Goal: Contribute content: Contribute content

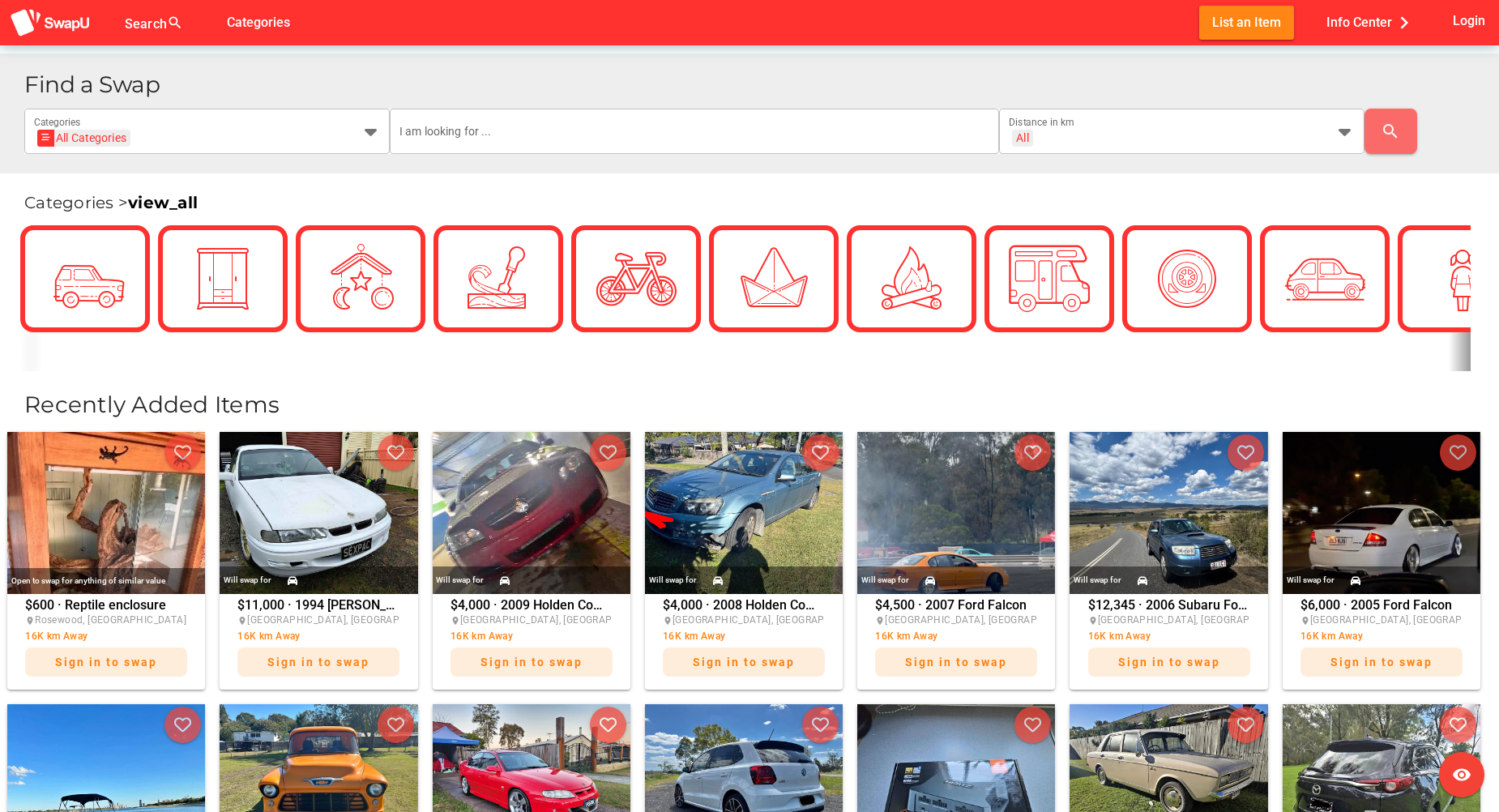
scroll to position [217, 0]
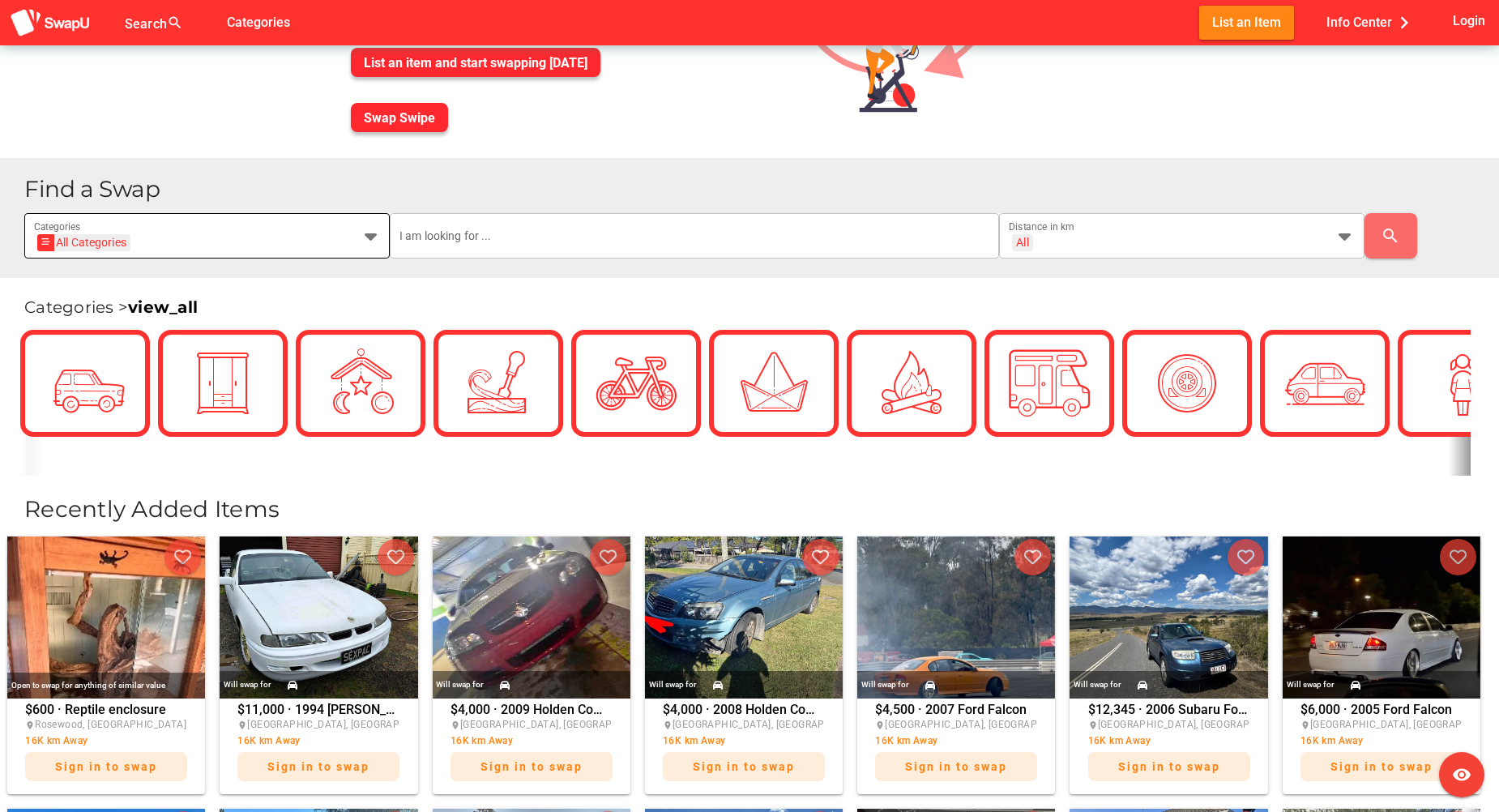
click at [375, 241] on icon at bounding box center [371, 236] width 20 height 20
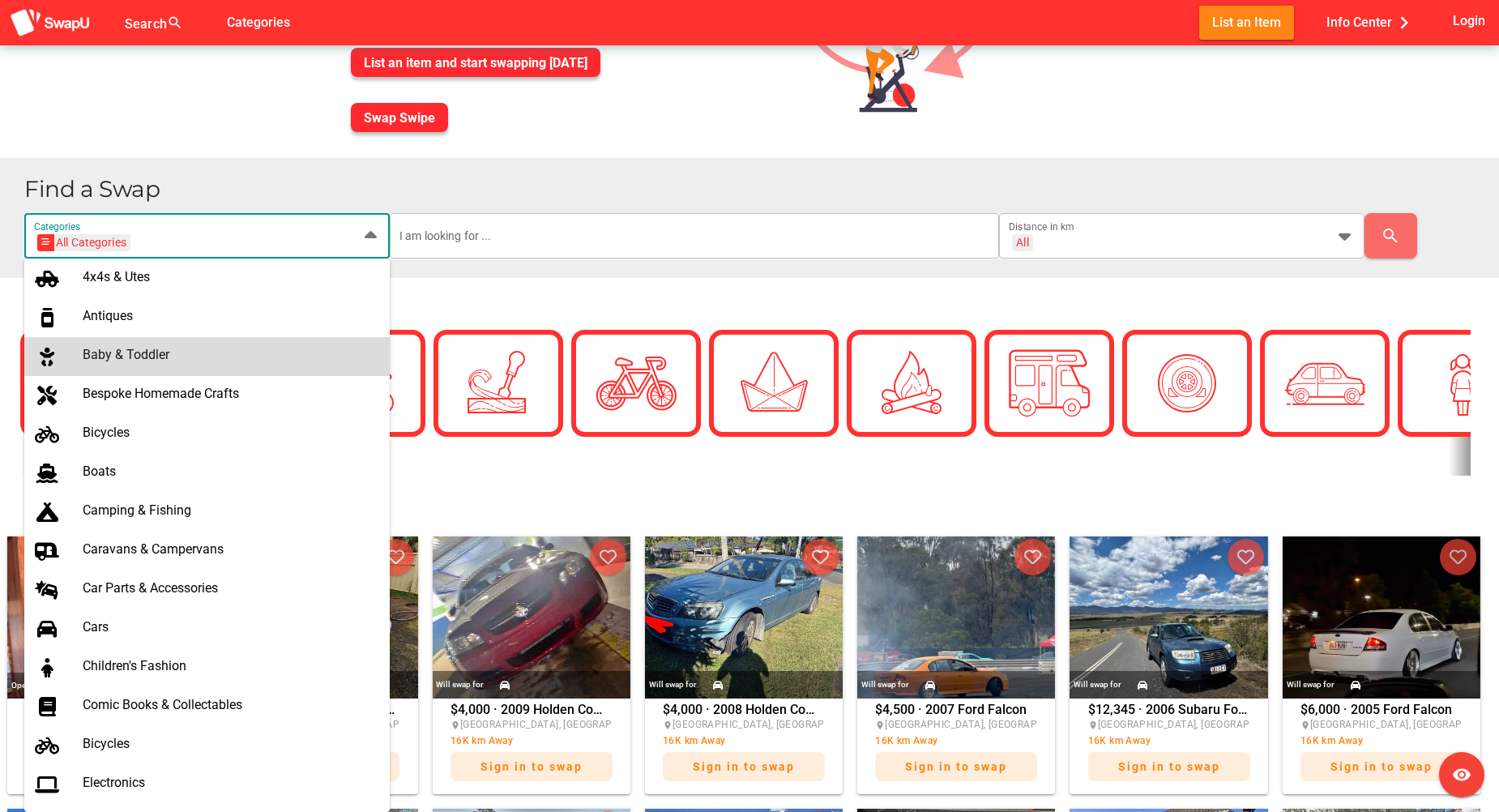
scroll to position [54, 0]
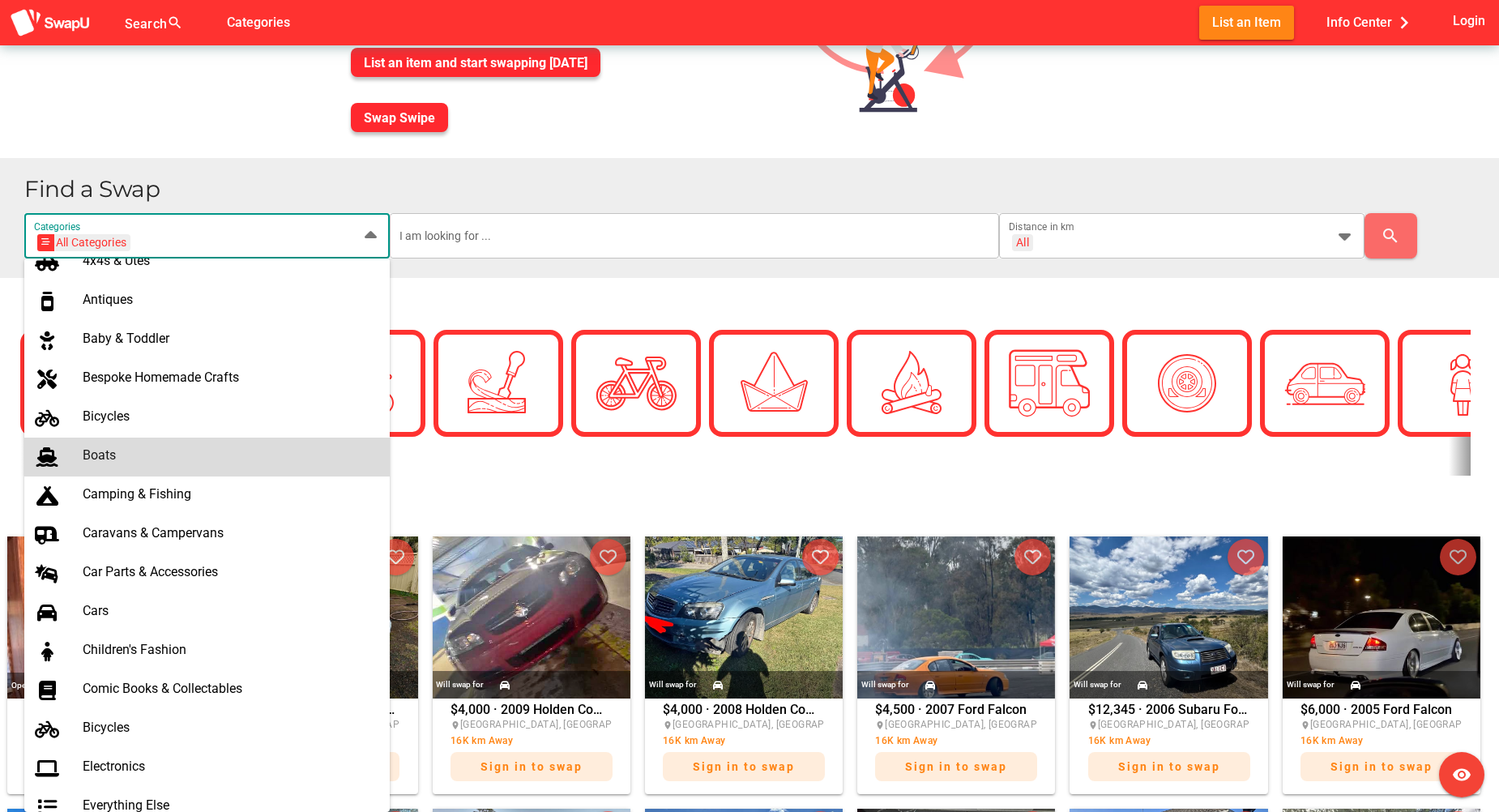
click at [120, 458] on div "Boats" at bounding box center [230, 455] width 295 height 16
type input "Boats"
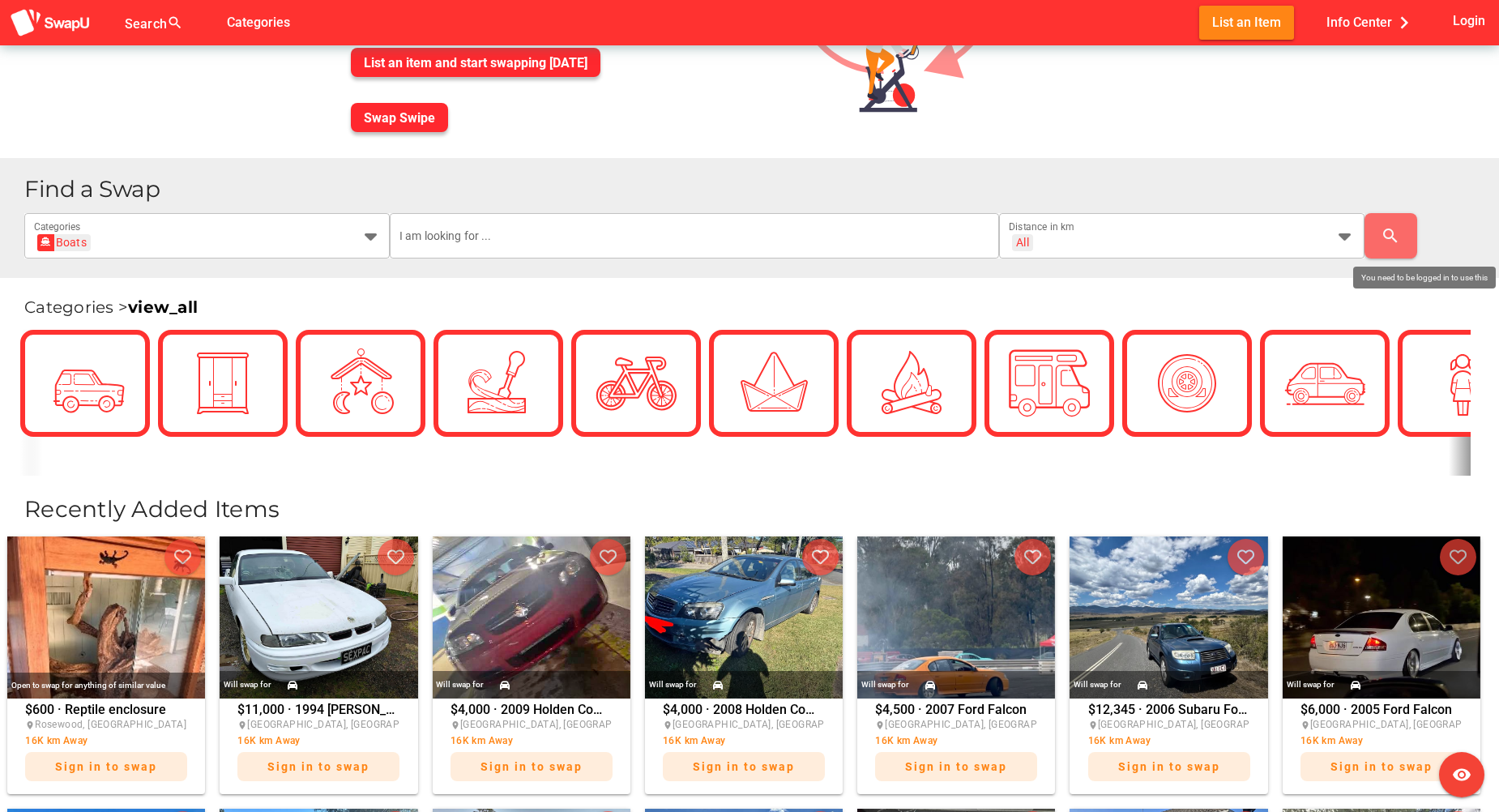
scroll to position [0, 0]
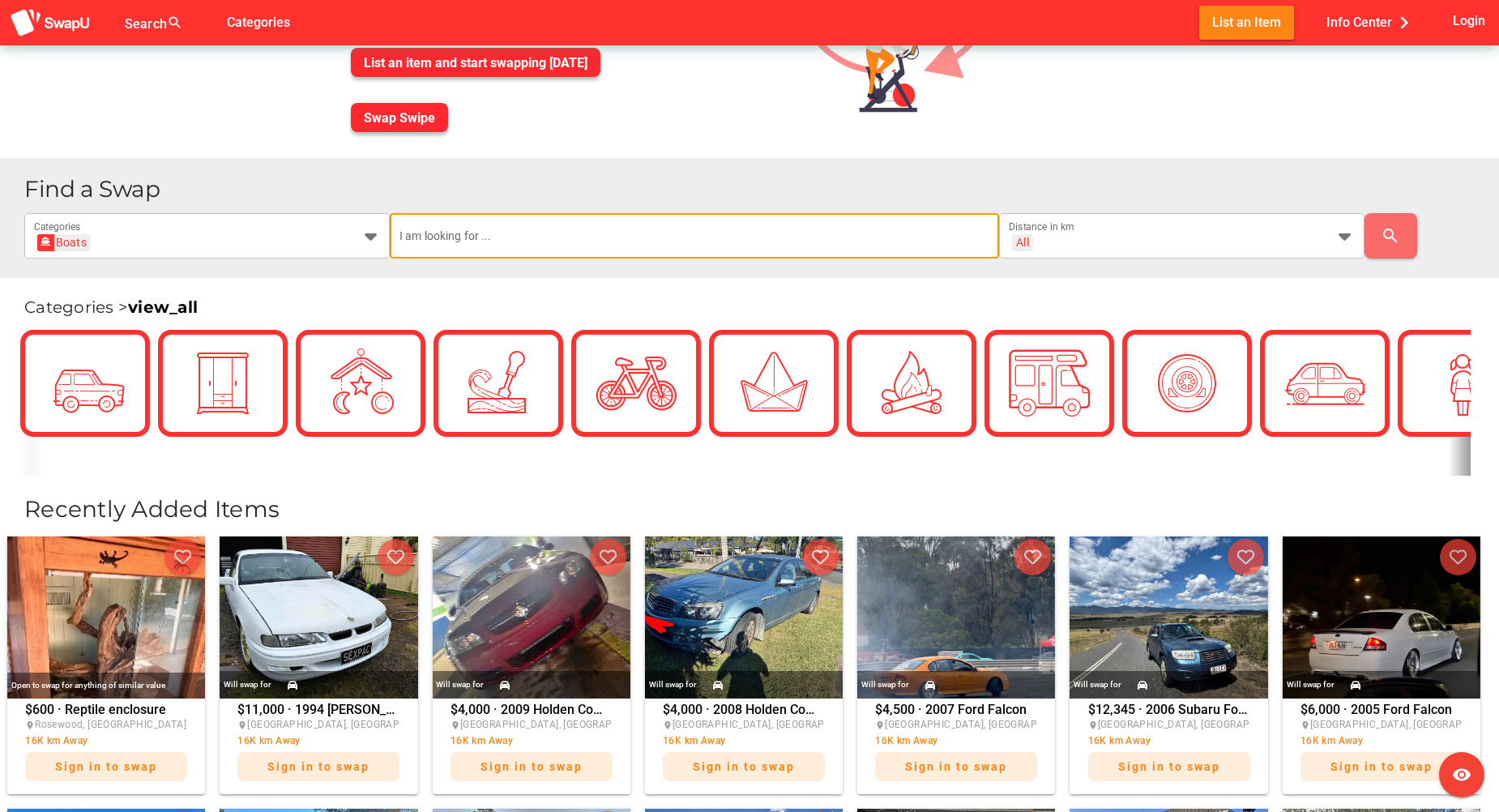
click at [755, 244] on input "text" at bounding box center [694, 236] width 590 height 45
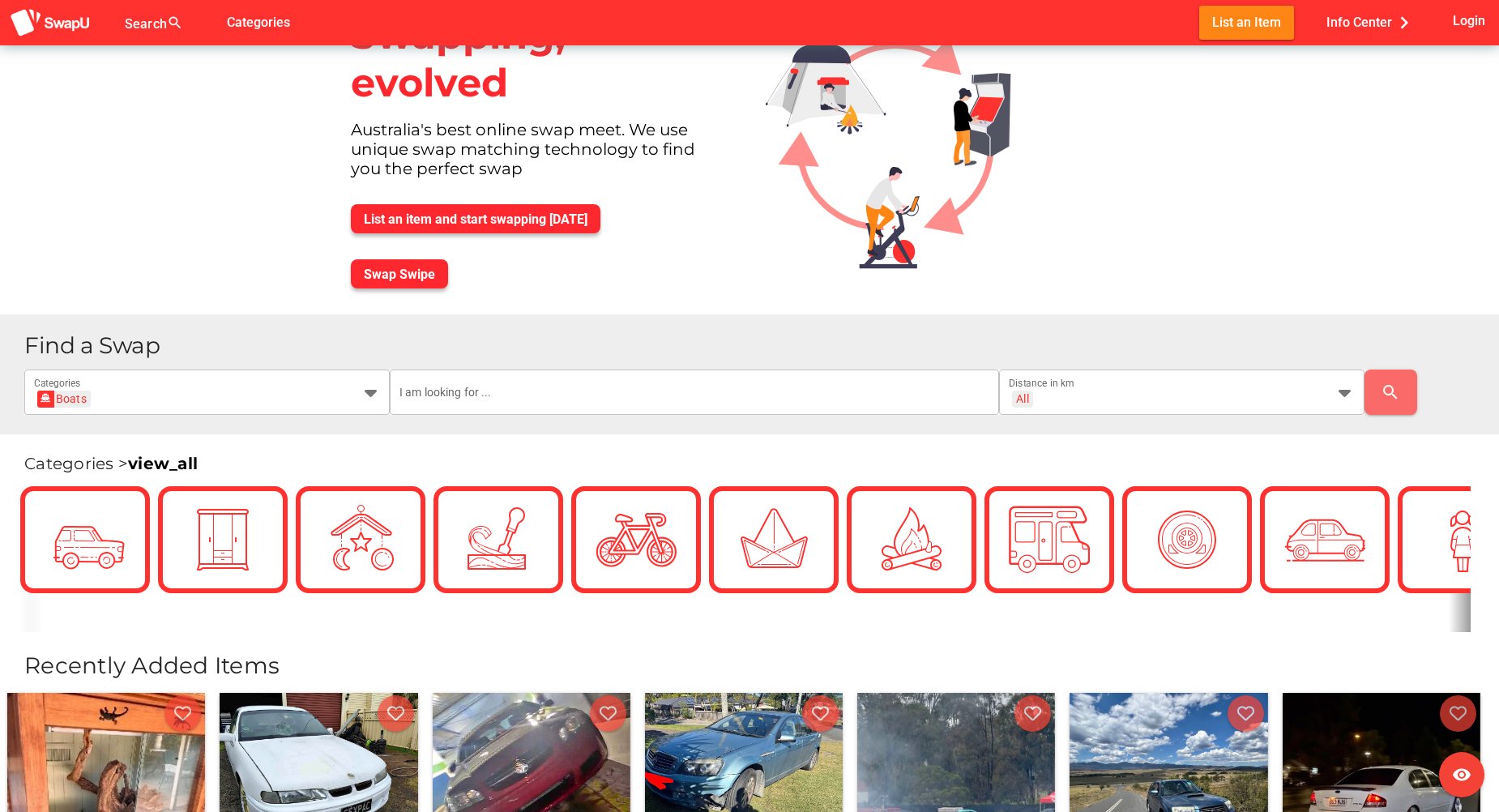
scroll to position [54, 0]
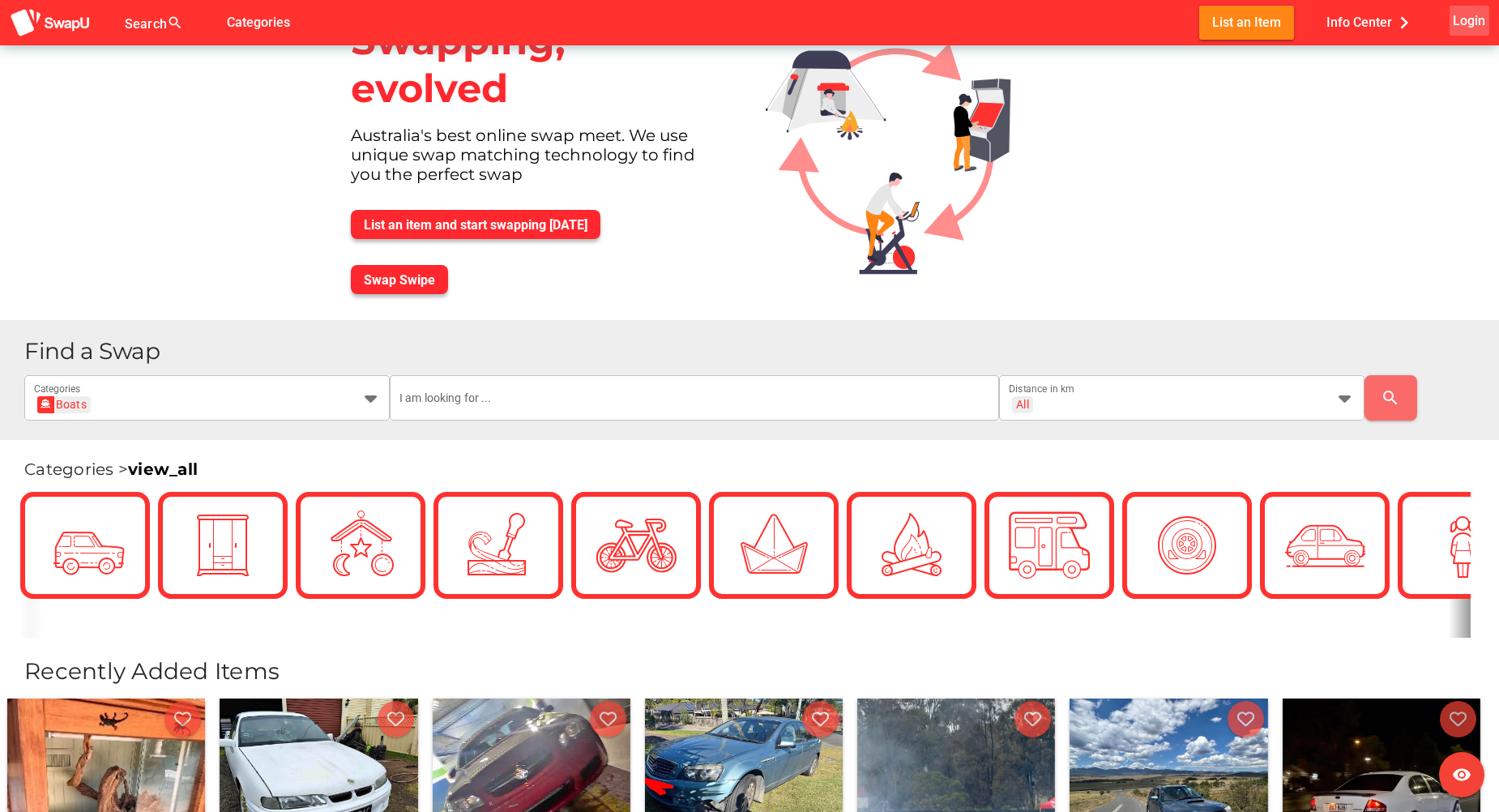
click at [1475, 21] on span "Login" at bounding box center [1468, 21] width 33 height 22
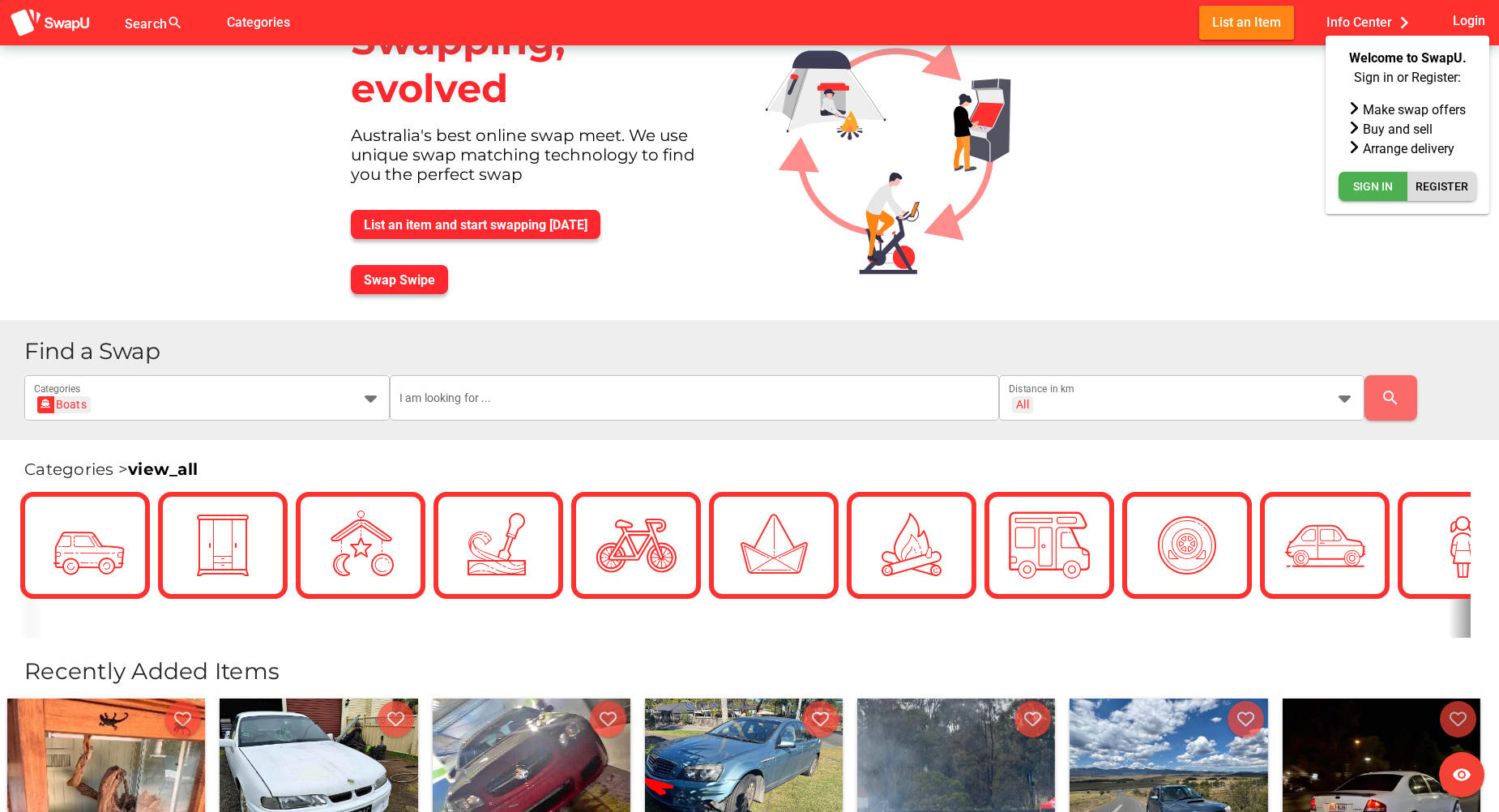
click at [1438, 186] on span "Register" at bounding box center [1442, 186] width 52 height 20
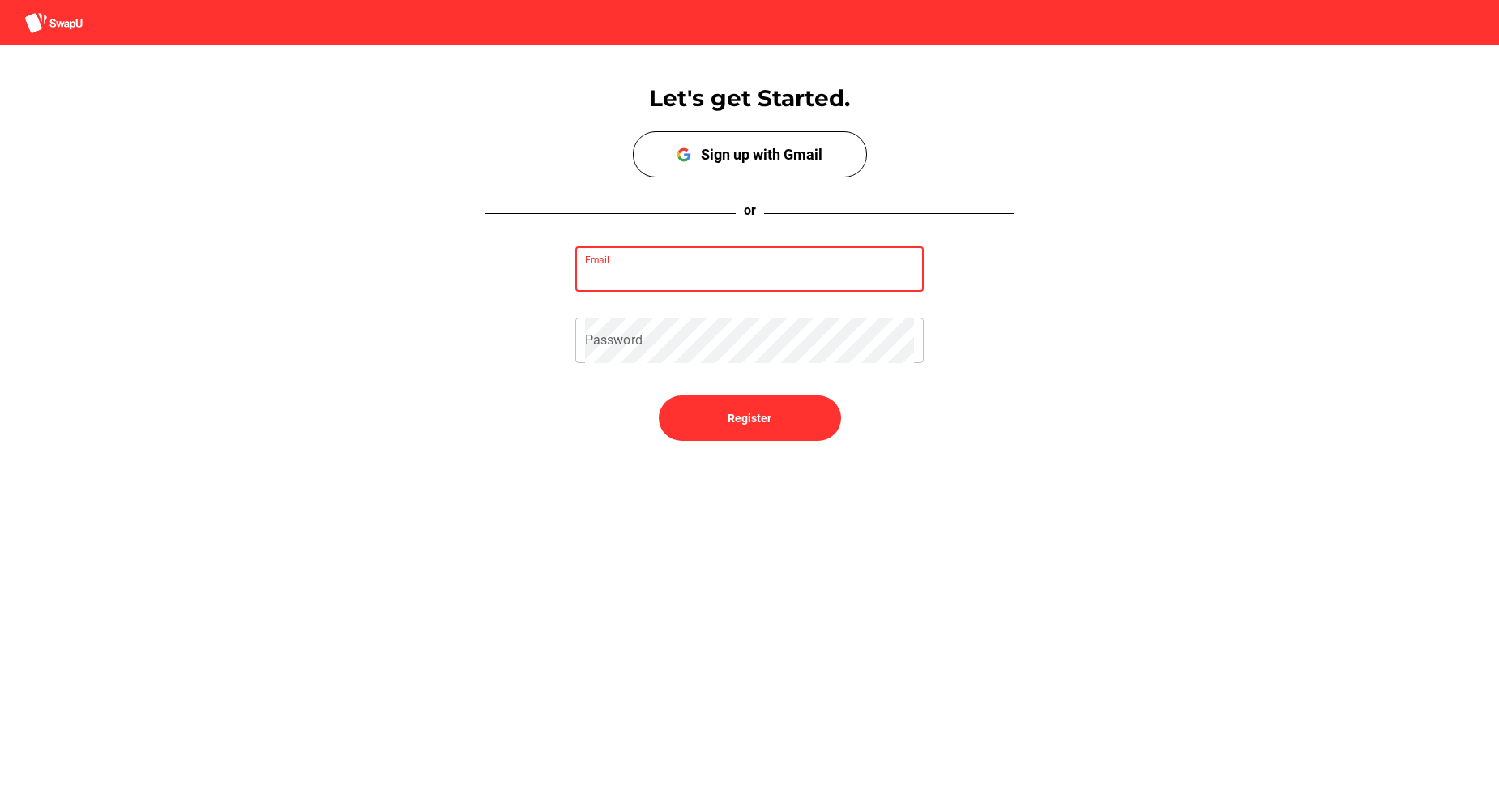
click at [650, 276] on input "Email" at bounding box center [750, 269] width 330 height 45
type input "pearcy87@hotmail.com"
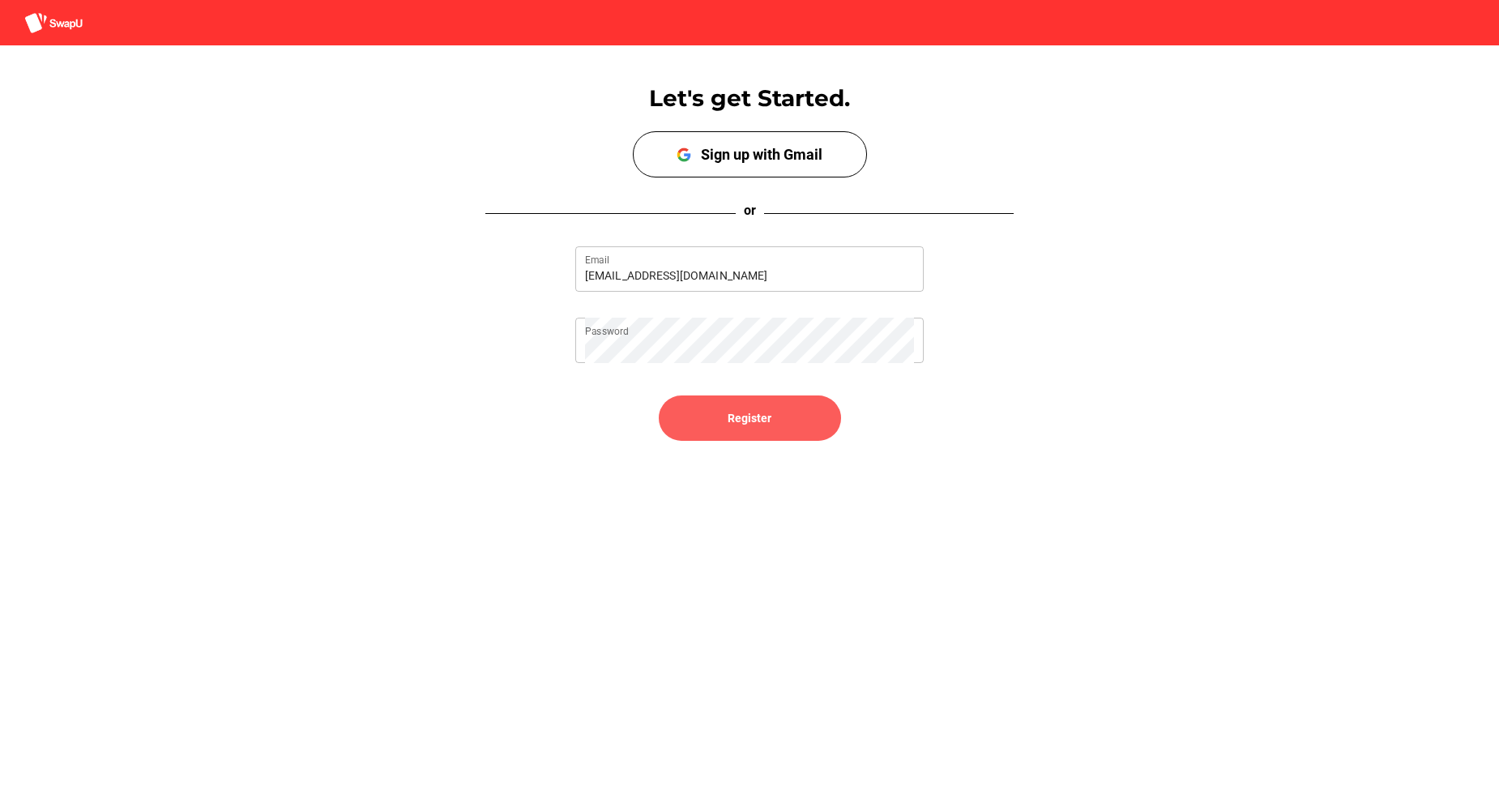
click at [765, 417] on span "Register" at bounding box center [749, 418] width 43 height 20
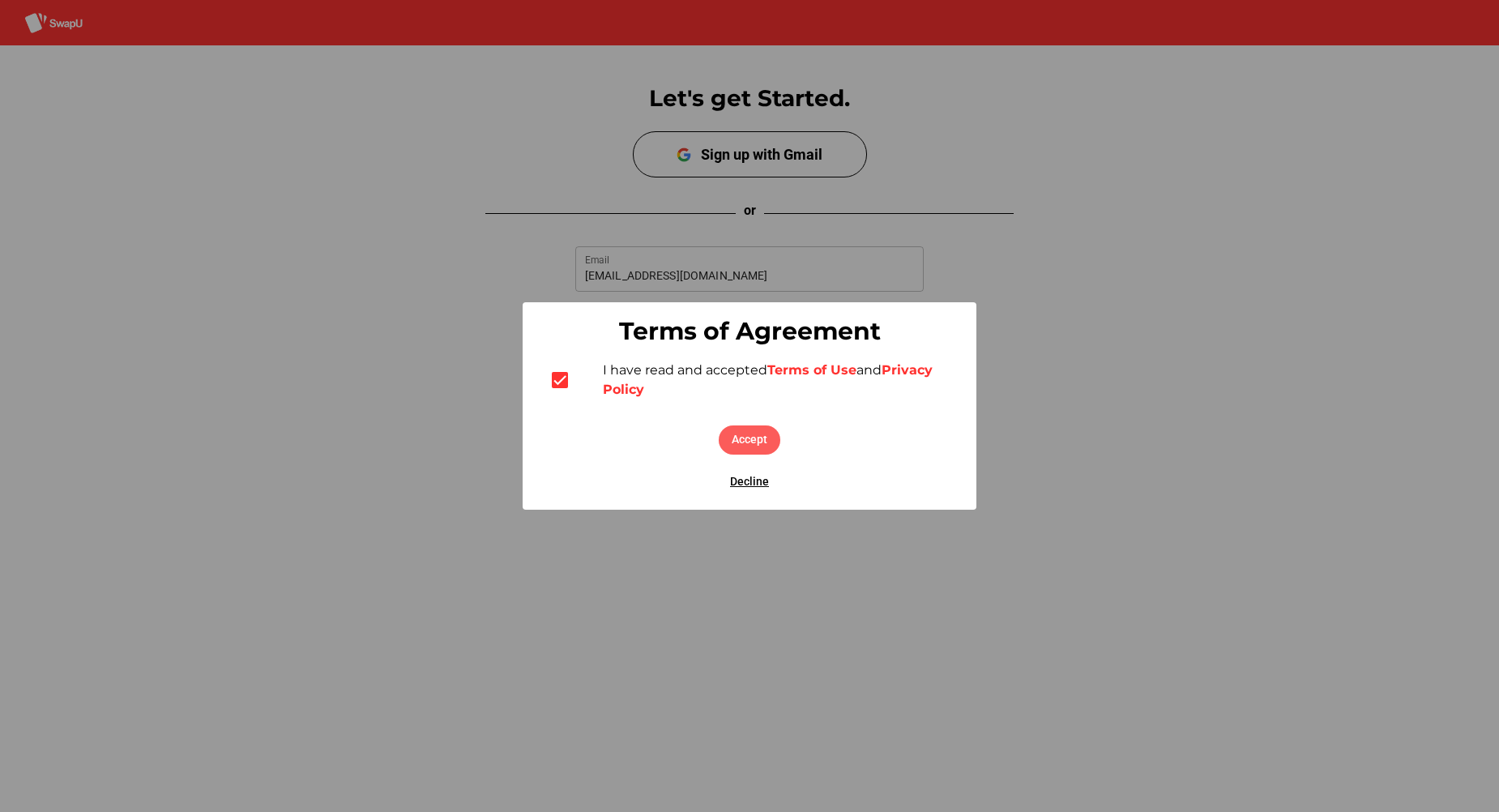
click at [750, 444] on span "Accept" at bounding box center [750, 440] width 35 height 20
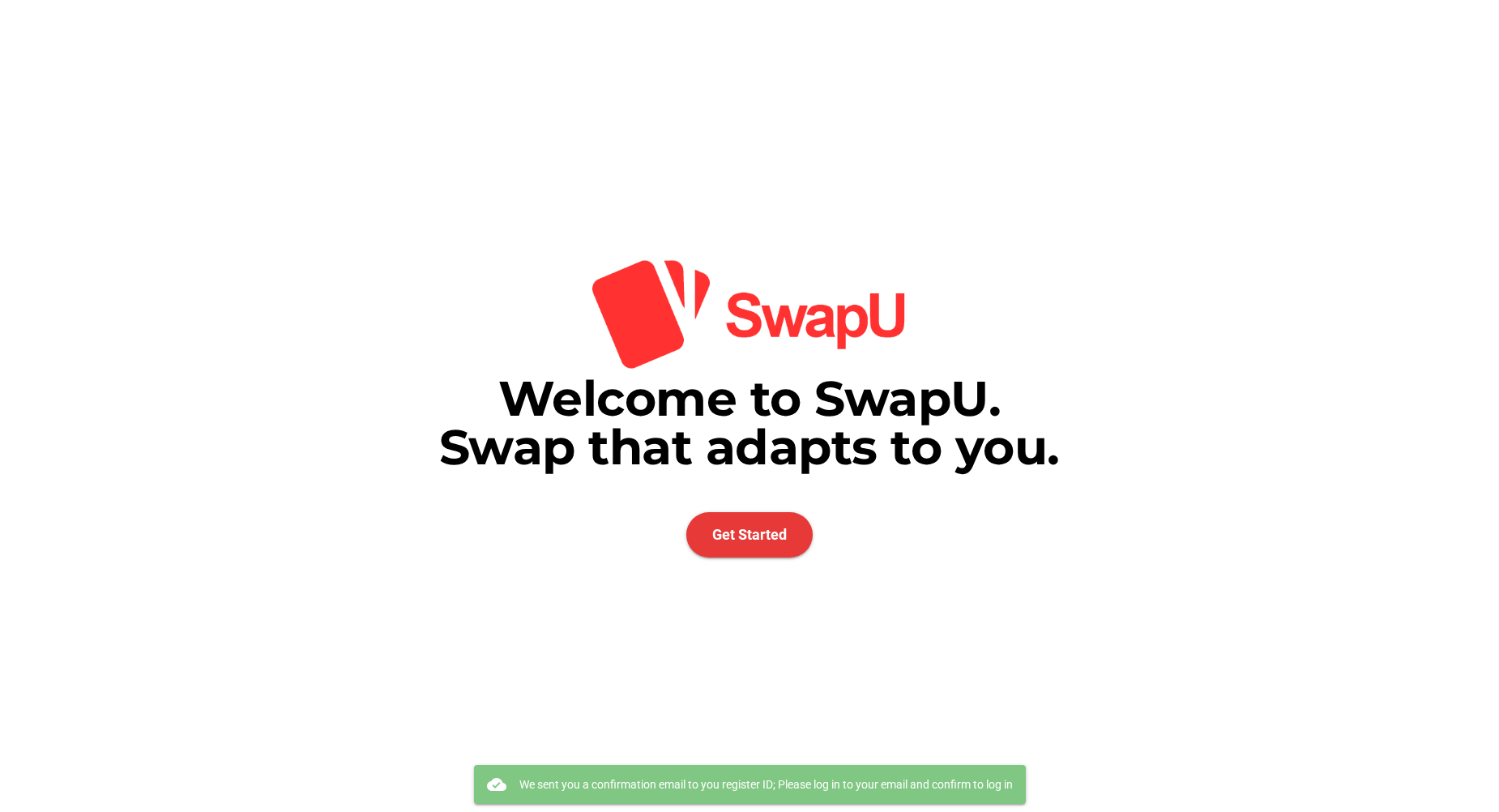
click at [730, 527] on span "Get Started" at bounding box center [750, 534] width 75 height 17
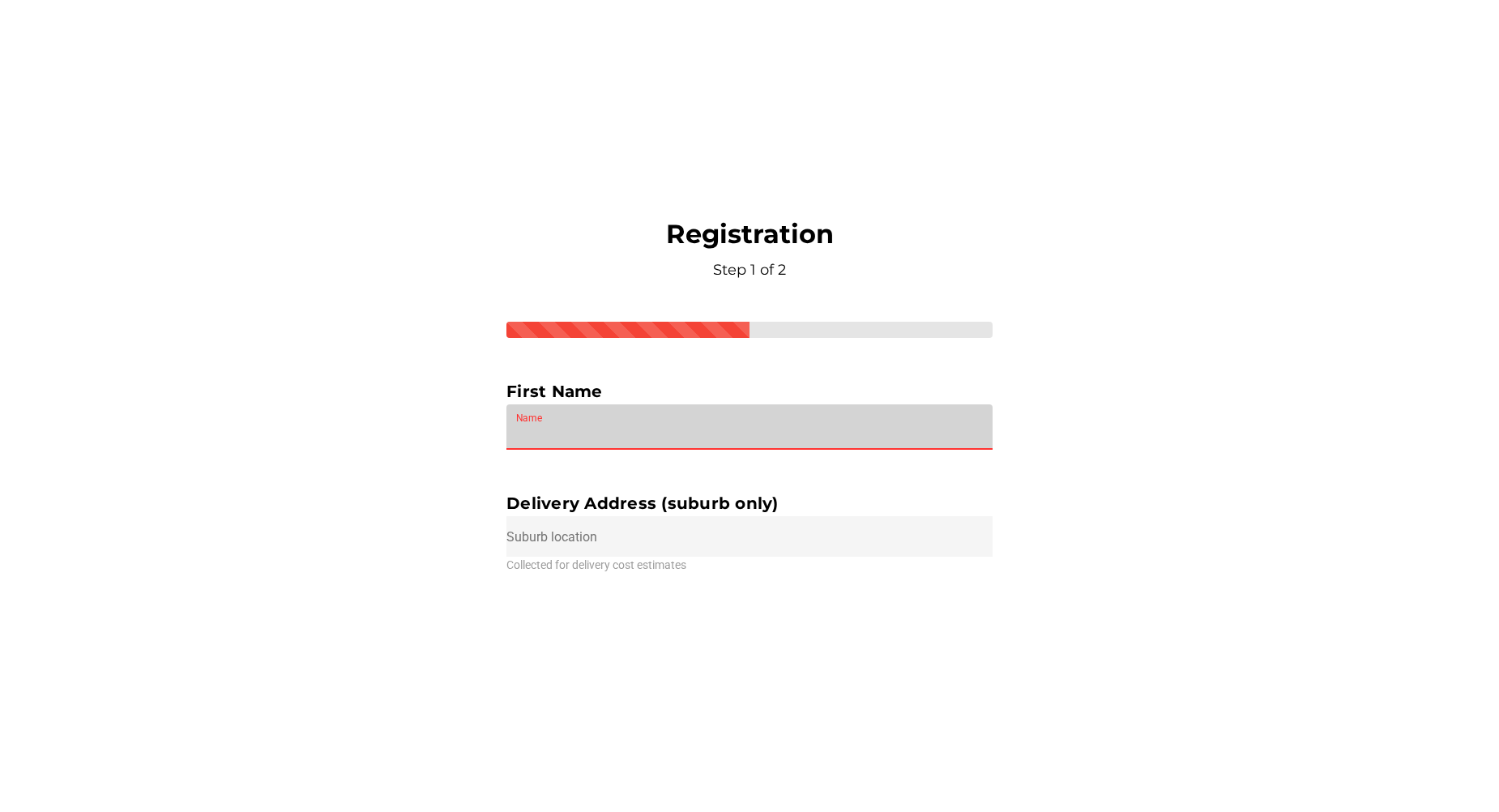
click at [547, 420] on input "Name" at bounding box center [750, 427] width 467 height 45
drag, startPoint x: 564, startPoint y: 440, endPoint x: 507, endPoint y: 439, distance: 57.0
click at [507, 439] on div "ben Name" at bounding box center [749, 427] width 486 height 45
type input "Ben"
click at [705, 527] on input "text" at bounding box center [749, 536] width 486 height 40
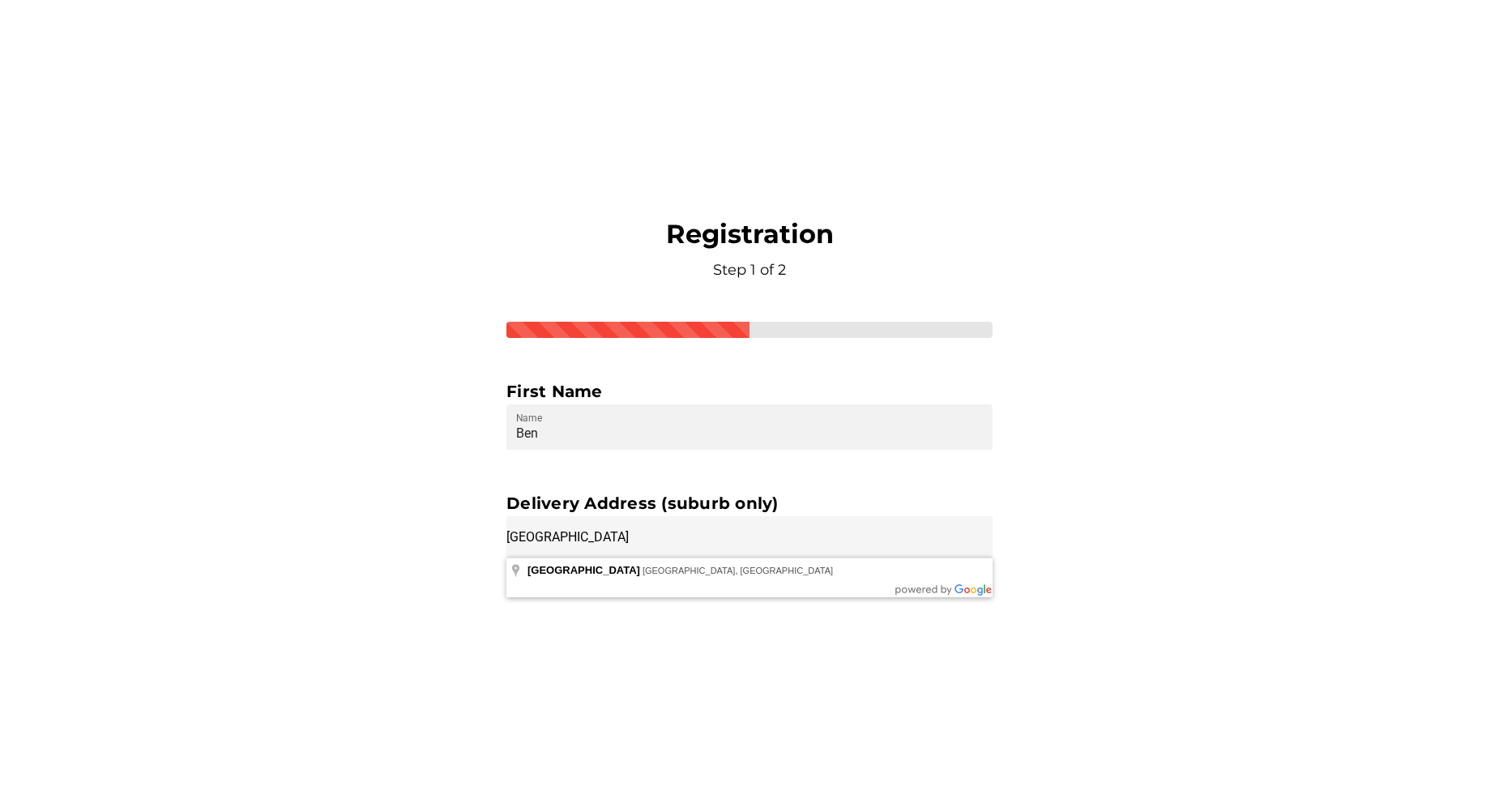
click at [1119, 487] on div "Welcome to SwapU. Swap that adapts to you. Get Started Registration Step 1 of 2…" at bounding box center [749, 406] width 1499 height 812
click at [677, 540] on input "Avoca Beach" at bounding box center [749, 536] width 486 height 40
type input "Avoca Beach NSW, Australia"
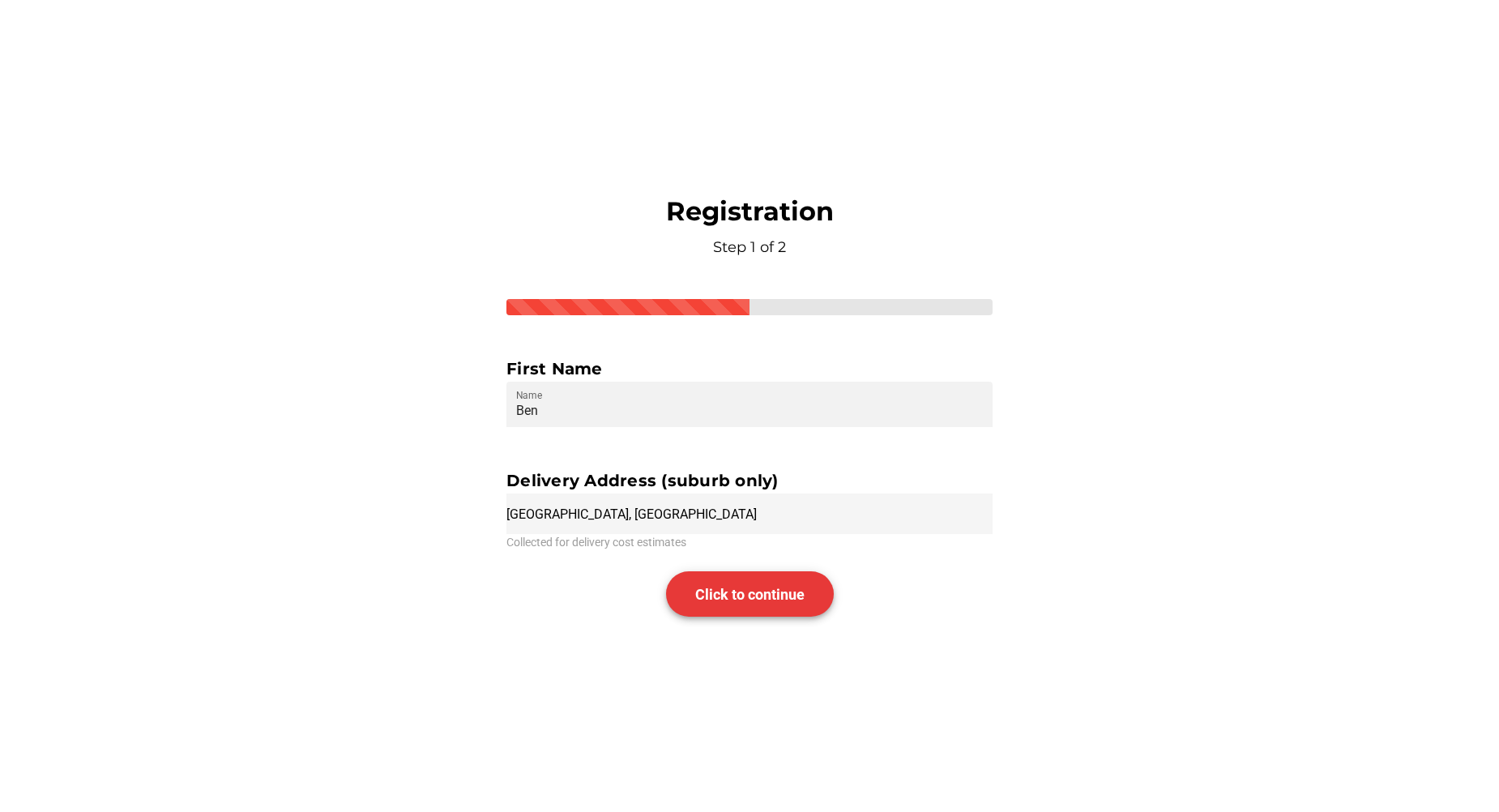
click at [744, 593] on span "Click to continue" at bounding box center [750, 594] width 109 height 17
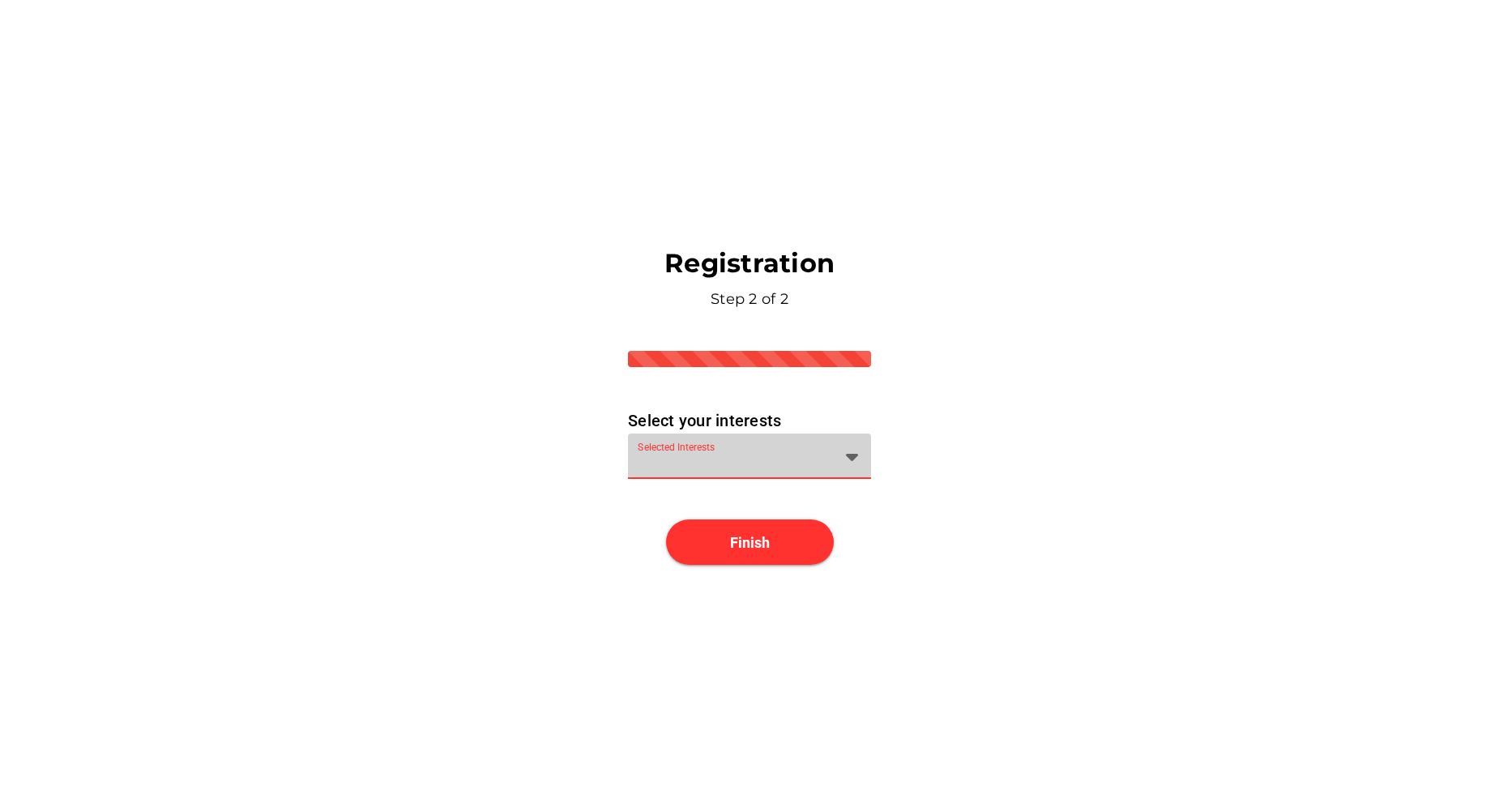
click at [829, 445] on div "Selected Interests" at bounding box center [734, 456] width 194 height 45
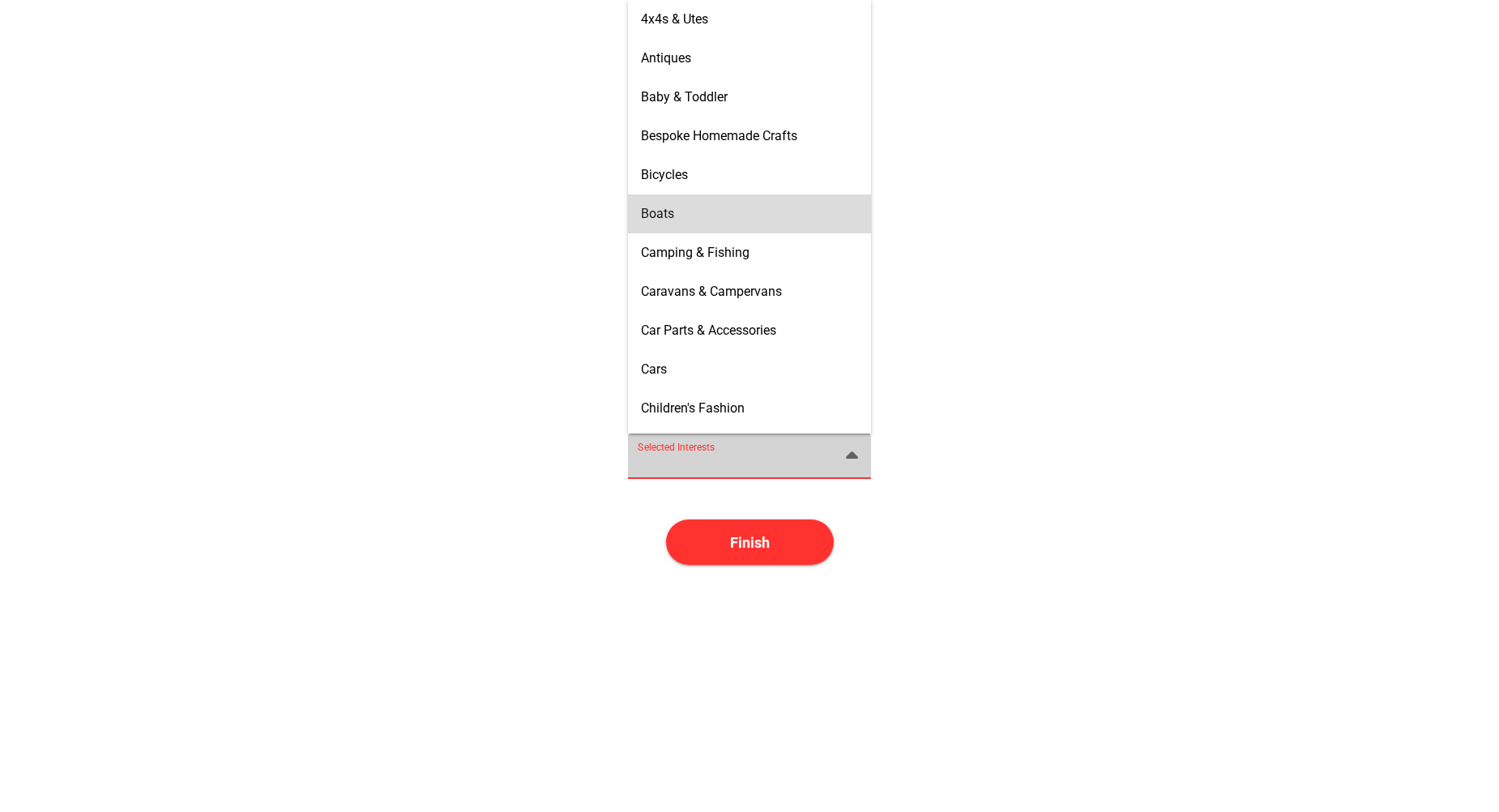
click at [693, 207] on div "Boats" at bounding box center [749, 214] width 217 height 16
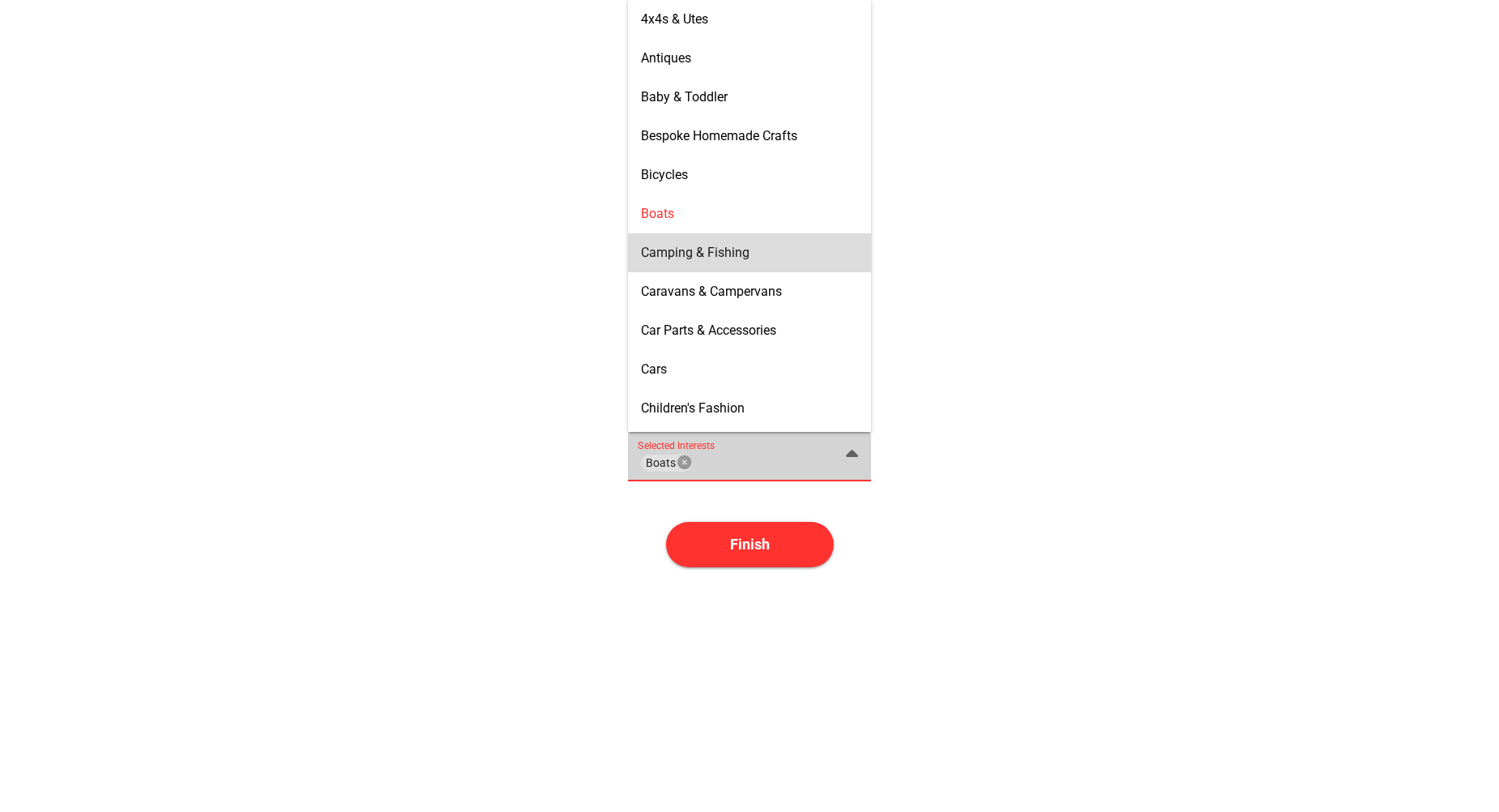
click at [702, 244] on span "Camping & Fishing" at bounding box center [695, 252] width 108 height 16
click at [719, 289] on span "Caravans & Campervans" at bounding box center [711, 292] width 141 height 16
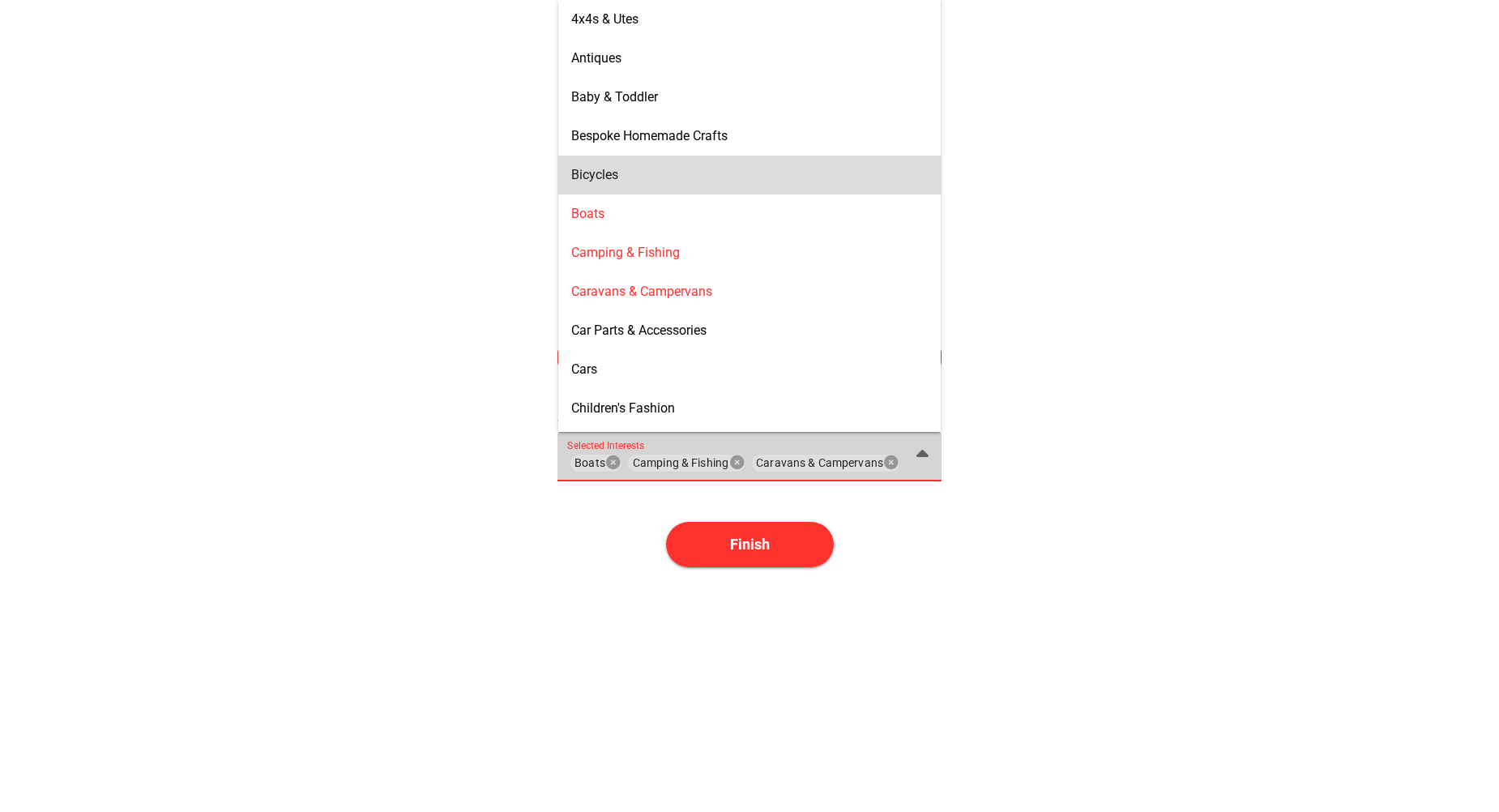
click at [663, 164] on div "Bicycles" at bounding box center [750, 174] width 358 height 26
type input "Boats, Camping & Fishing, Caravans & Campervans, Bicycles"
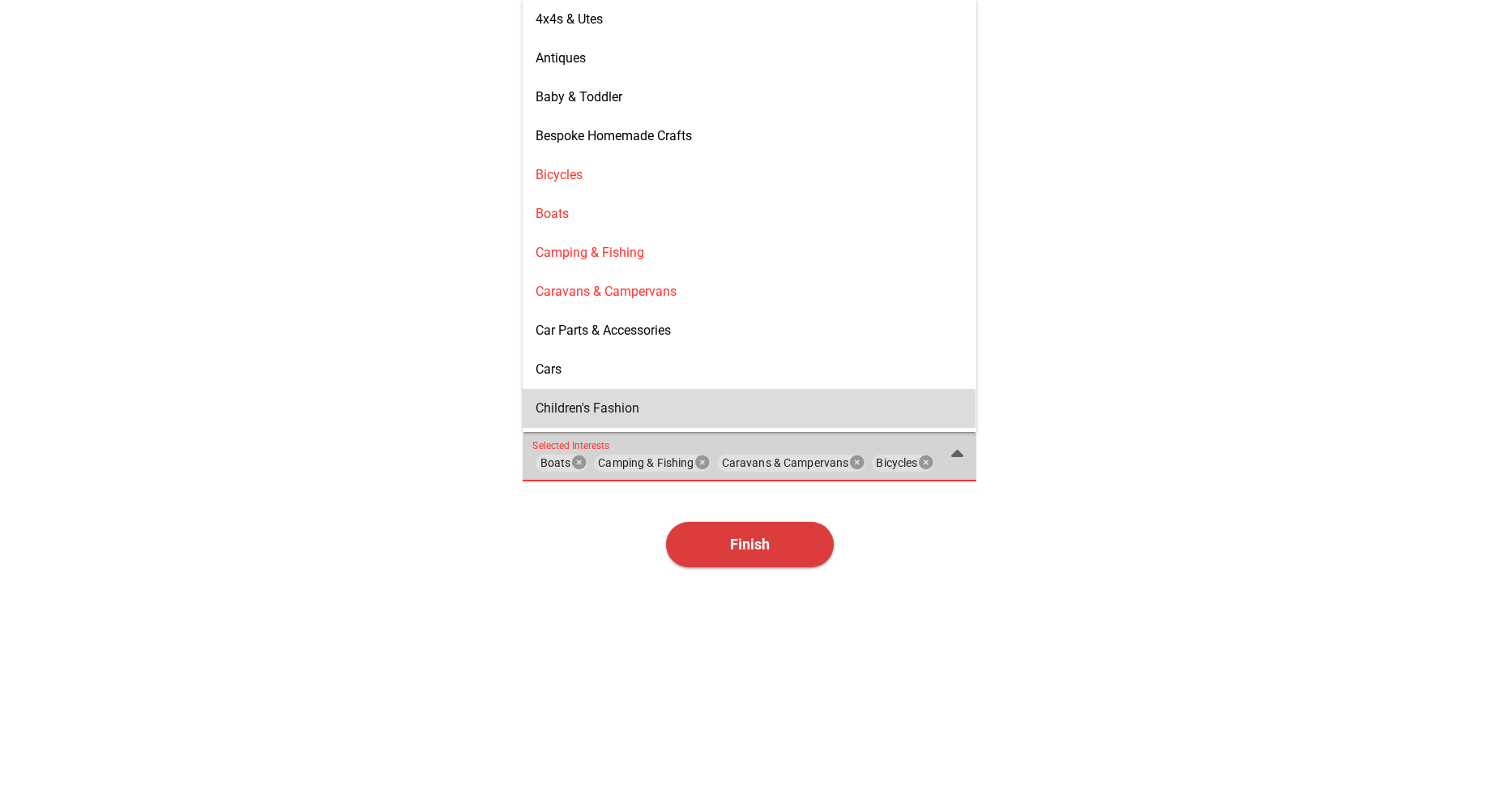
click at [746, 541] on span "Finish" at bounding box center [750, 544] width 39 height 17
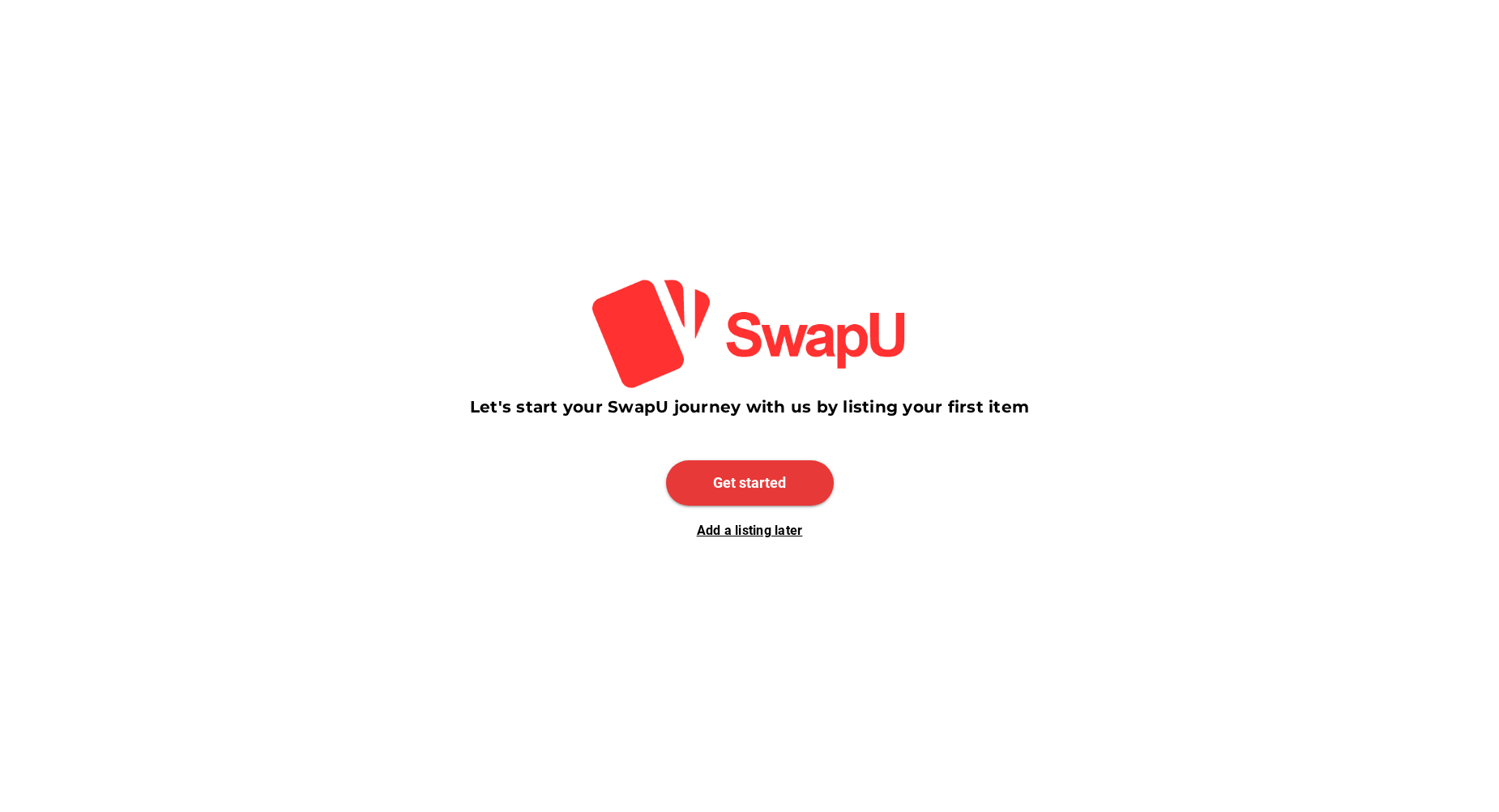
click at [760, 481] on span "Get started" at bounding box center [750, 482] width 73 height 17
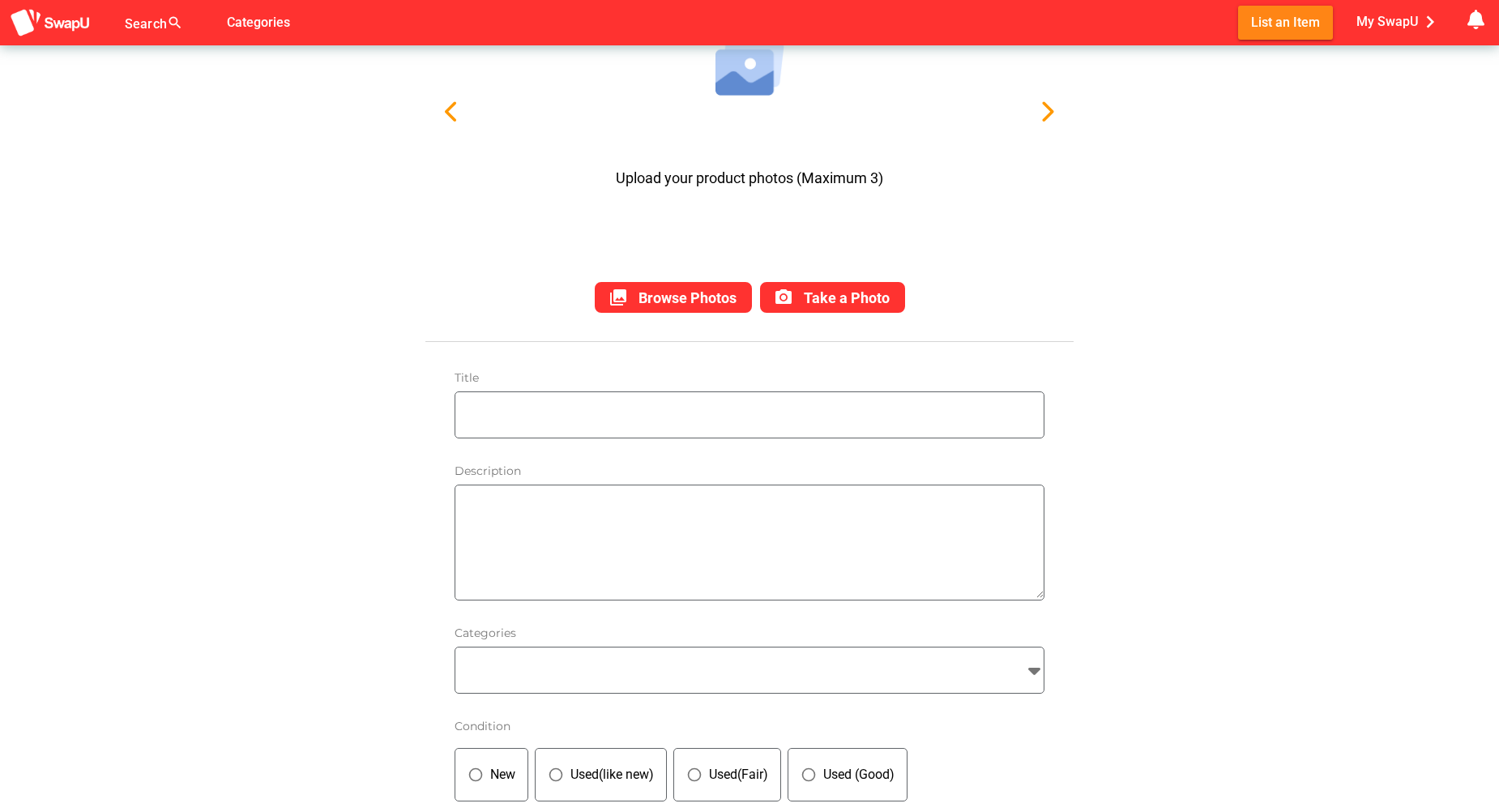
scroll to position [162, 0]
click at [513, 414] on input "text" at bounding box center [753, 417] width 580 height 45
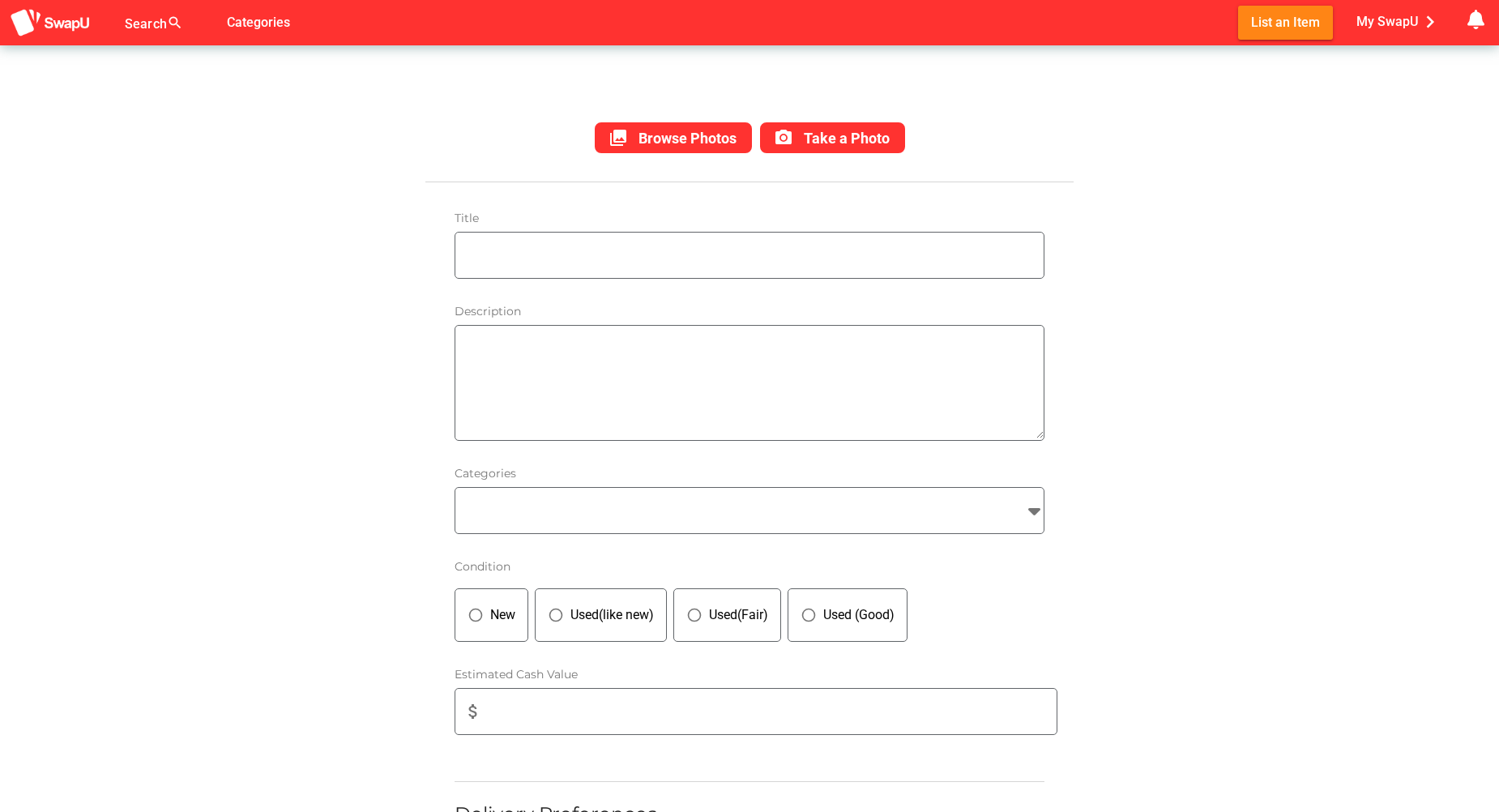
scroll to position [107, 0]
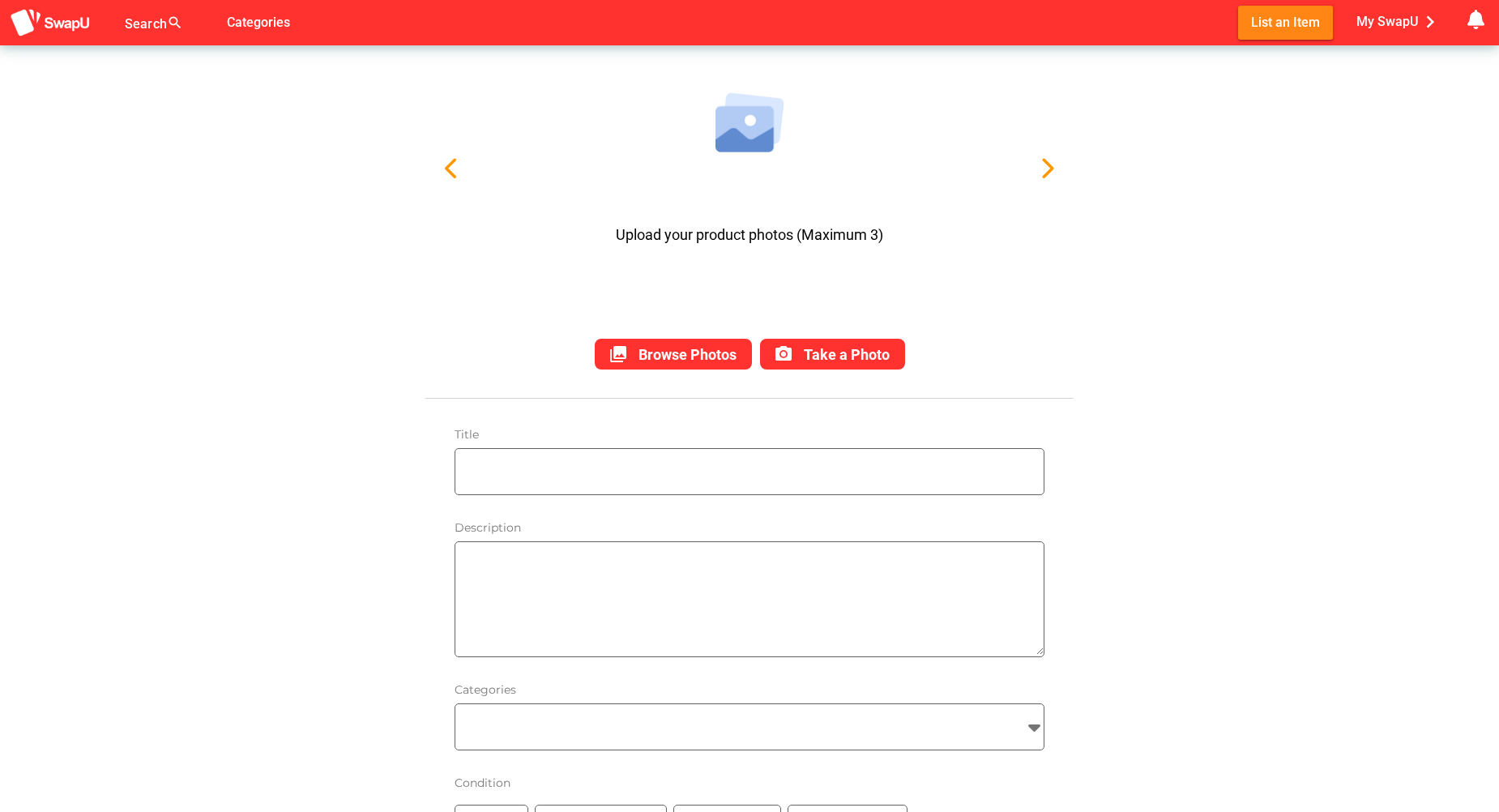
click at [491, 463] on input "text" at bounding box center [753, 472] width 580 height 45
type input "Fat Boy Harlem E-Bike"
click at [478, 573] on textarea at bounding box center [753, 599] width 580 height 111
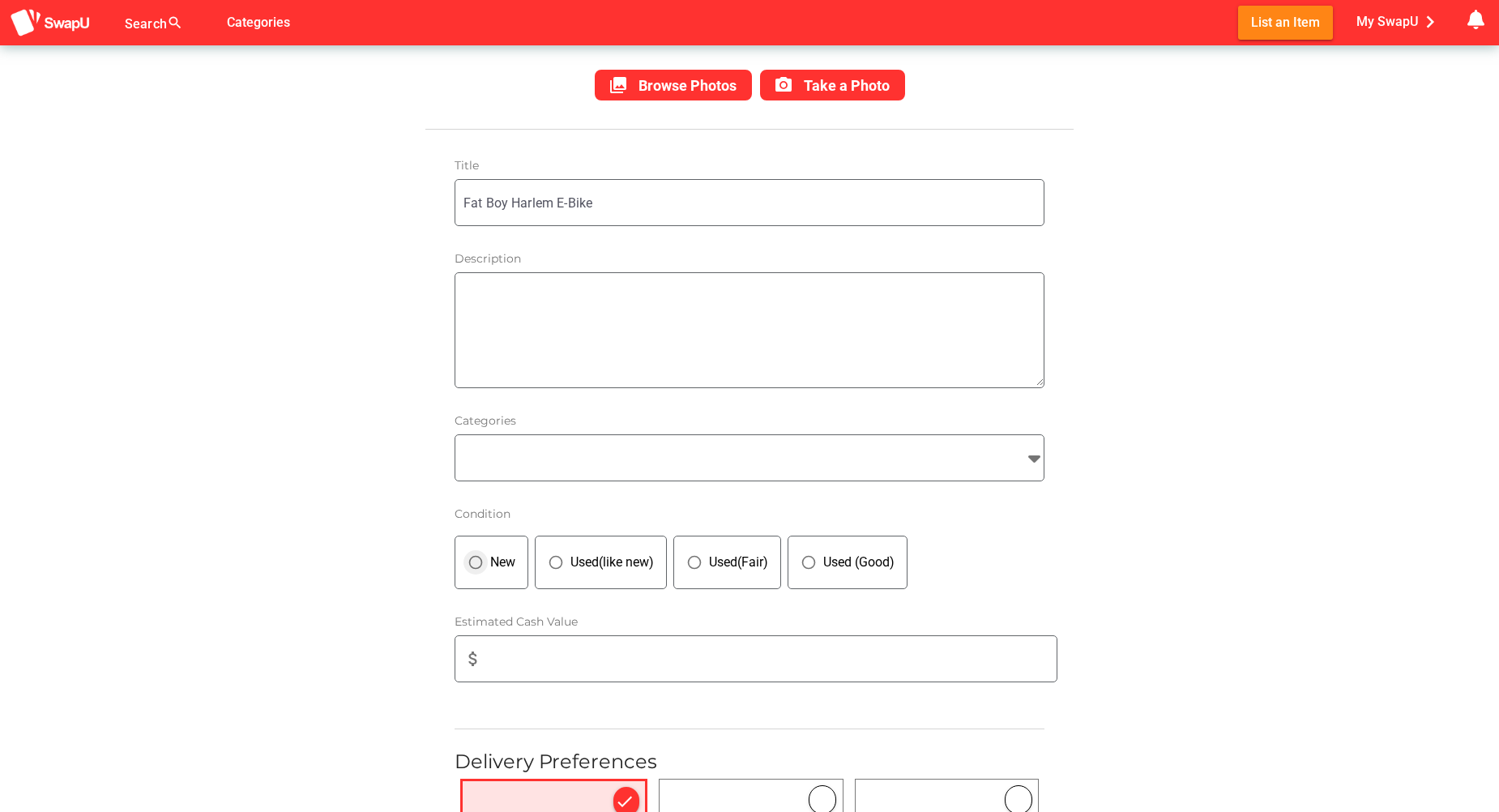
scroll to position [378, 0]
click at [503, 448] on input "search" at bounding box center [734, 456] width 559 height 20
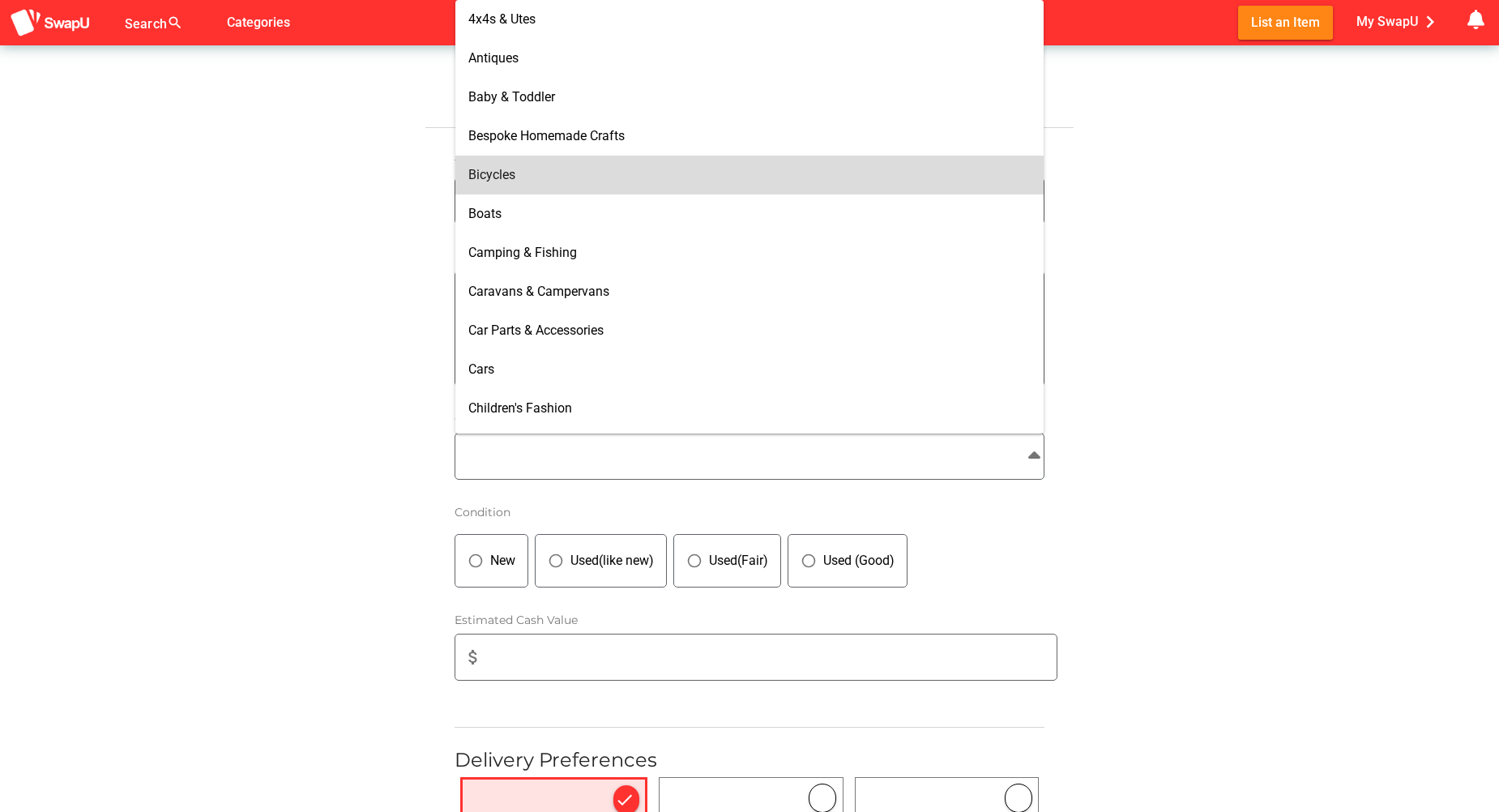
click at [543, 175] on div "Bicycles" at bounding box center [749, 174] width 563 height 16
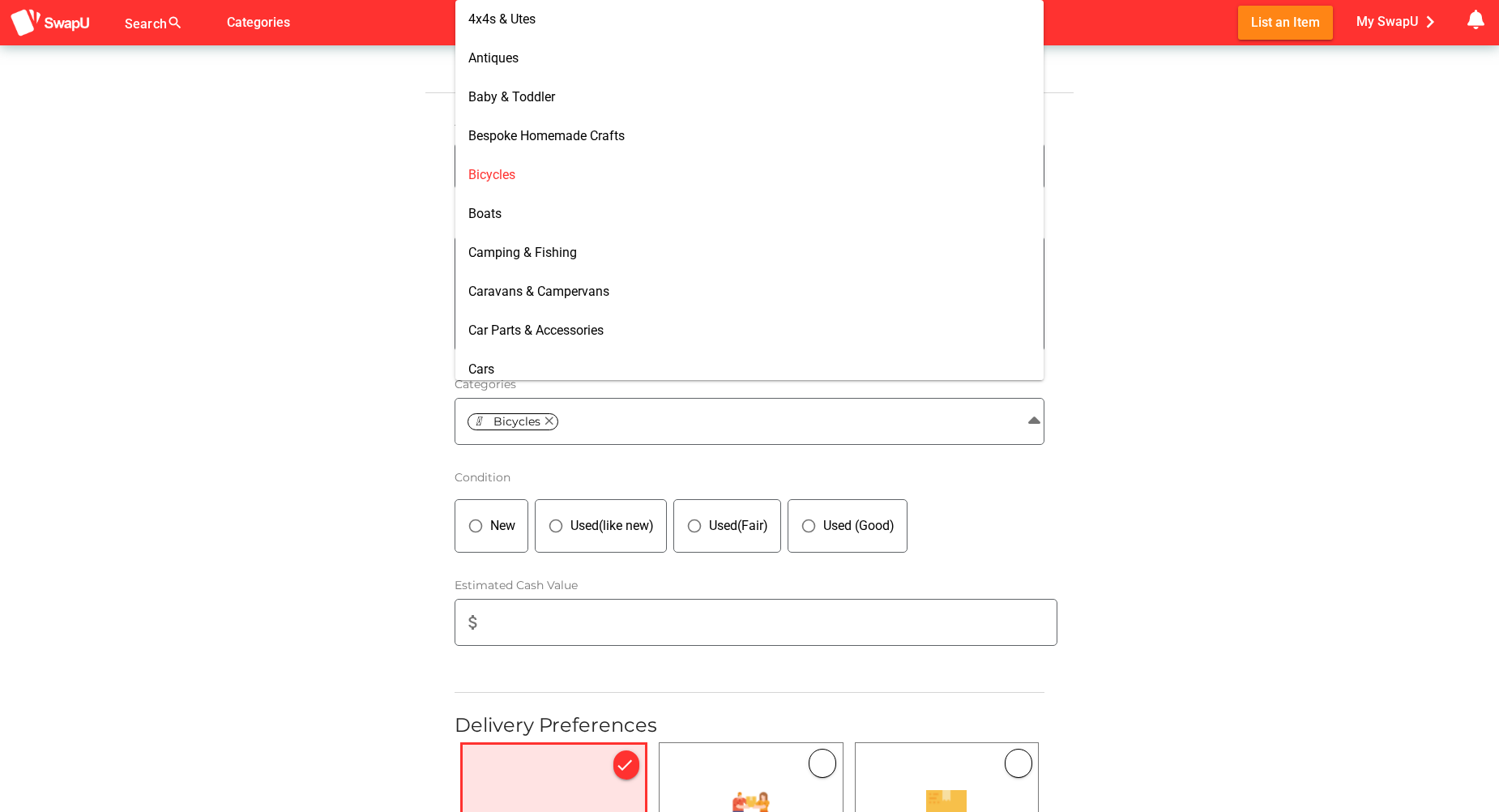
scroll to position [432, 0]
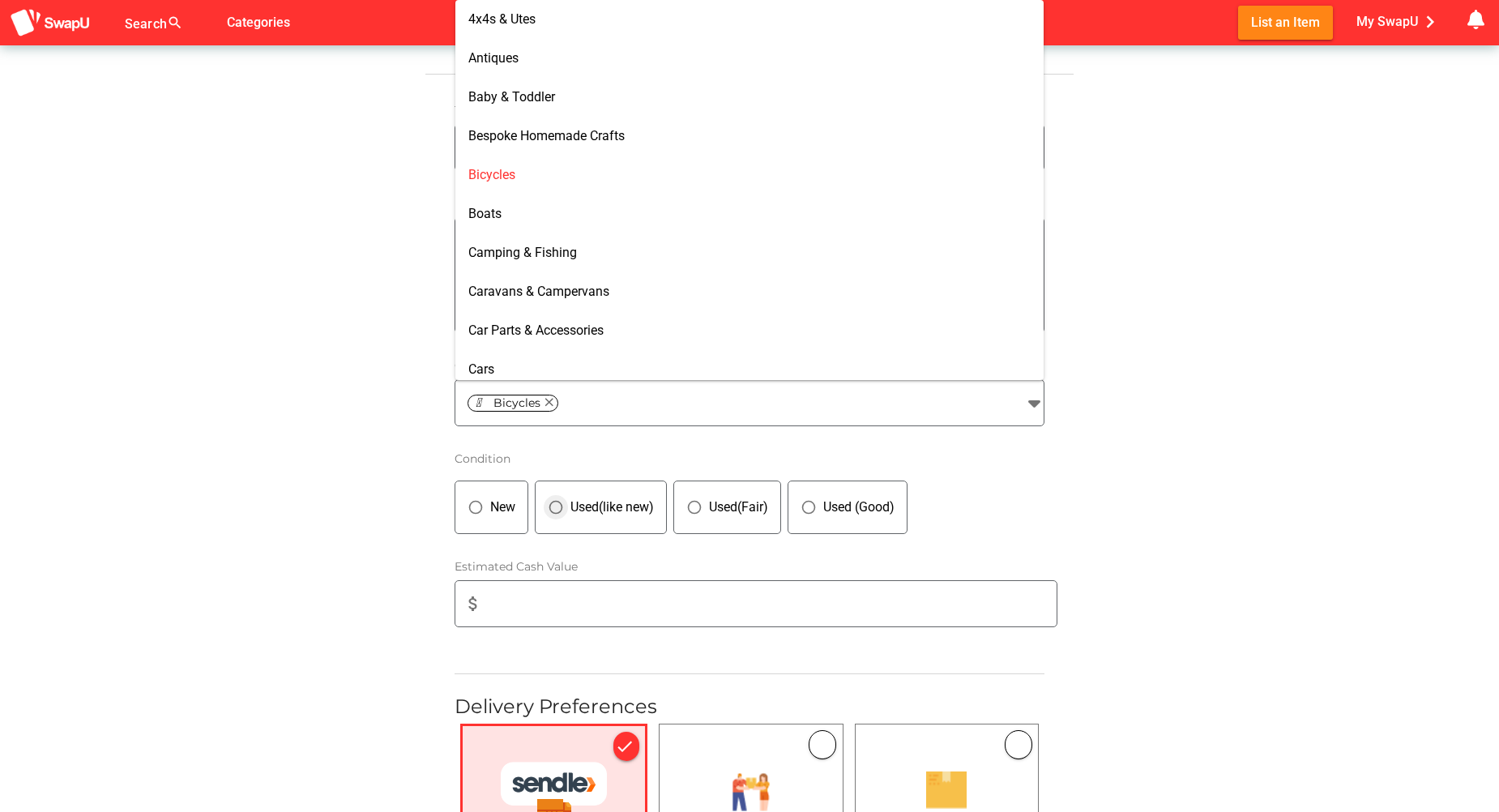
click at [559, 507] on icon "panorama_fish_eye" at bounding box center [556, 508] width 16 height 16
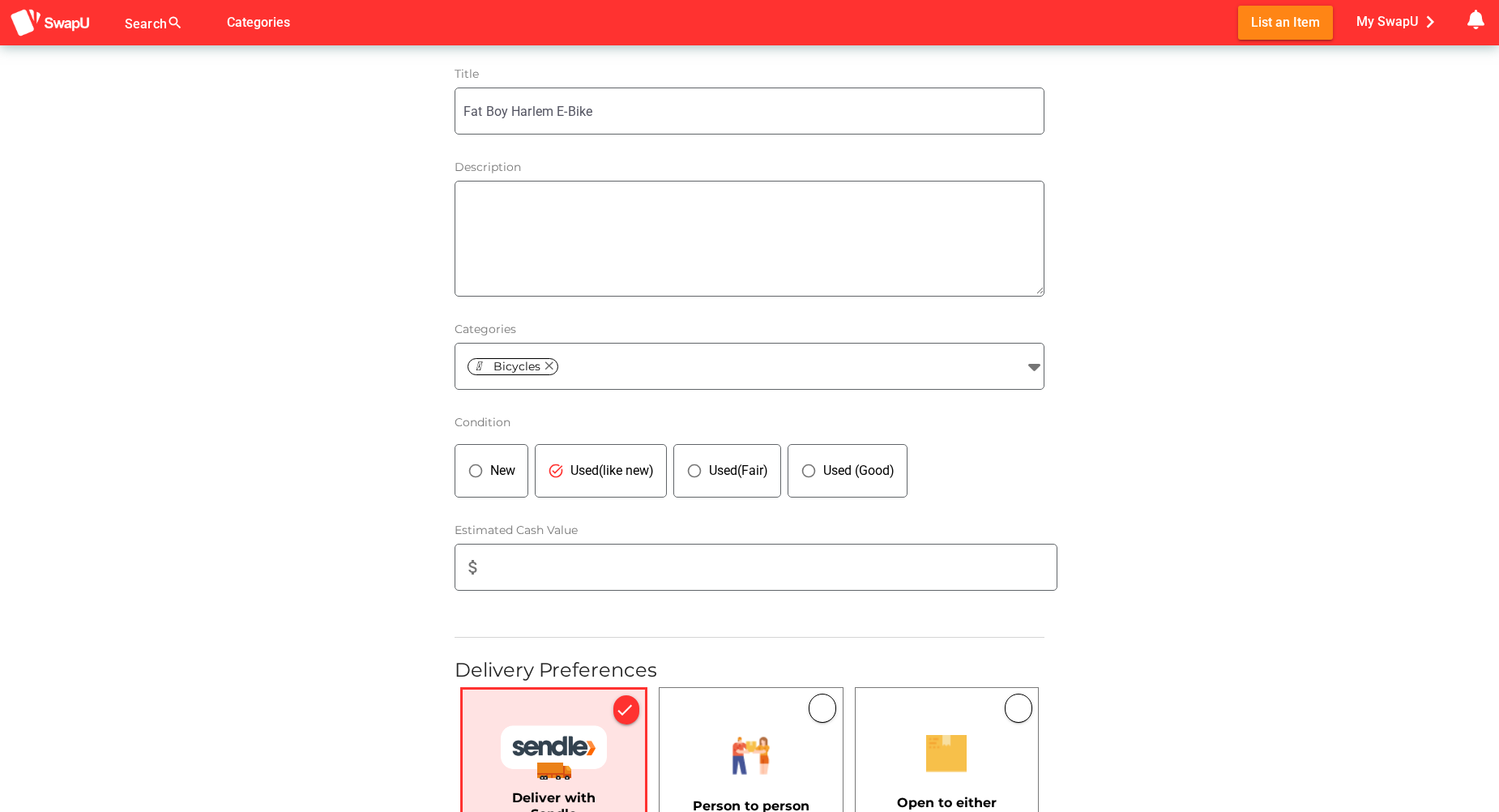
scroll to position [486, 0]
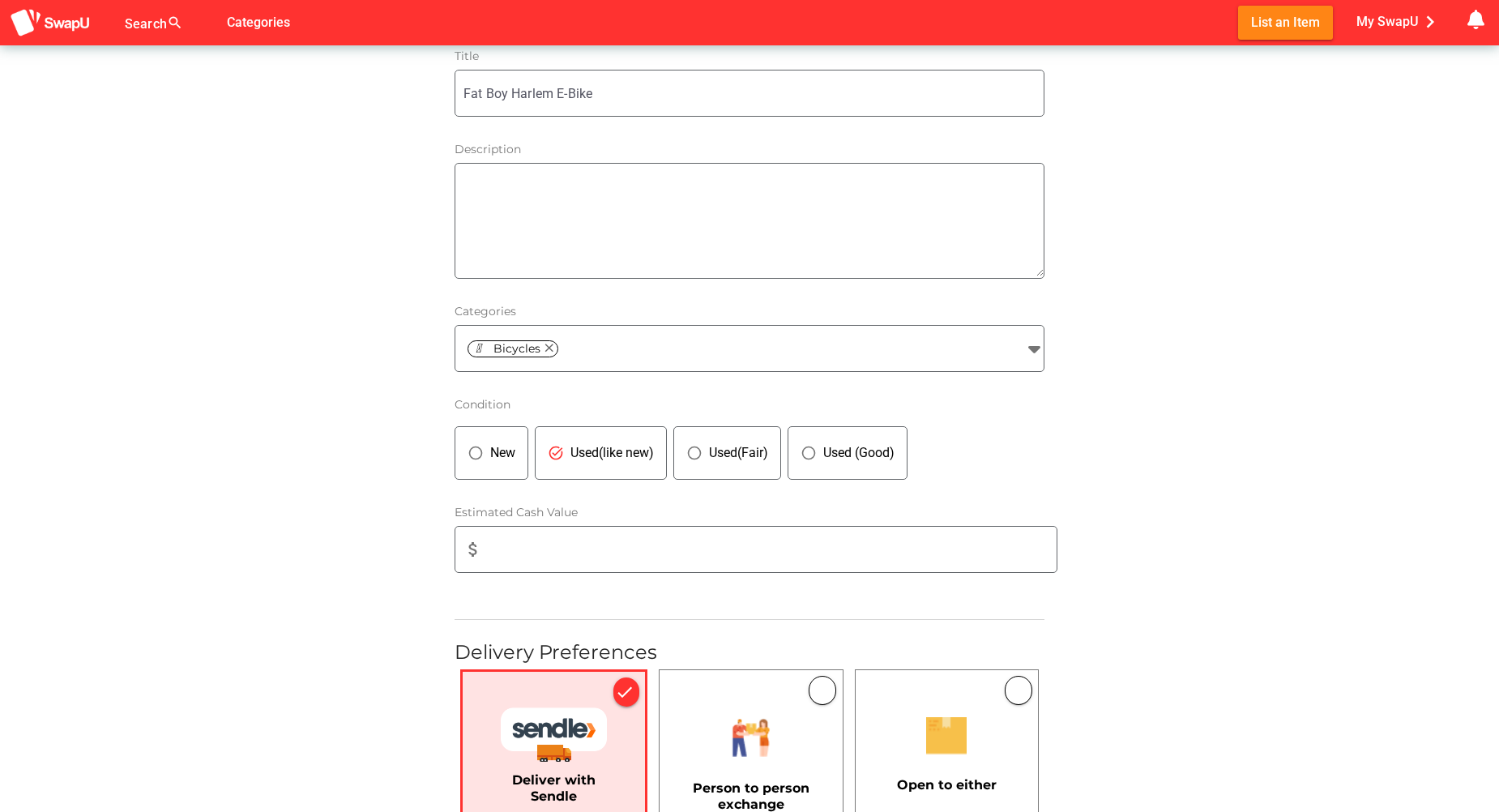
click at [520, 544] on input "attach_money" at bounding box center [775, 550] width 564 height 45
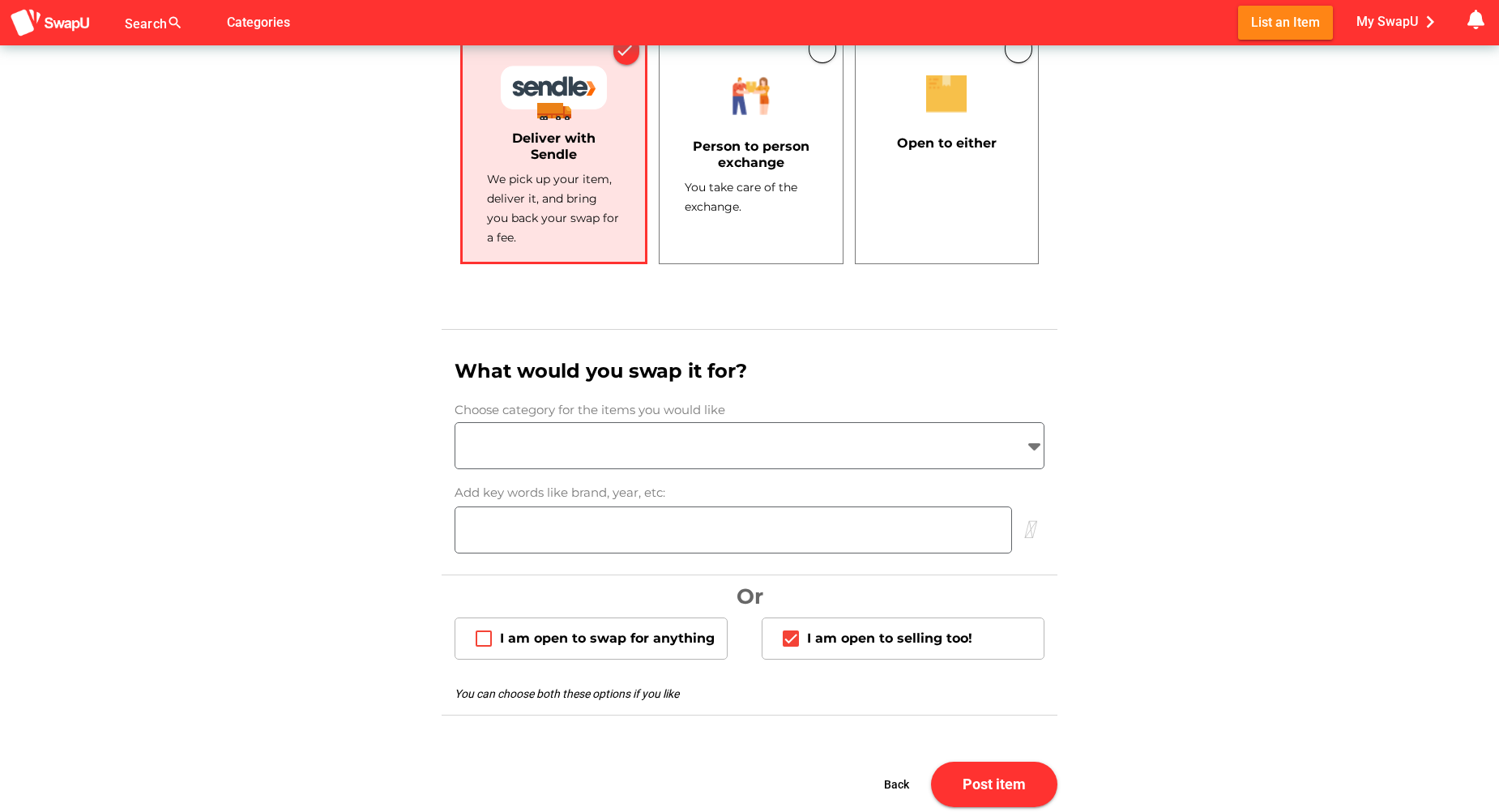
scroll to position [1134, 0]
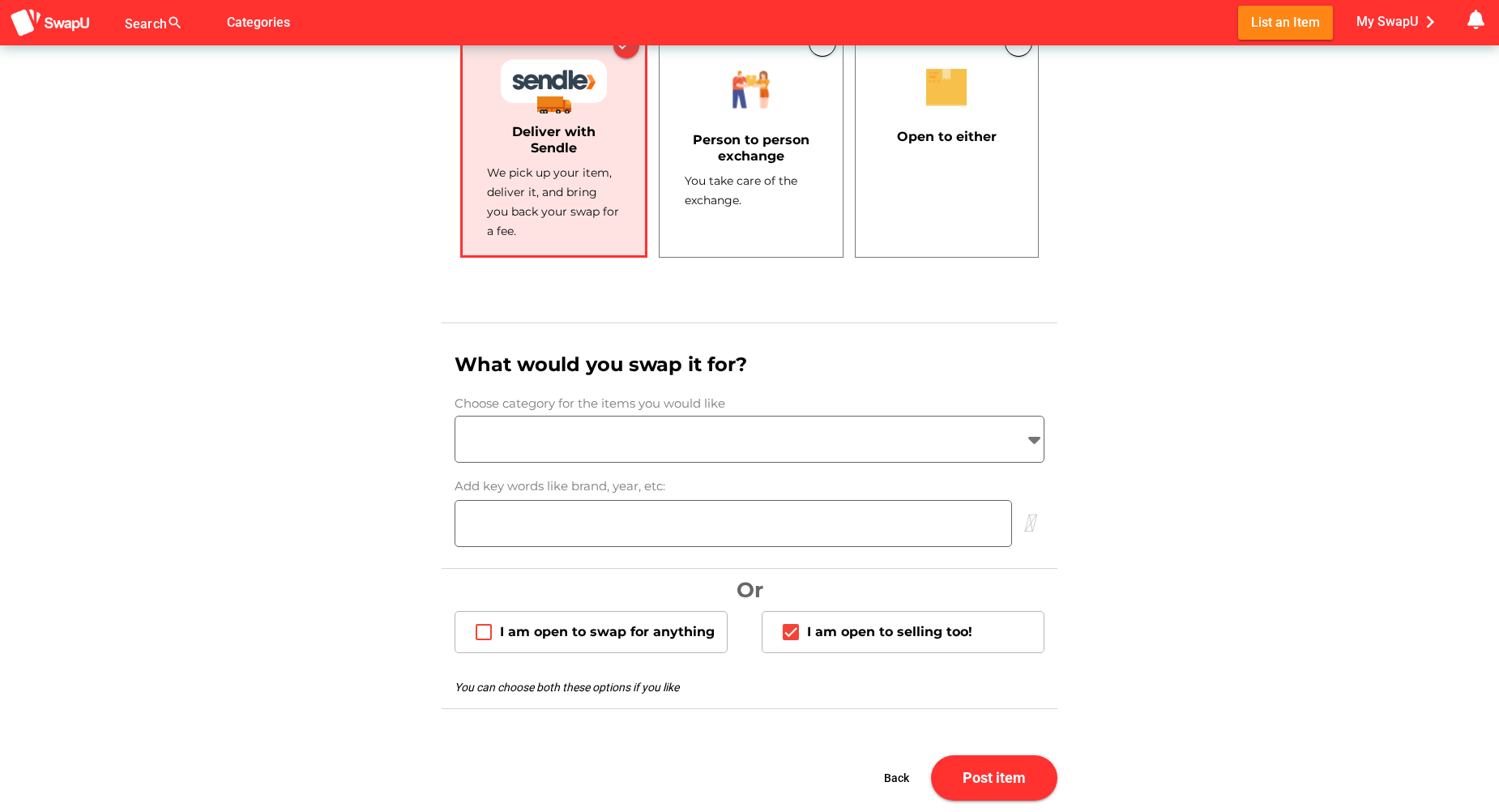
type input "3199"
click at [1034, 441] on icon at bounding box center [1034, 440] width 20 height 20
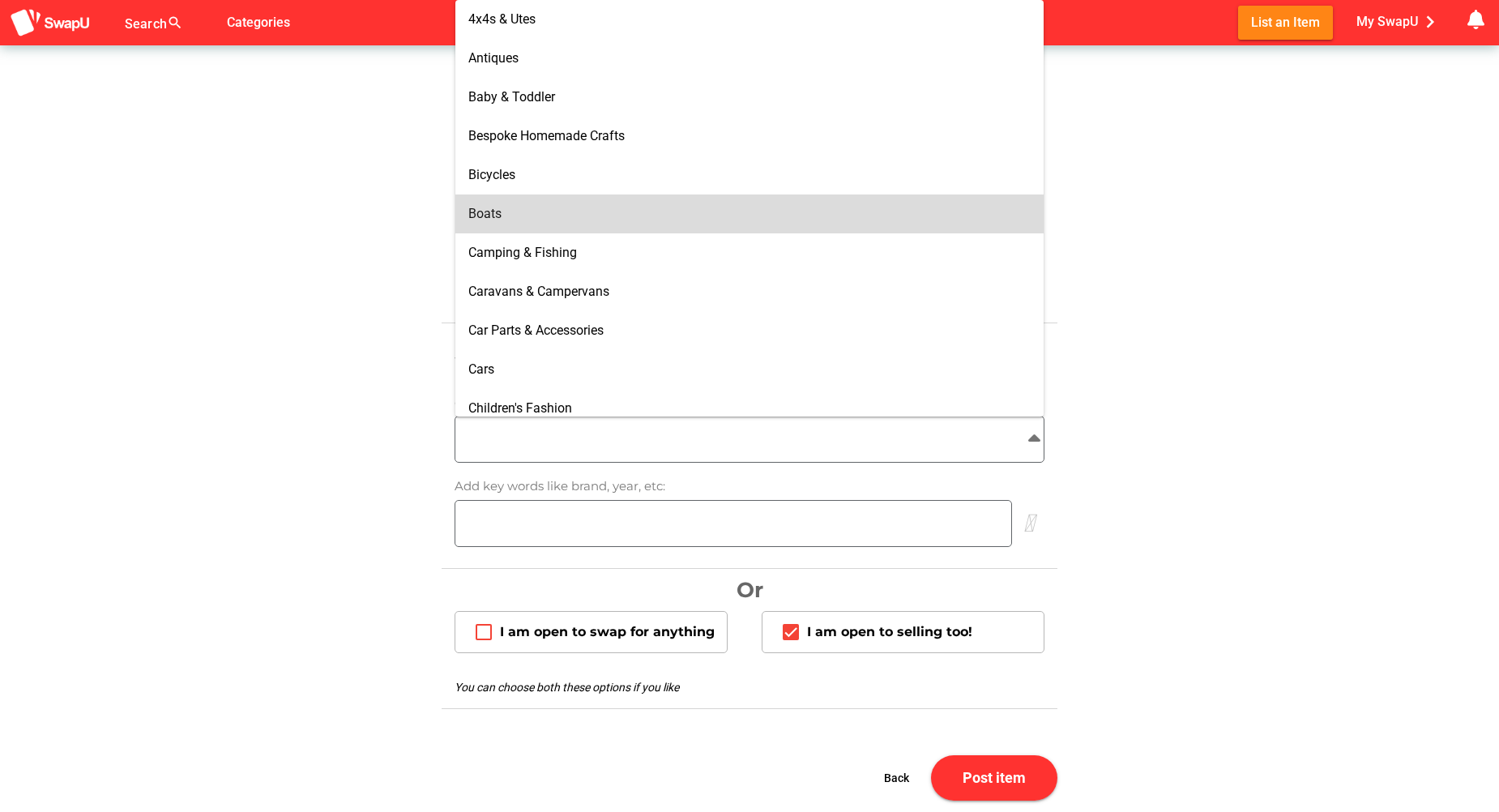
click at [574, 210] on div "Boats" at bounding box center [749, 214] width 563 height 16
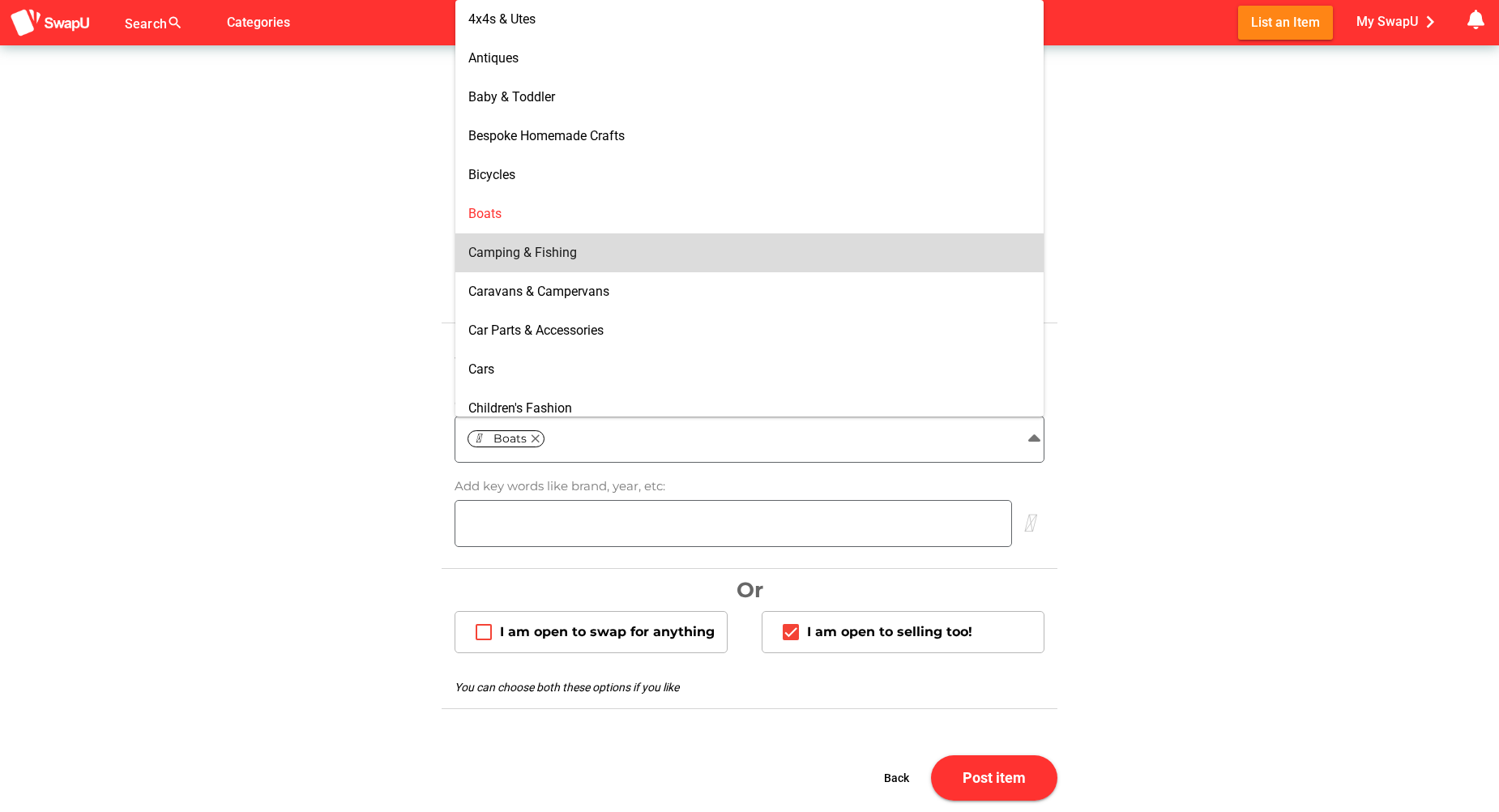
click at [604, 253] on div "Camping & Fishing" at bounding box center [749, 252] width 563 height 16
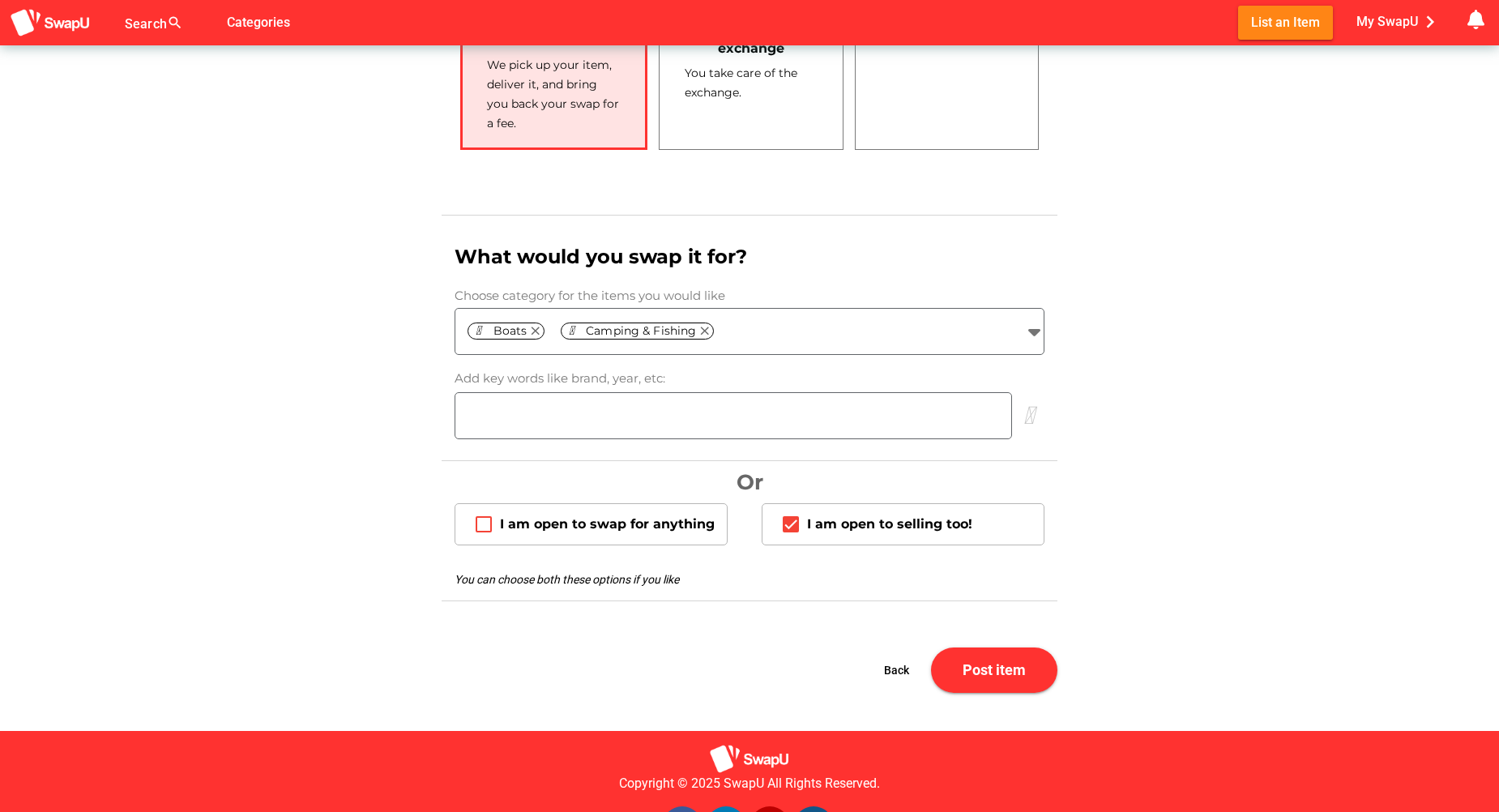
scroll to position [1297, 0]
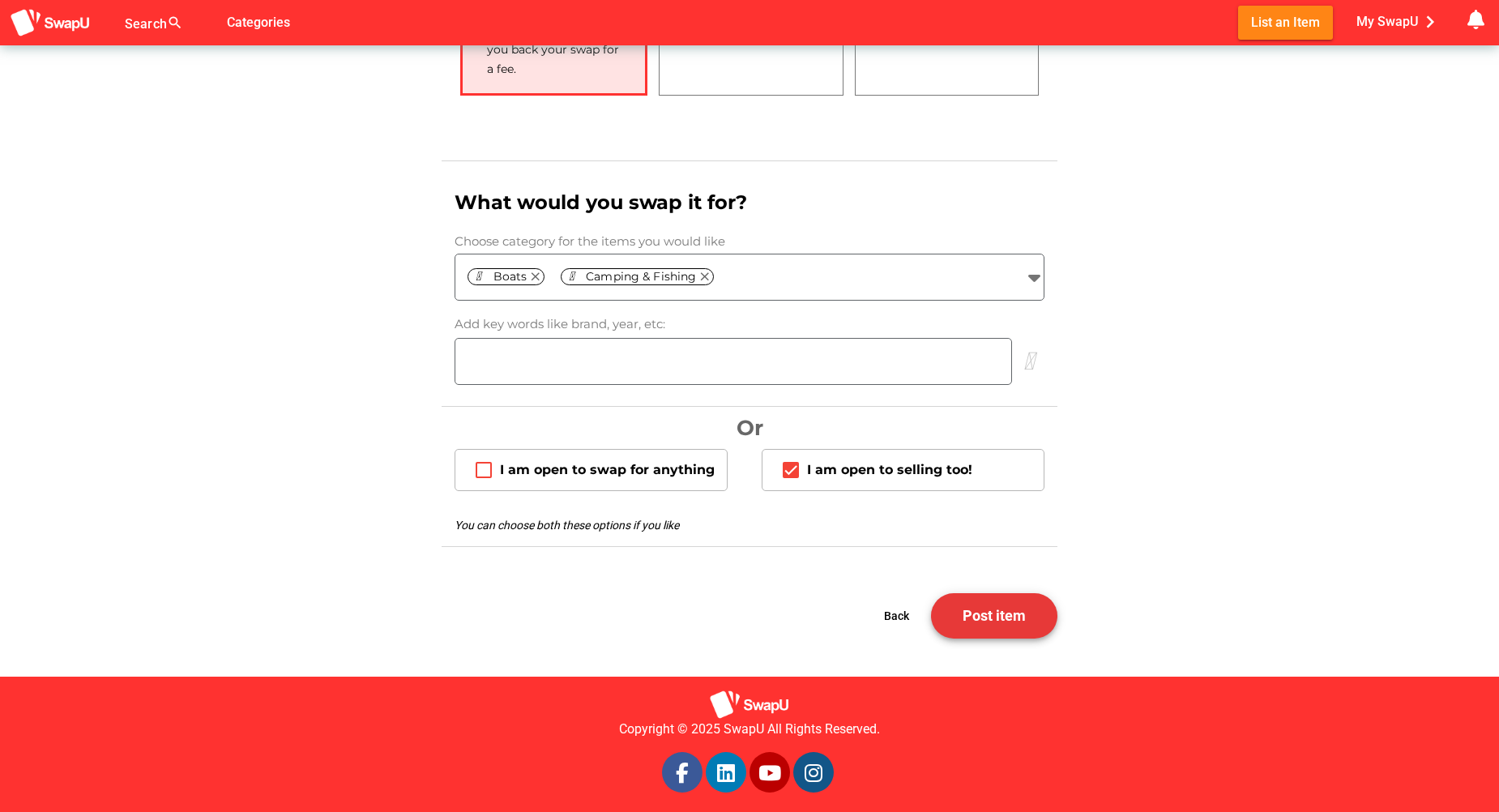
click at [988, 625] on span "Post item" at bounding box center [994, 615] width 101 height 38
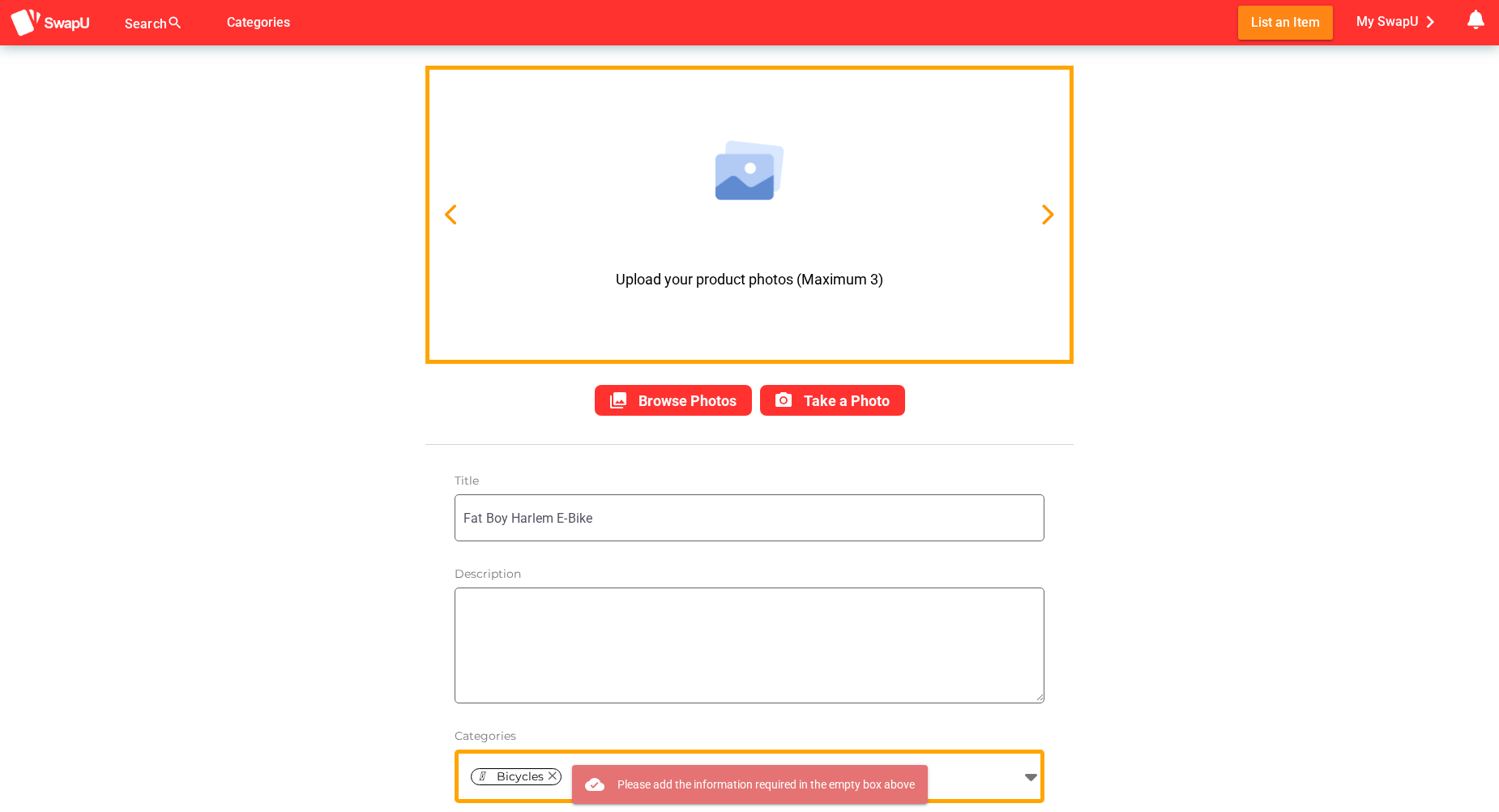
scroll to position [0, 0]
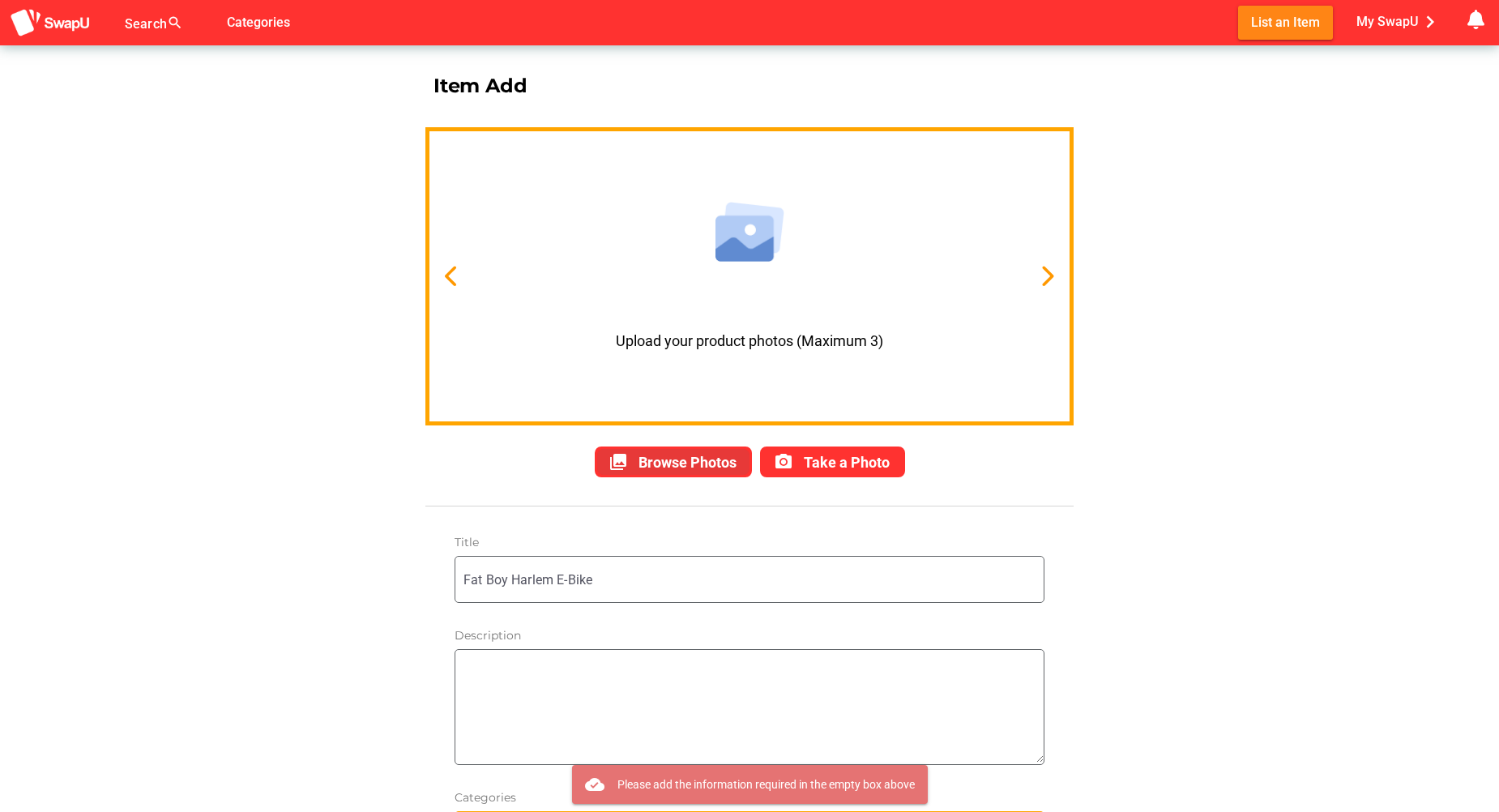
click at [688, 460] on span "Browse Photos" at bounding box center [688, 461] width 99 height 17
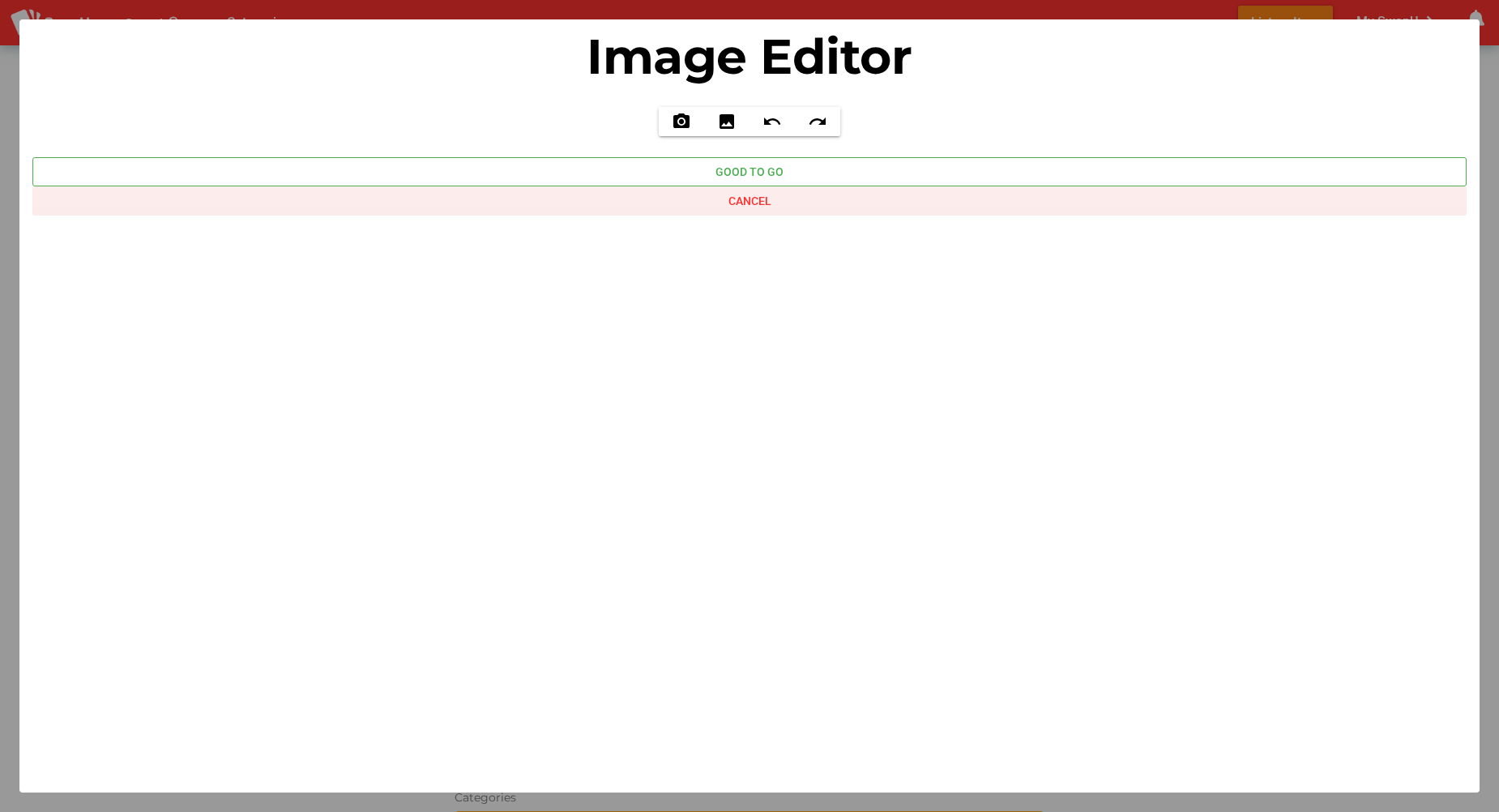
click at [758, 194] on span "Cancel" at bounding box center [750, 201] width 43 height 20
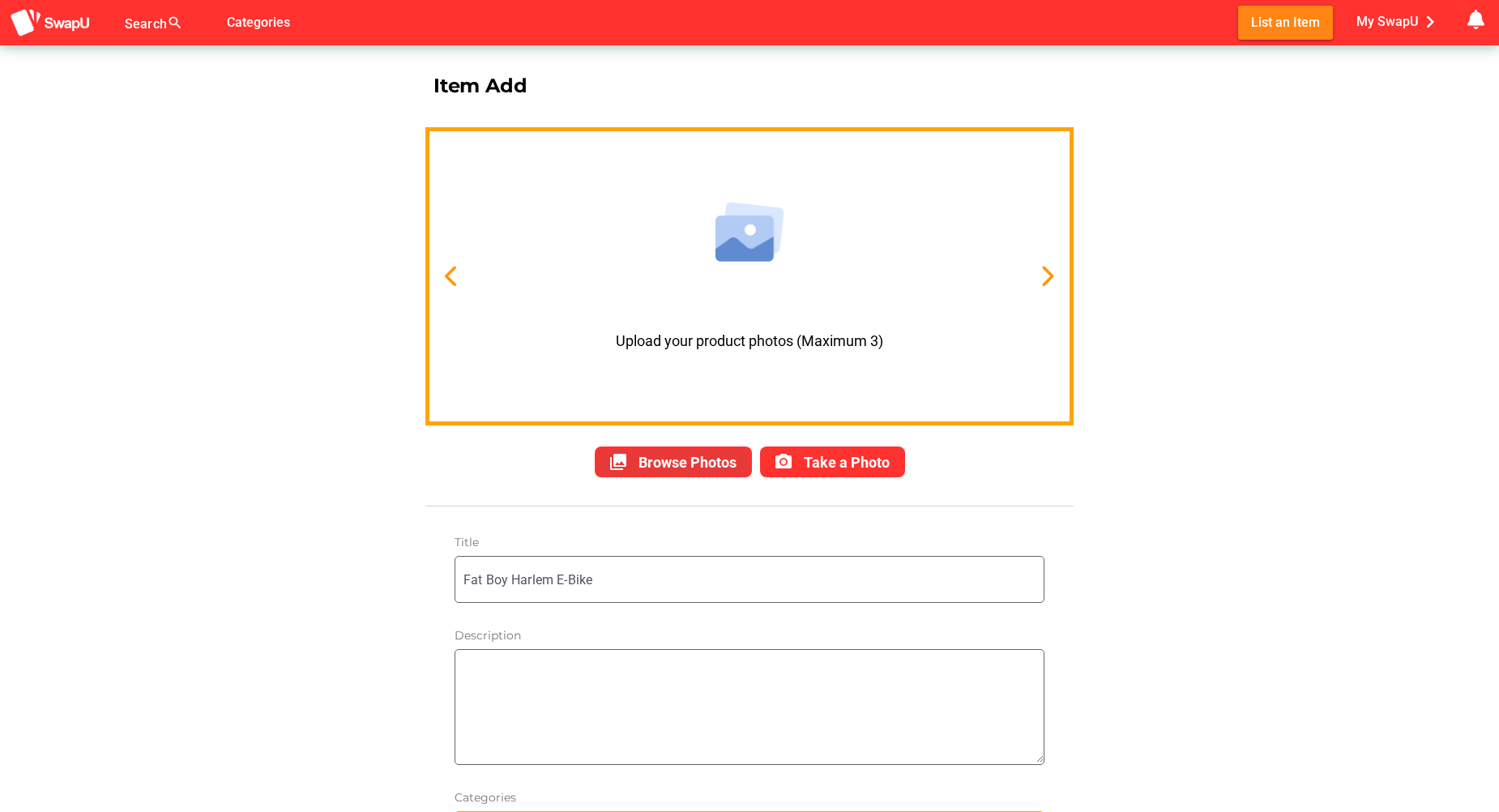
click at [700, 457] on span "Browse Photos" at bounding box center [688, 461] width 99 height 17
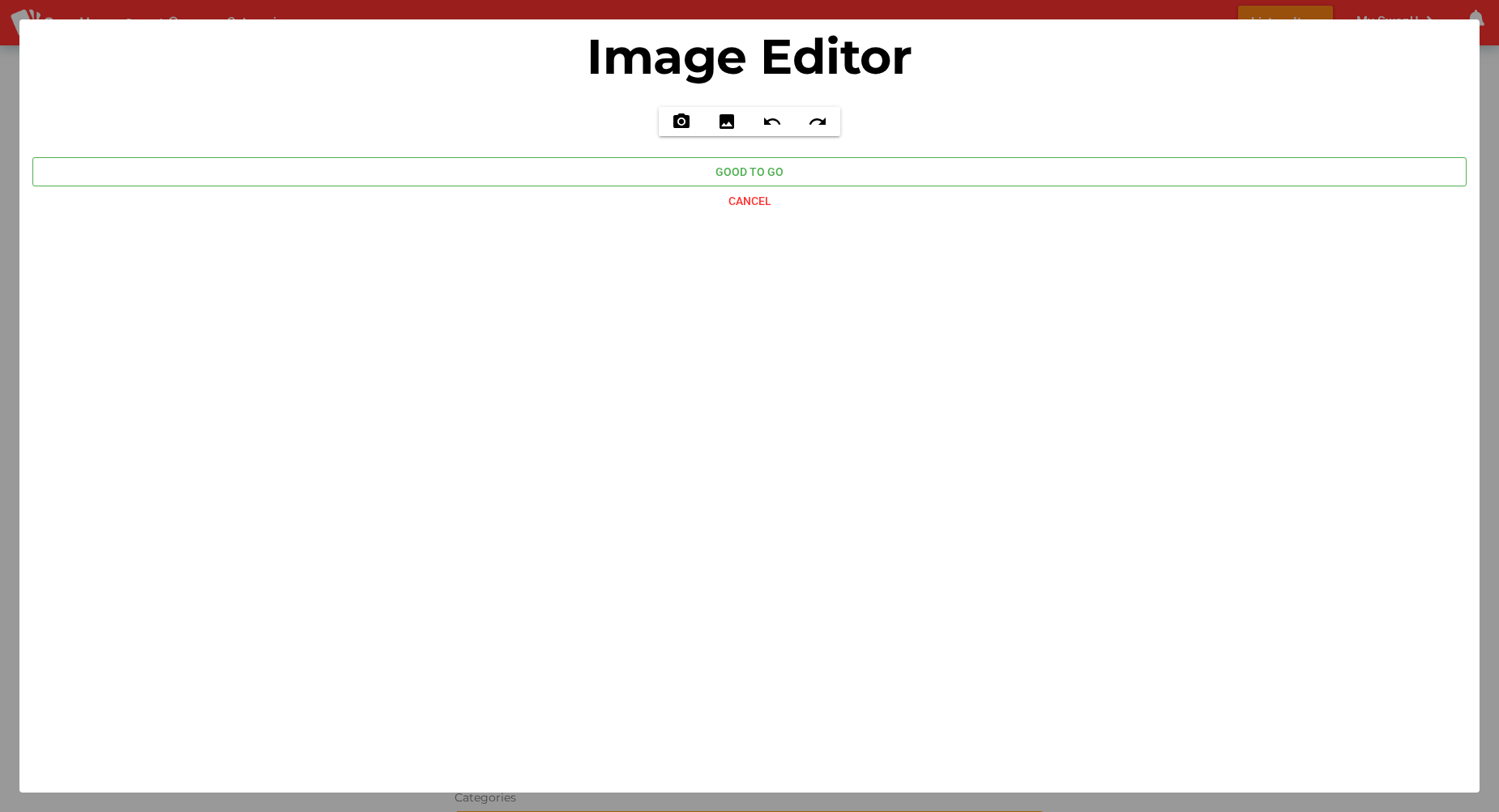
type input "C:\fakepath\Fat Boy .png"
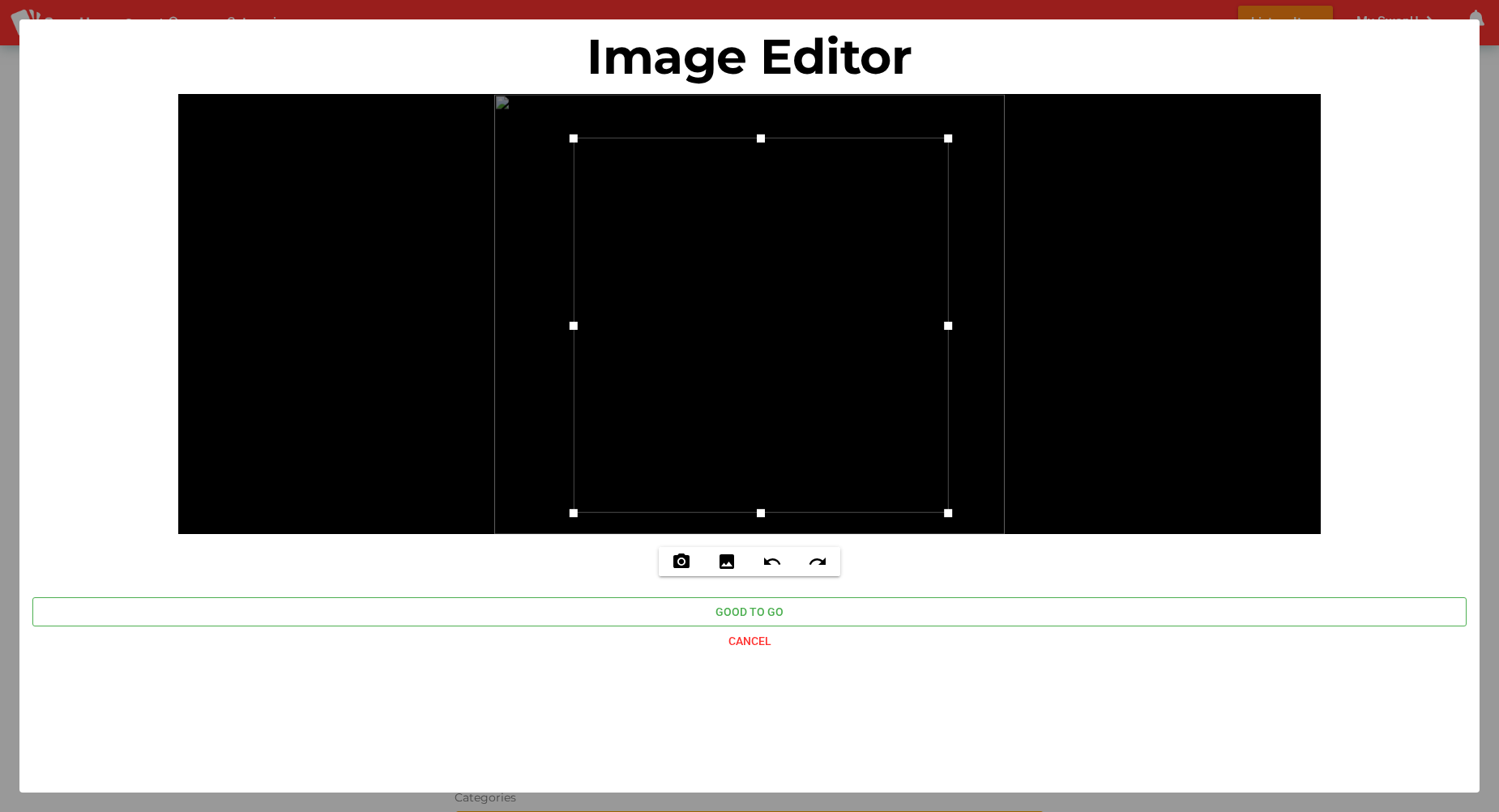
drag, startPoint x: 927, startPoint y: 493, endPoint x: 800, endPoint y: 305, distance: 226.9
click at [950, 527] on div at bounding box center [749, 313] width 1142 height 440
drag, startPoint x: 575, startPoint y: 139, endPoint x: 540, endPoint y: 143, distance: 35.2
click at [540, 143] on div at bounding box center [744, 307] width 408 height 408
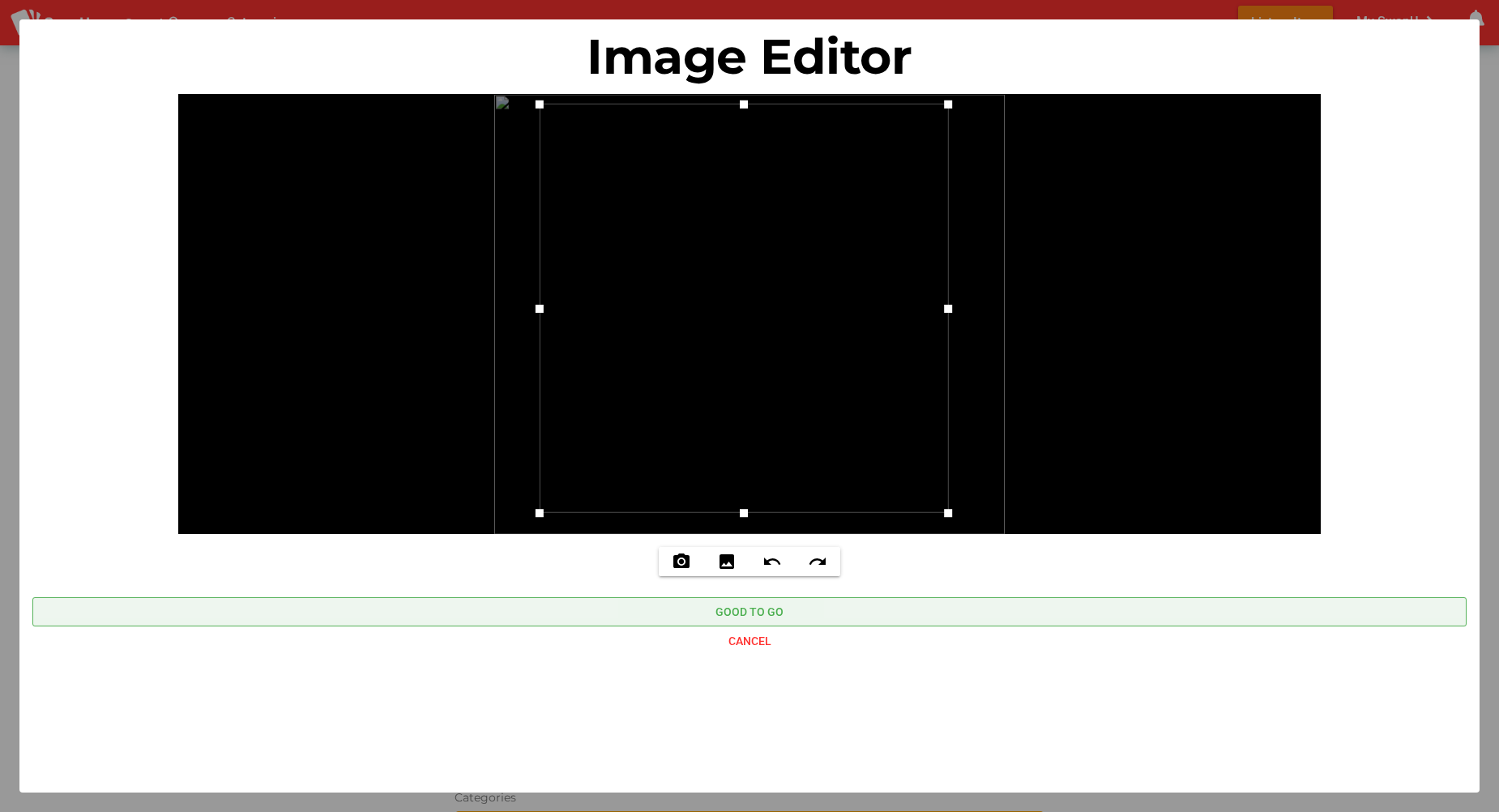
click at [751, 609] on span "Good to go" at bounding box center [749, 612] width 68 height 20
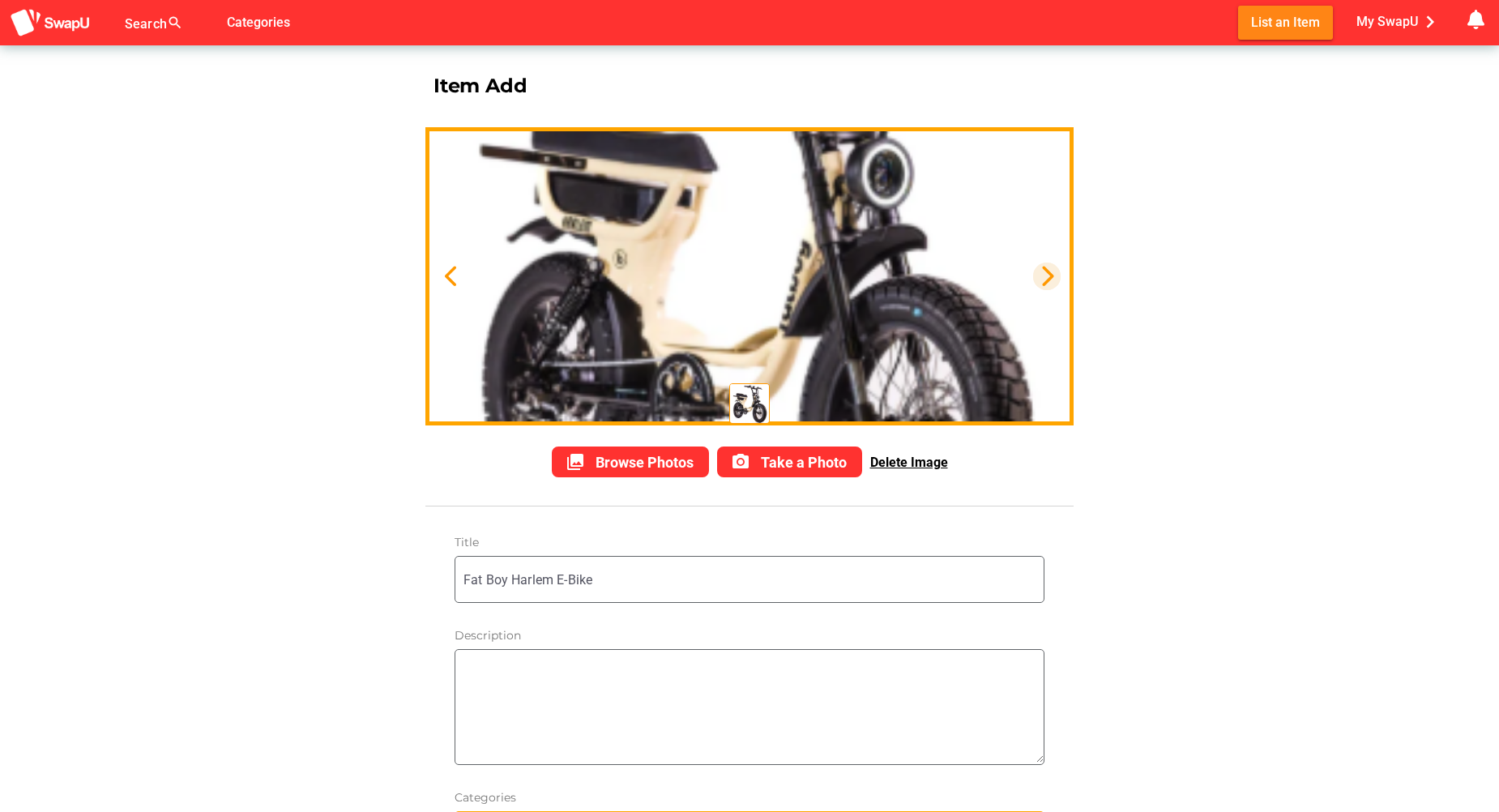
click at [1044, 278] on icon "button" at bounding box center [1047, 276] width 23 height 23
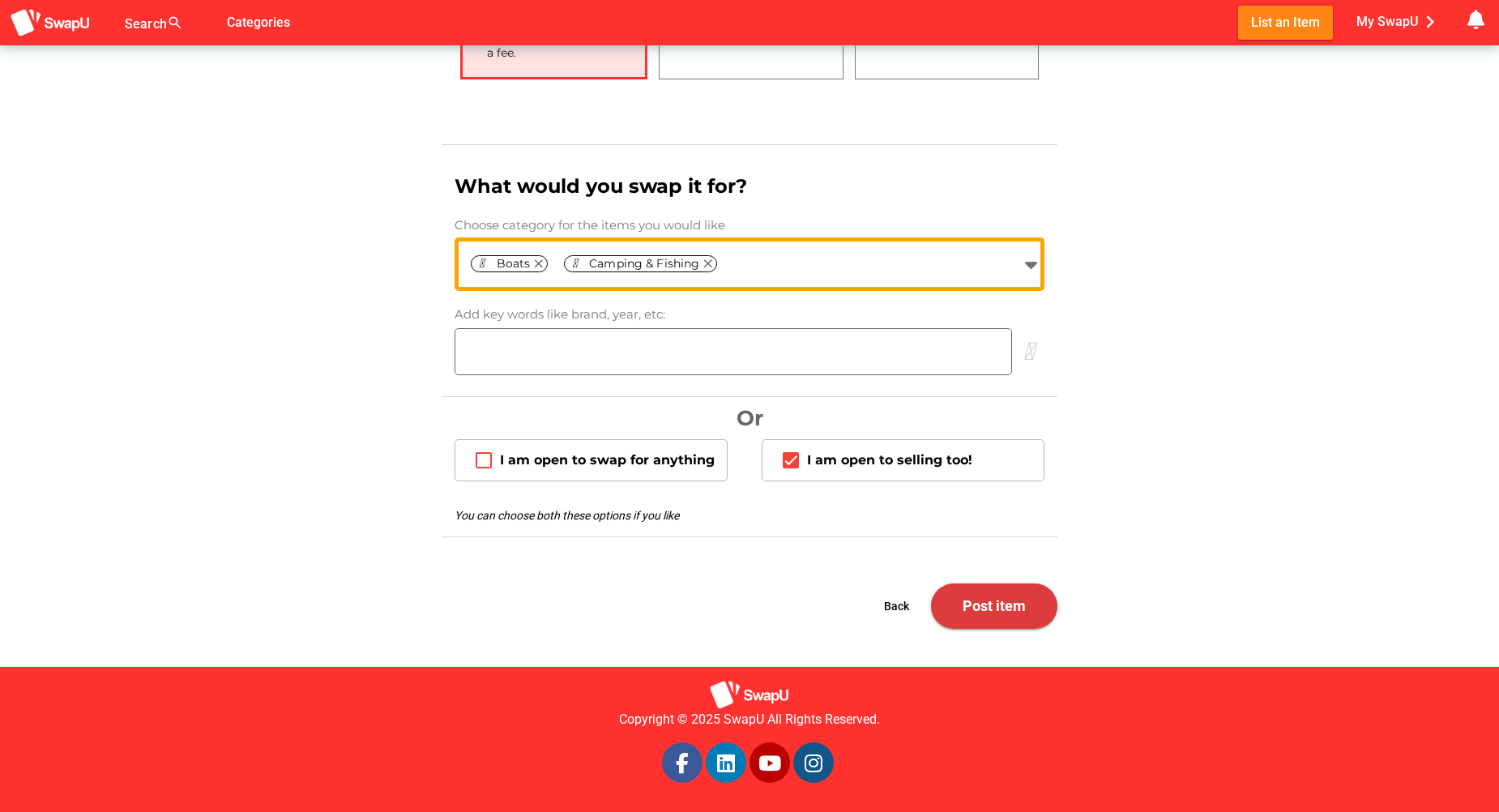
click at [1024, 613] on span "Post item" at bounding box center [994, 605] width 63 height 17
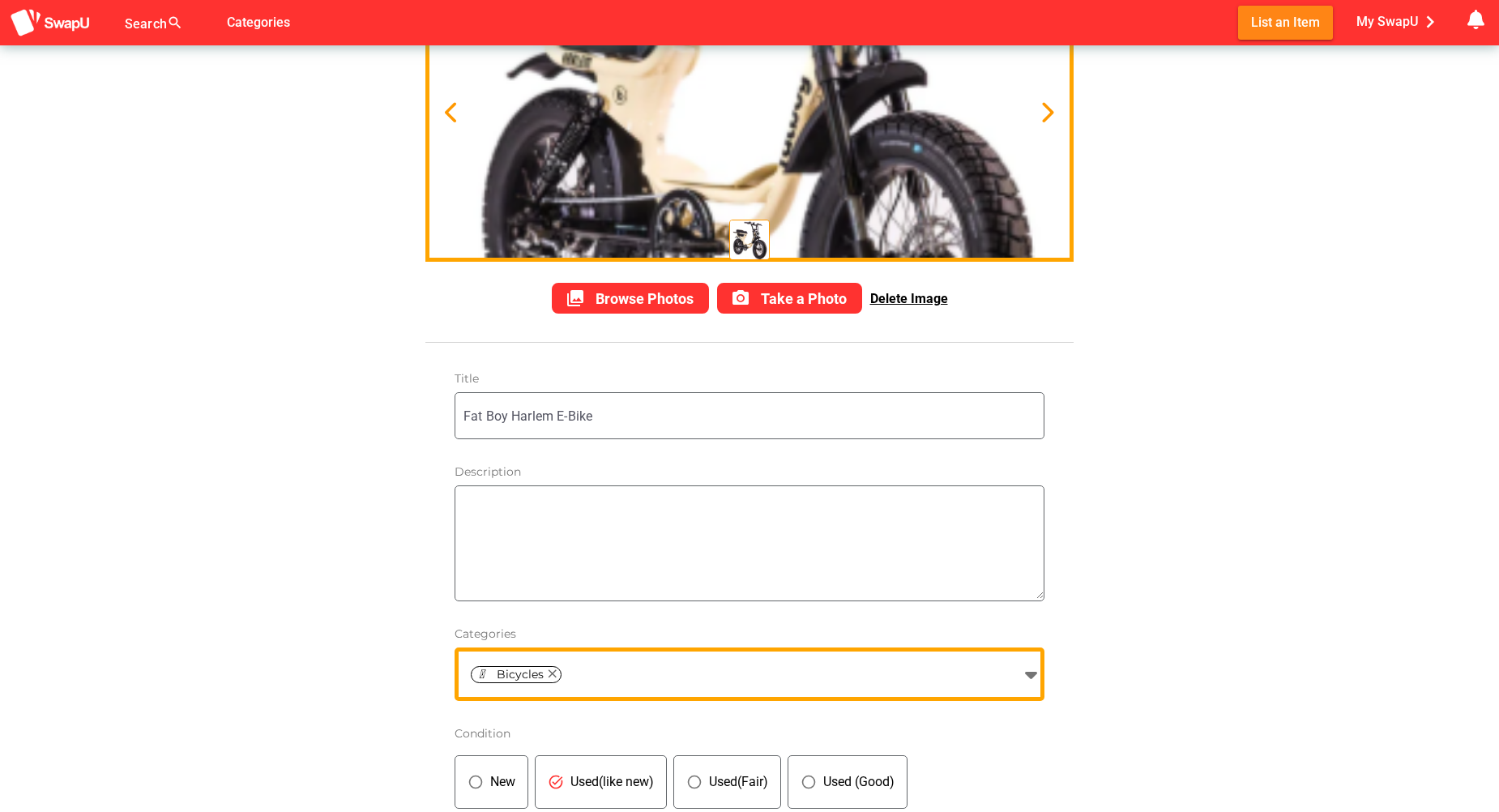
scroll to position [162, 0]
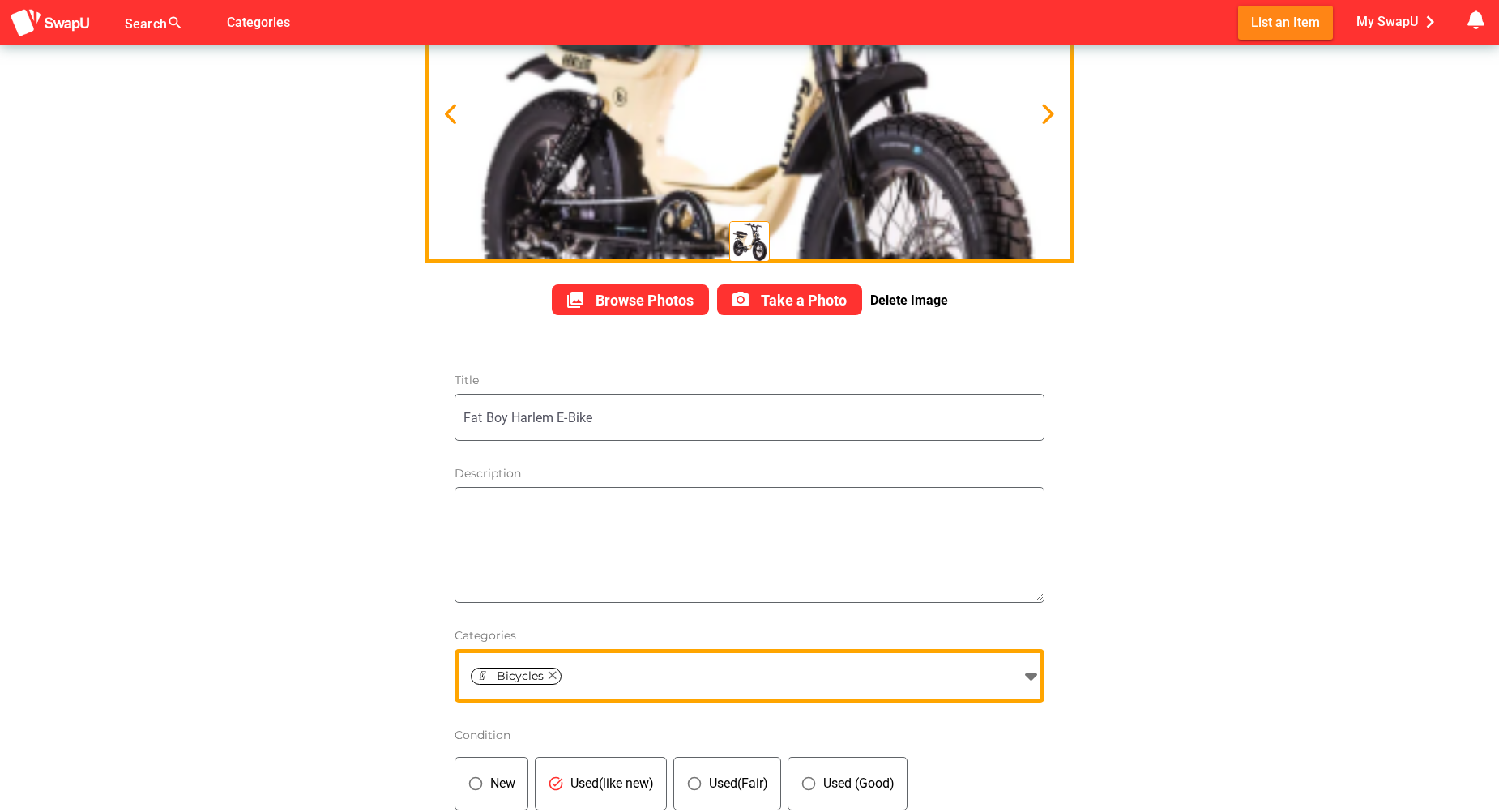
click at [478, 509] on textarea at bounding box center [753, 545] width 580 height 111
click at [793, 511] on textarea "Near new Fat Boy Harlem E-bike in good condition" at bounding box center [753, 545] width 580 height 111
click at [805, 540] on textarea "Near new Fat Boy Harlem E-bike in good condition, wiling to swap for Small outb…" at bounding box center [753, 545] width 580 height 111
click at [850, 509] on textarea "Near new Fat Boy Harlem E-bike in good condition, wiling to swap for Small outb…" at bounding box center [753, 545] width 580 height 111
click at [777, 508] on textarea "Near new Fat Boy Harlem E-bike in good condition, wiling to swap for Small outb…" at bounding box center [753, 545] width 580 height 111
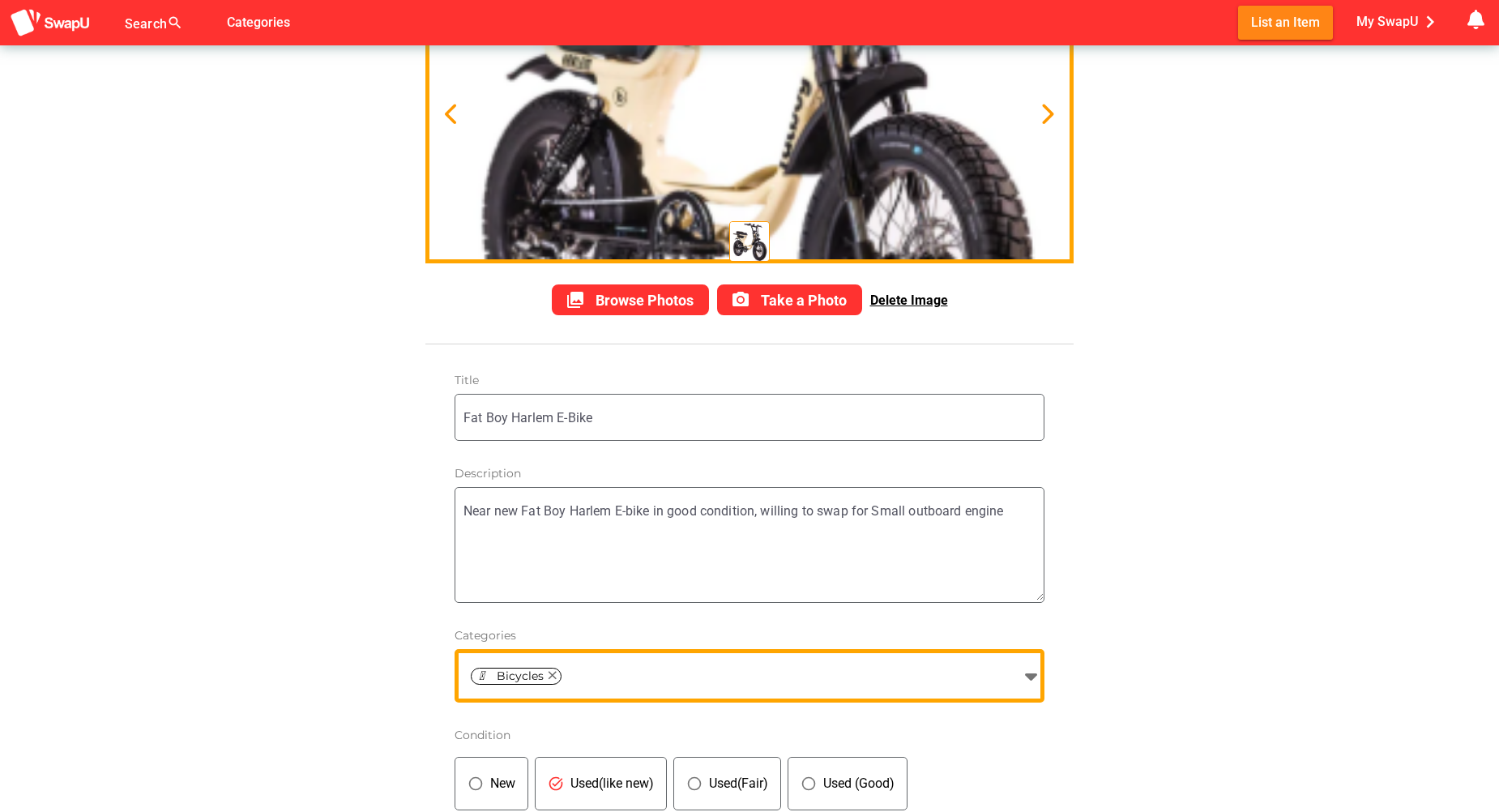
click at [827, 531] on textarea "Near new Fat Boy Harlem E-bike in good condition, willing to swap for Small out…" at bounding box center [753, 545] width 580 height 111
click at [960, 522] on textarea "Near new Fat Boy Harlem E-bike in good condition, willing to swap for Small out…" at bounding box center [753, 545] width 580 height 111
click at [1019, 514] on textarea "Near new Fat Boy Harlem E-bike in good condition, willing to swap for Small out…" at bounding box center [753, 545] width 580 height 111
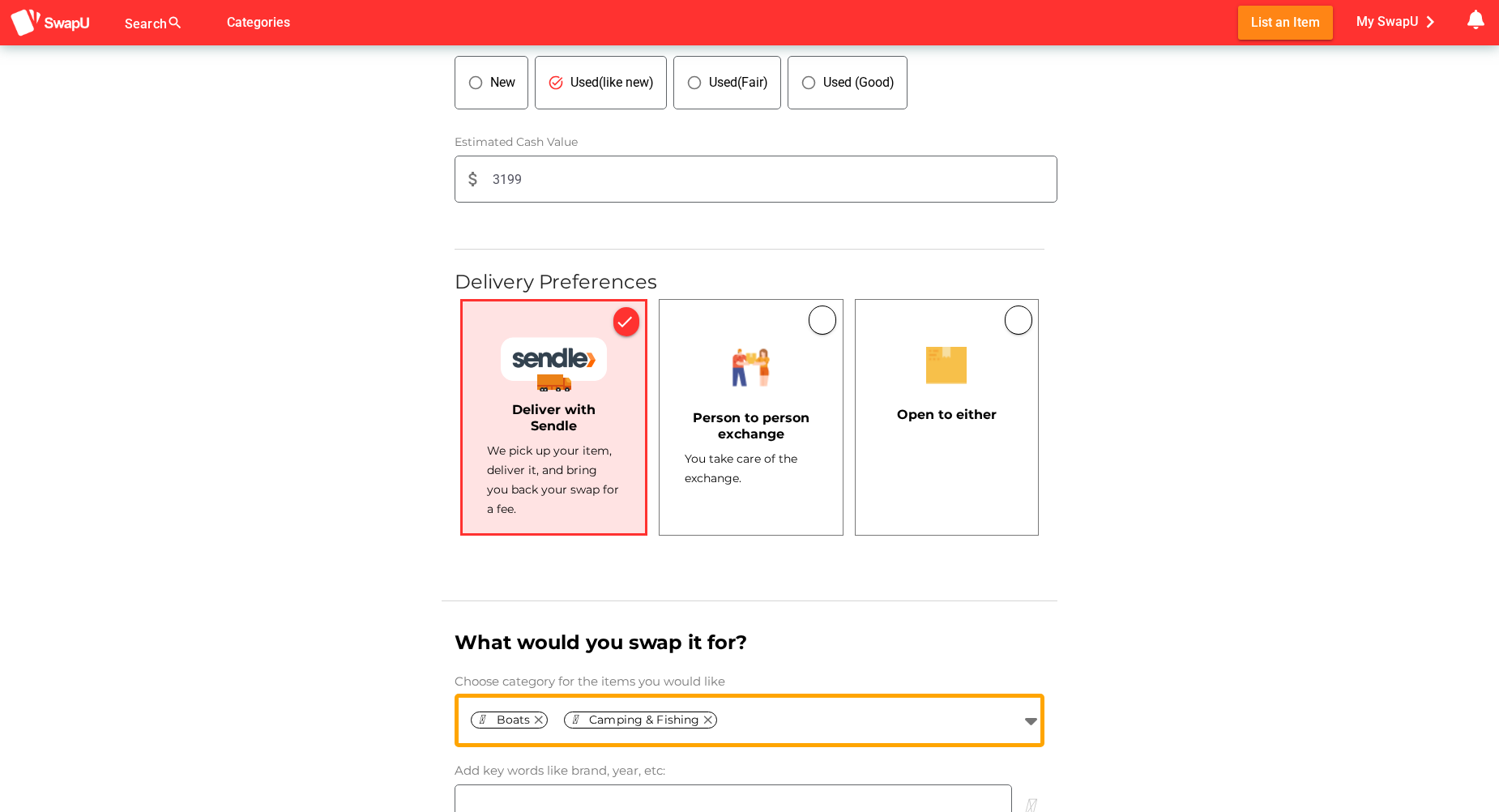
scroll to position [864, 0]
type textarea "Near new Fat Boy Harlem E-bike in good condition, willing to swap for Small out…"
click at [716, 412] on div "Person to person exchange" at bounding box center [751, 423] width 133 height 49
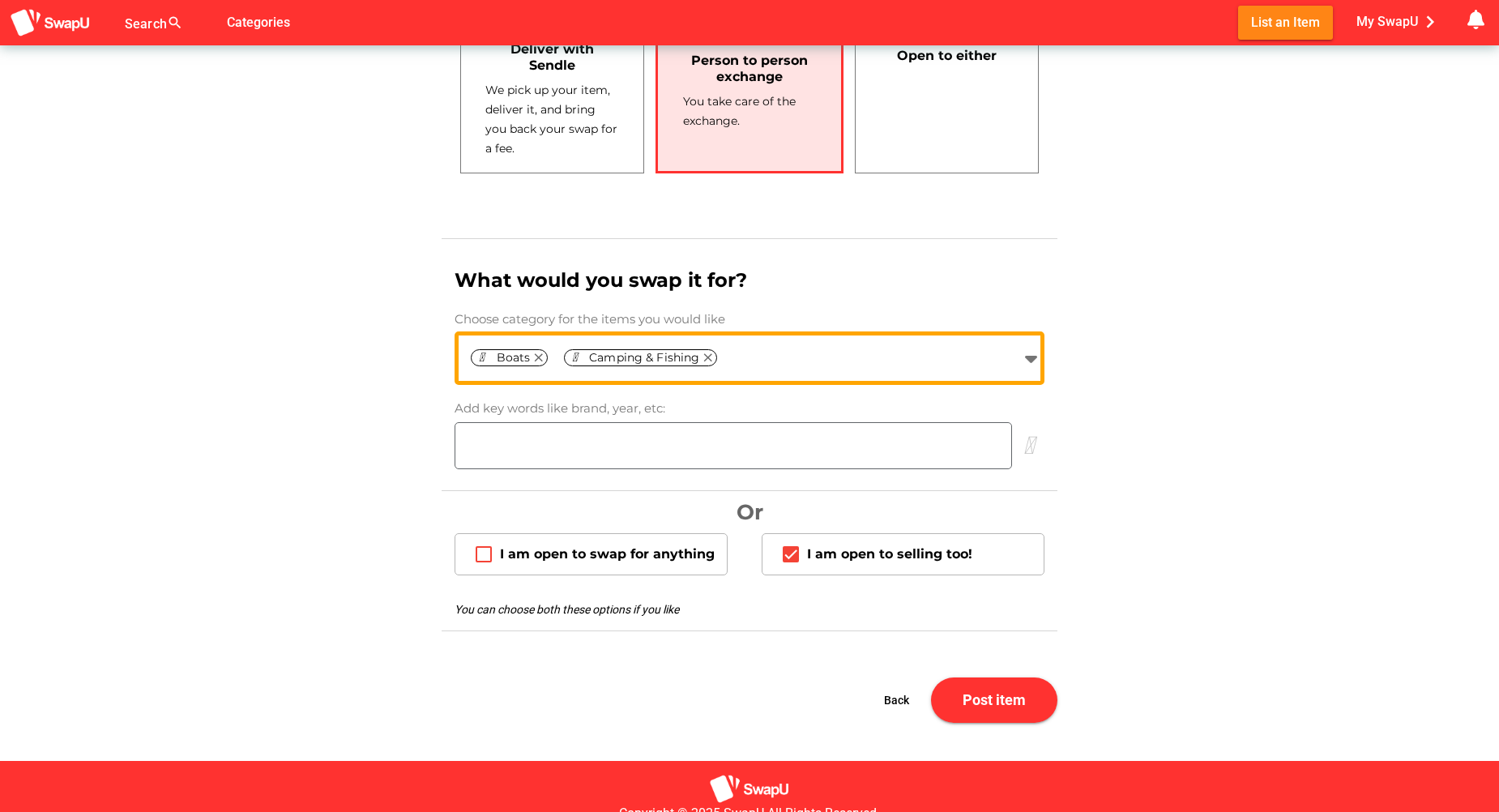
scroll to position [1243, 0]
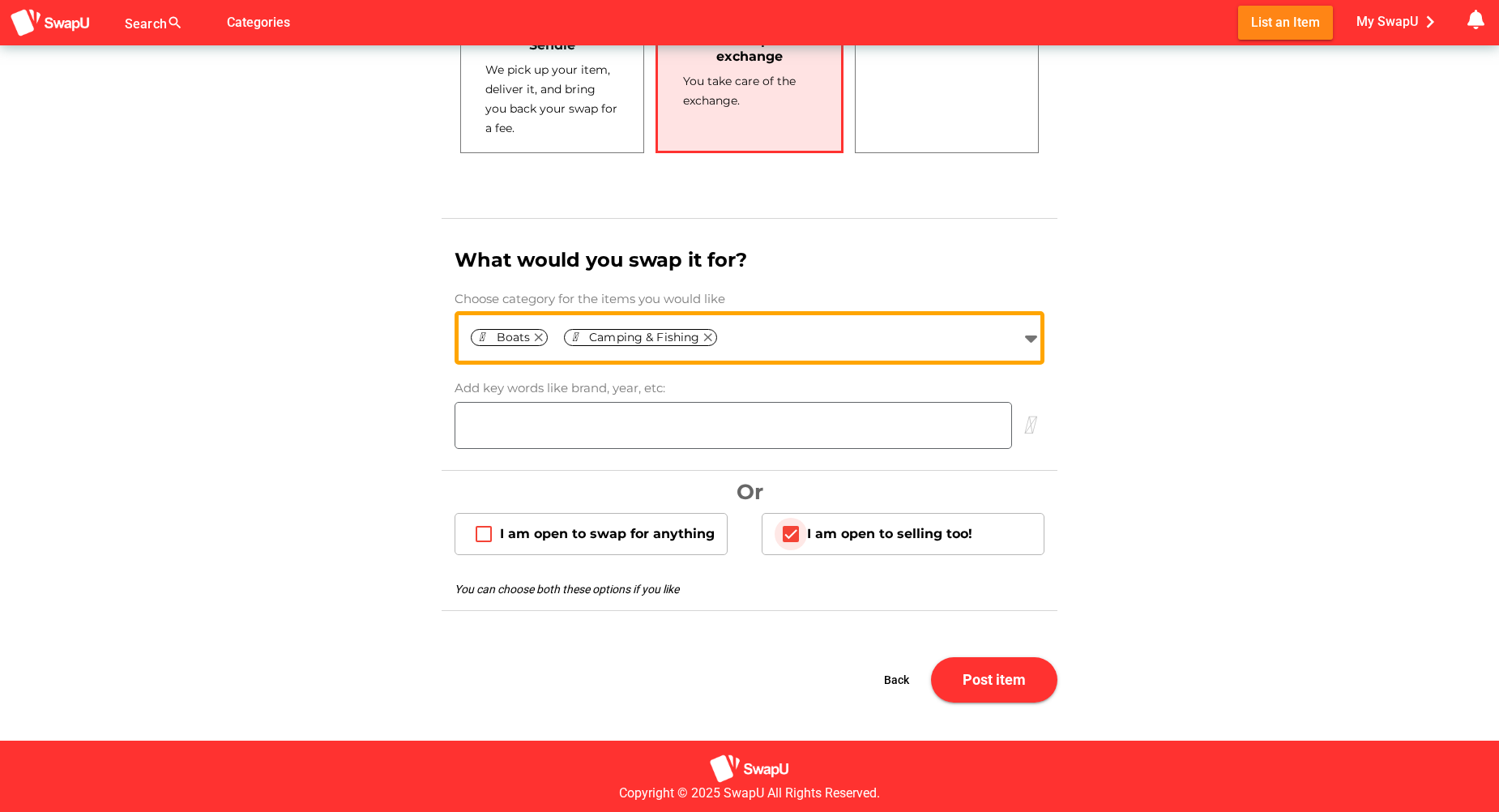
click at [788, 538] on icon "I am open to selling too!" at bounding box center [791, 534] width 12 height 8
click at [790, 537] on icon "I am open to selling too!" at bounding box center [790, 533] width 13 height 13
click at [485, 530] on icon "I am open to swap for anything" at bounding box center [483, 533] width 13 height 13
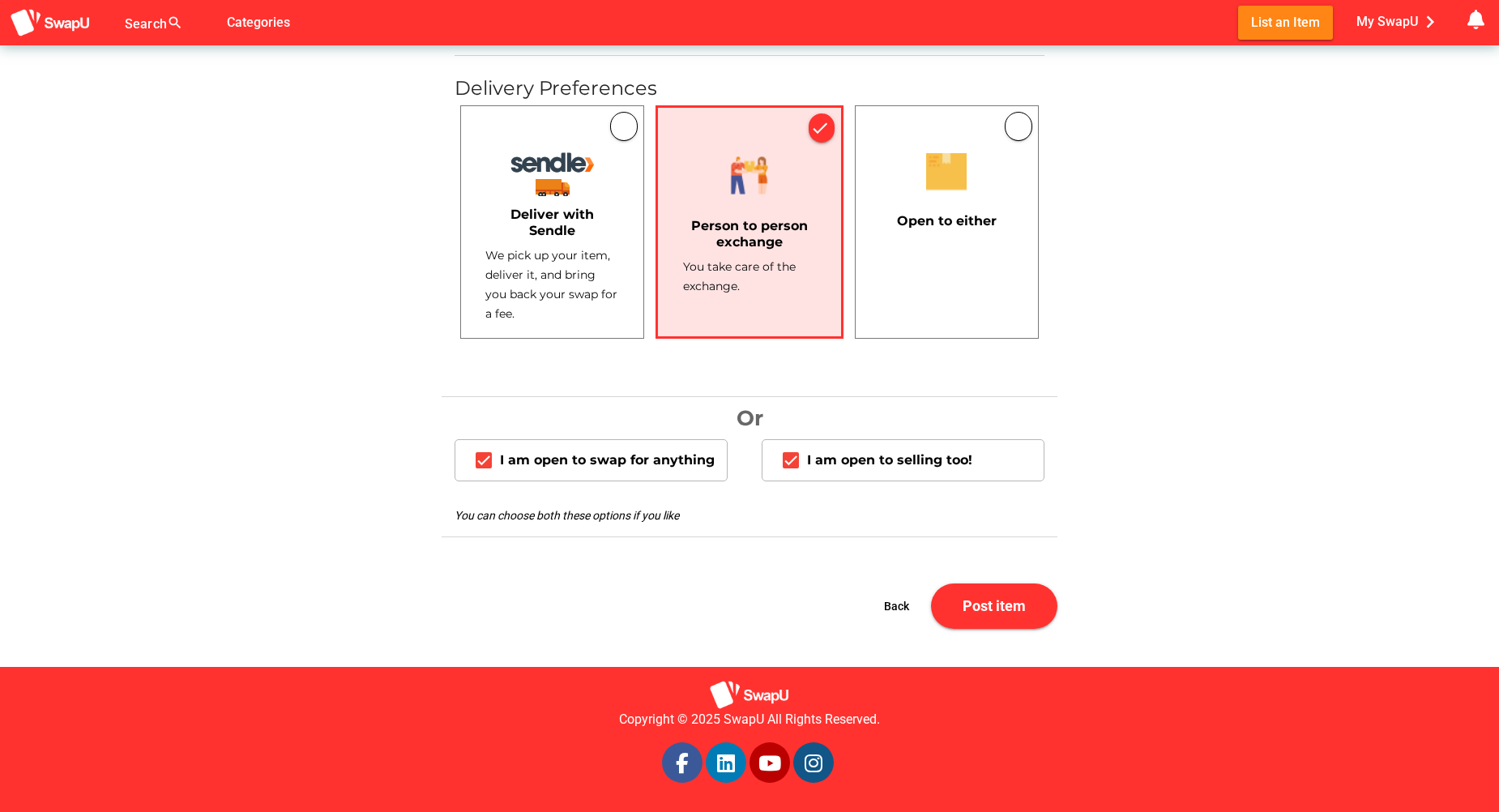
scroll to position [1056, 0]
click at [972, 600] on span "Post item" at bounding box center [994, 605] width 63 height 17
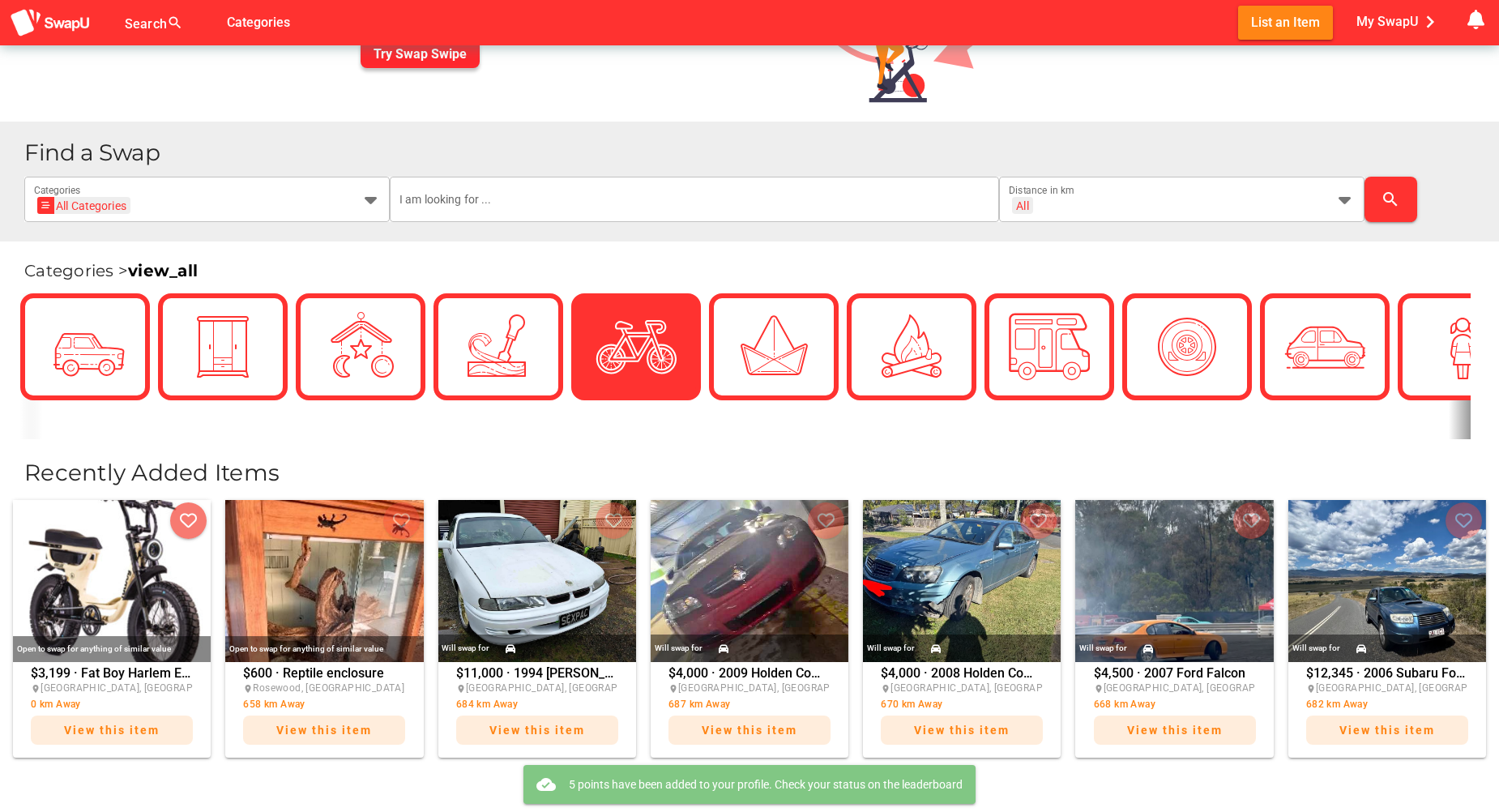
scroll to position [324, 0]
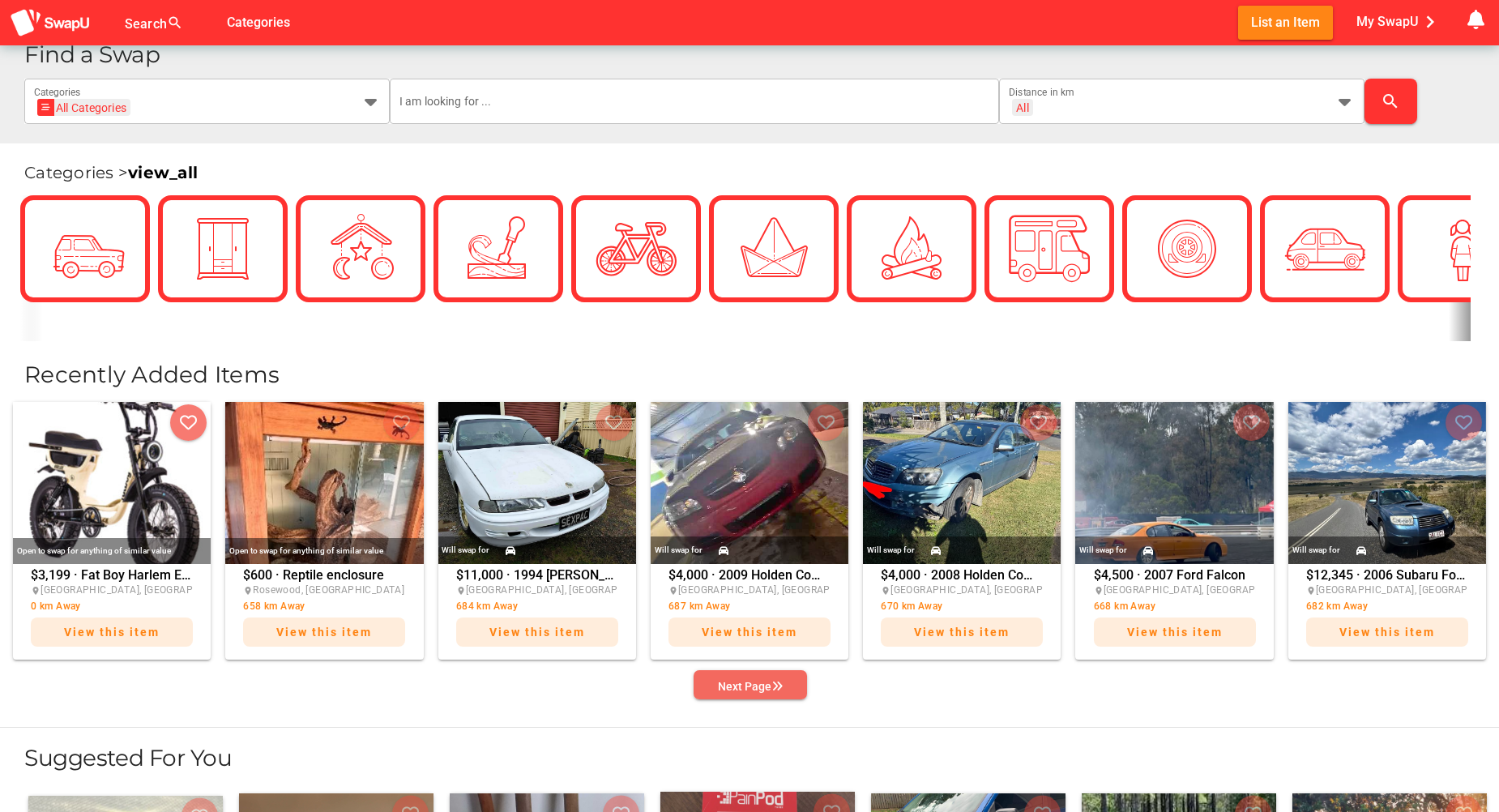
click at [771, 685] on div "Next Page" at bounding box center [751, 687] width 65 height 20
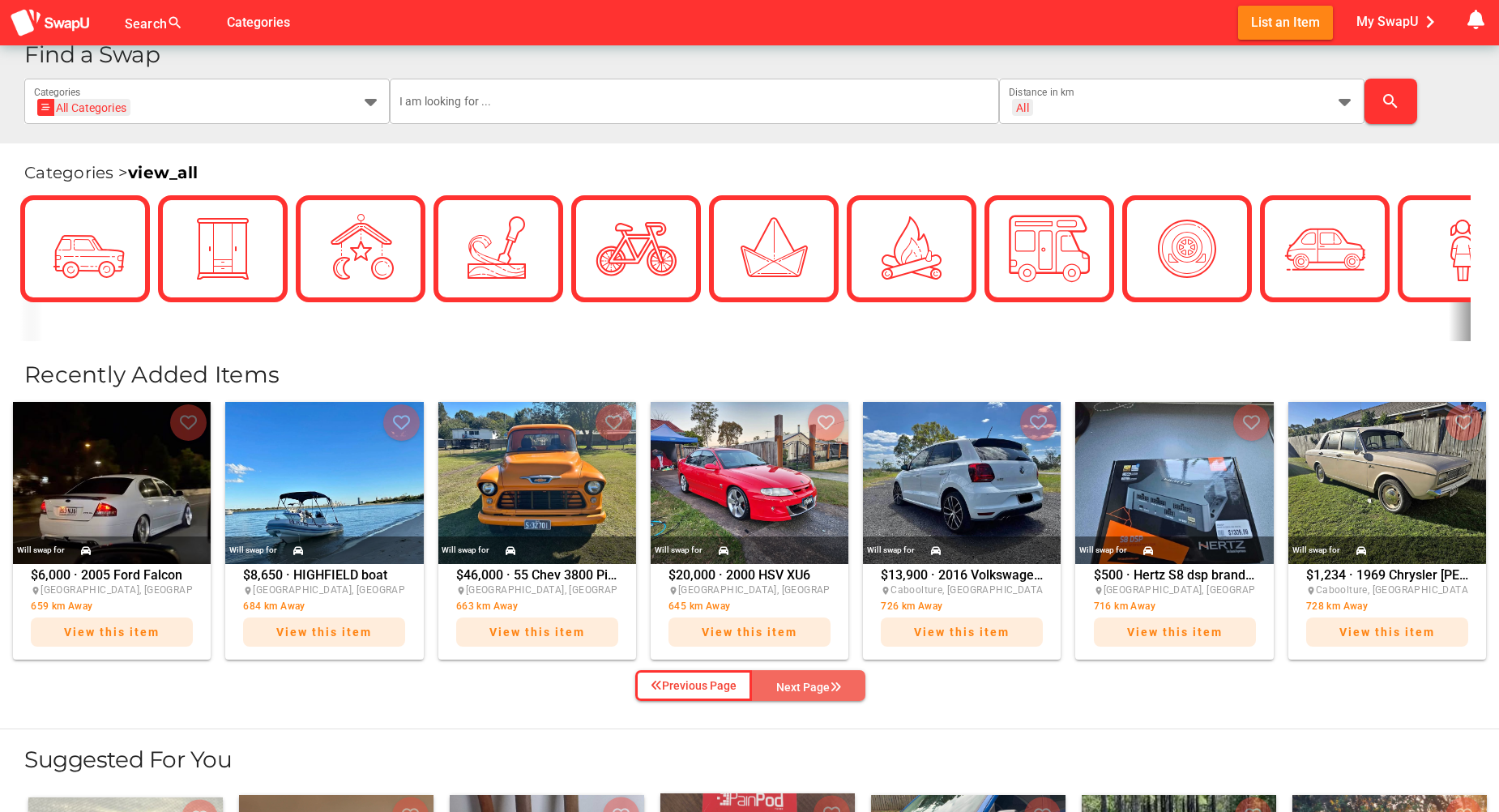
click at [771, 685] on span "Next Page" at bounding box center [808, 687] width 88 height 25
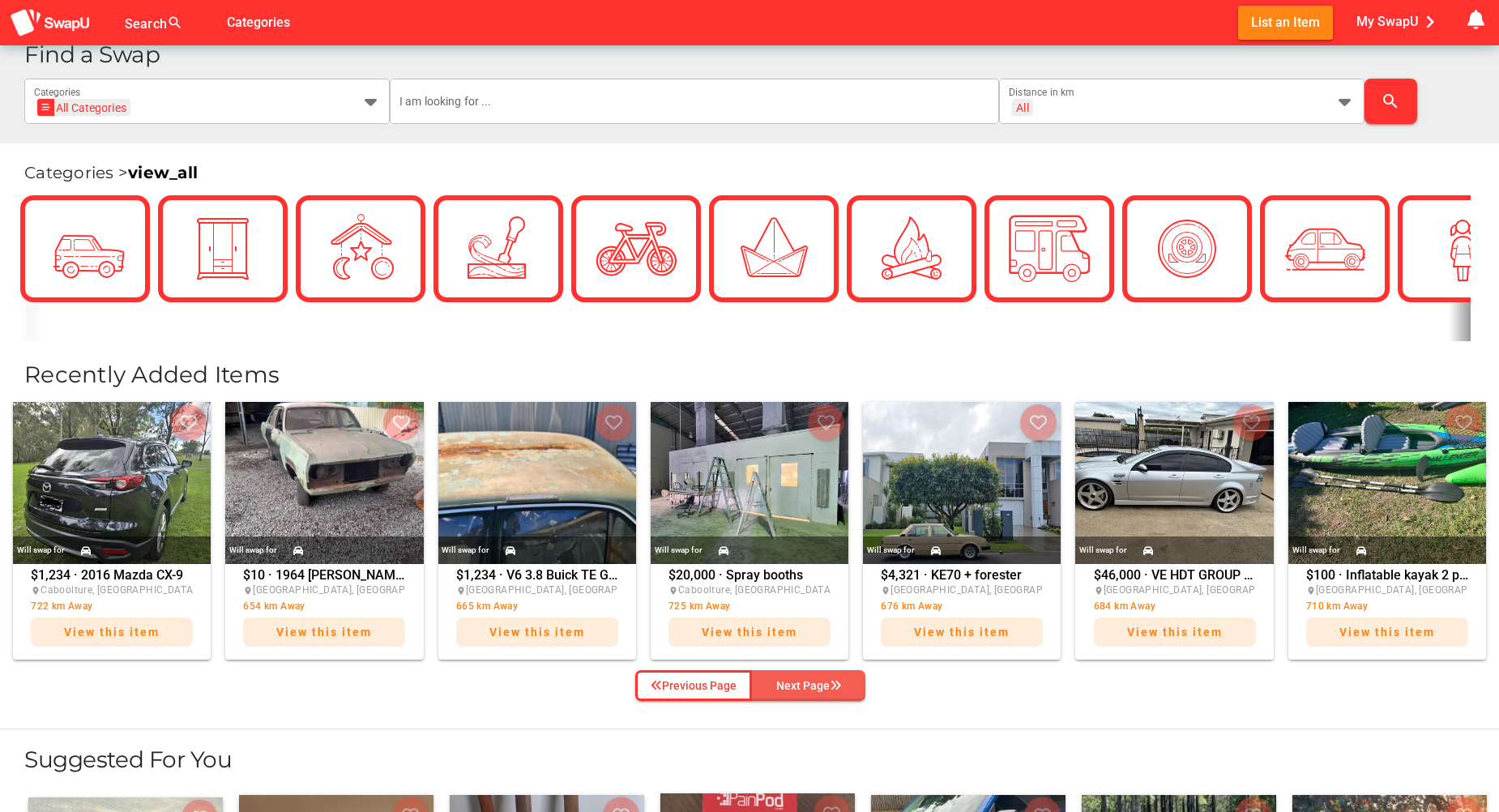
click at [771, 685] on span "Next Page" at bounding box center [808, 685] width 88 height 25
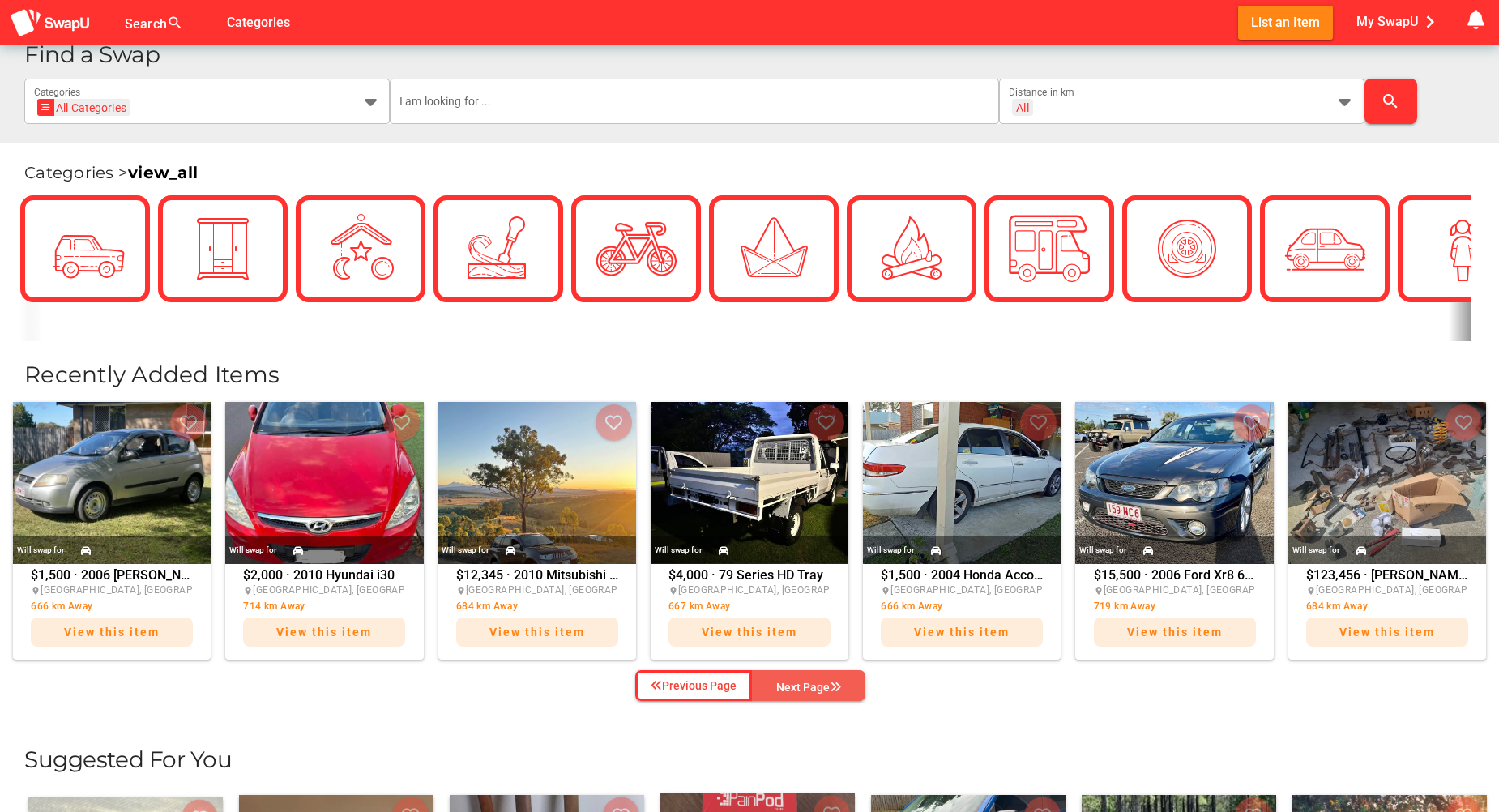
click at [771, 685] on span "Next Page" at bounding box center [808, 687] width 88 height 25
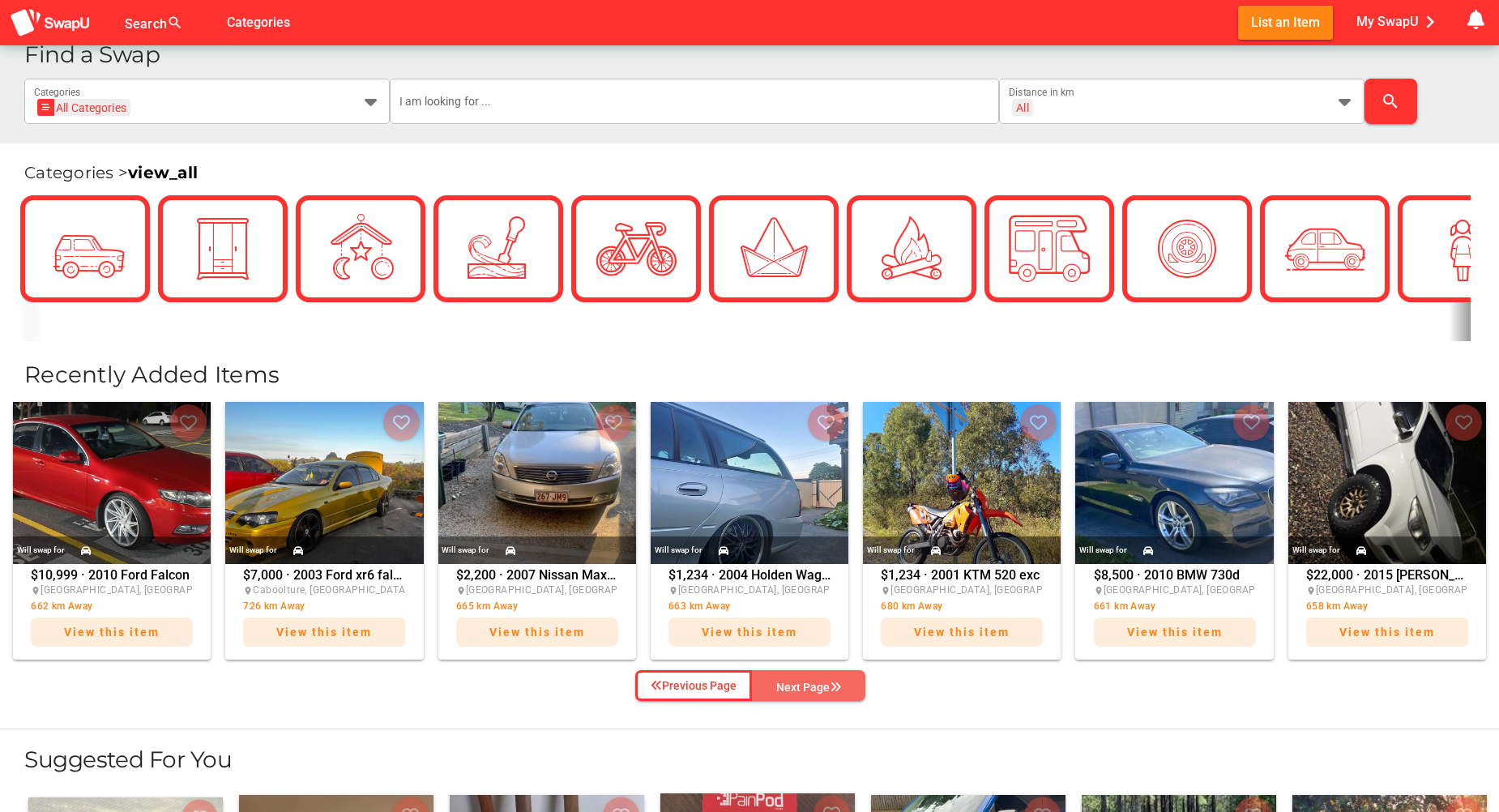
click at [771, 685] on span "Next Page" at bounding box center [808, 687] width 88 height 25
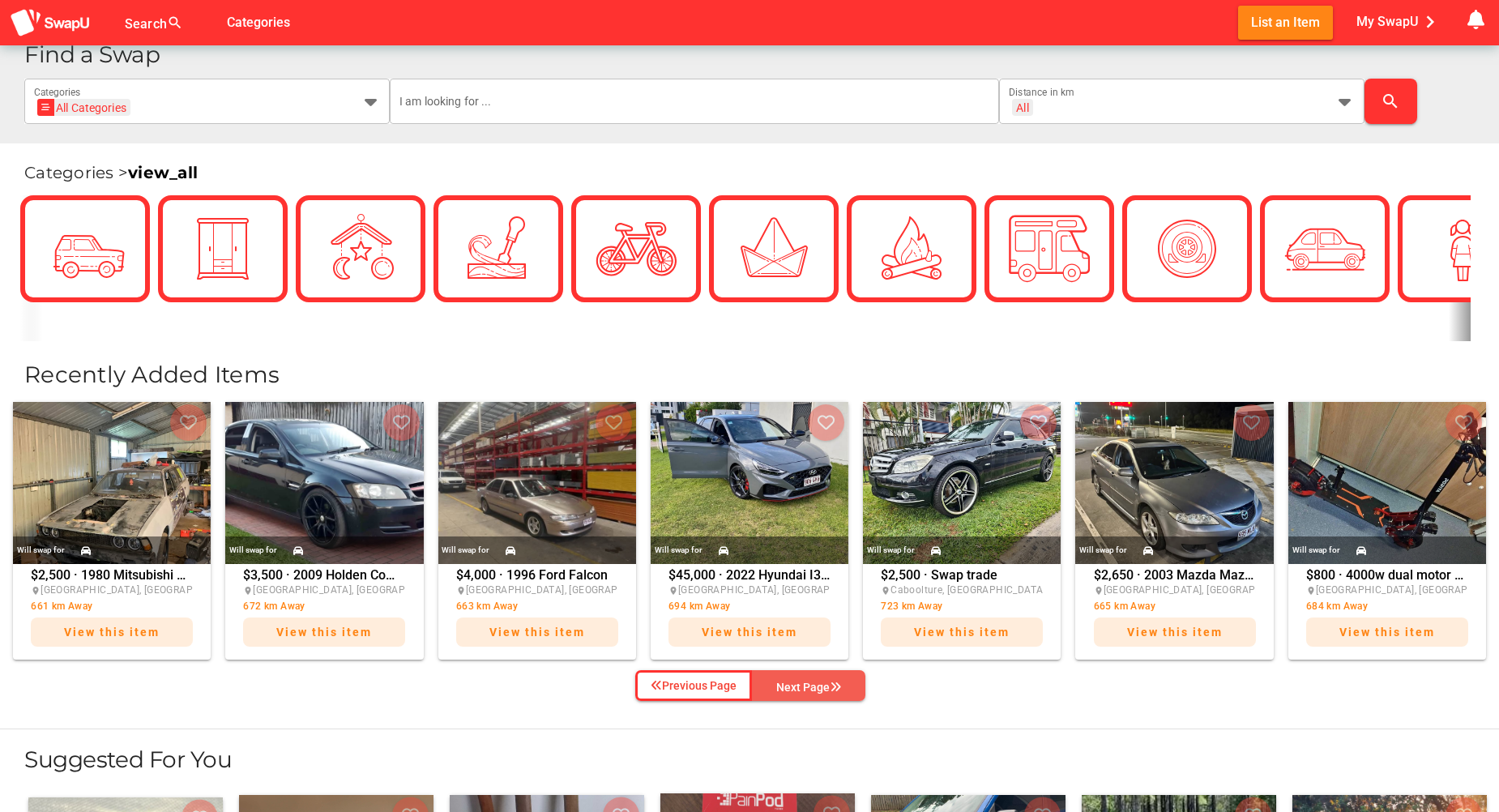
click at [771, 685] on span "Next Page" at bounding box center [808, 687] width 88 height 25
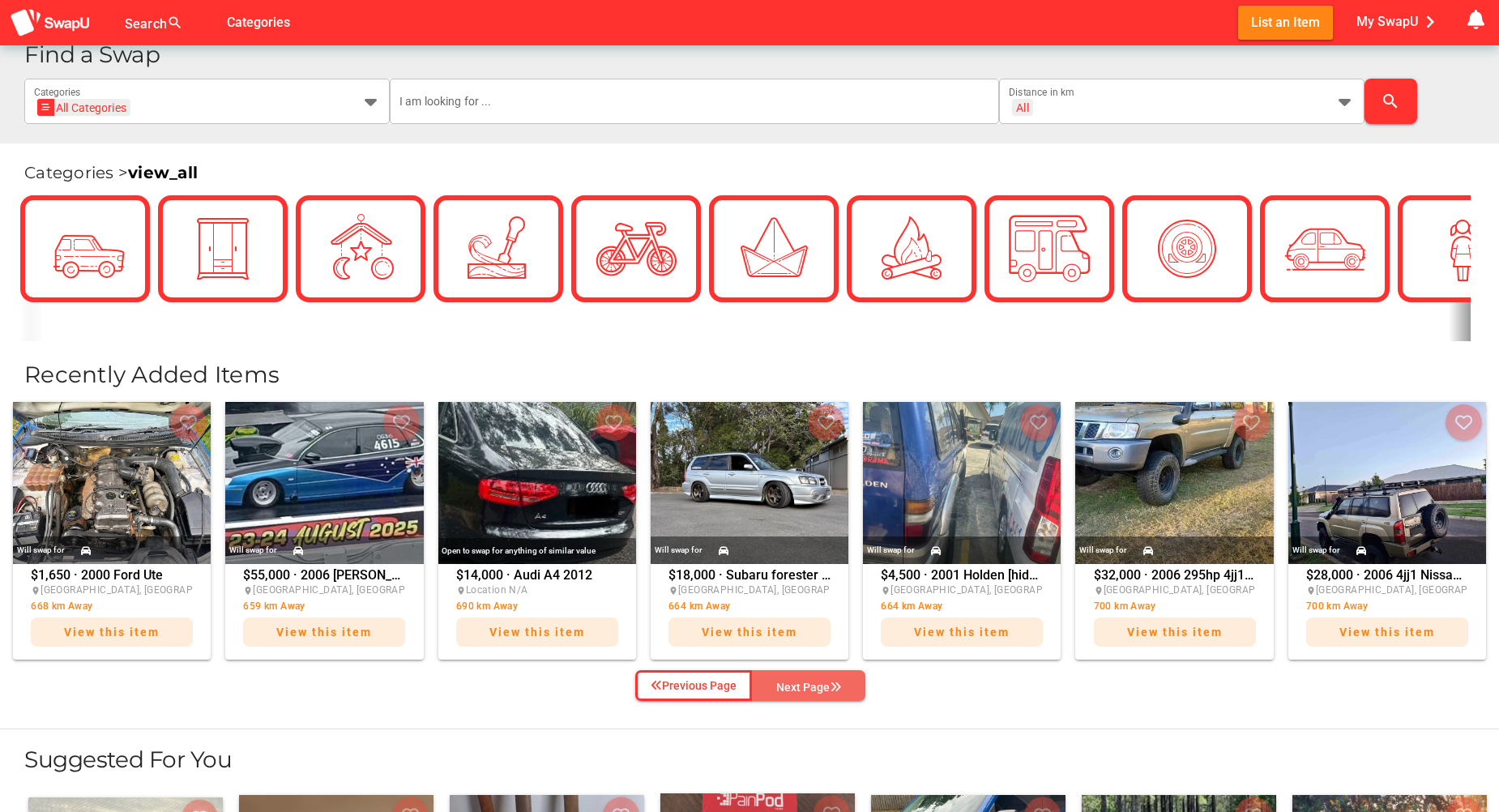
click at [771, 685] on span "Next Page" at bounding box center [808, 687] width 88 height 25
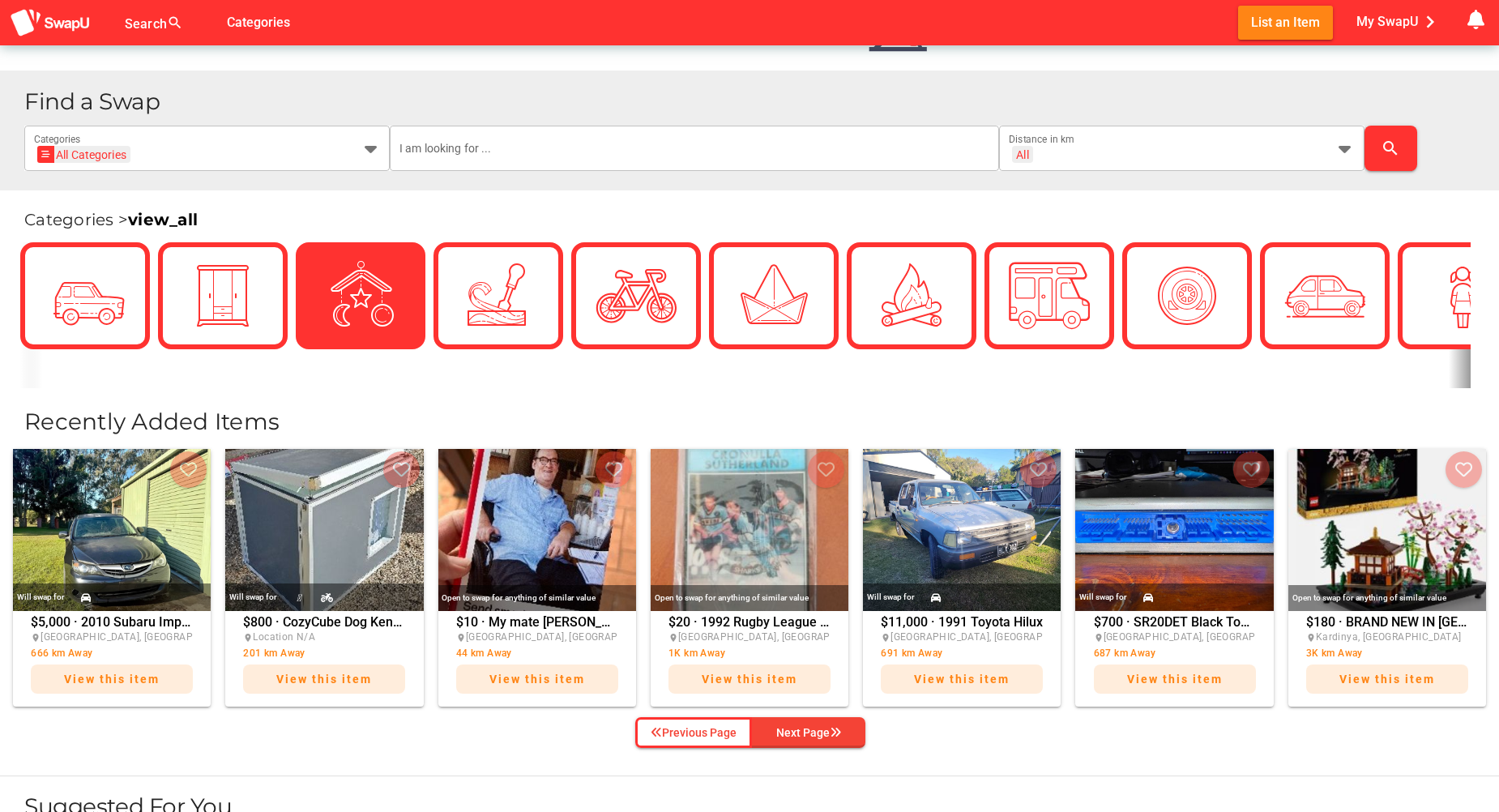
scroll to position [270, 0]
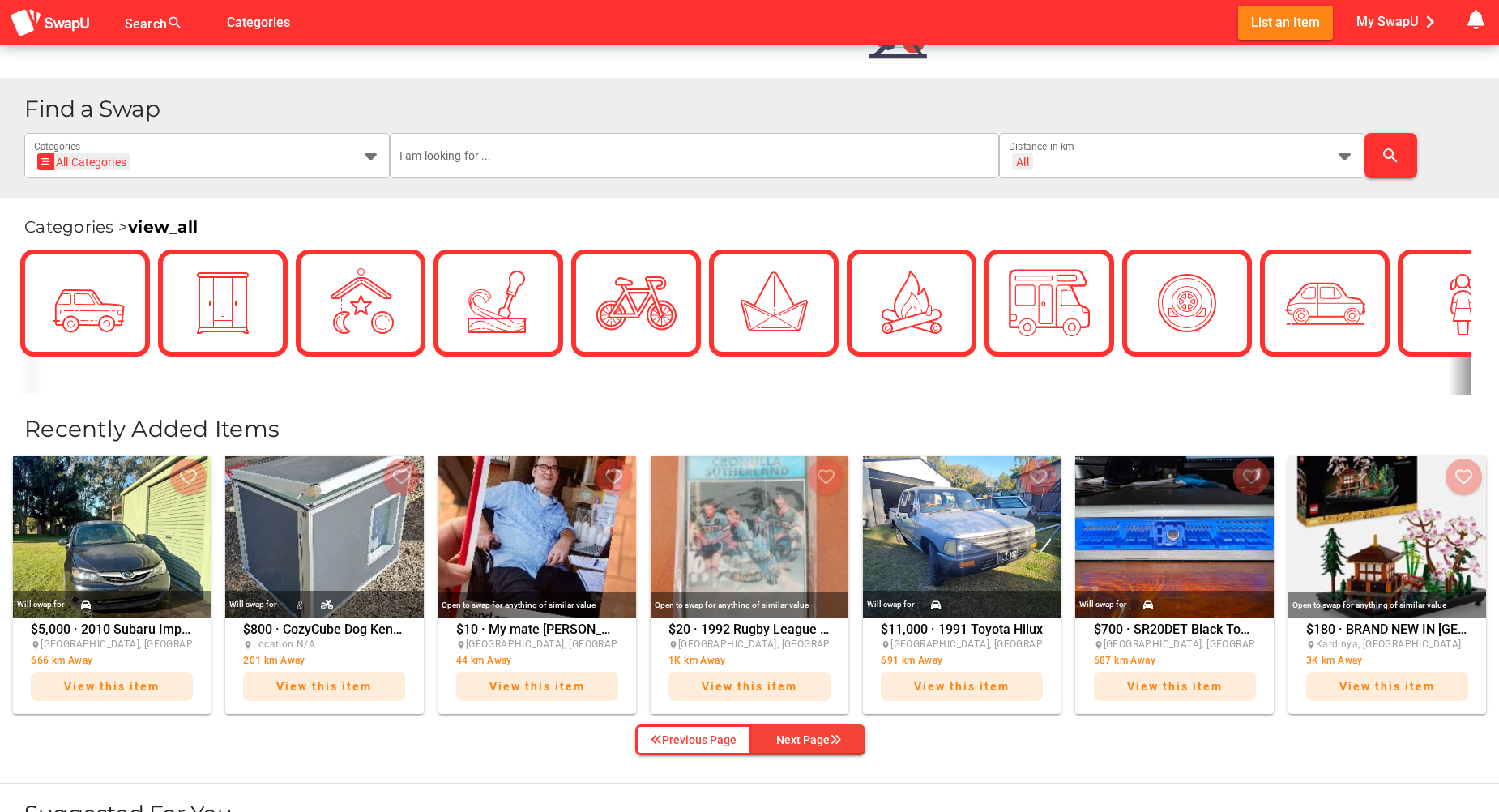
click at [158, 234] on link "view_all" at bounding box center [163, 227] width 70 height 20
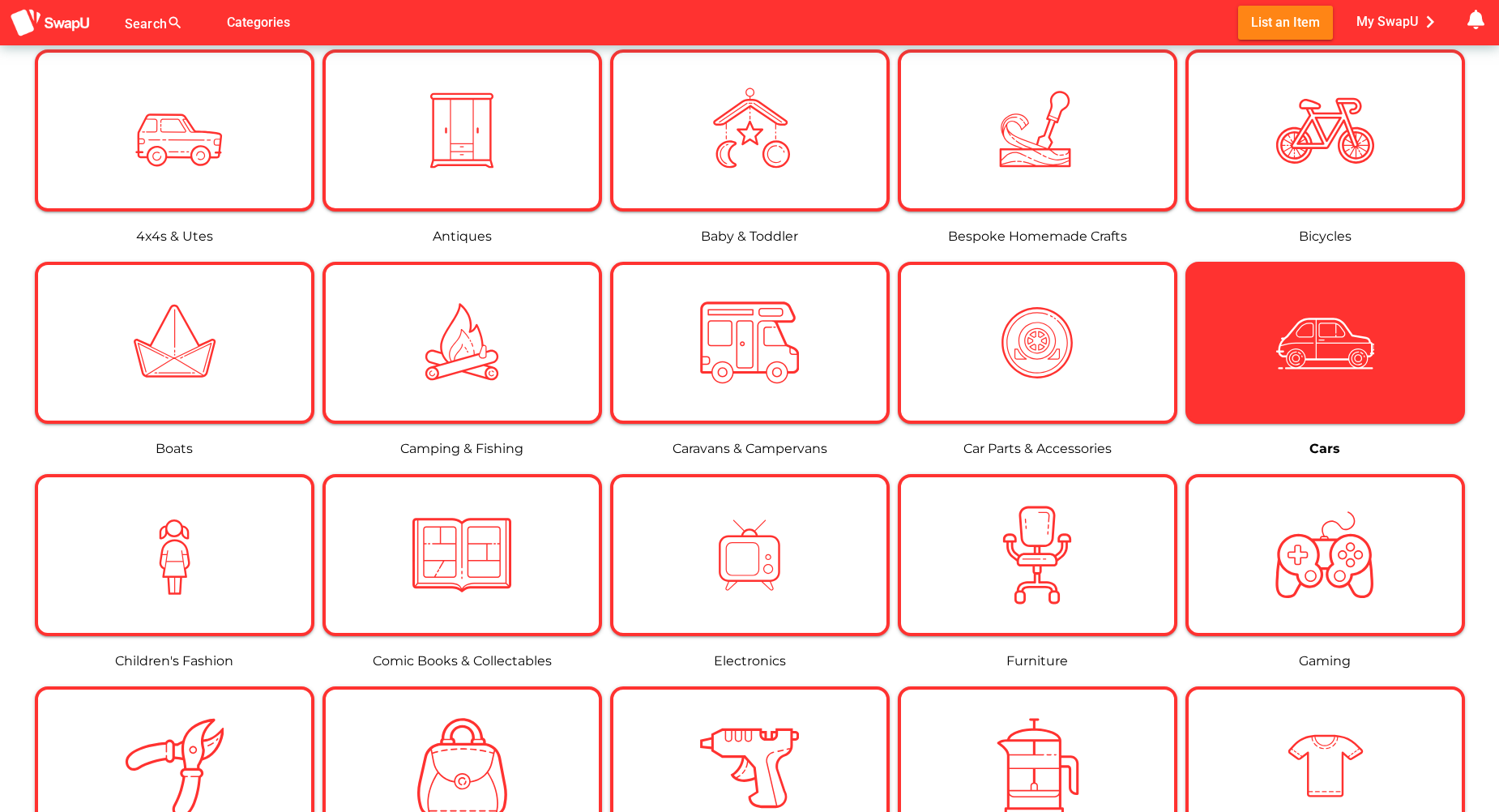
scroll to position [217, 0]
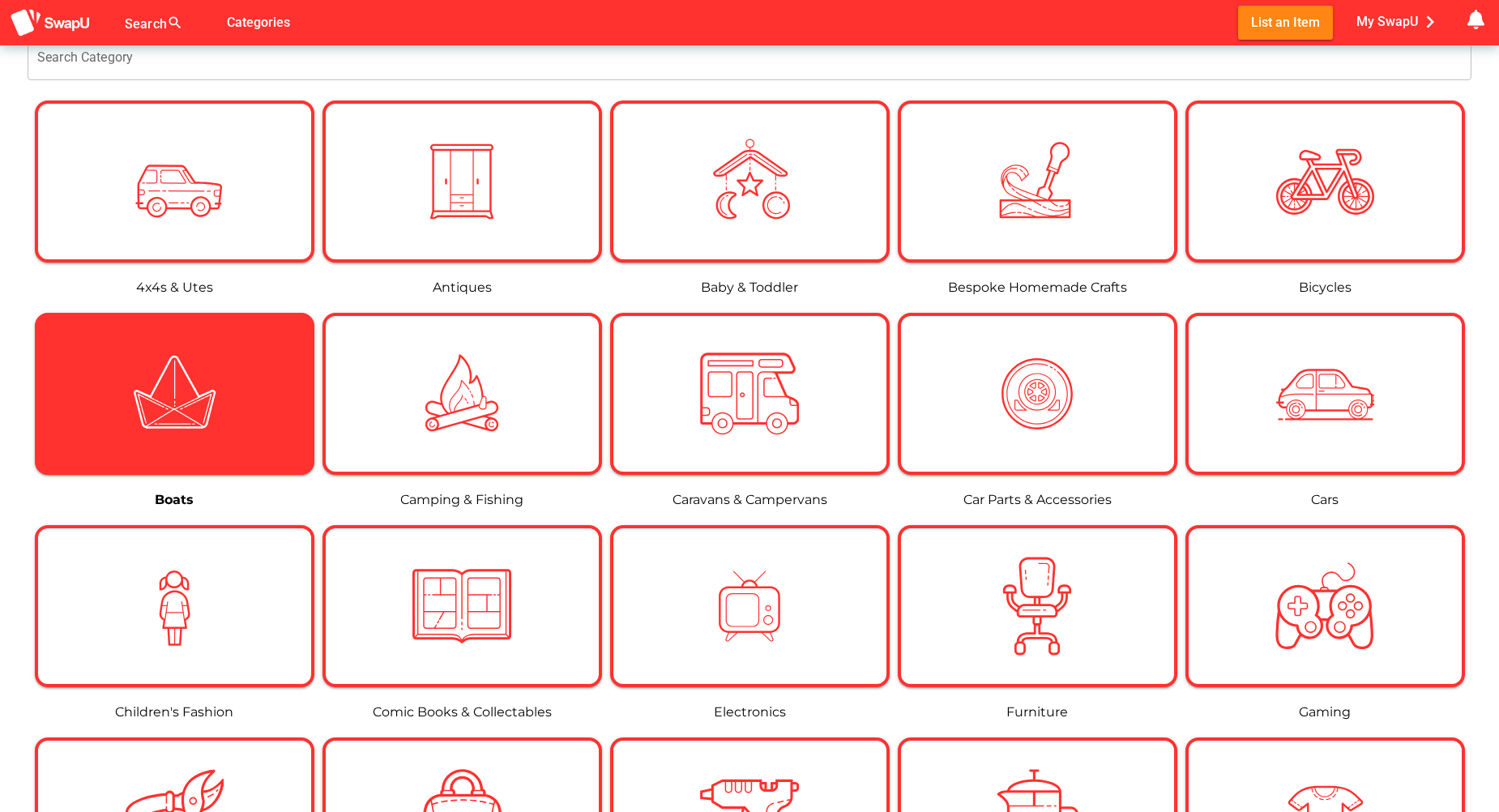
click at [232, 385] on div at bounding box center [174, 393] width 273 height 99
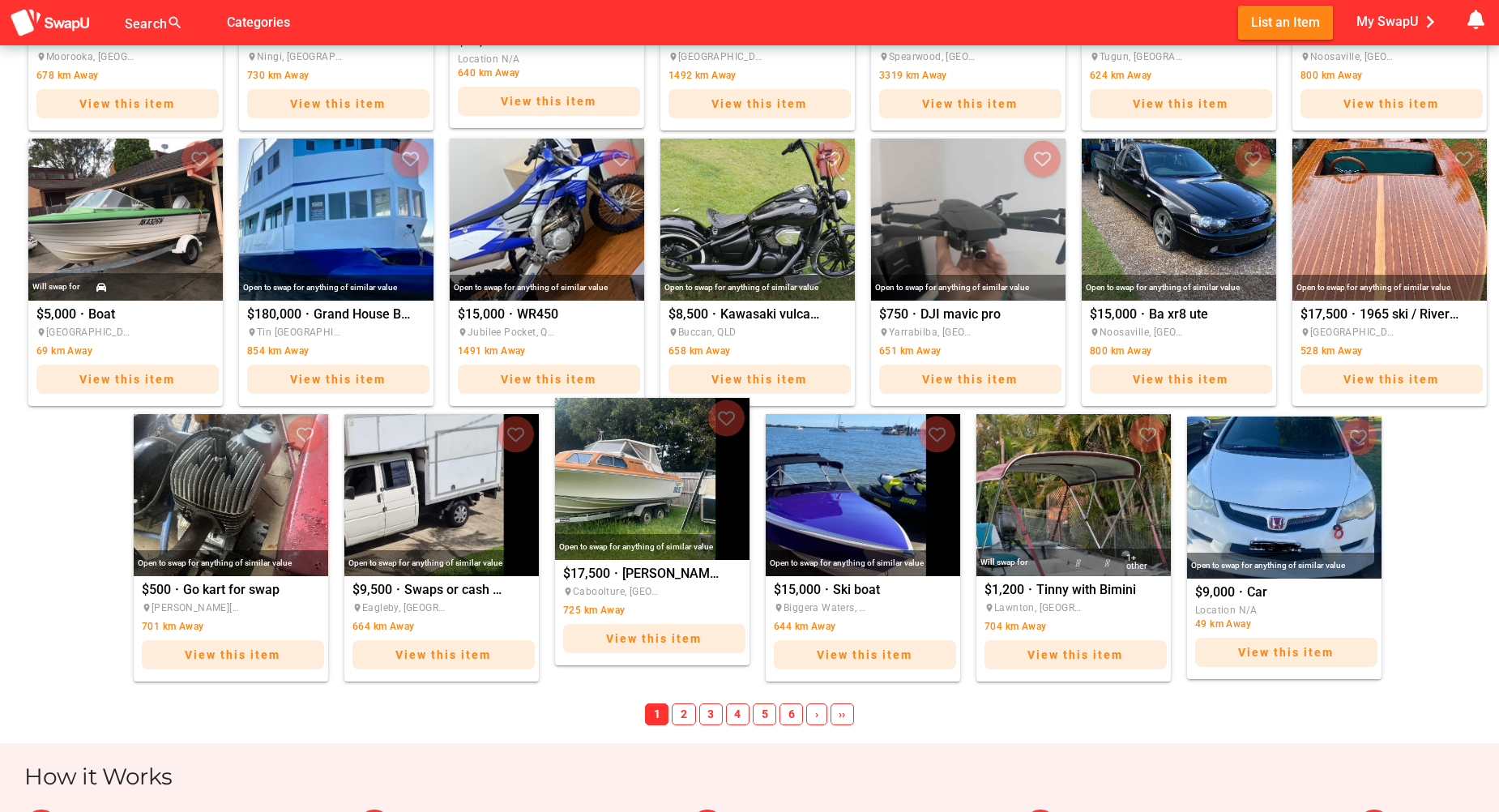
scroll to position [648, 0]
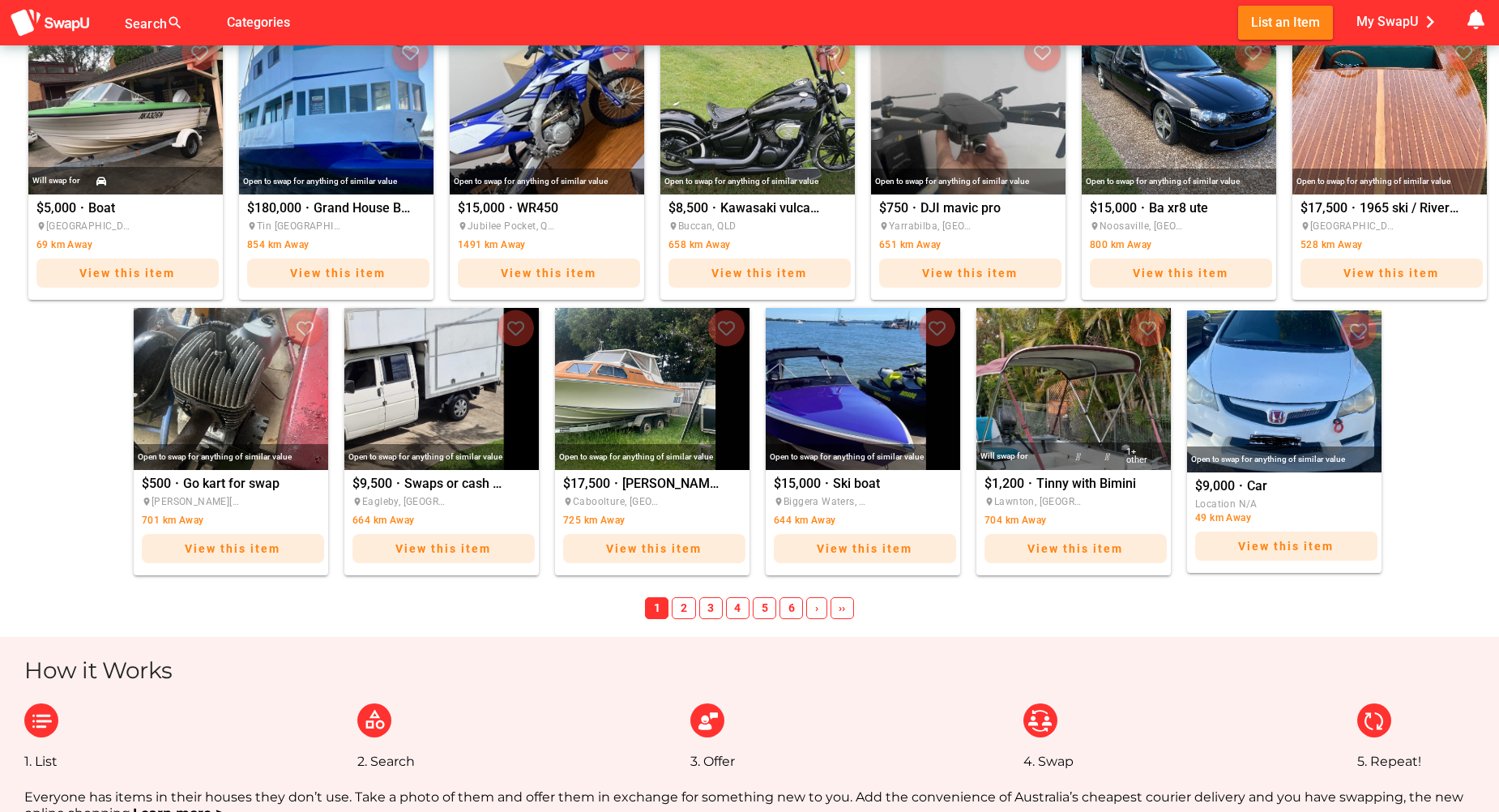
click at [679, 607] on span "2" at bounding box center [684, 608] width 24 height 23
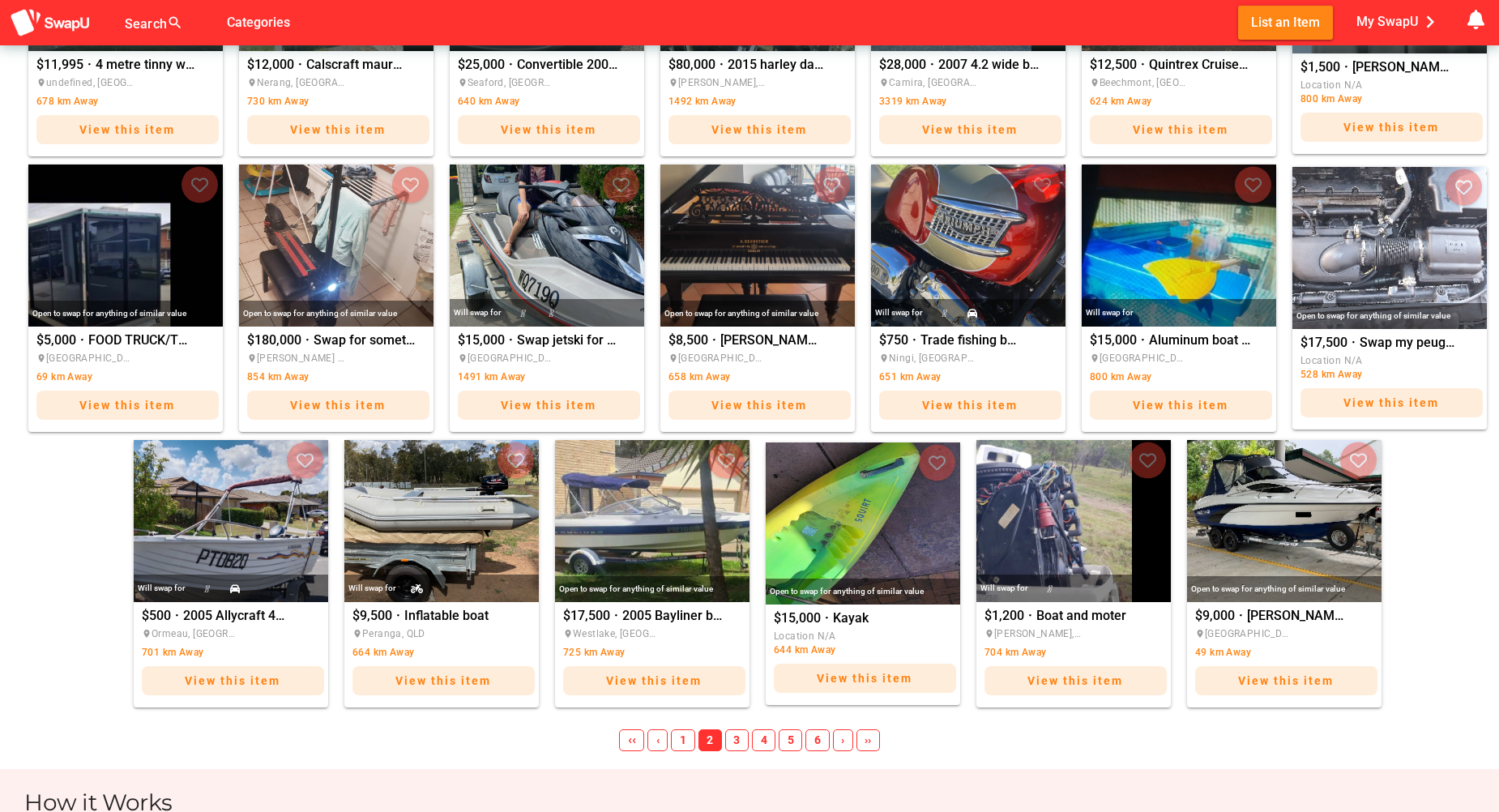
scroll to position [703, 0]
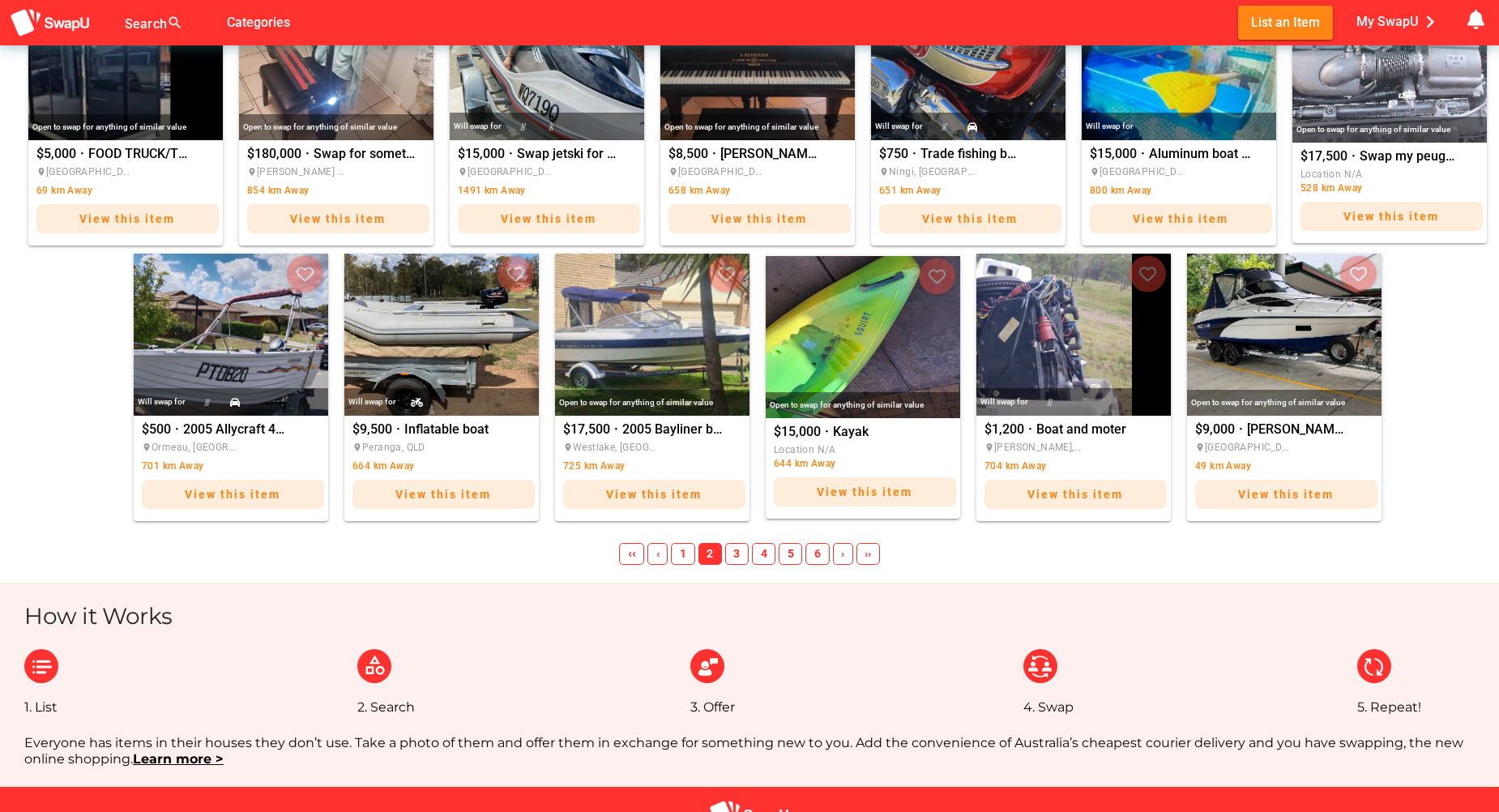
click at [730, 554] on span "3" at bounding box center [737, 554] width 24 height 23
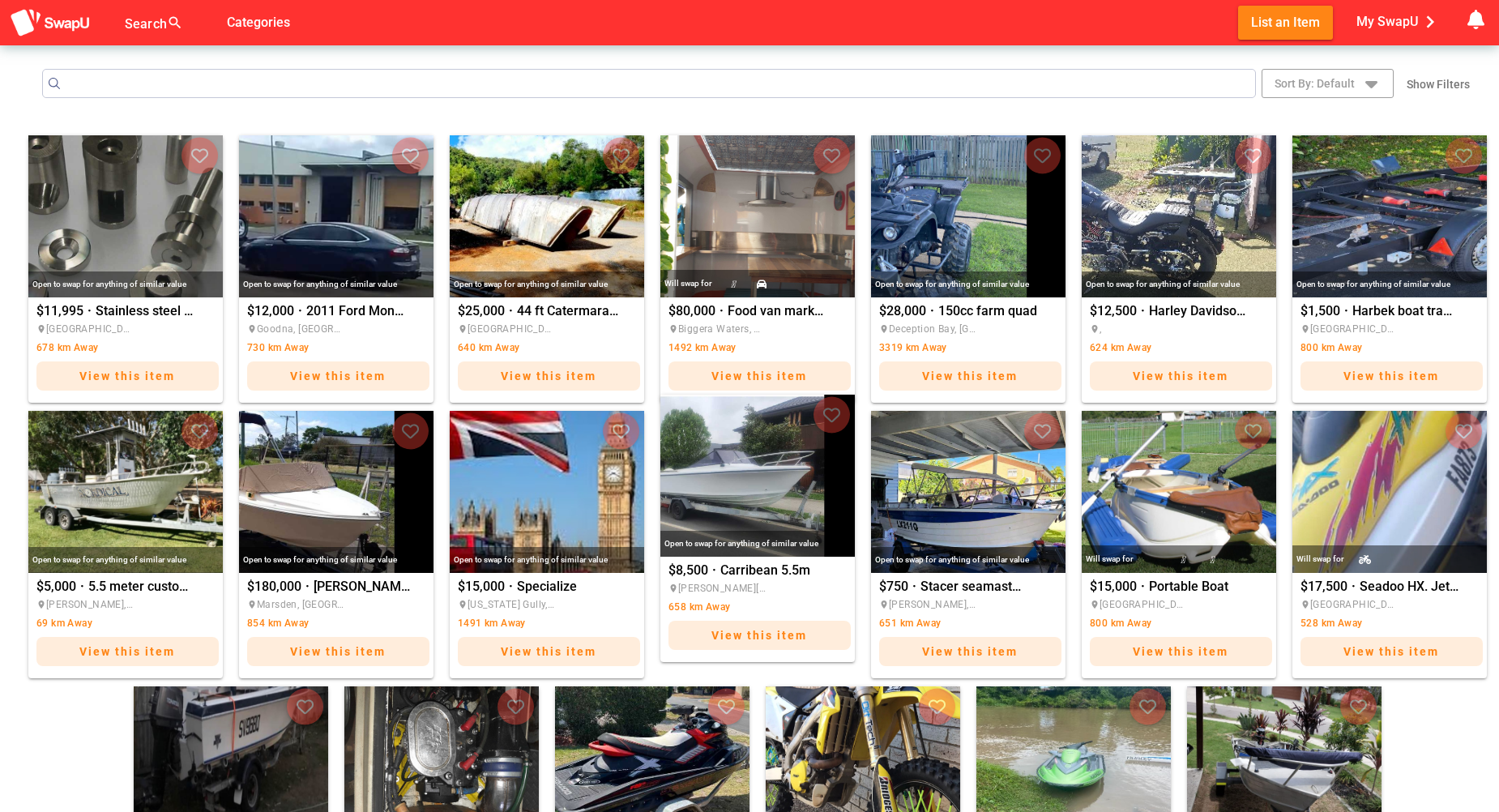
scroll to position [217, 0]
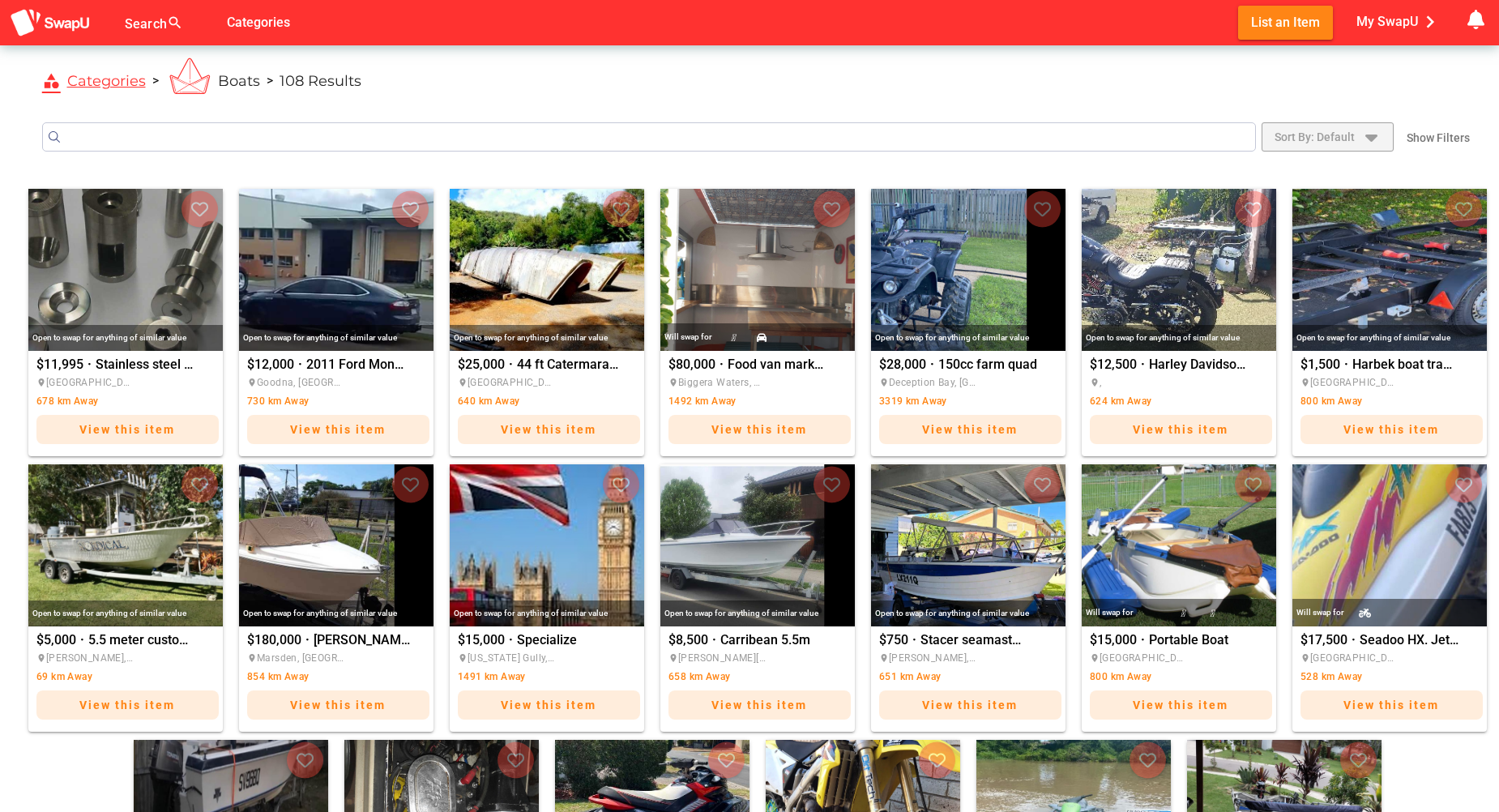
click at [1377, 139] on icon "button" at bounding box center [1371, 137] width 20 height 20
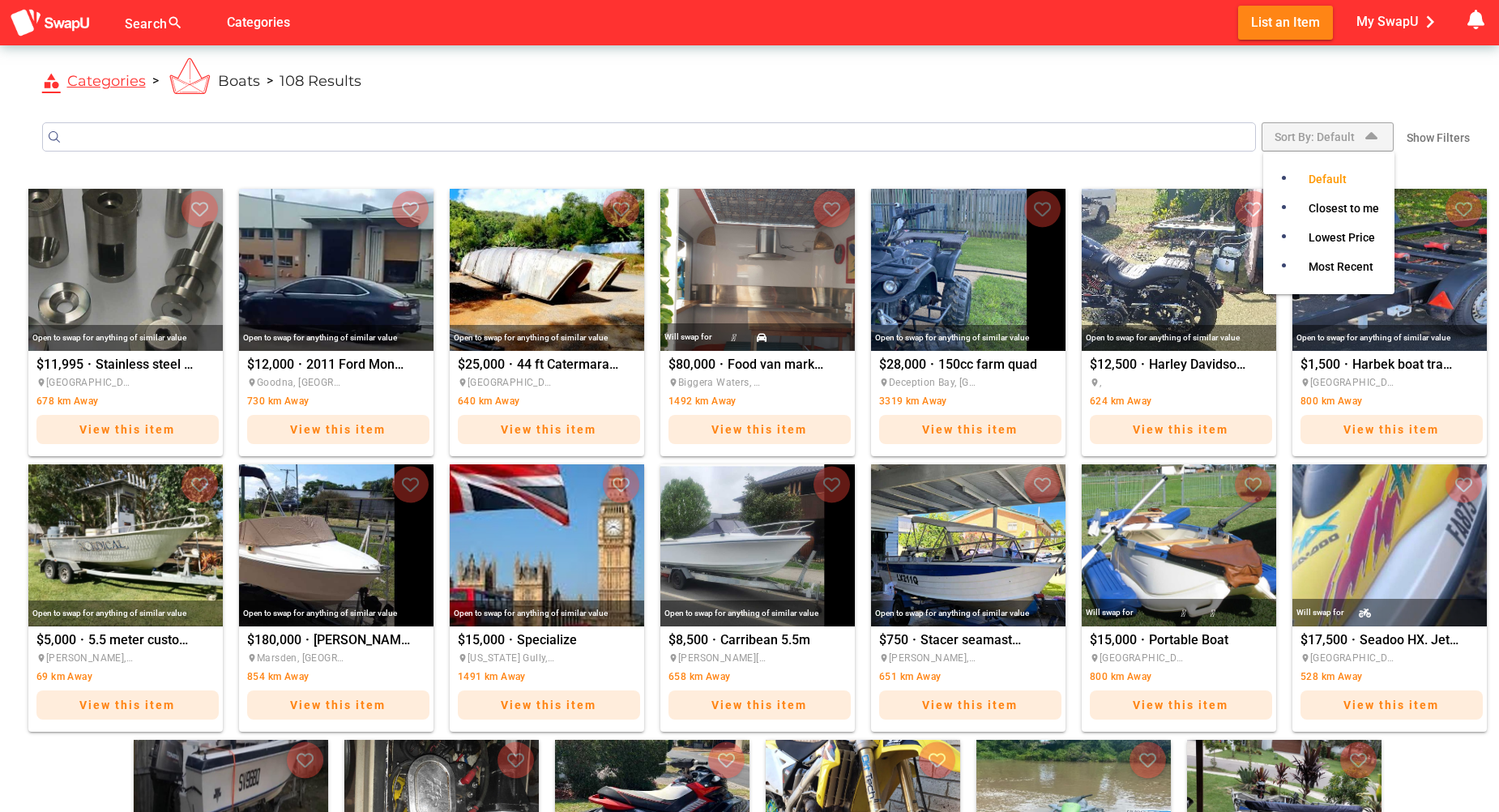
click at [1377, 139] on icon "button" at bounding box center [1371, 137] width 20 height 20
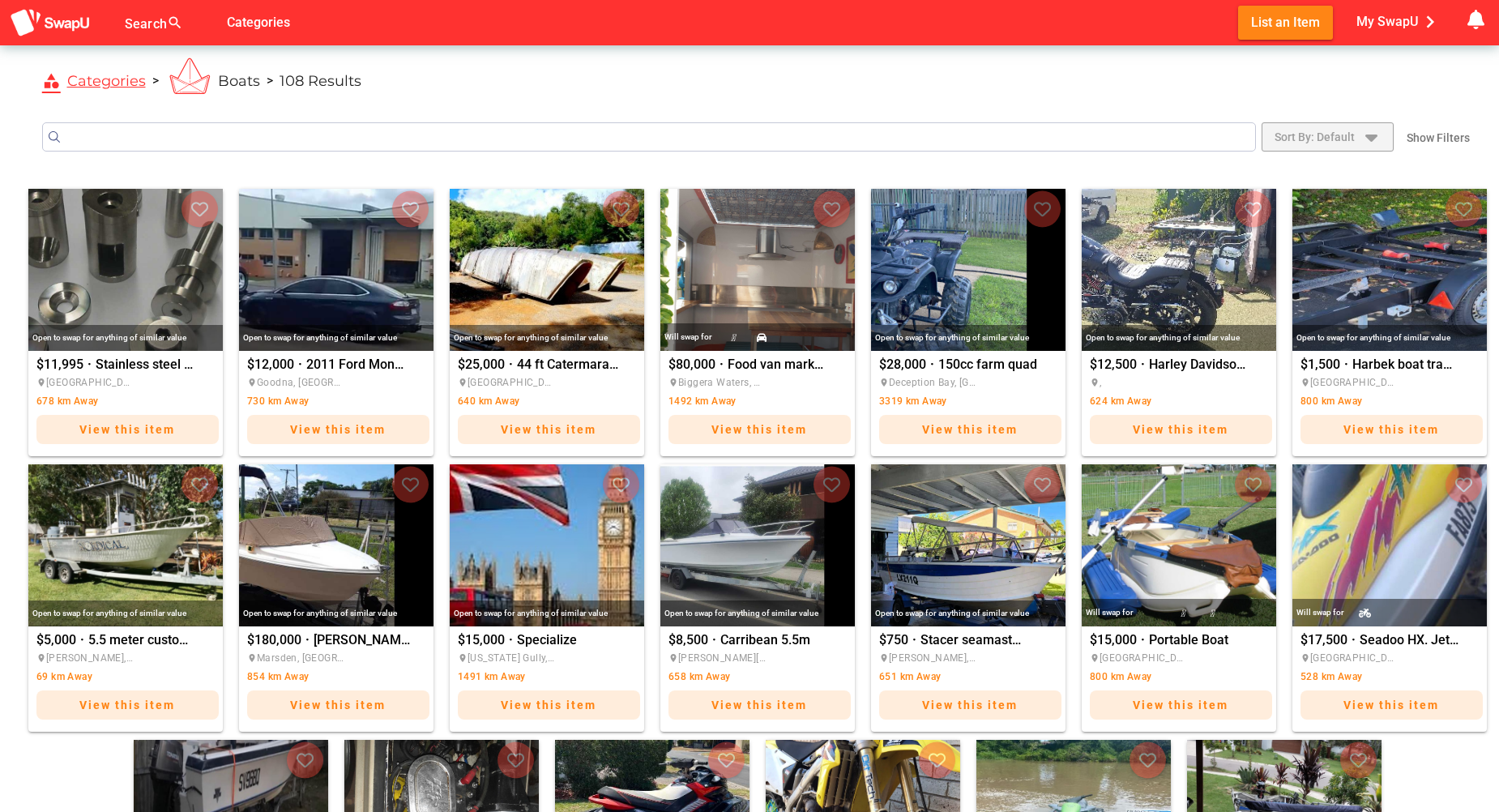
click at [1374, 141] on icon "button" at bounding box center [1371, 137] width 20 height 20
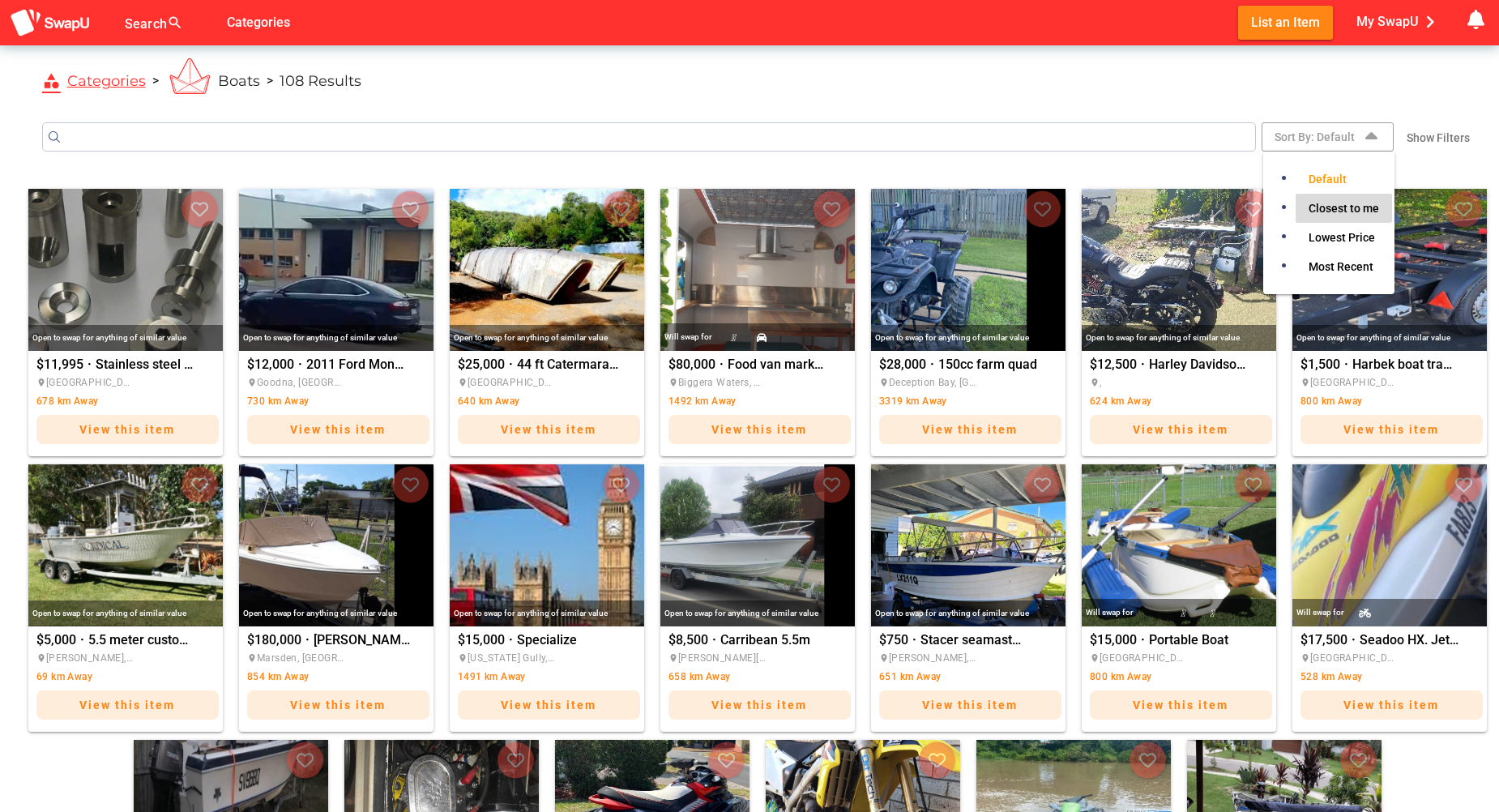
click at [1338, 205] on span "Closest to me" at bounding box center [1344, 208] width 71 height 20
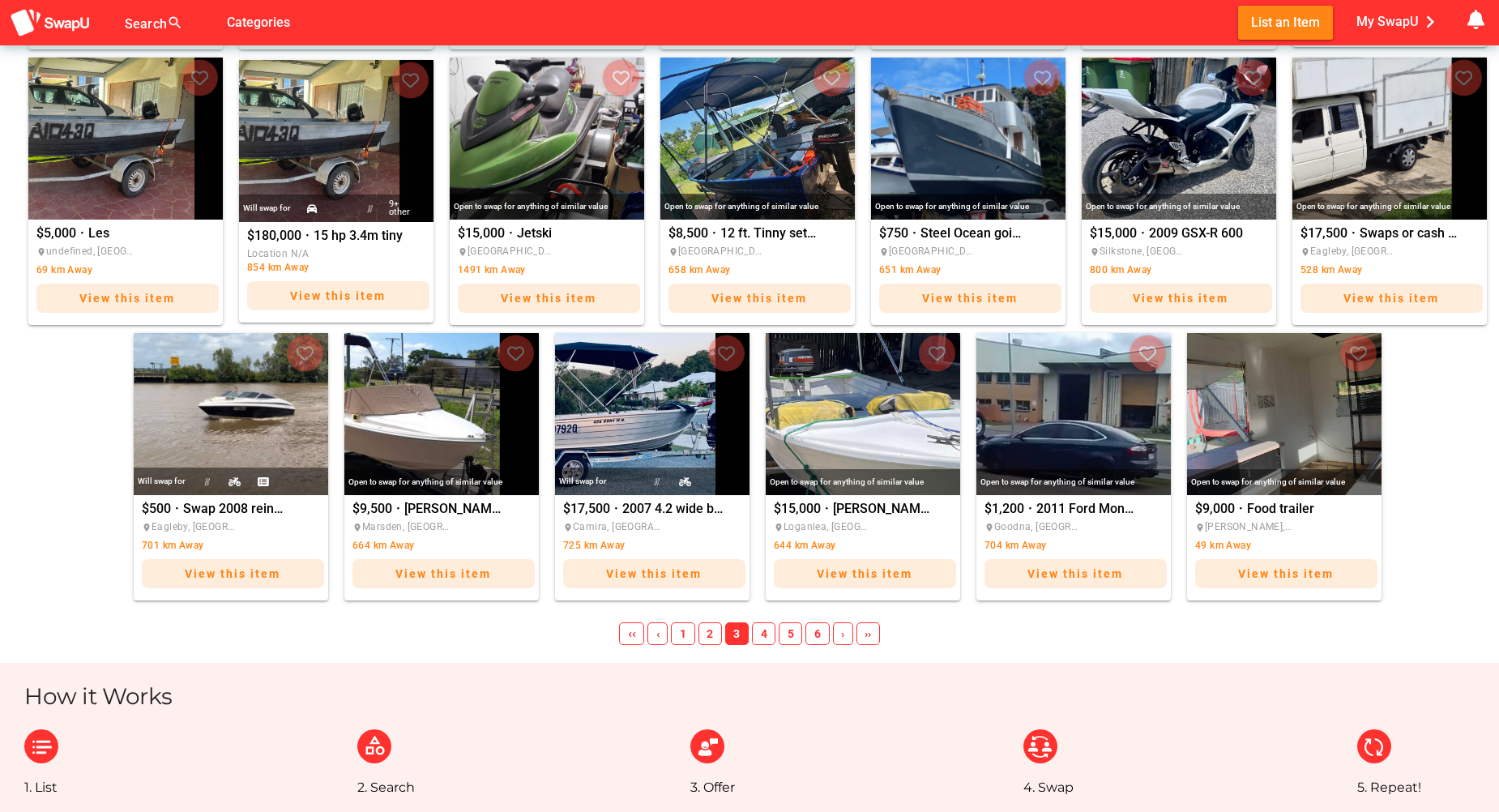
scroll to position [756, 0]
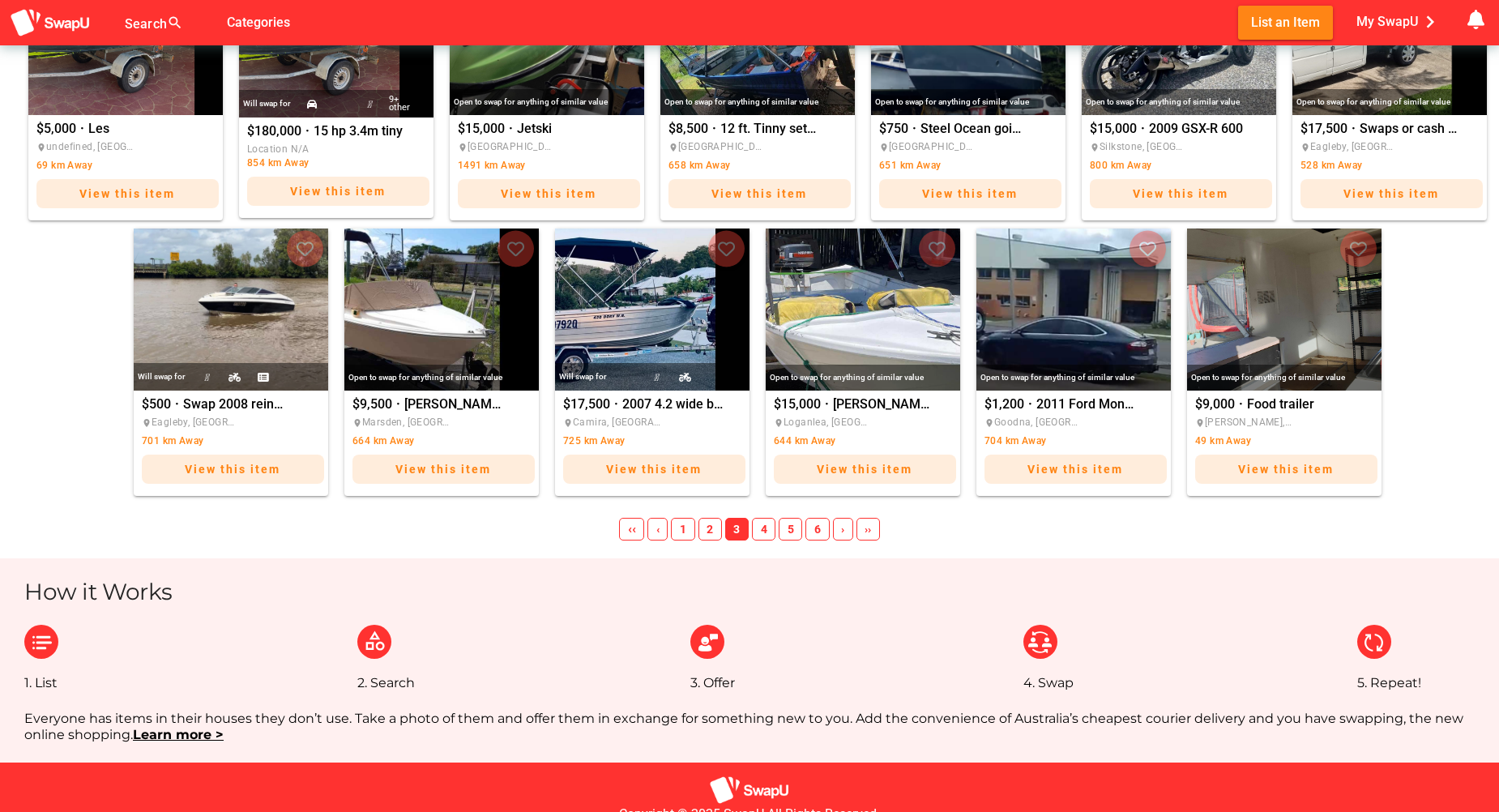
click at [762, 529] on span "4" at bounding box center [764, 528] width 24 height 23
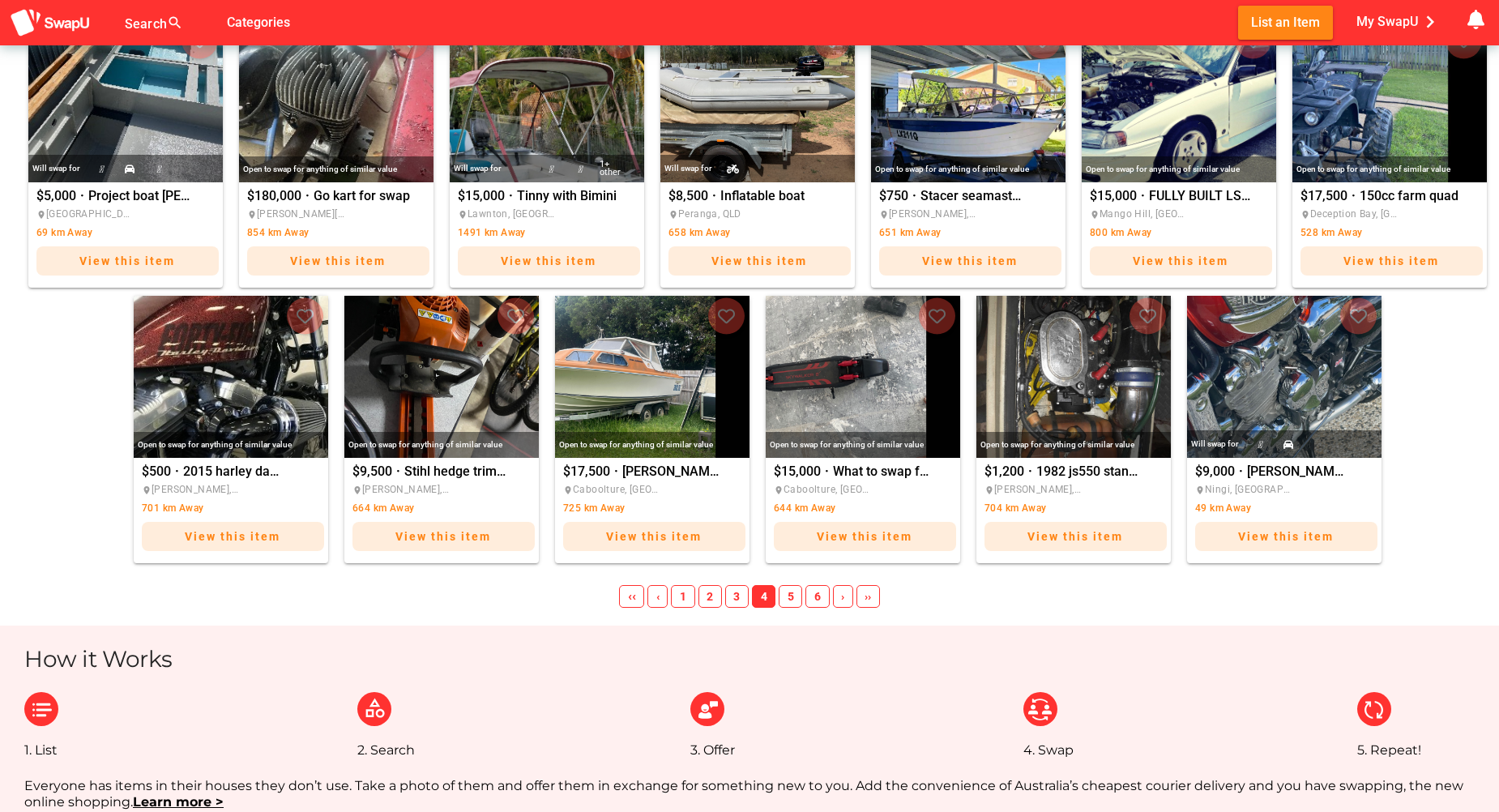
scroll to position [851, 0]
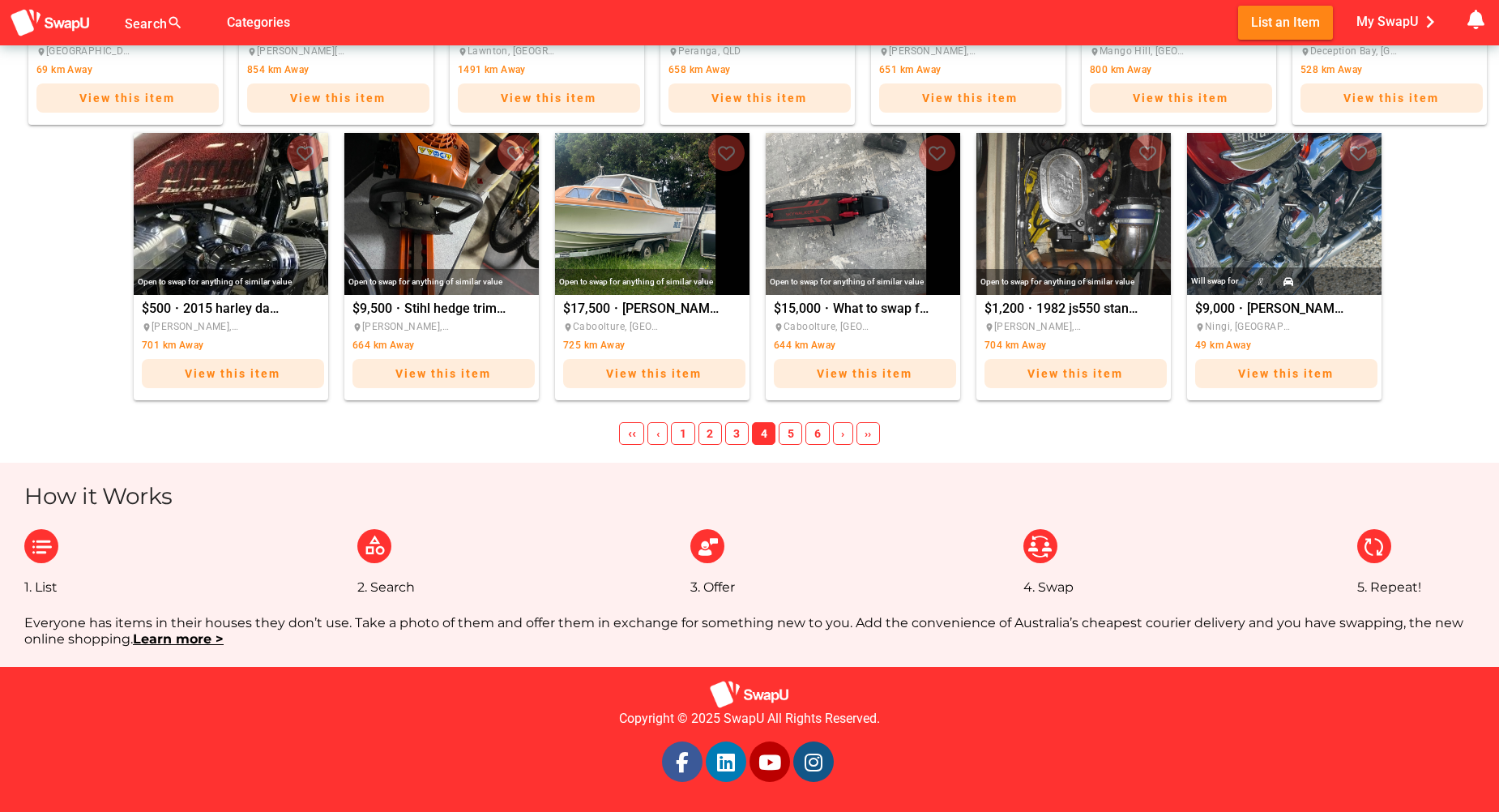
click at [791, 431] on span "5" at bounding box center [790, 433] width 24 height 23
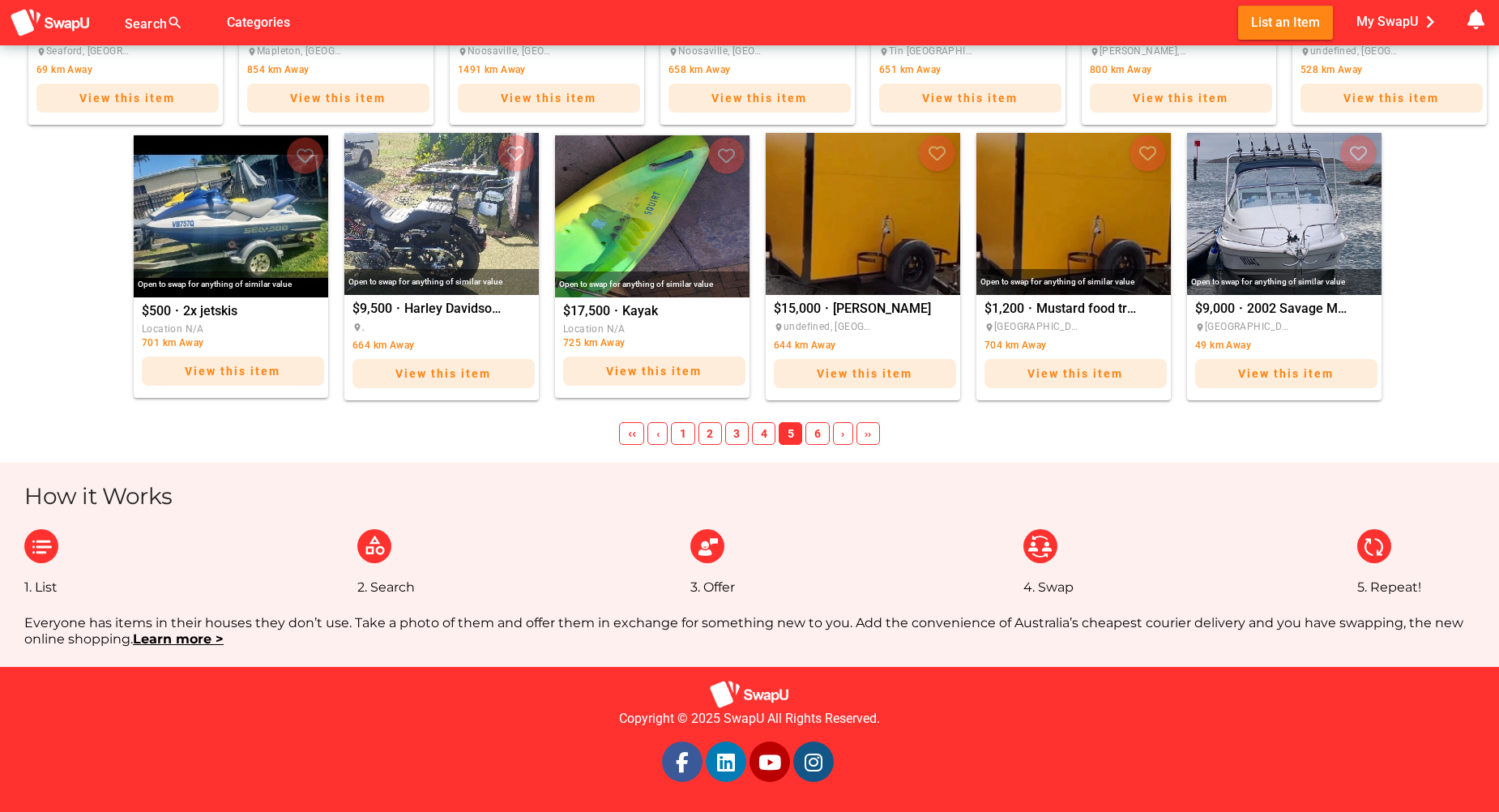
click at [817, 434] on span "6" at bounding box center [817, 433] width 24 height 23
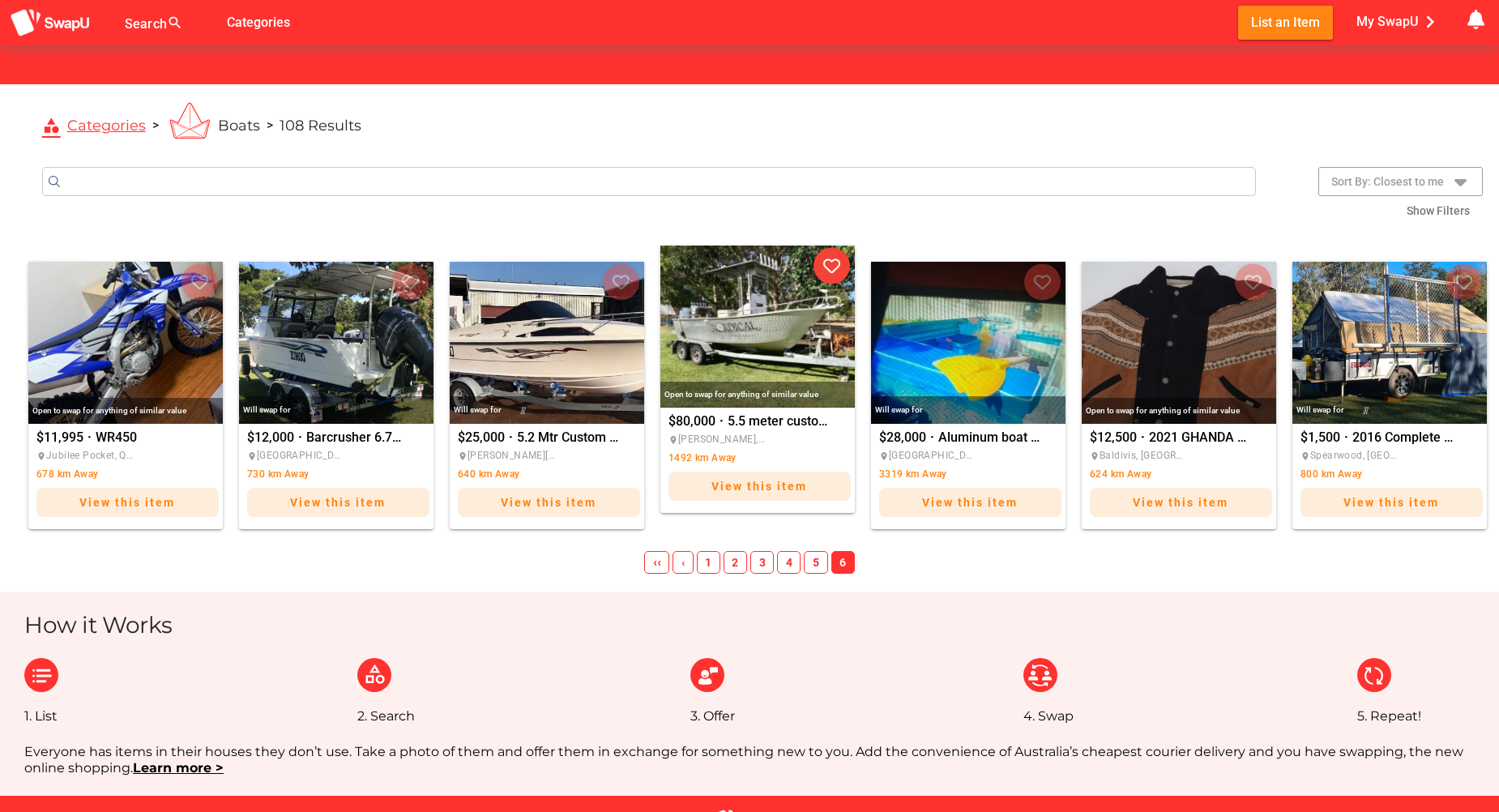
scroll to position [217, 0]
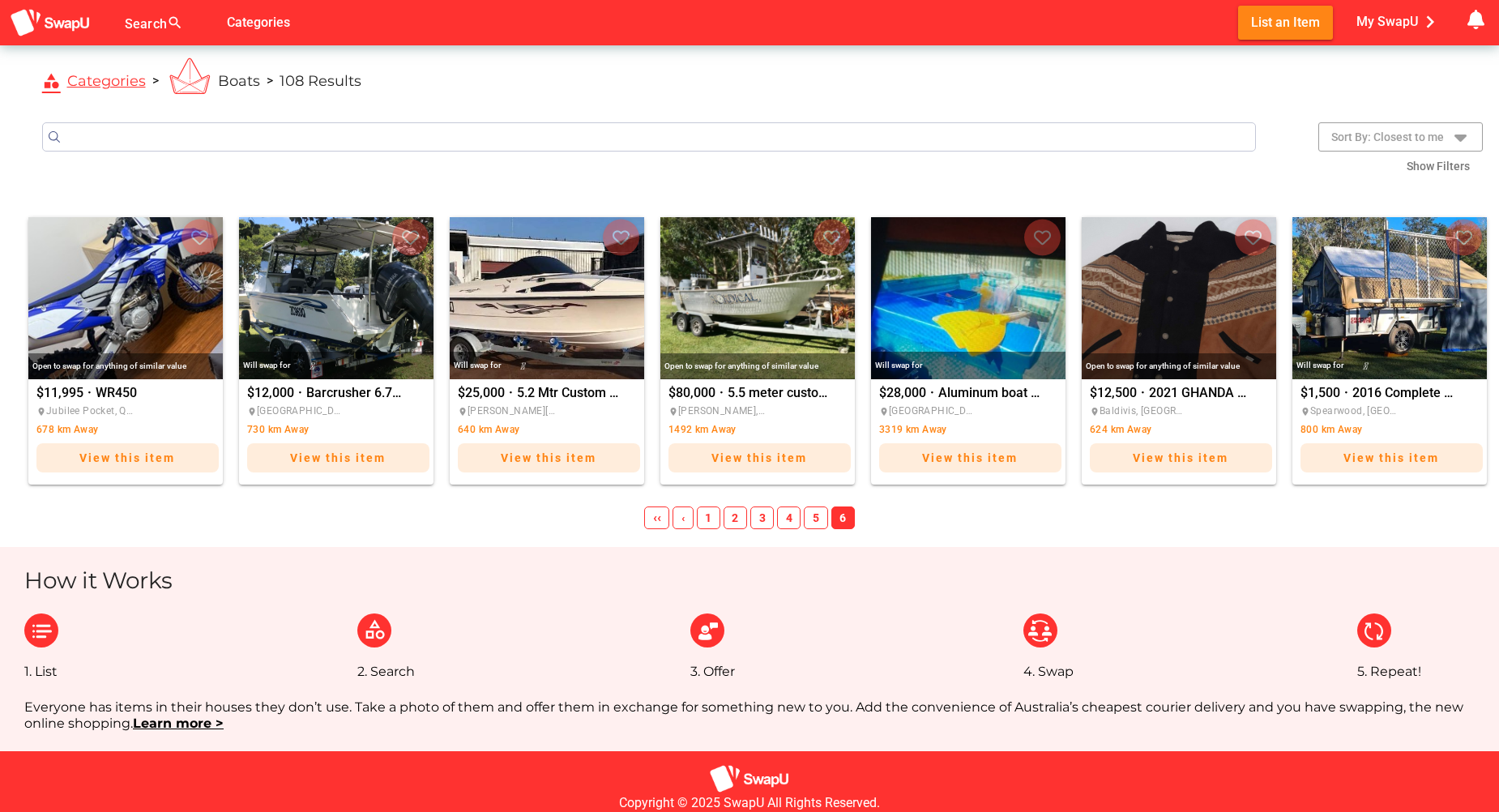
click at [713, 513] on span "1" at bounding box center [709, 517] width 24 height 23
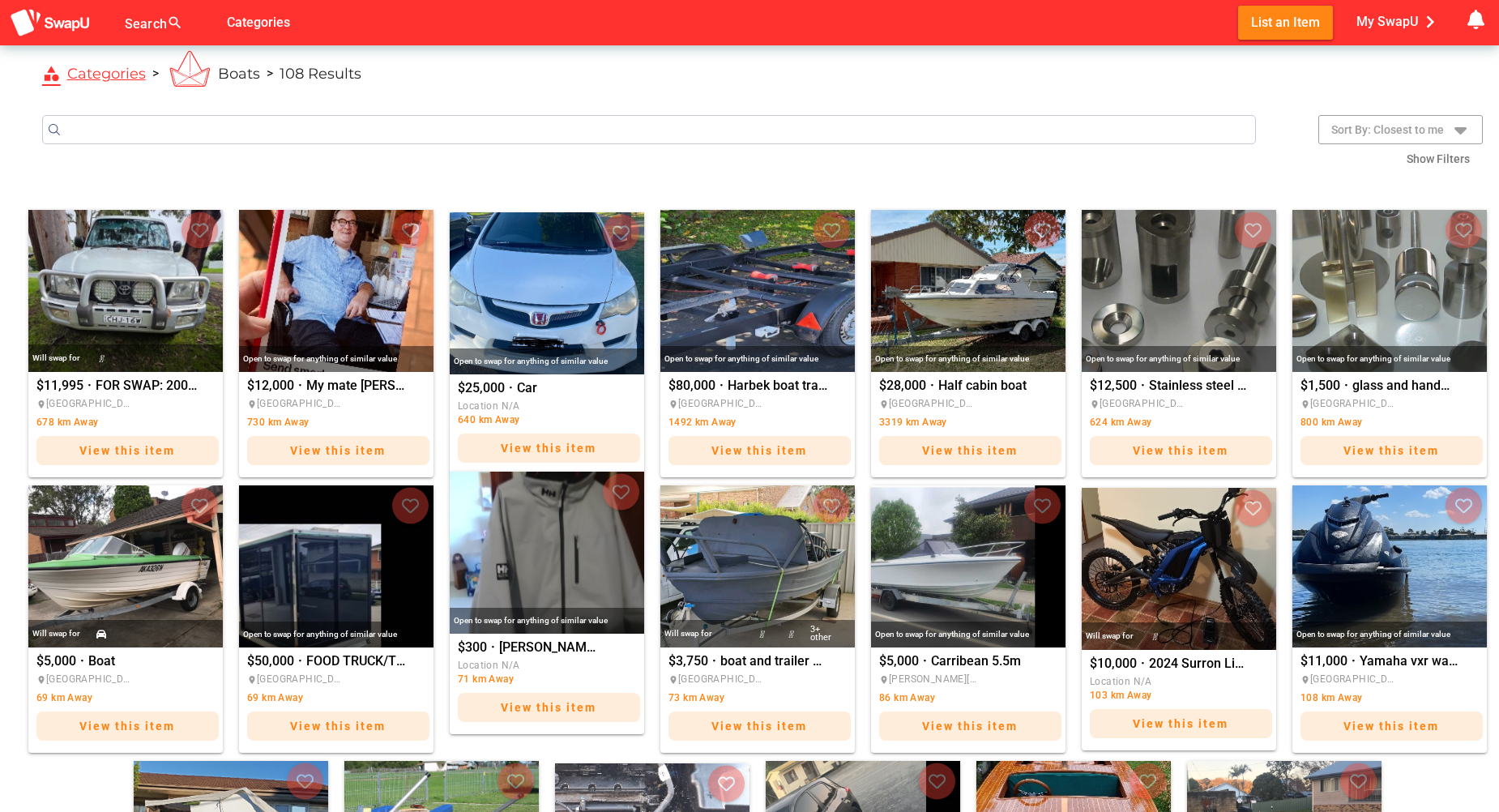
scroll to position [324, 0]
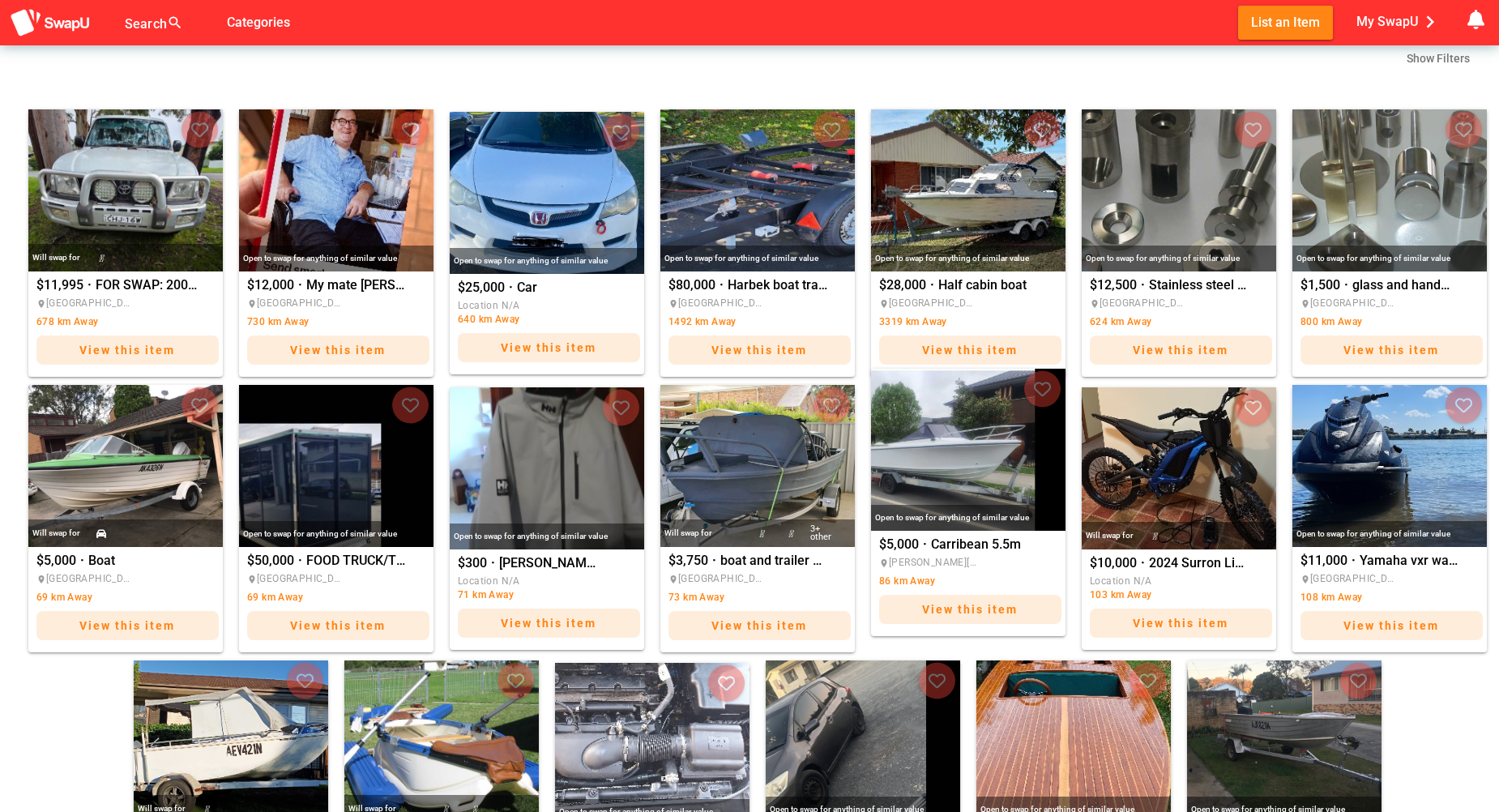
click at [947, 440] on img "Carribean 5.5m" at bounding box center [968, 449] width 194 height 162
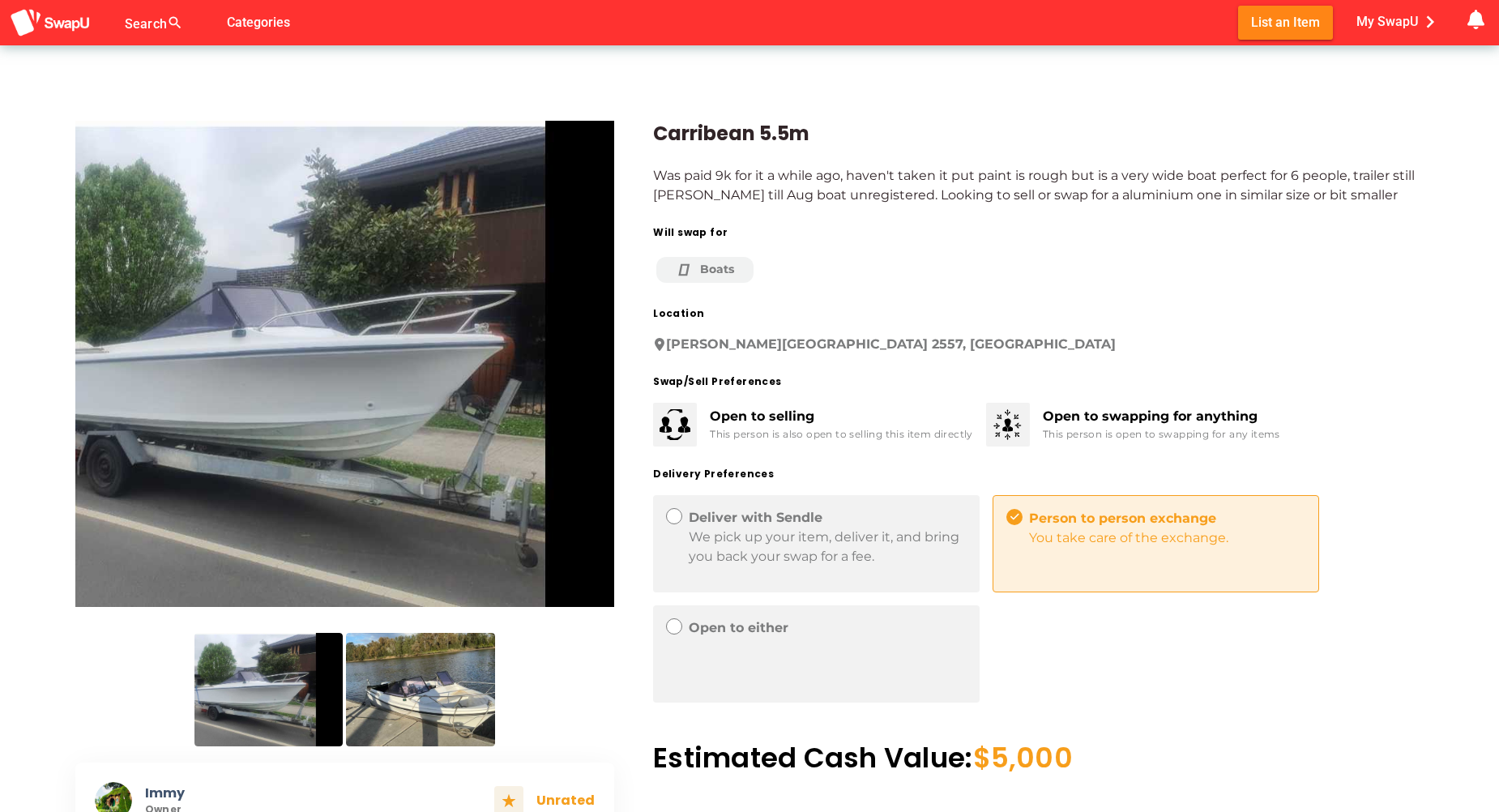
click at [307, 323] on img at bounding box center [345, 364] width 540 height 486
click at [441, 372] on img at bounding box center [345, 364] width 540 height 486
click at [426, 692] on img at bounding box center [420, 689] width 148 height 113
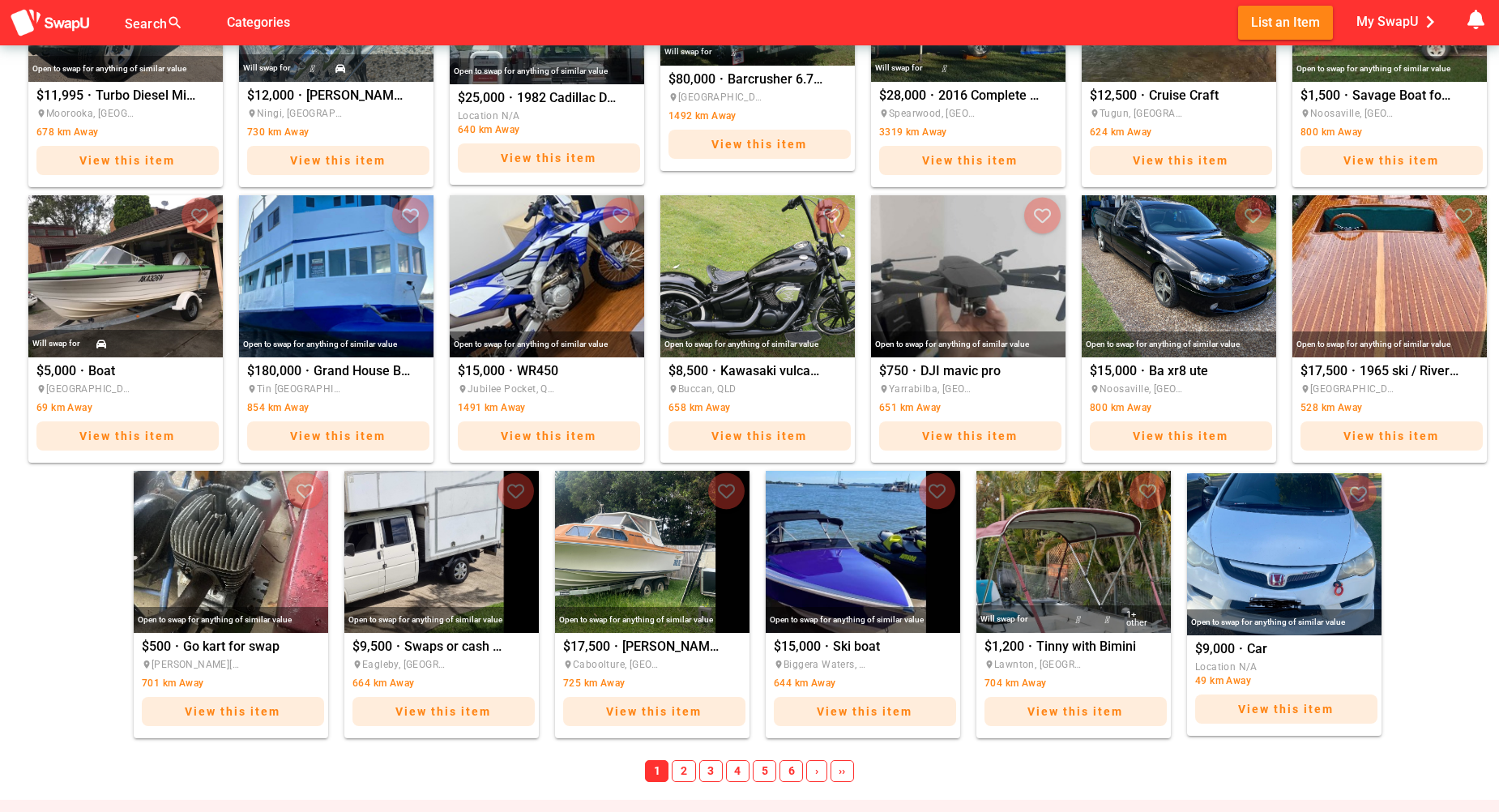
scroll to position [486, 0]
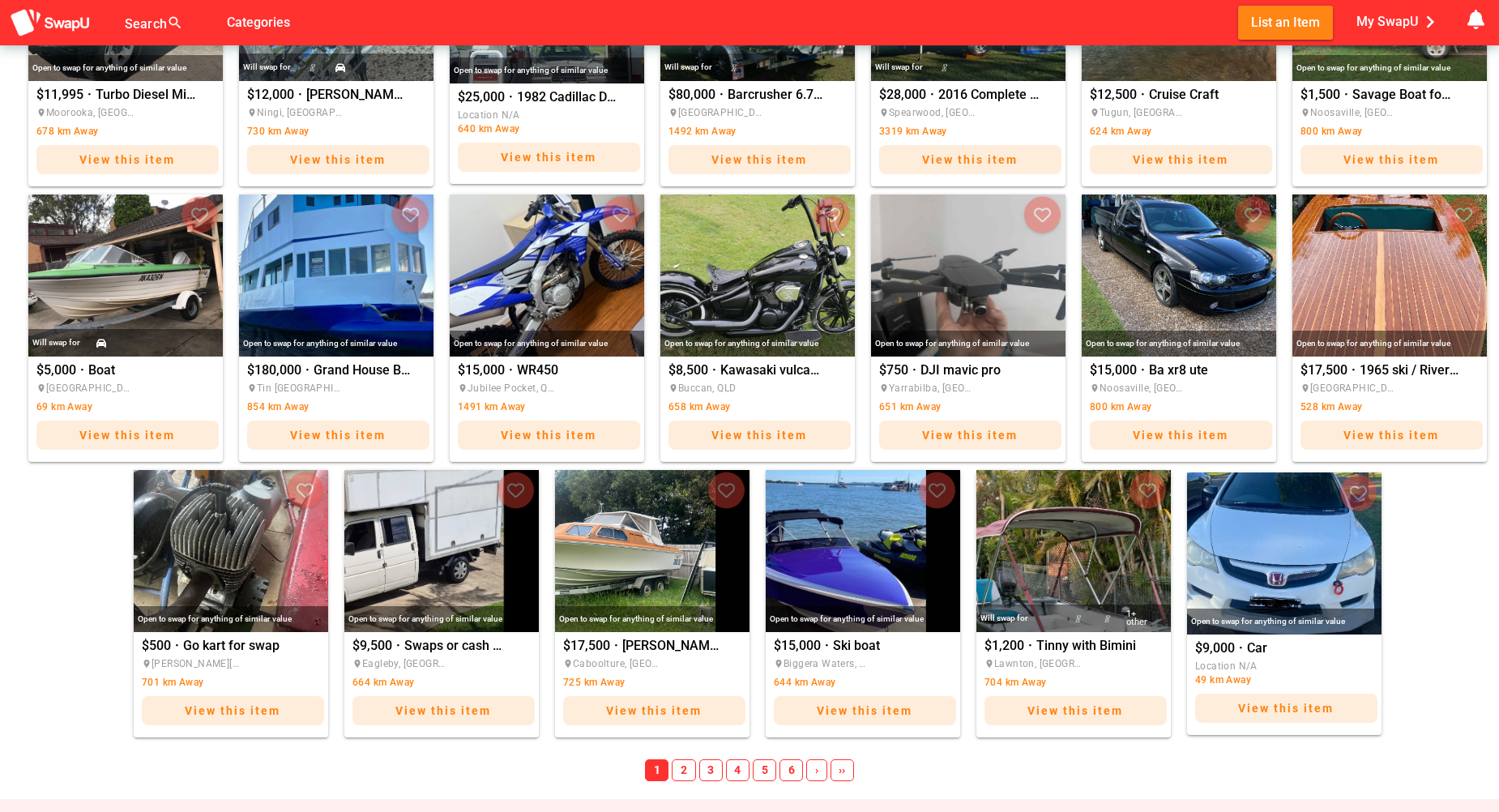
click at [683, 769] on span "2" at bounding box center [684, 771] width 24 height 23
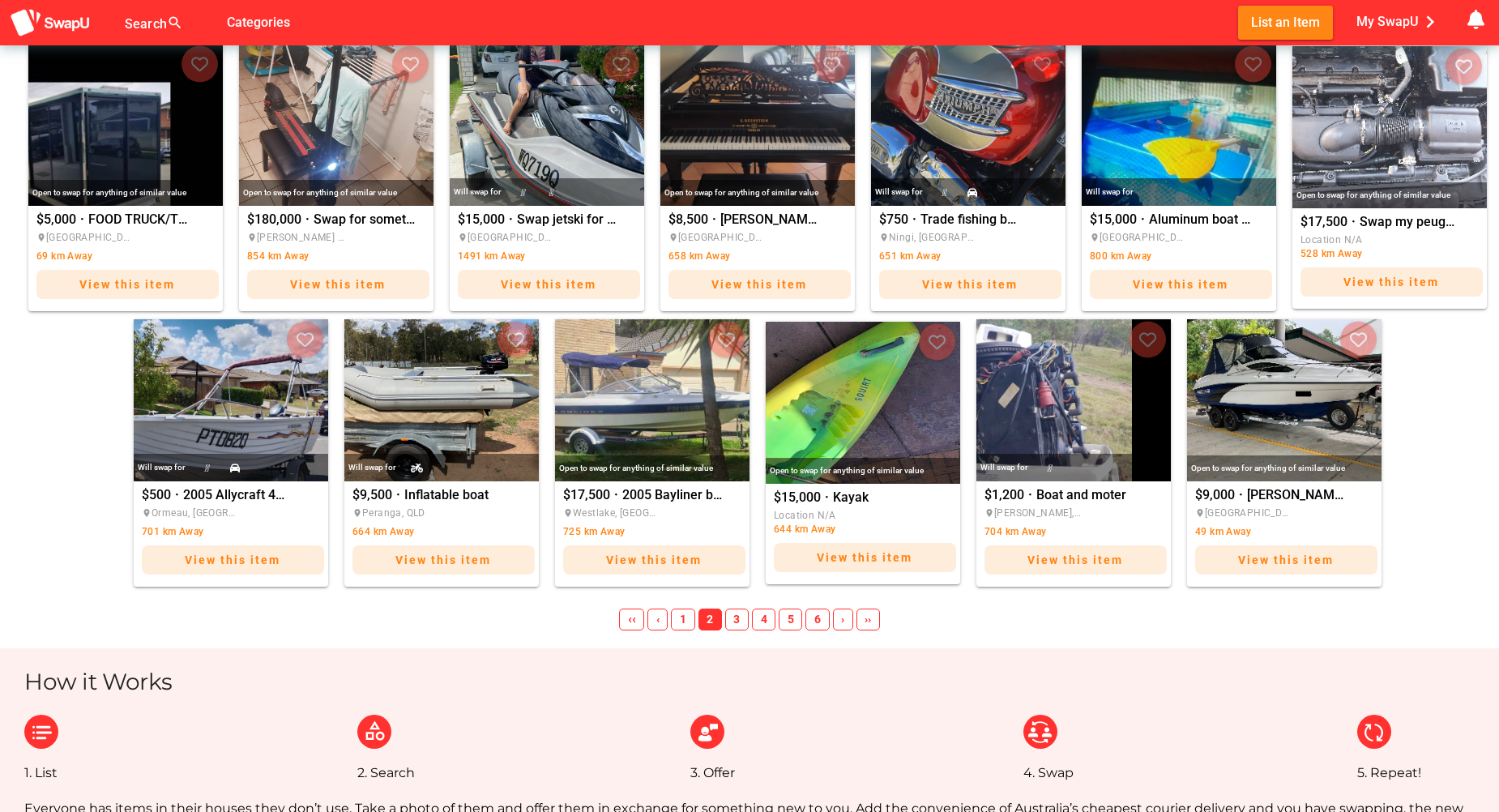
scroll to position [648, 0]
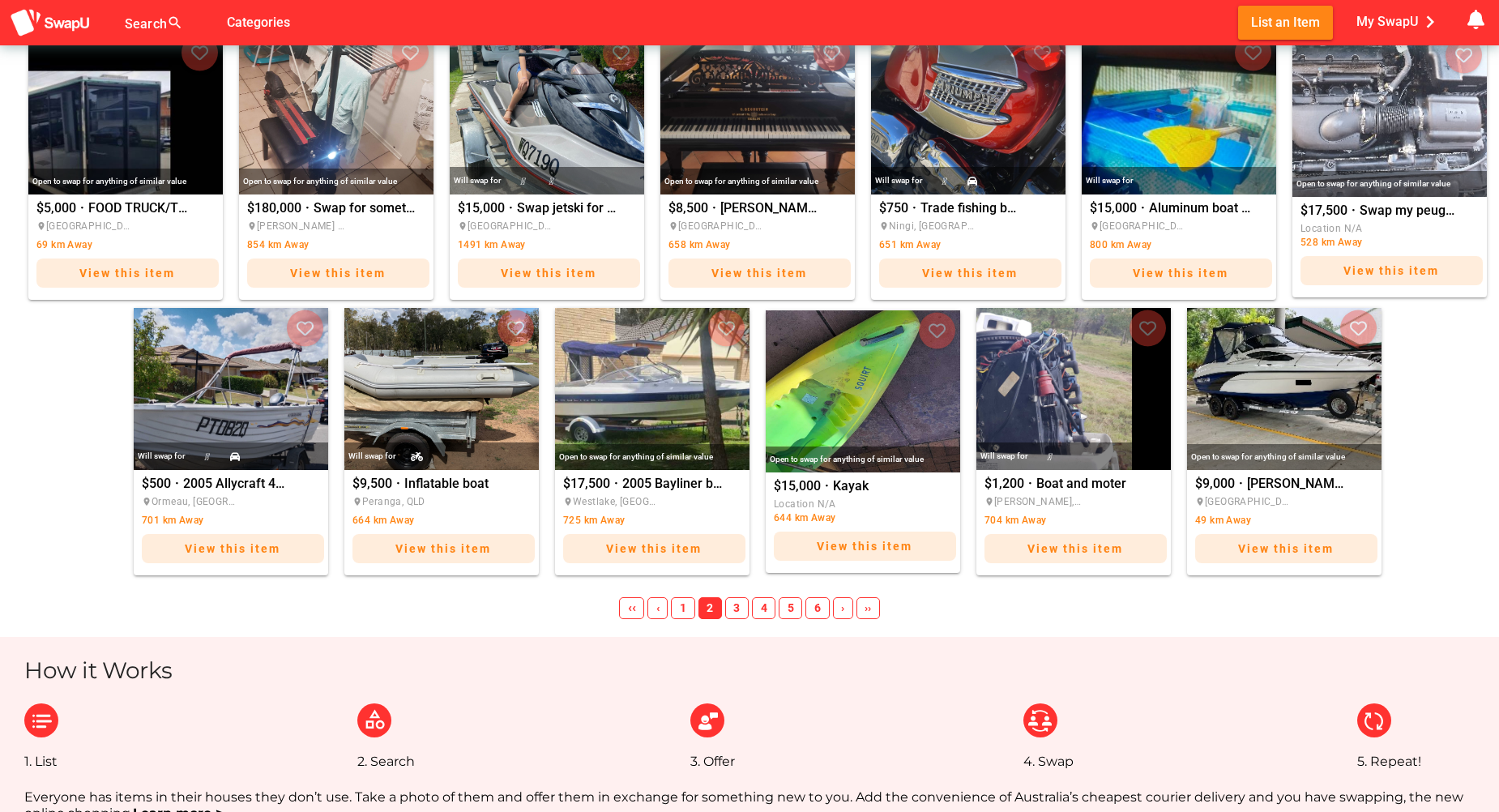
click at [736, 613] on span "3" at bounding box center [737, 608] width 24 height 23
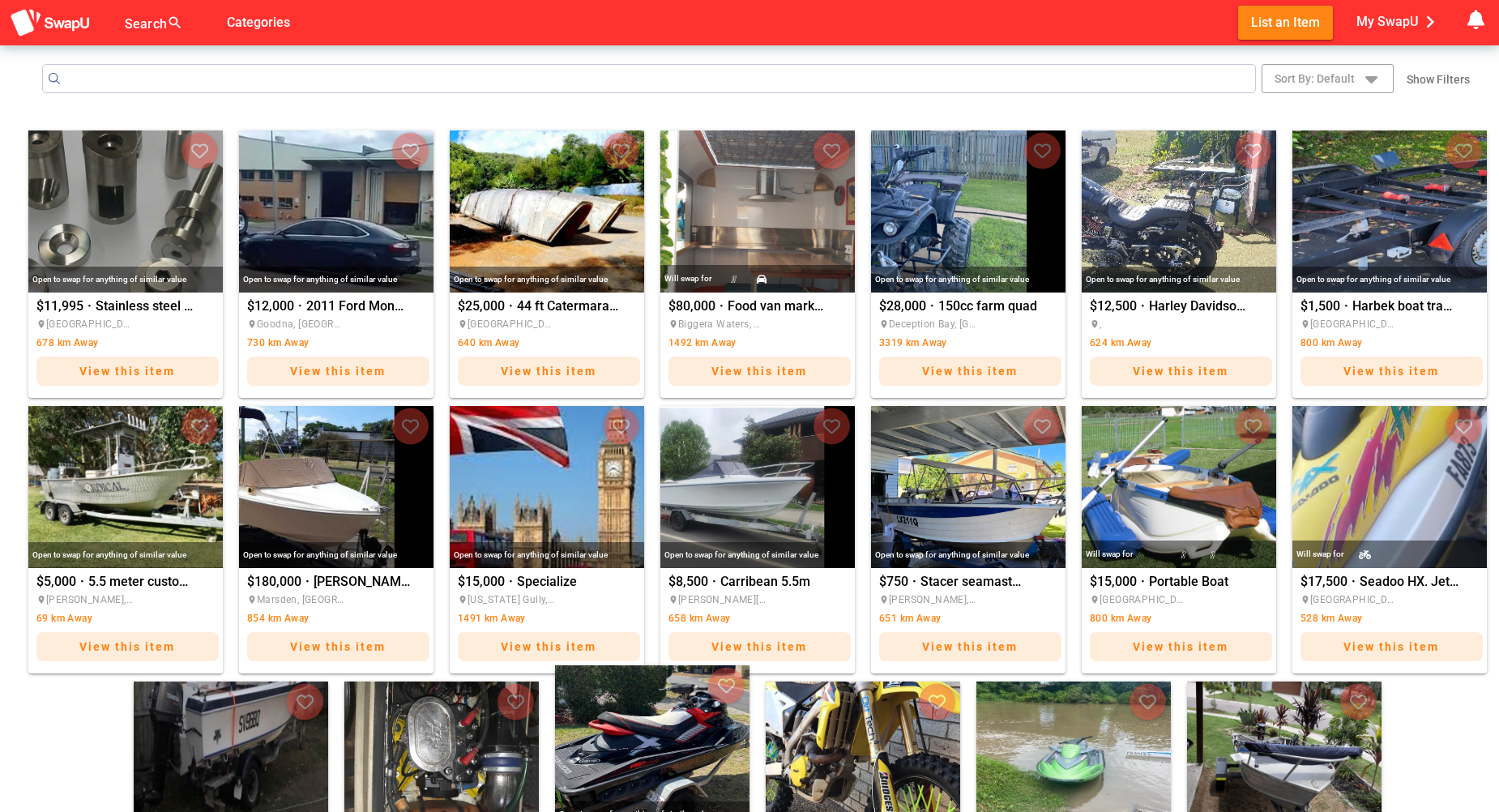
scroll to position [270, 0]
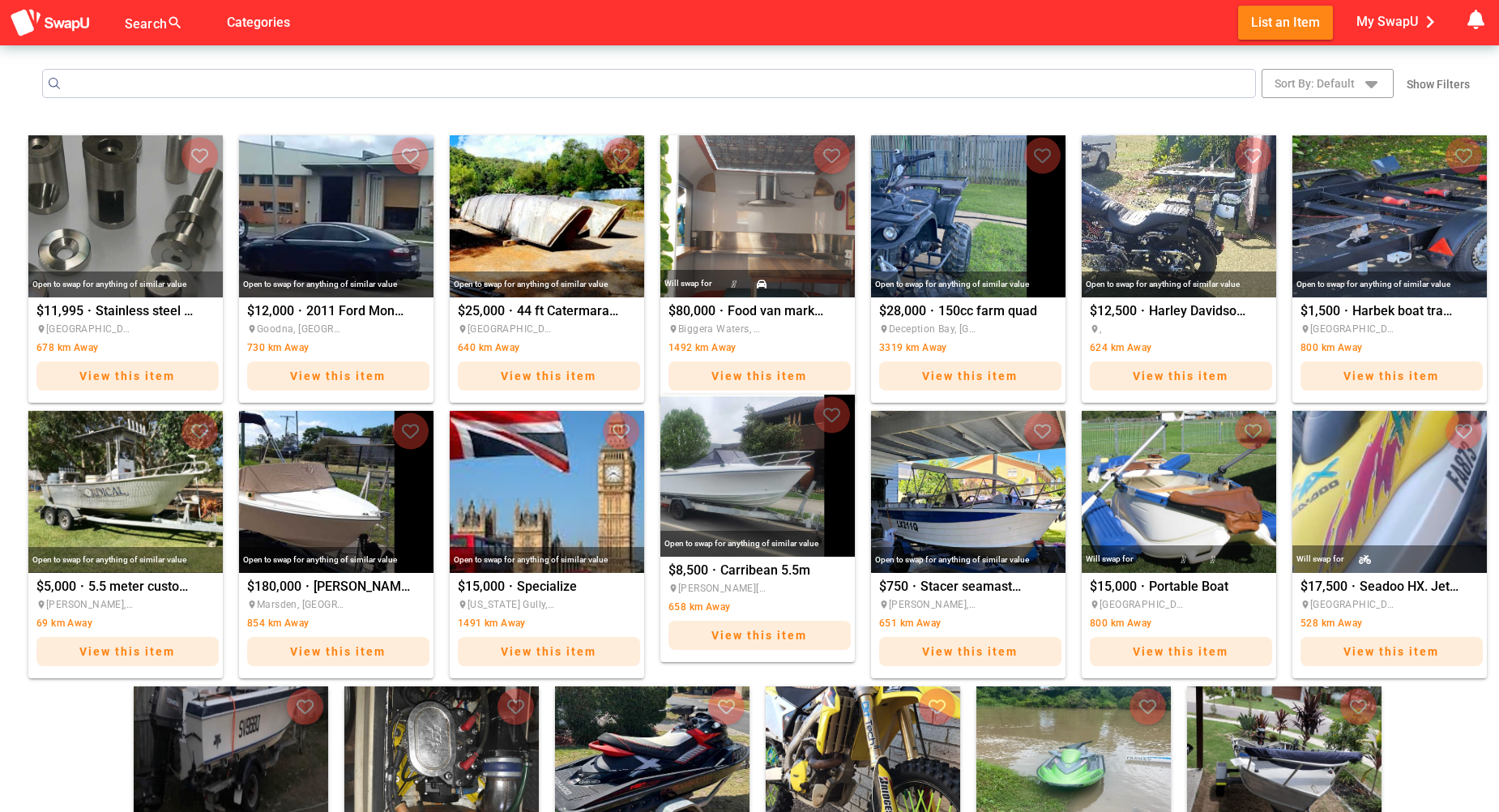
click at [766, 486] on img "Carribean 5.5m" at bounding box center [757, 475] width 194 height 162
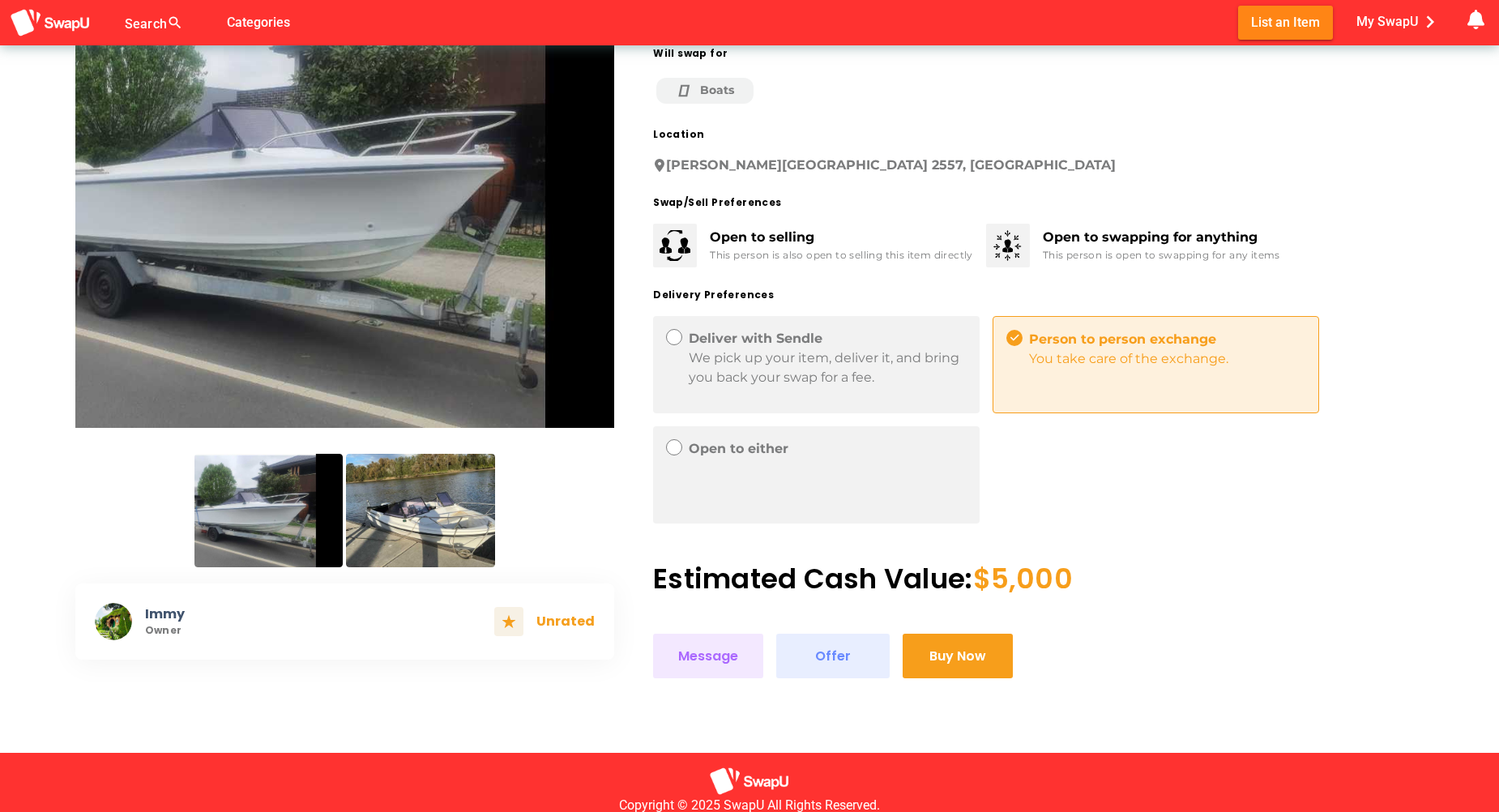
scroll to position [265, 0]
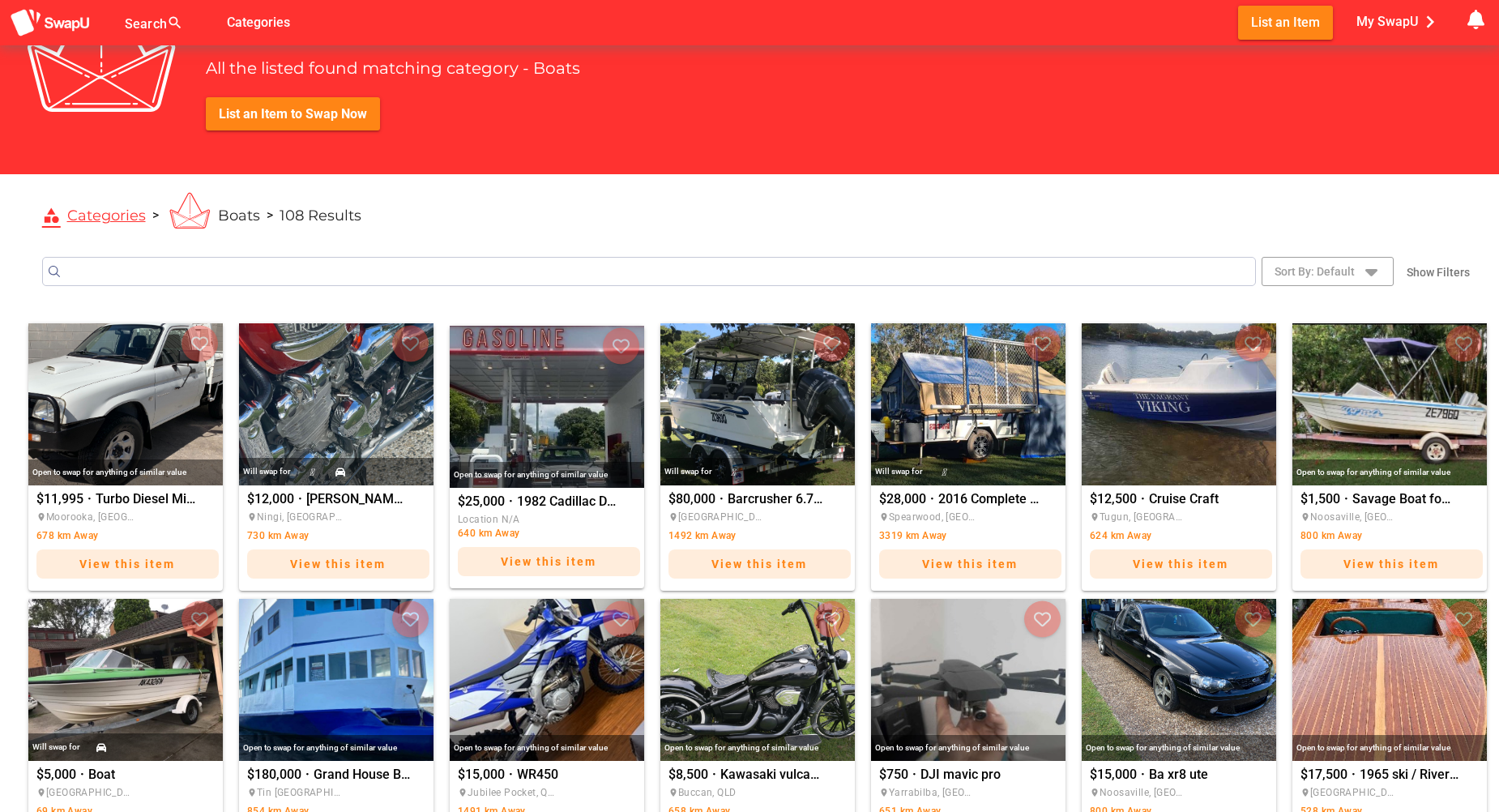
scroll to position [270, 0]
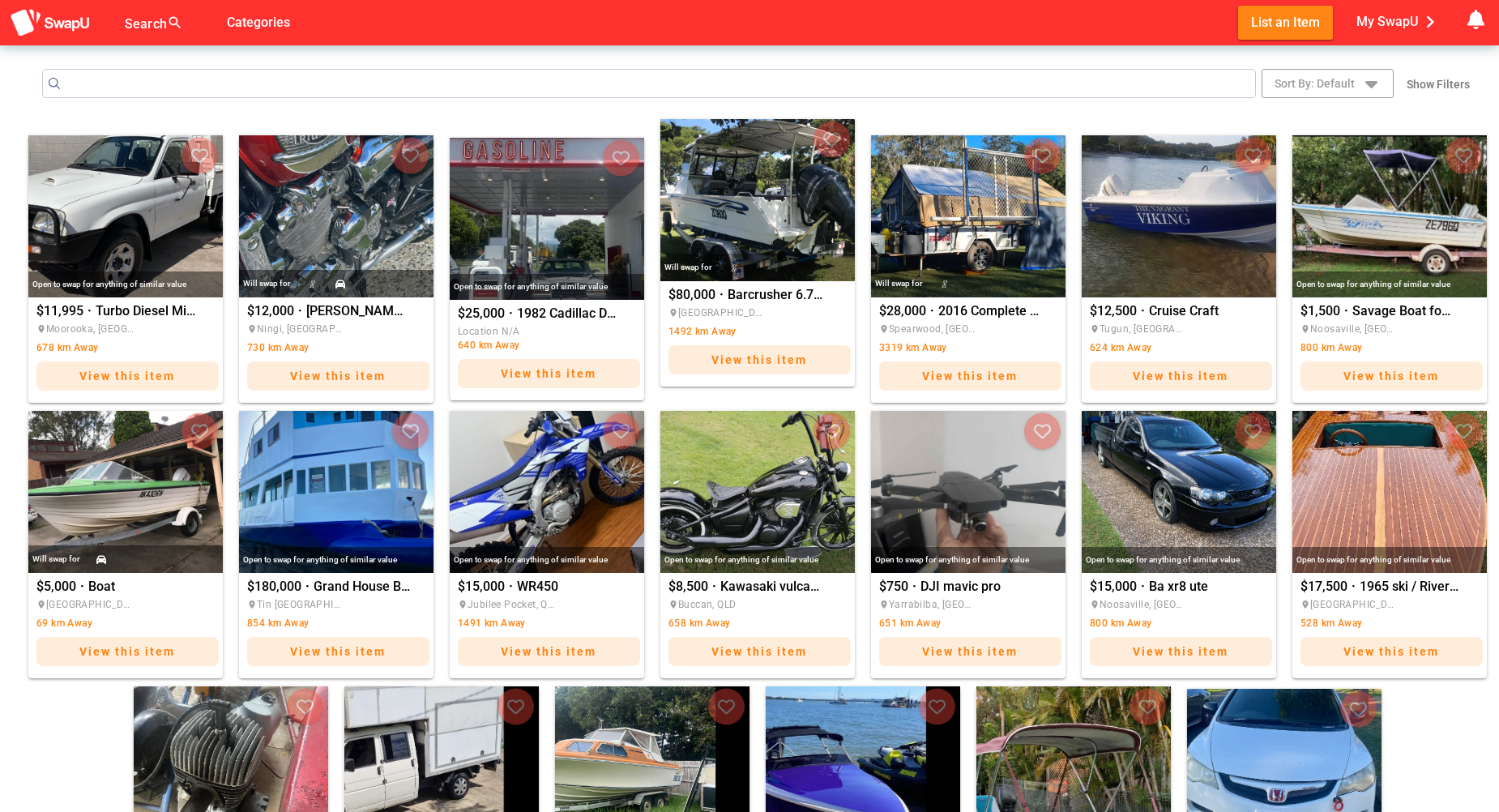
click at [746, 173] on img "Barcrusher 6.7mt HT" at bounding box center [757, 200] width 194 height 162
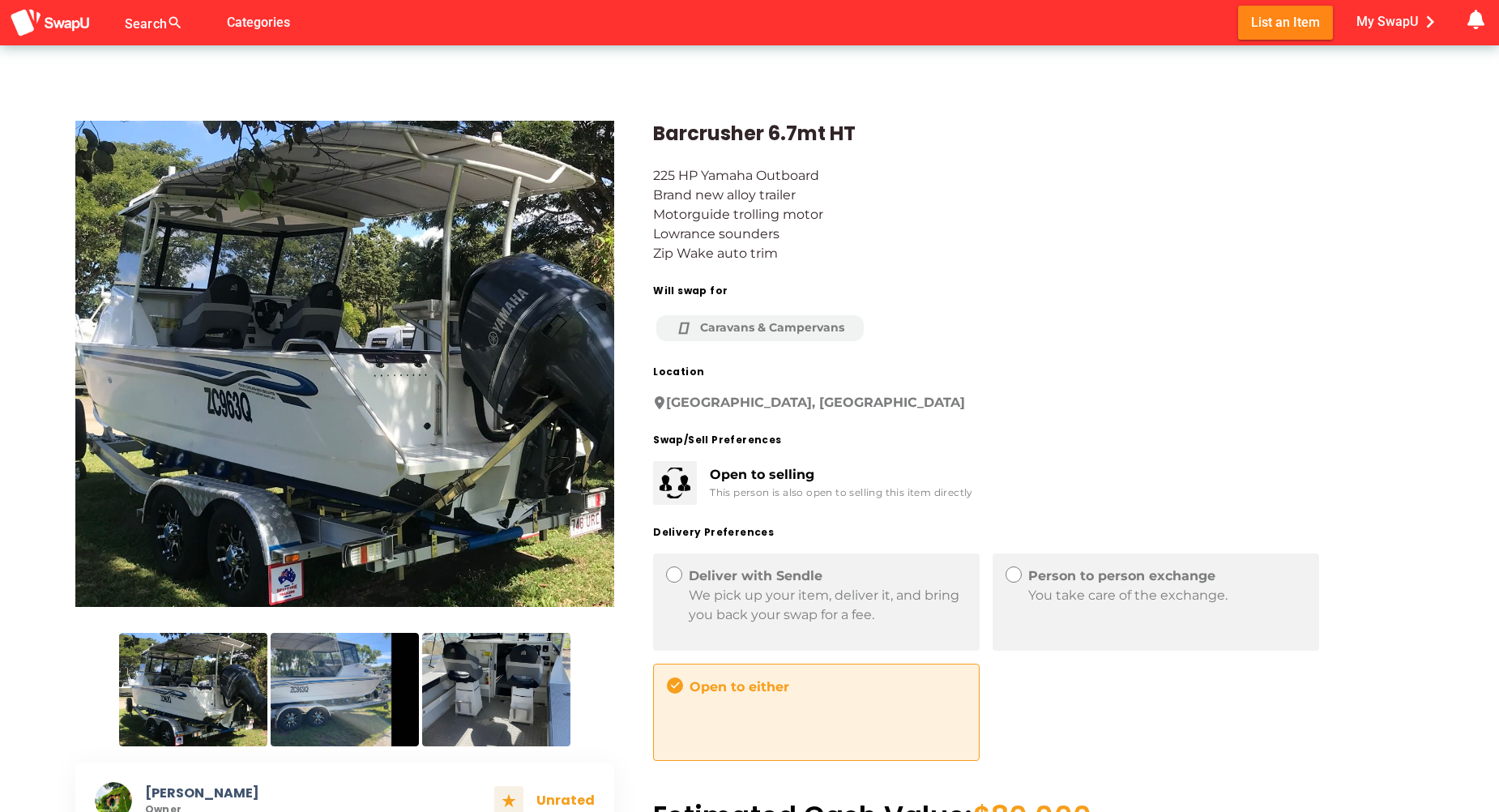
click at [395, 390] on img at bounding box center [345, 364] width 540 height 486
click at [355, 675] on img at bounding box center [345, 689] width 148 height 113
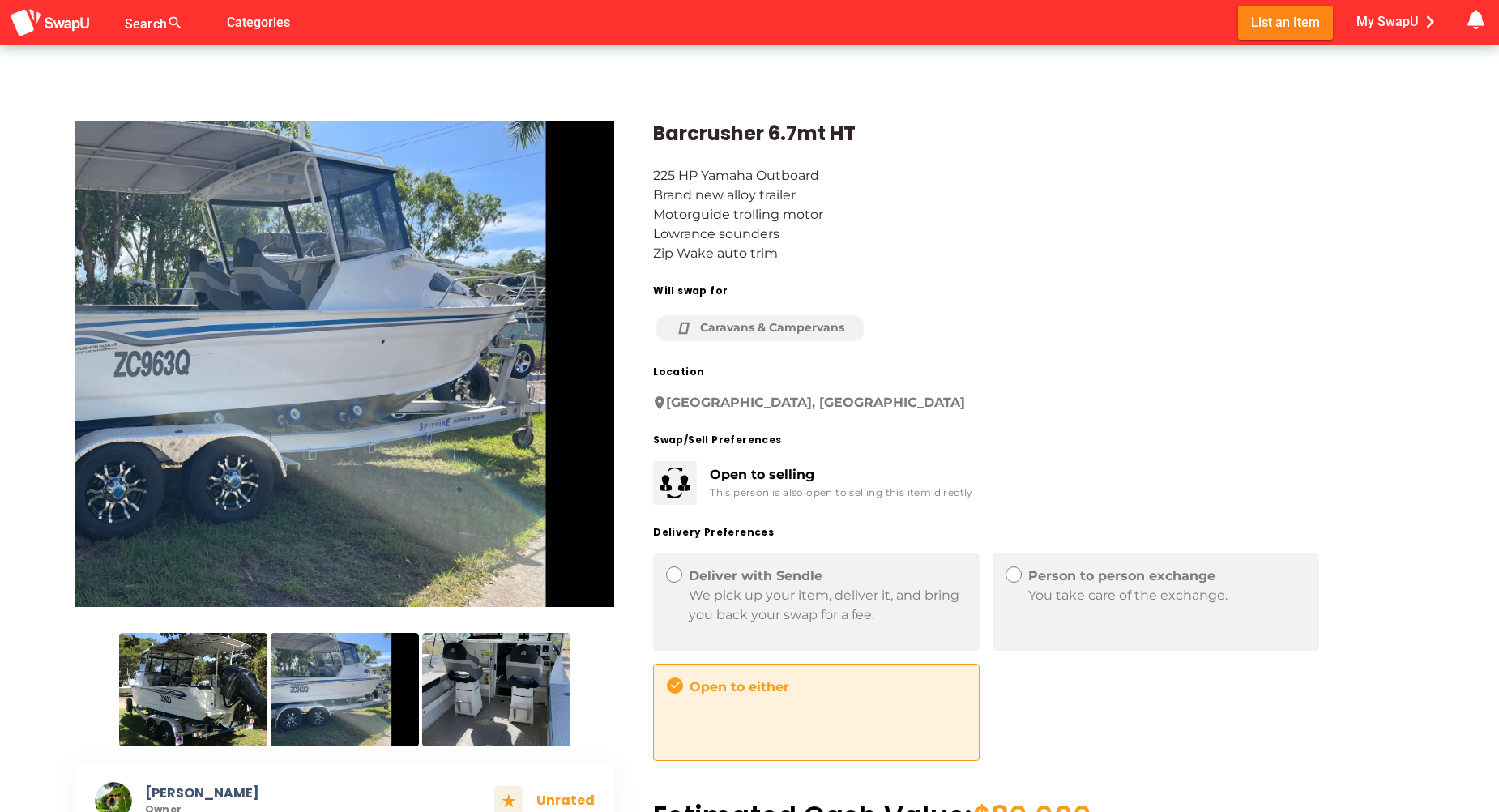
click at [480, 688] on img at bounding box center [496, 689] width 148 height 113
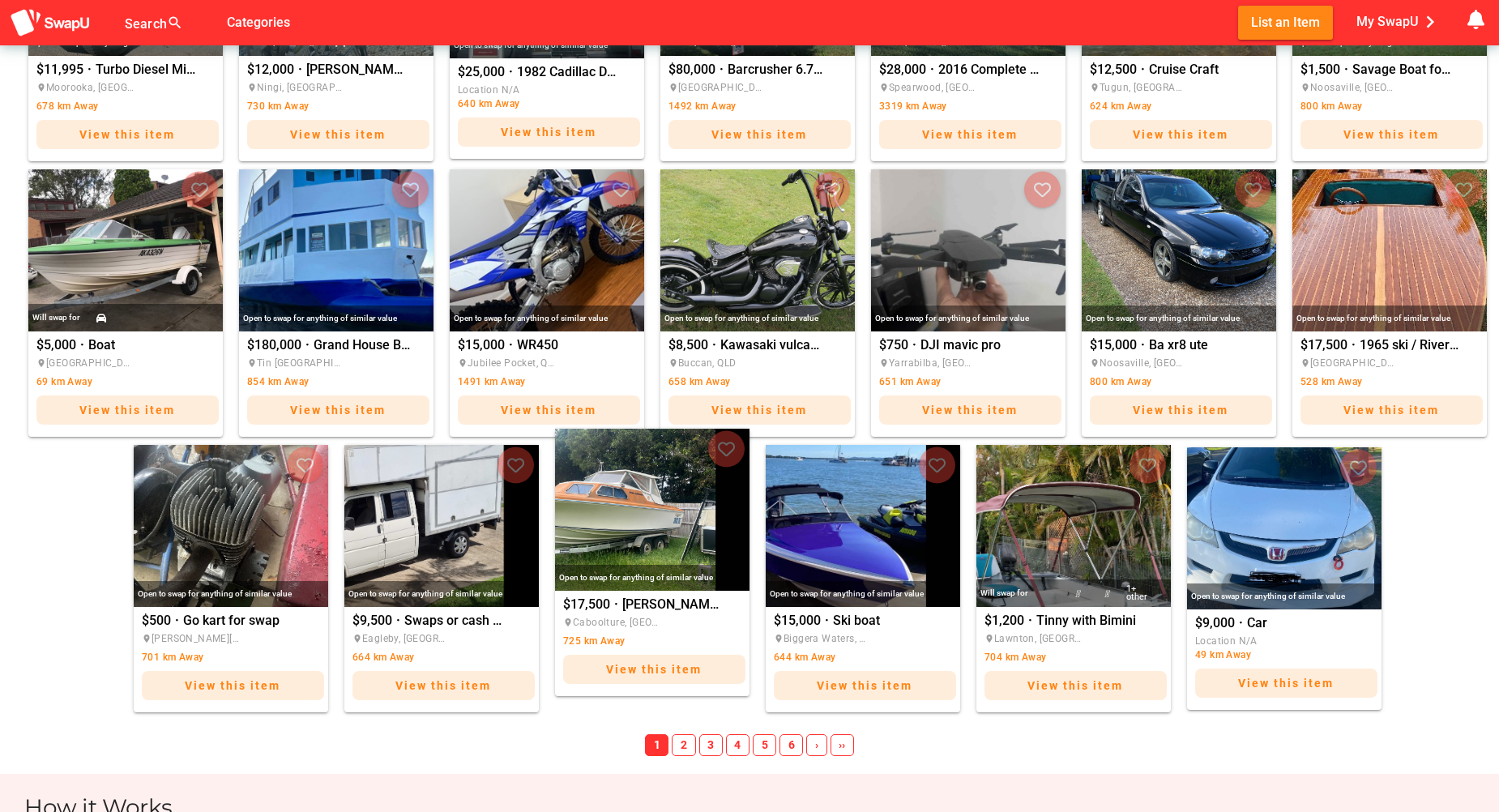
scroll to position [703, 0]
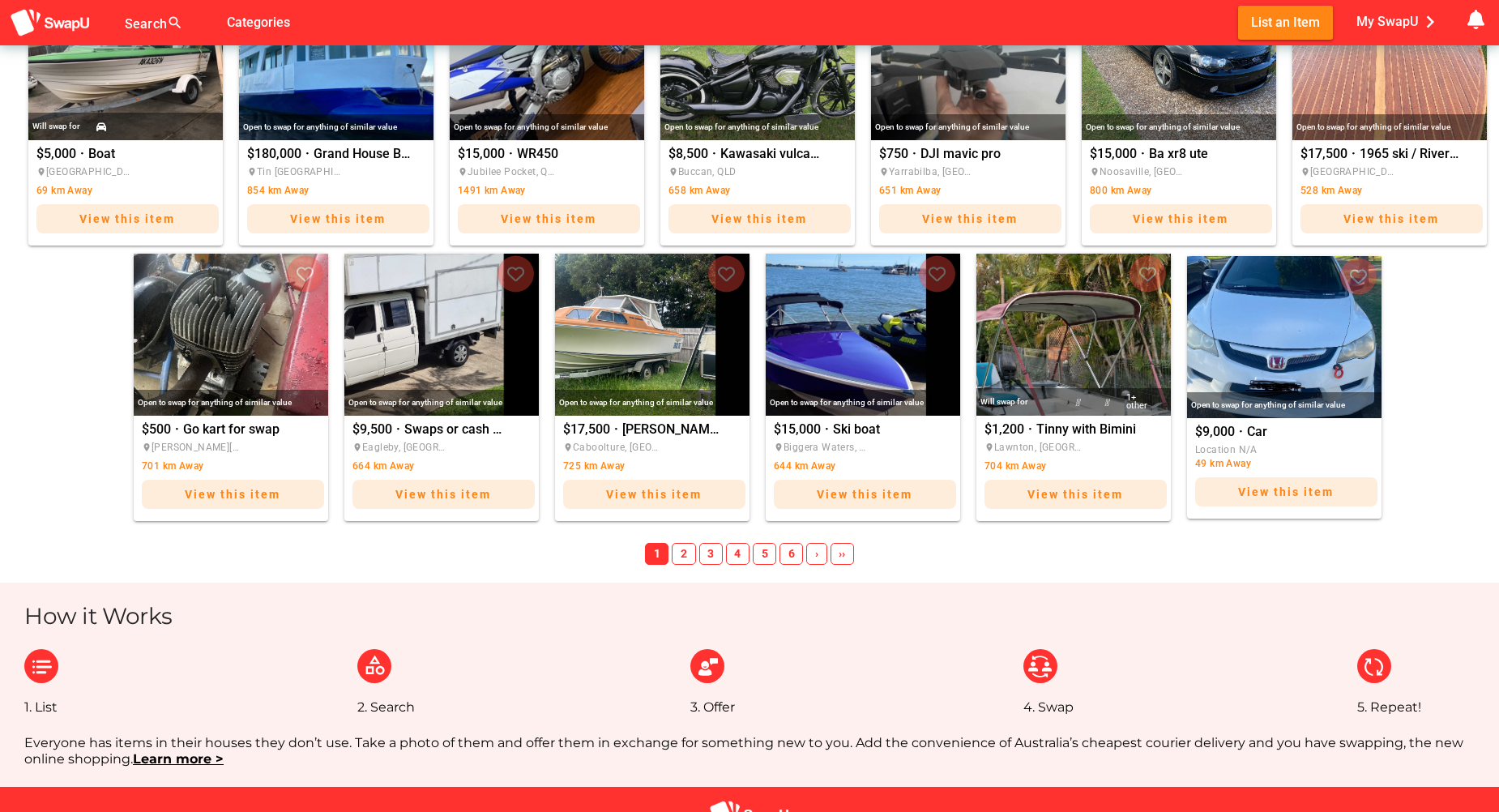
click at [791, 553] on span "6" at bounding box center [791, 554] width 24 height 23
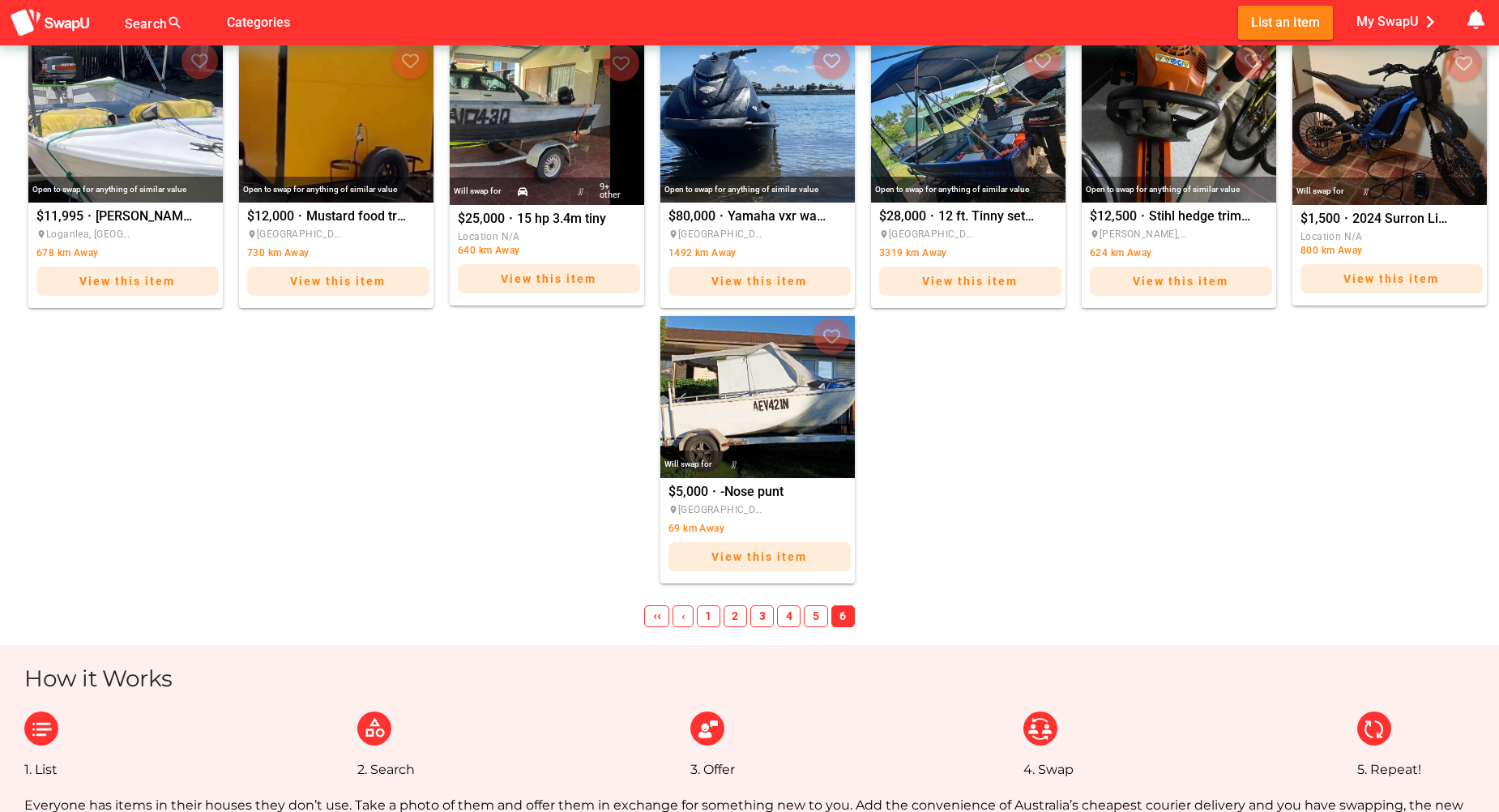
scroll to position [493, 0]
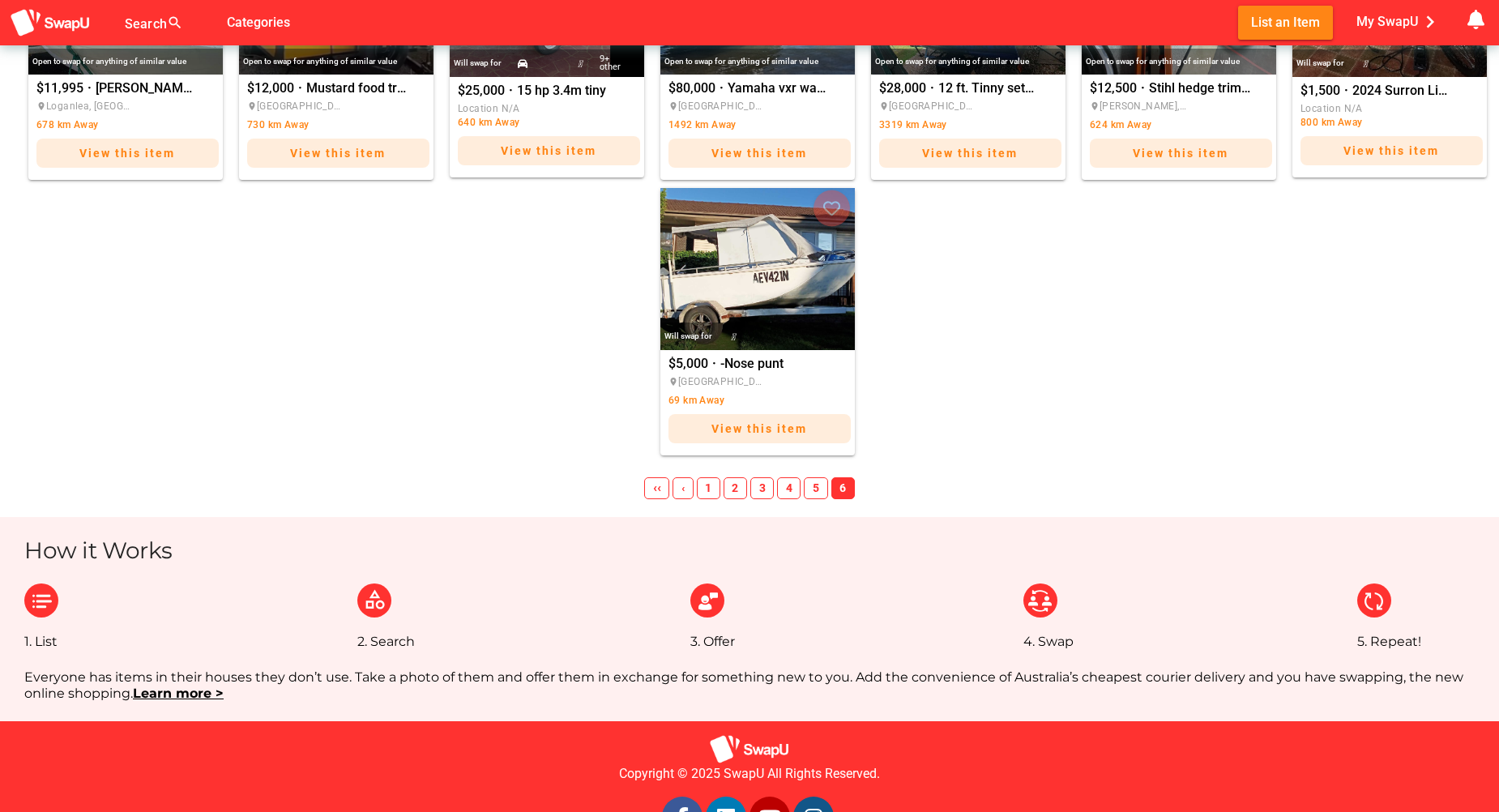
click at [810, 489] on span "5" at bounding box center [816, 488] width 24 height 23
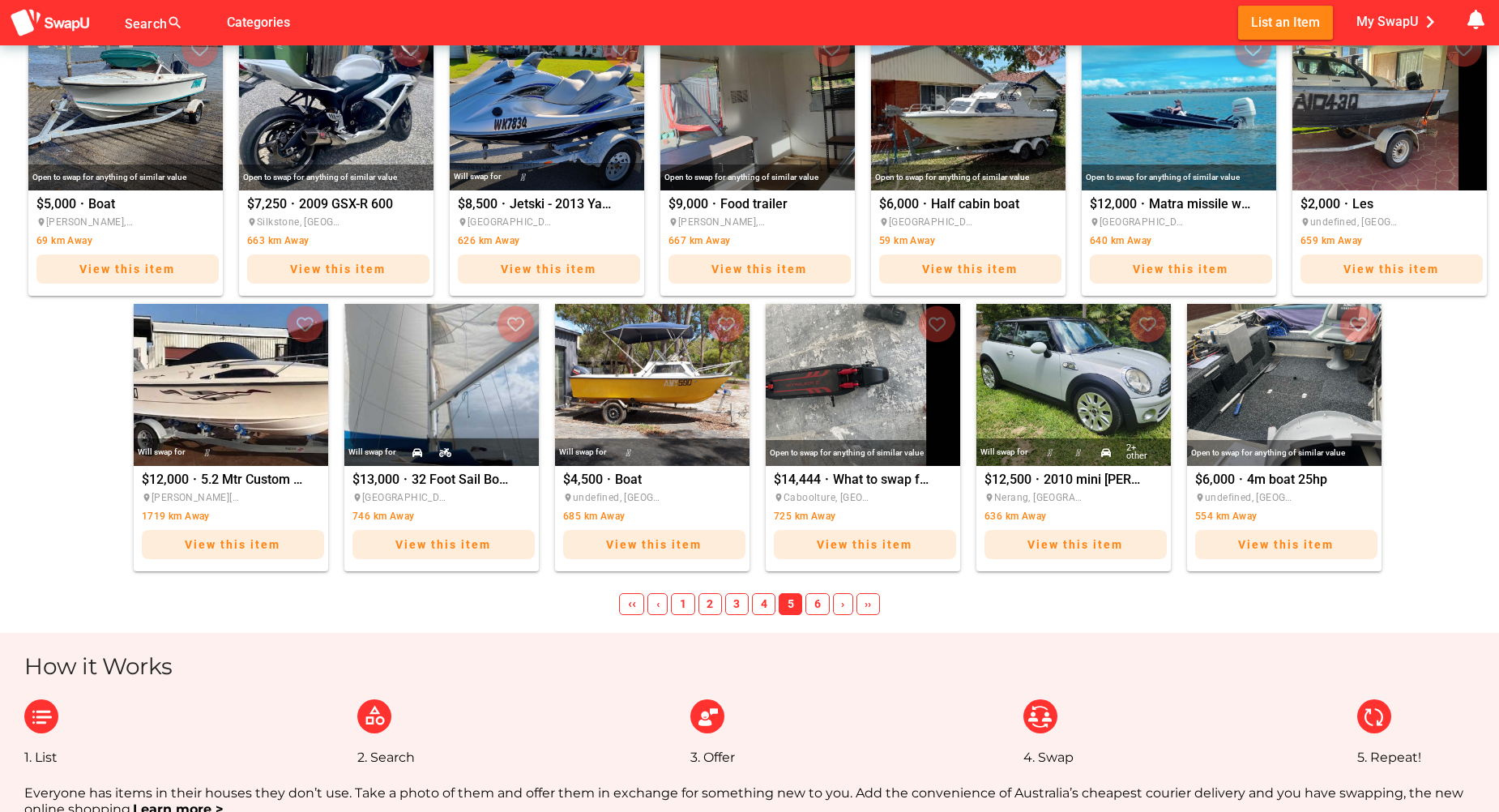
scroll to position [654, 0]
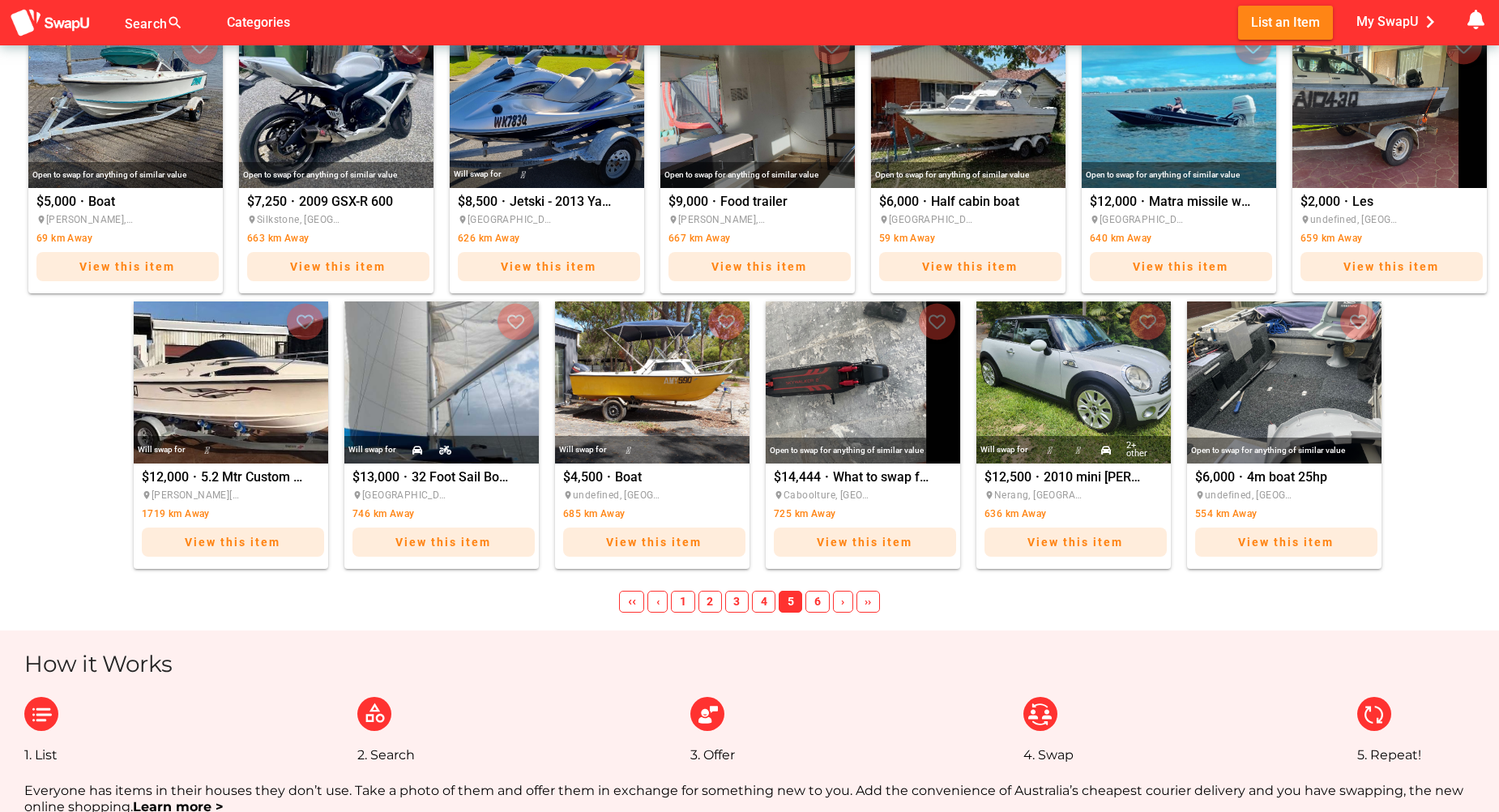
click at [766, 600] on span "4" at bounding box center [764, 601] width 24 height 23
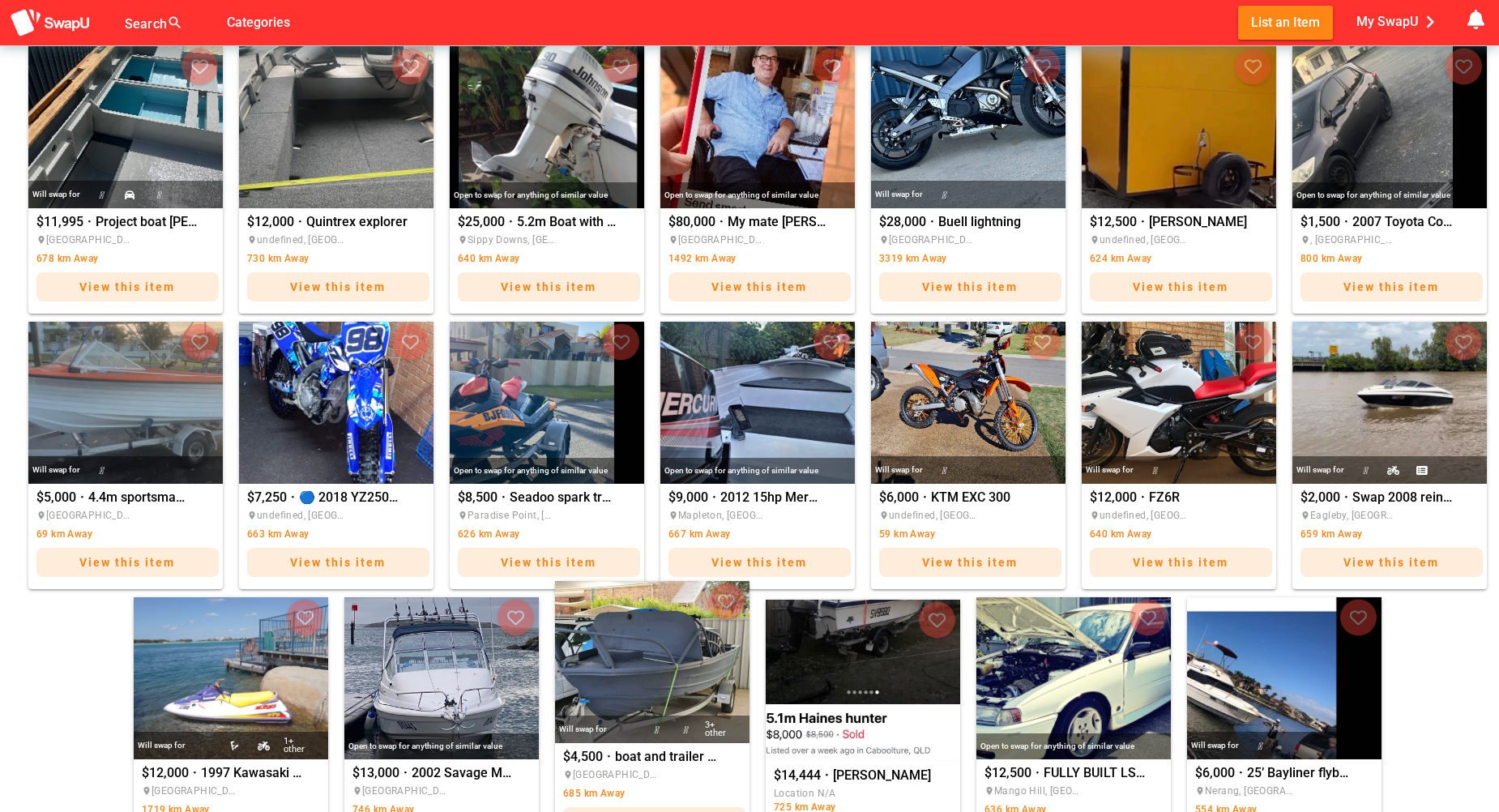
scroll to position [600, 0]
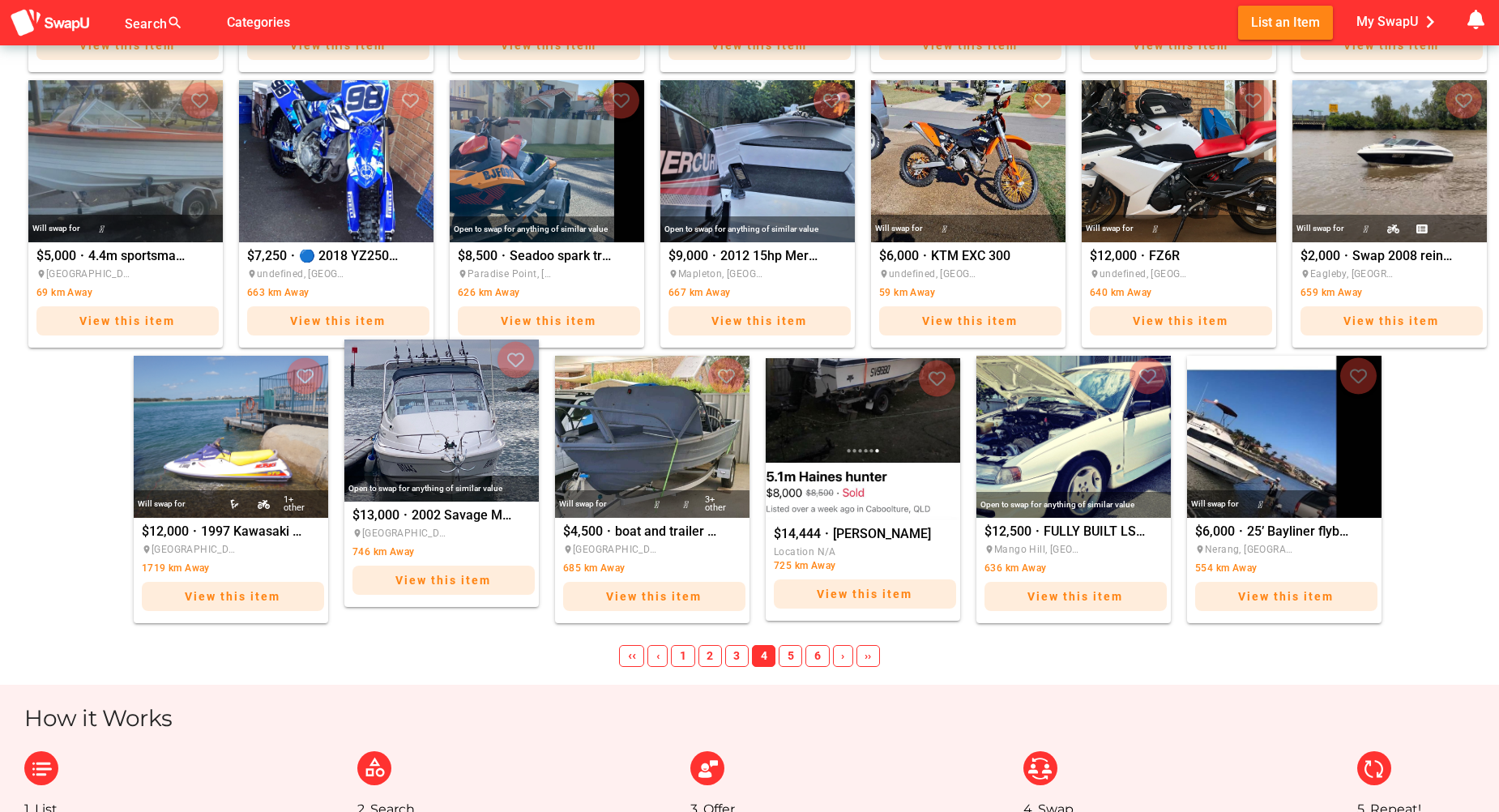
click at [376, 448] on img "2002 Savage Mako 55SP" at bounding box center [441, 421] width 194 height 162
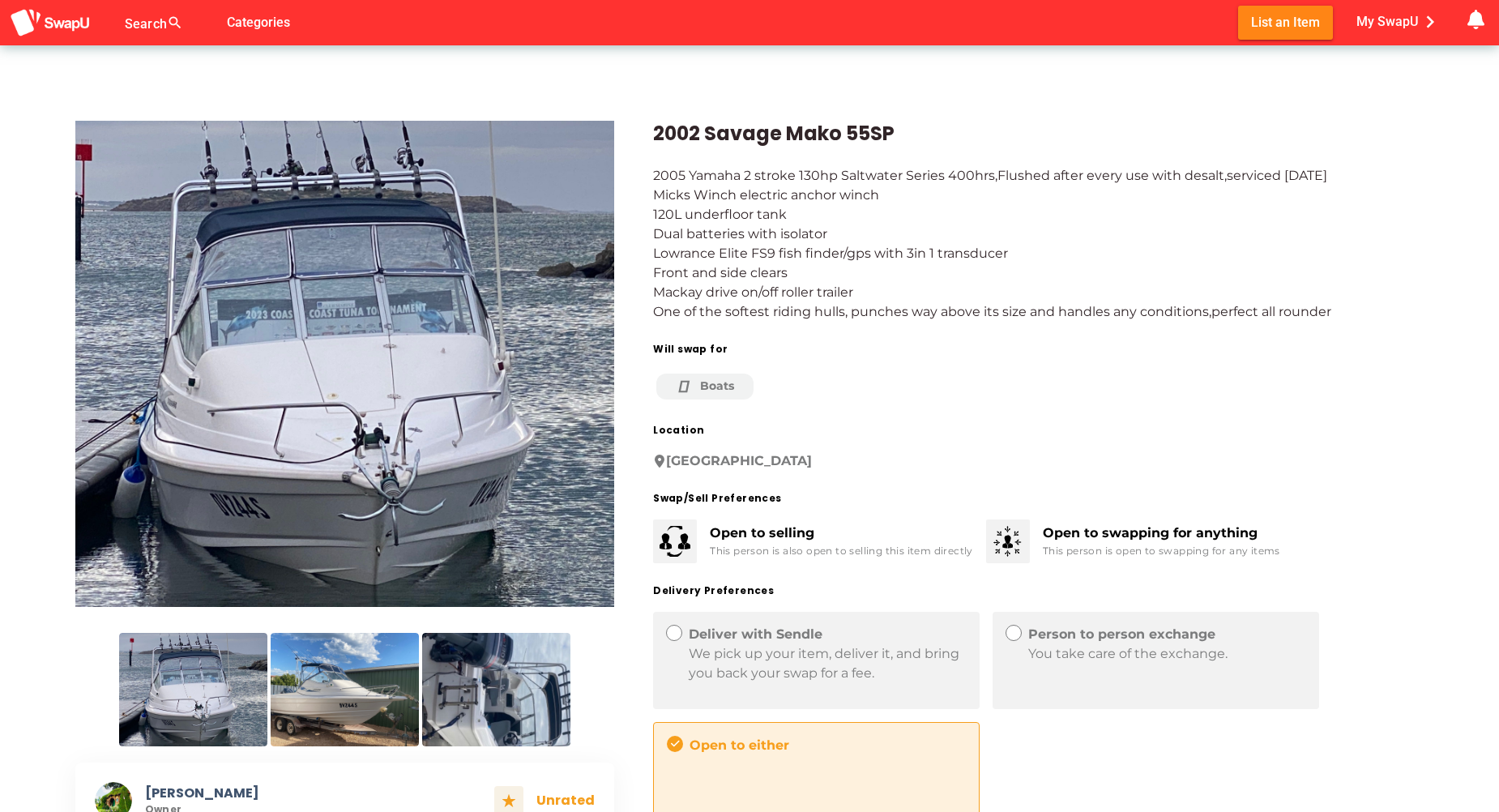
click at [392, 430] on img at bounding box center [345, 364] width 540 height 486
click at [376, 668] on img at bounding box center [345, 689] width 148 height 113
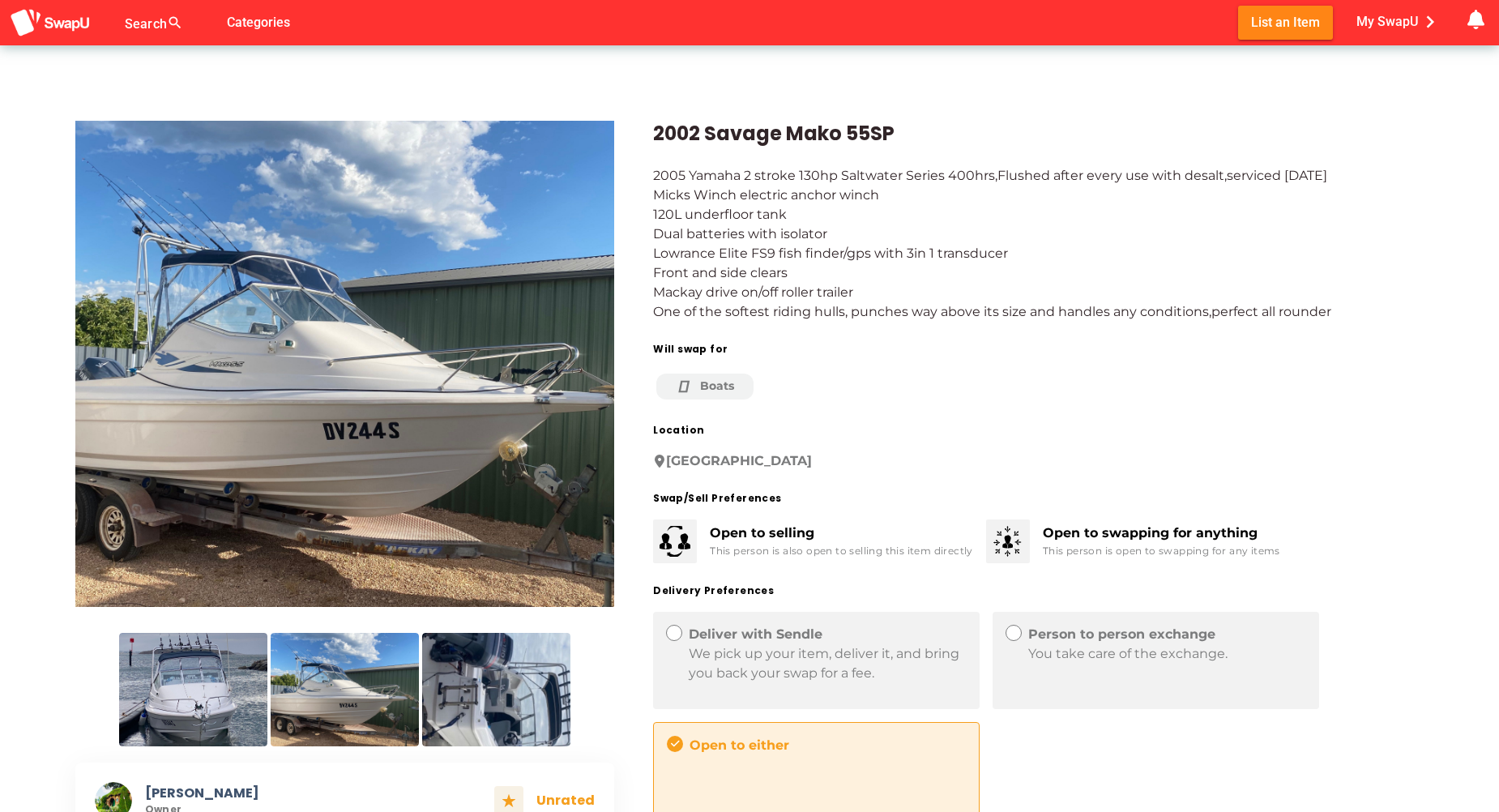
click at [472, 700] on img at bounding box center [496, 689] width 148 height 113
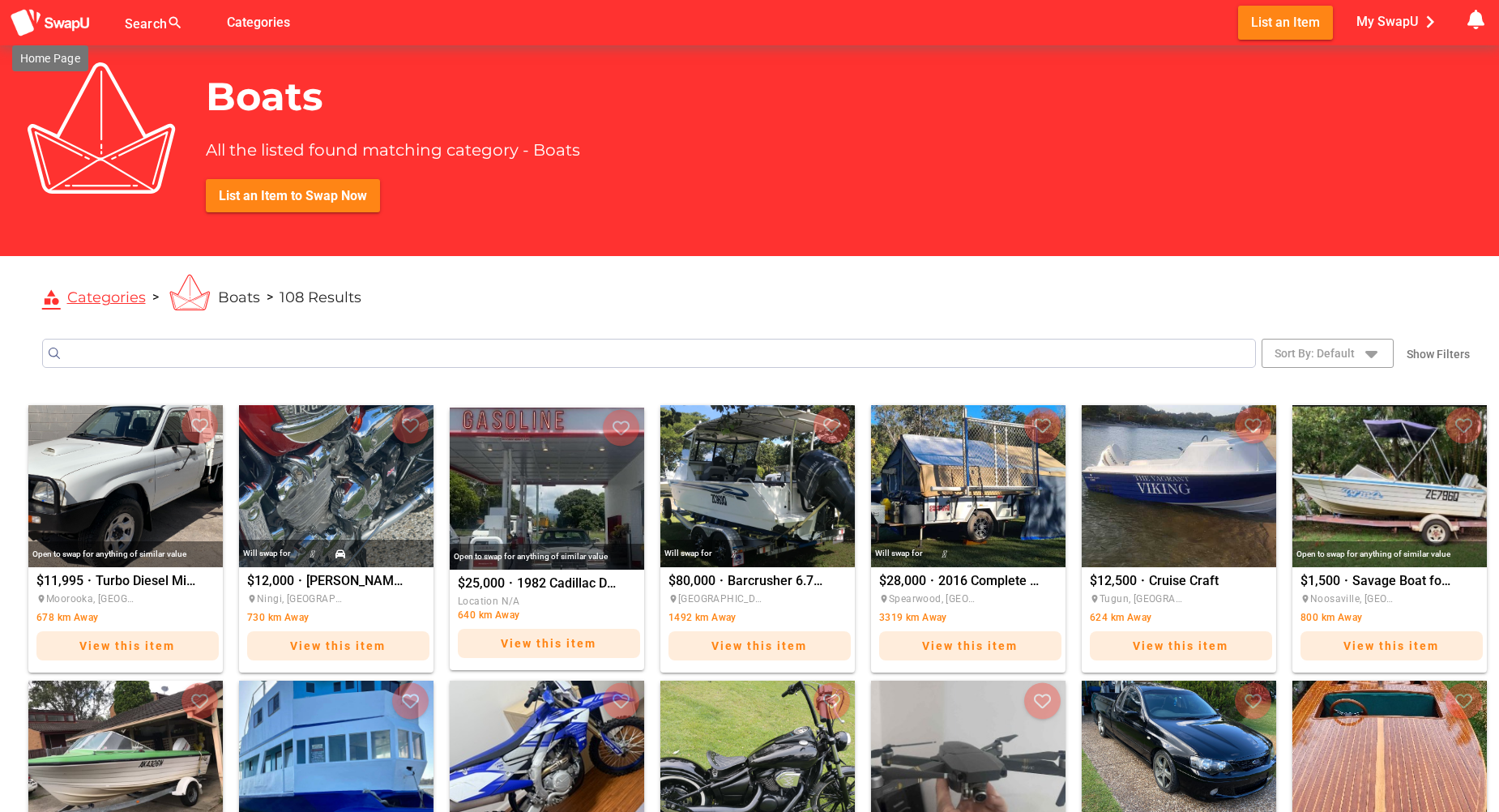
click at [75, 19] on img at bounding box center [50, 23] width 81 height 30
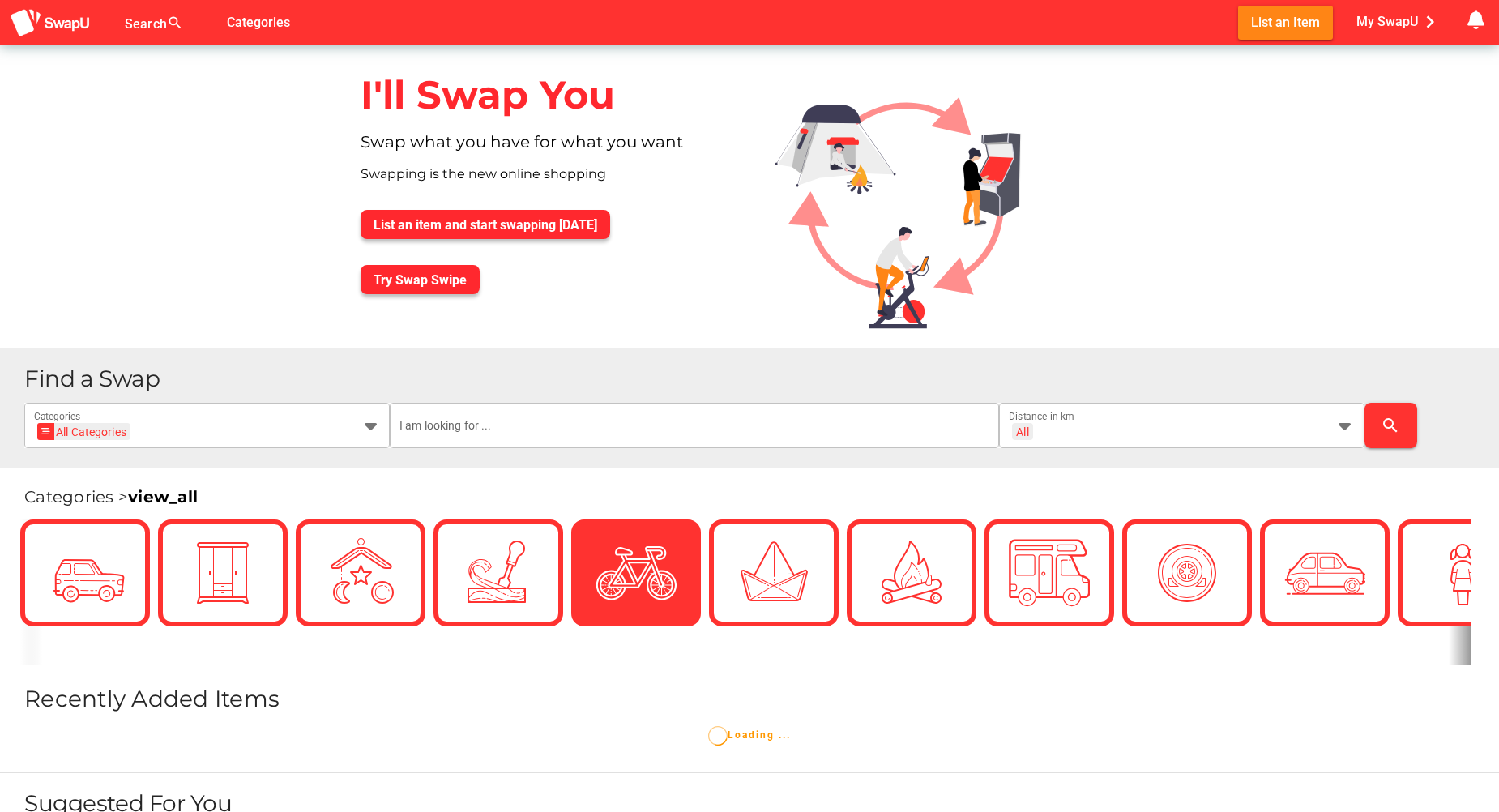
click at [647, 535] on div at bounding box center [636, 573] width 81 height 81
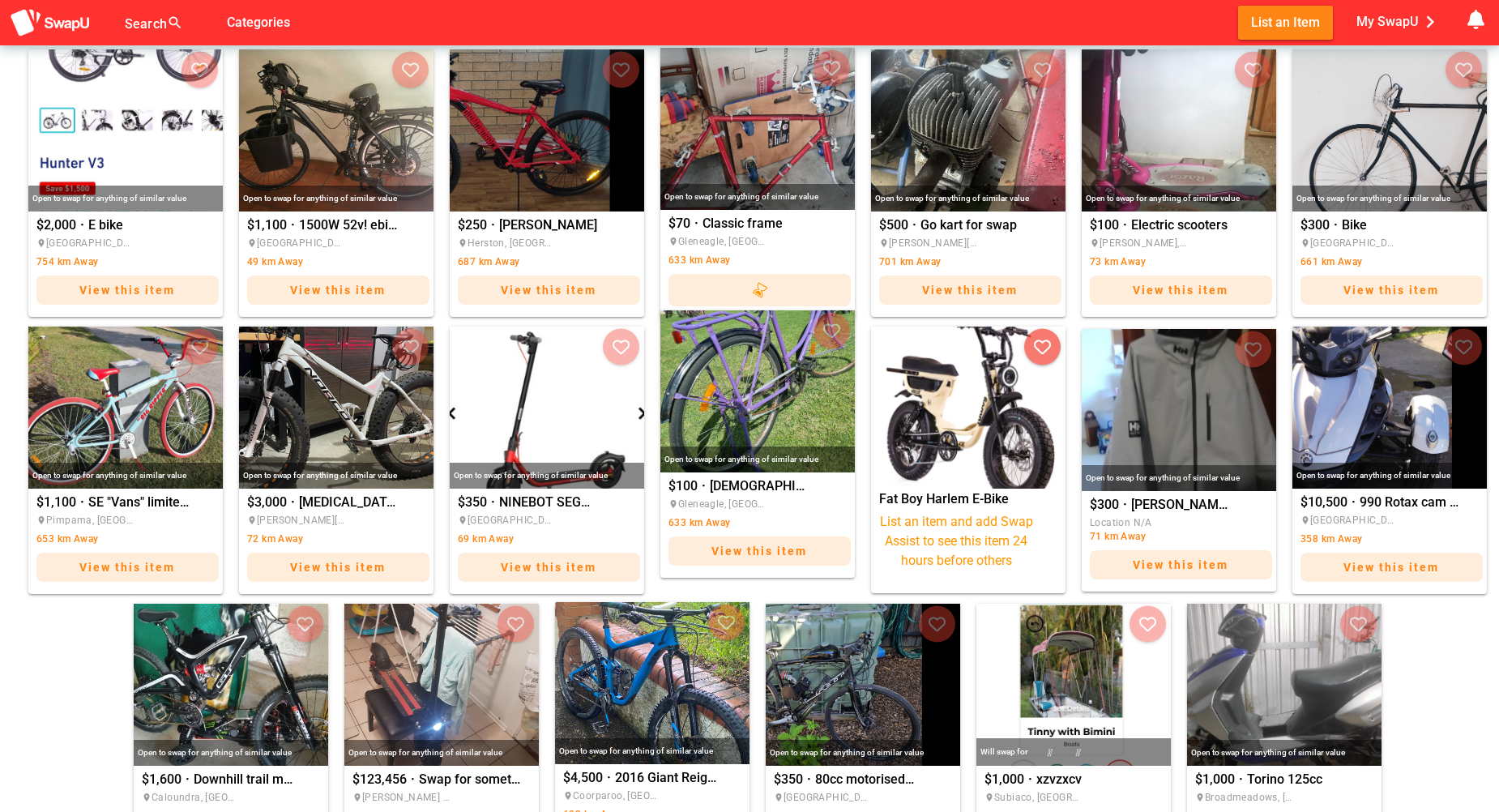
scroll to position [486, 0]
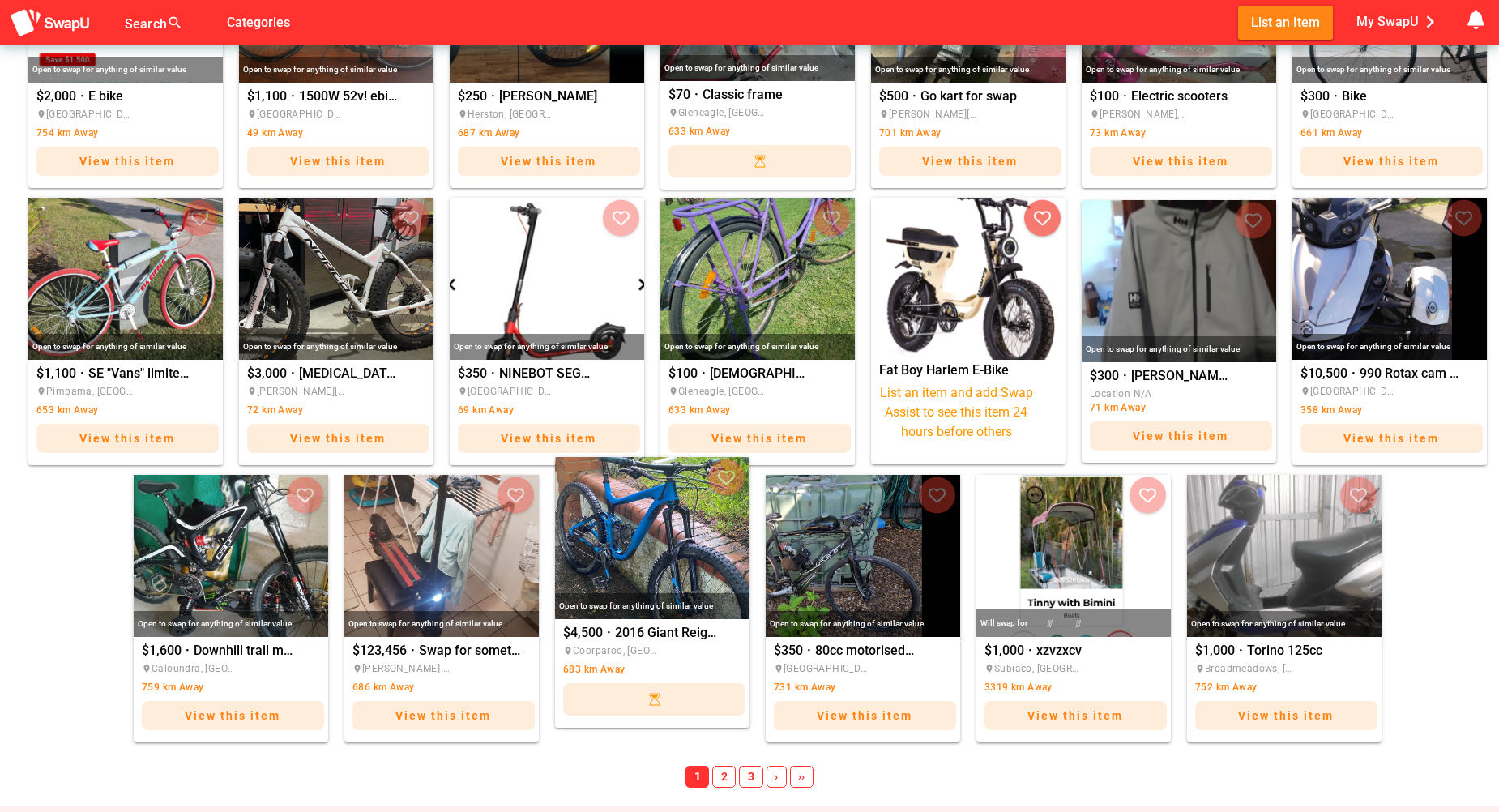
click at [670, 551] on img "2016 Giant Reign Advanced 0 (27.5)" at bounding box center [651, 538] width 194 height 162
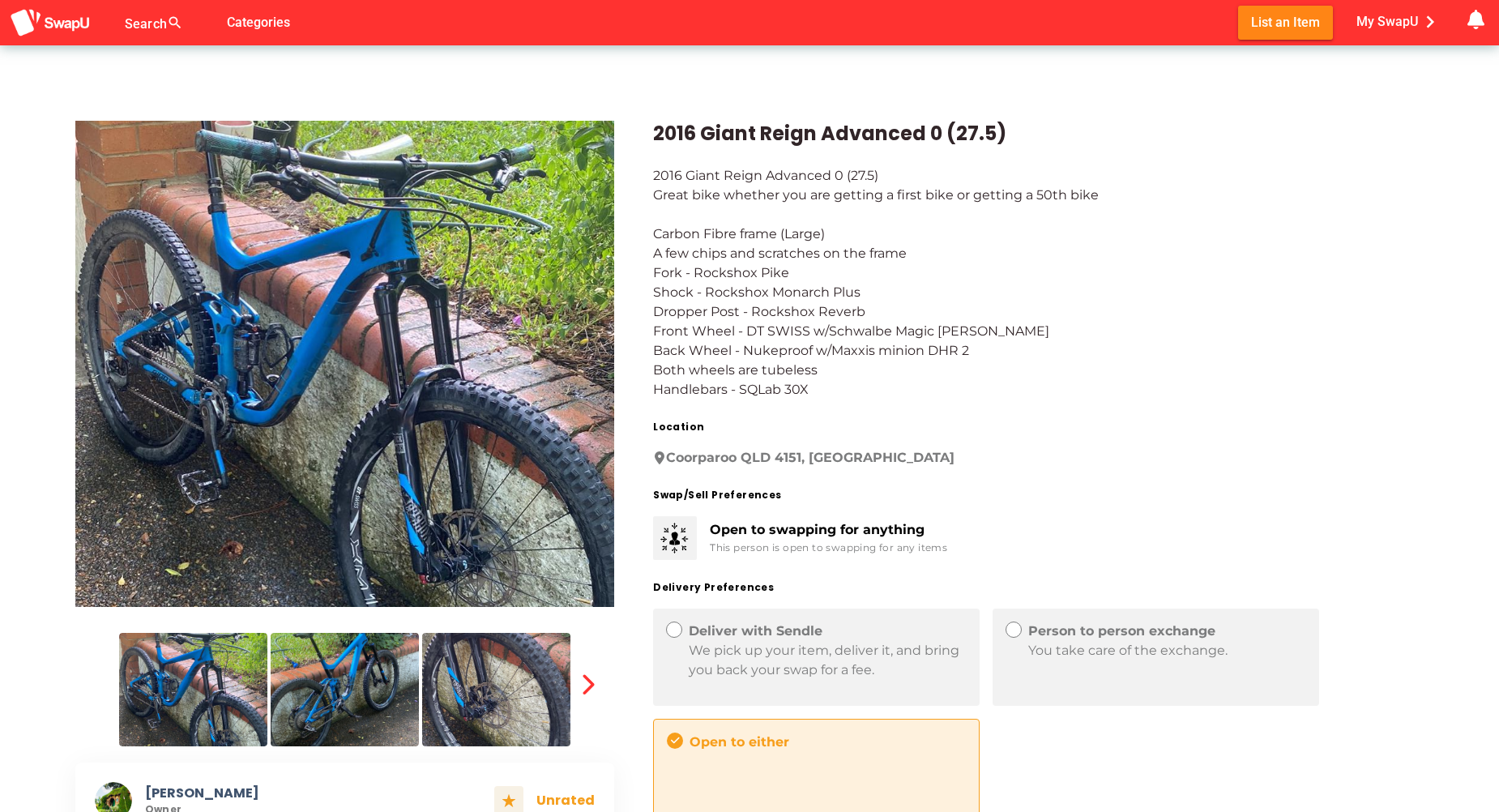
click at [398, 380] on img at bounding box center [345, 364] width 540 height 486
click at [340, 705] on img at bounding box center [345, 689] width 148 height 113
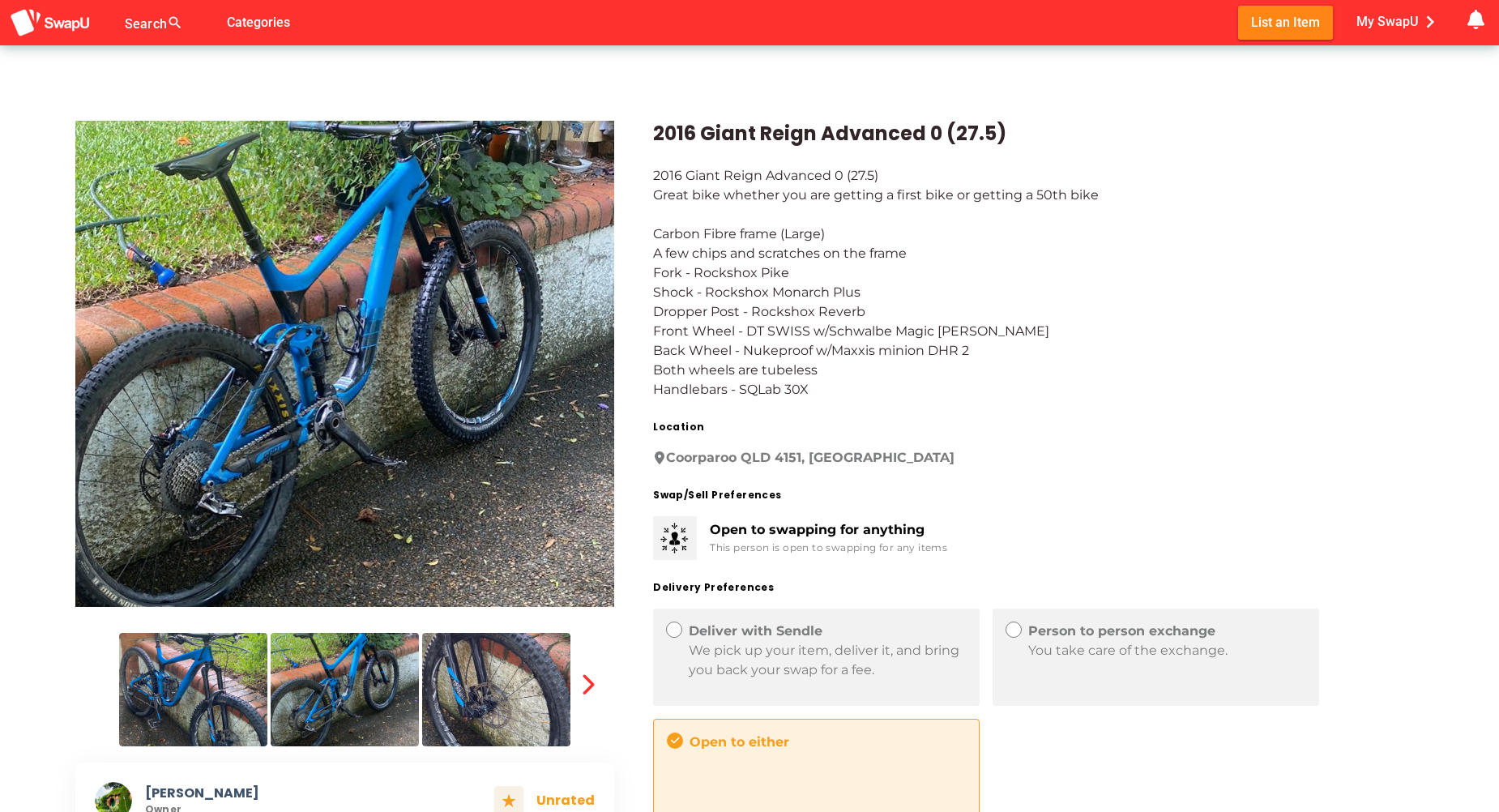
click at [509, 670] on img at bounding box center [496, 689] width 148 height 113
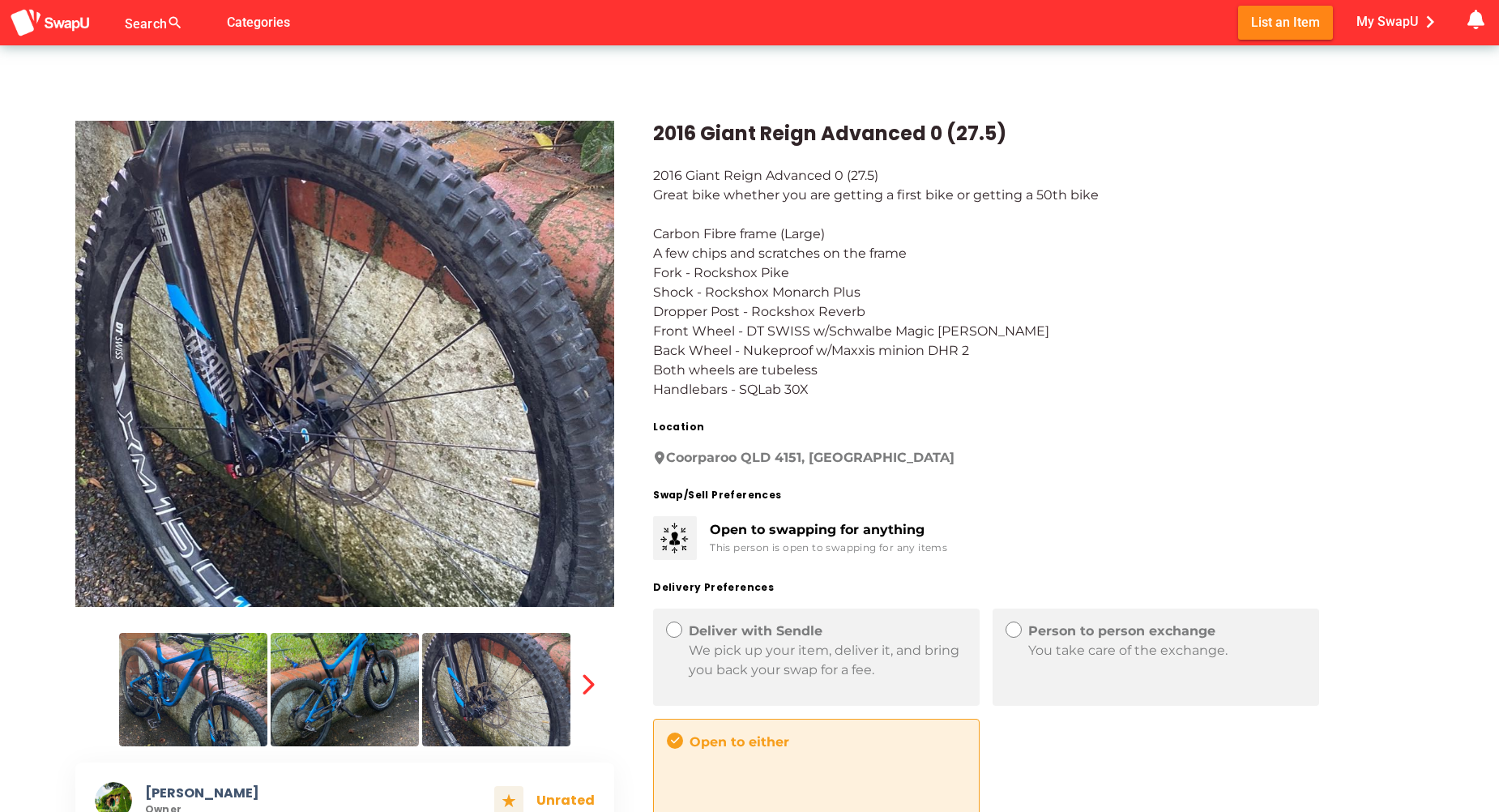
click at [188, 672] on img at bounding box center [193, 689] width 148 height 113
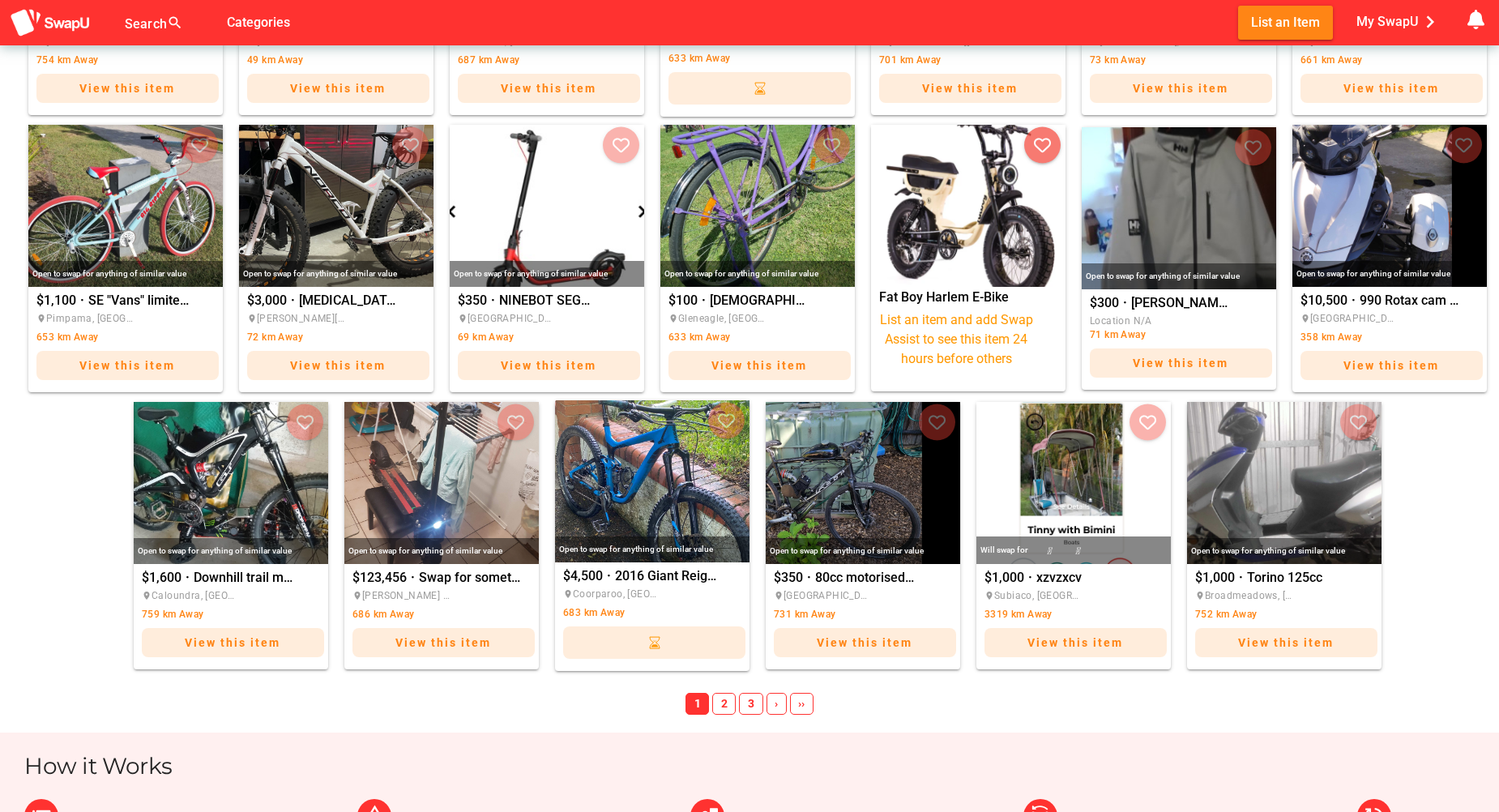
scroll to position [540, 0]
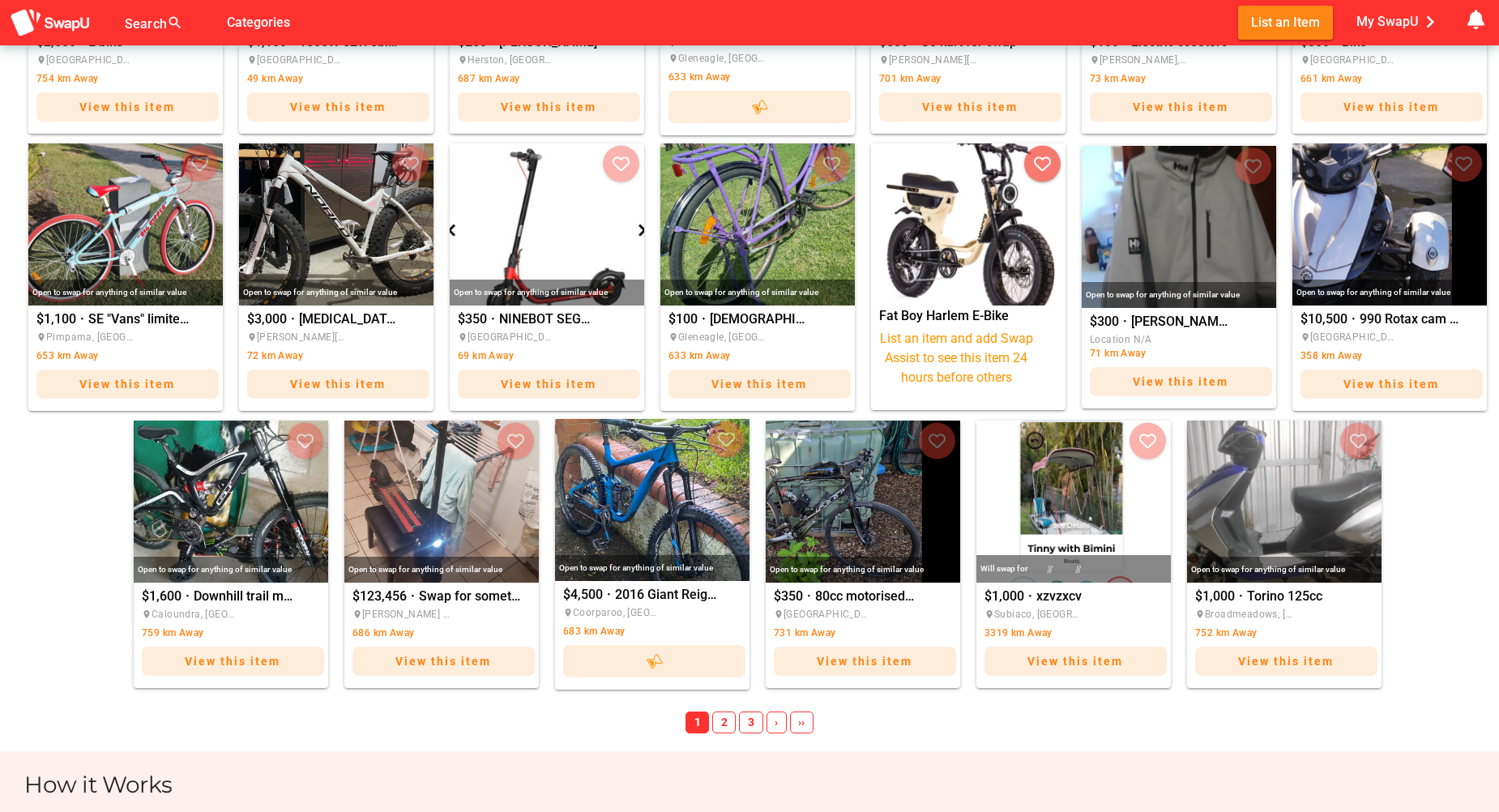
click at [725, 731] on span "2" at bounding box center [724, 722] width 24 height 23
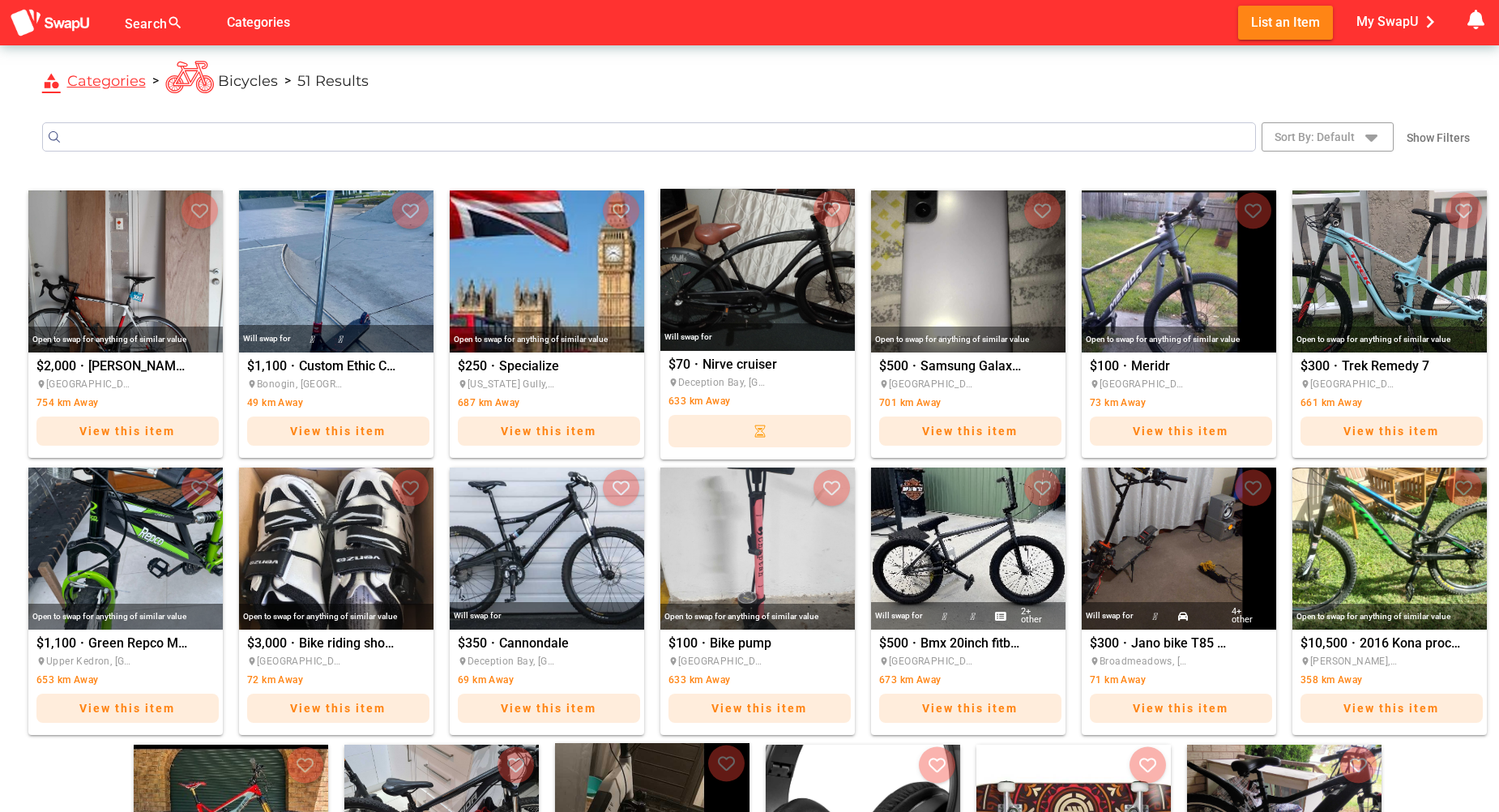
scroll to position [378, 0]
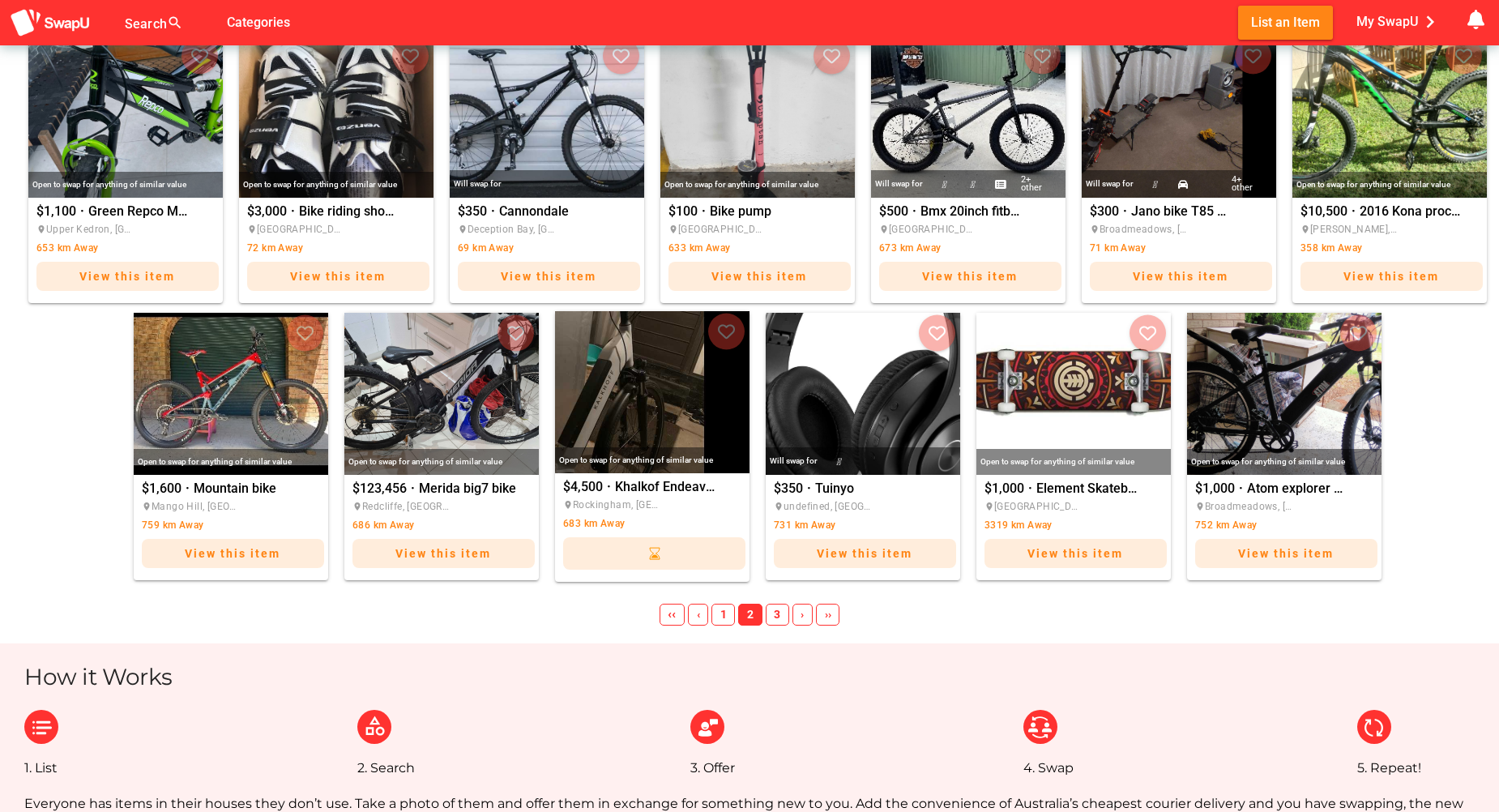
click at [771, 626] on span "3" at bounding box center [778, 615] width 24 height 23
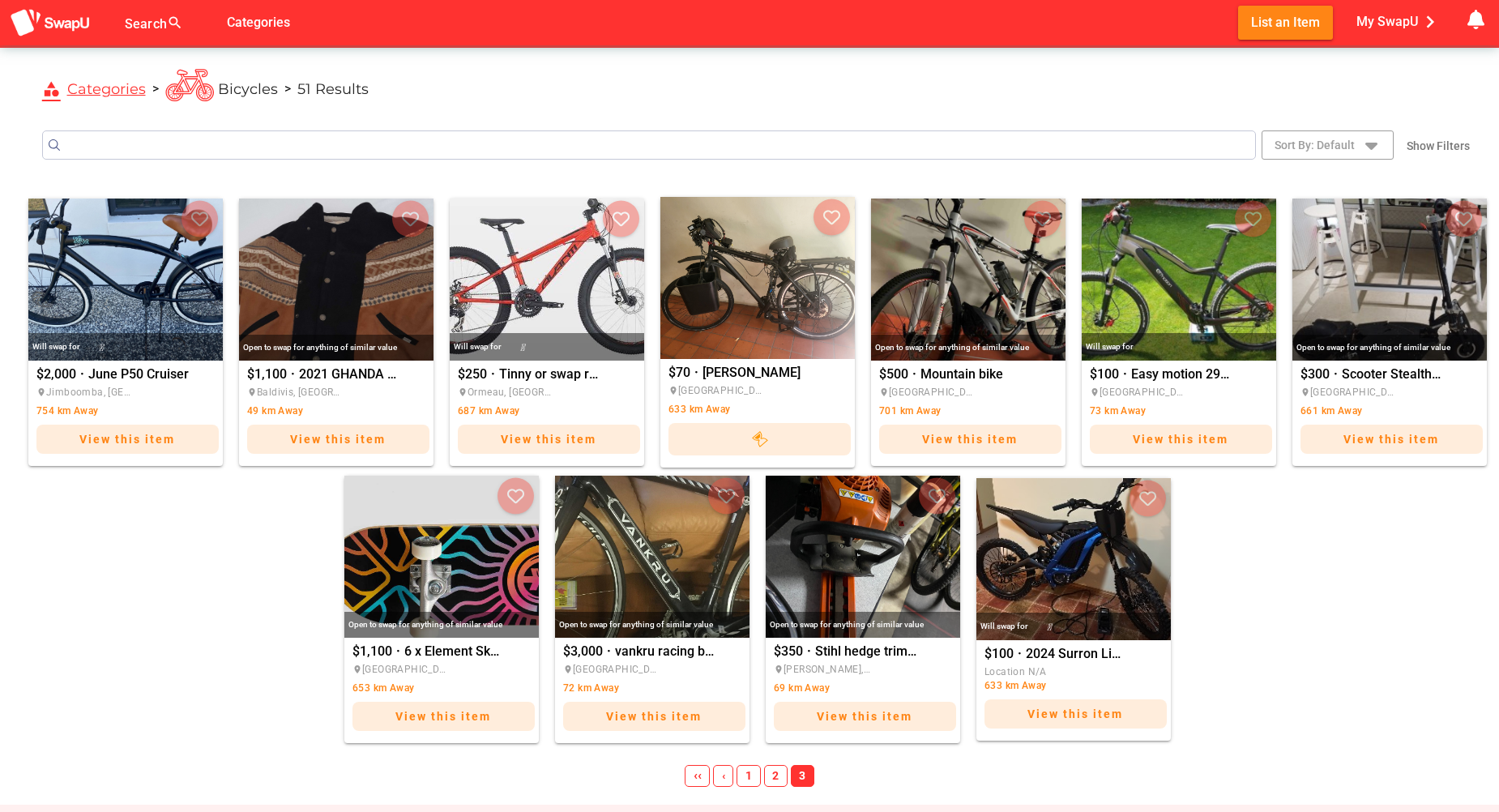
scroll to position [64, 0]
